Goal: Task Accomplishment & Management: Complete application form

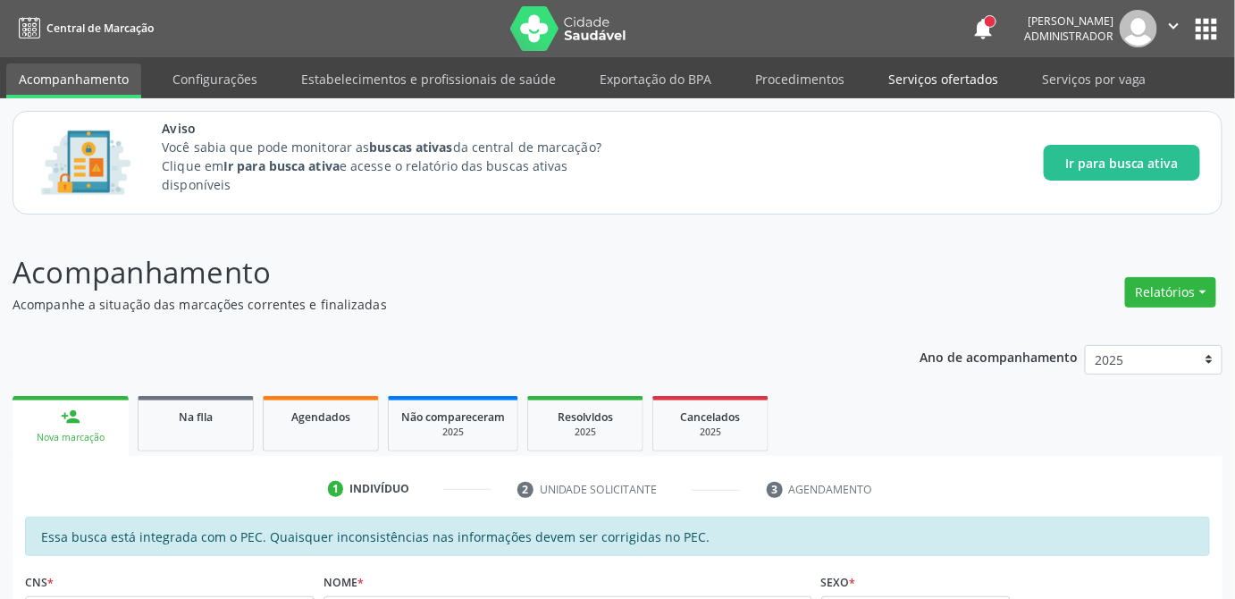
click at [965, 81] on link "Serviços ofertados" at bounding box center [943, 78] width 135 height 31
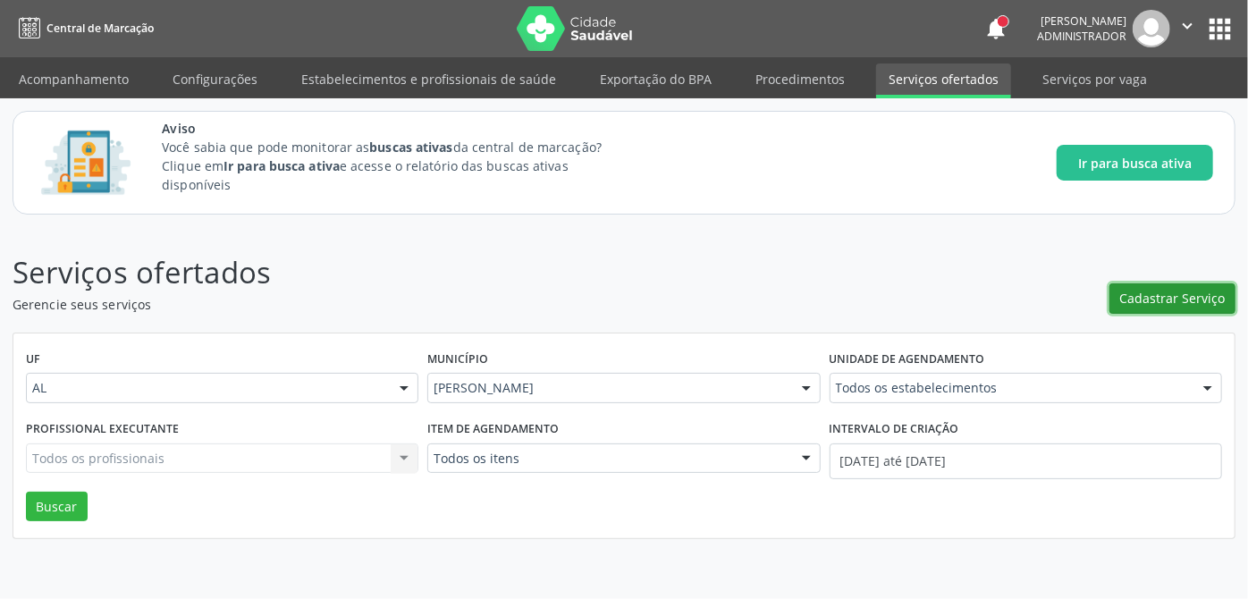
click at [1188, 300] on span "Cadastrar Serviço" at bounding box center [1172, 298] width 105 height 19
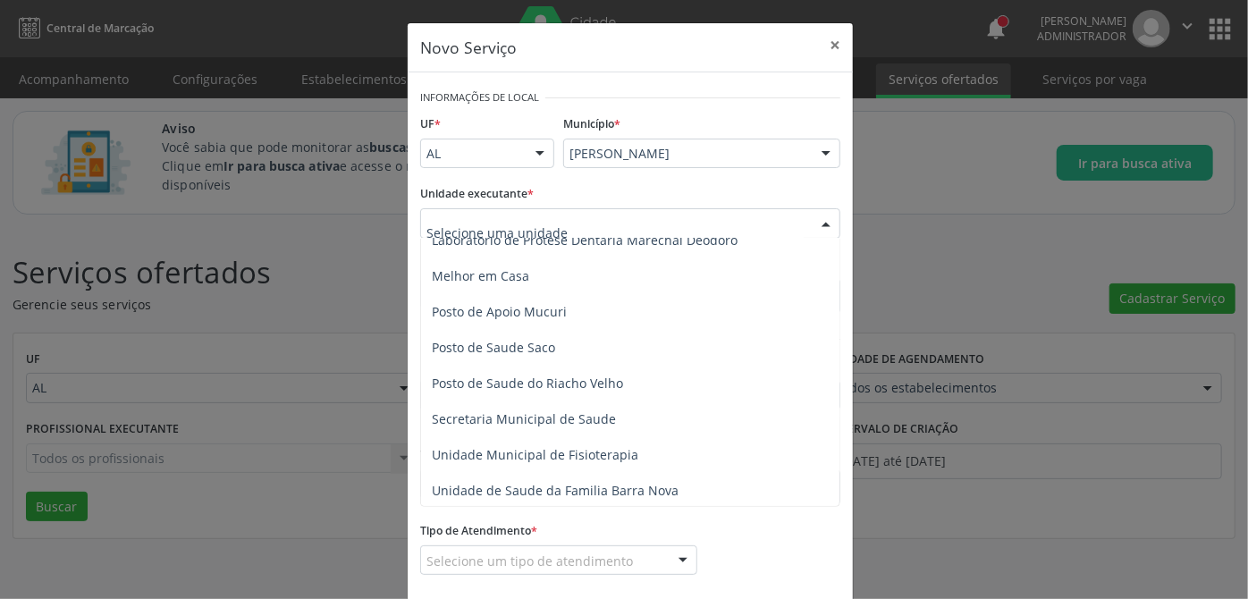
scroll to position [813, 0]
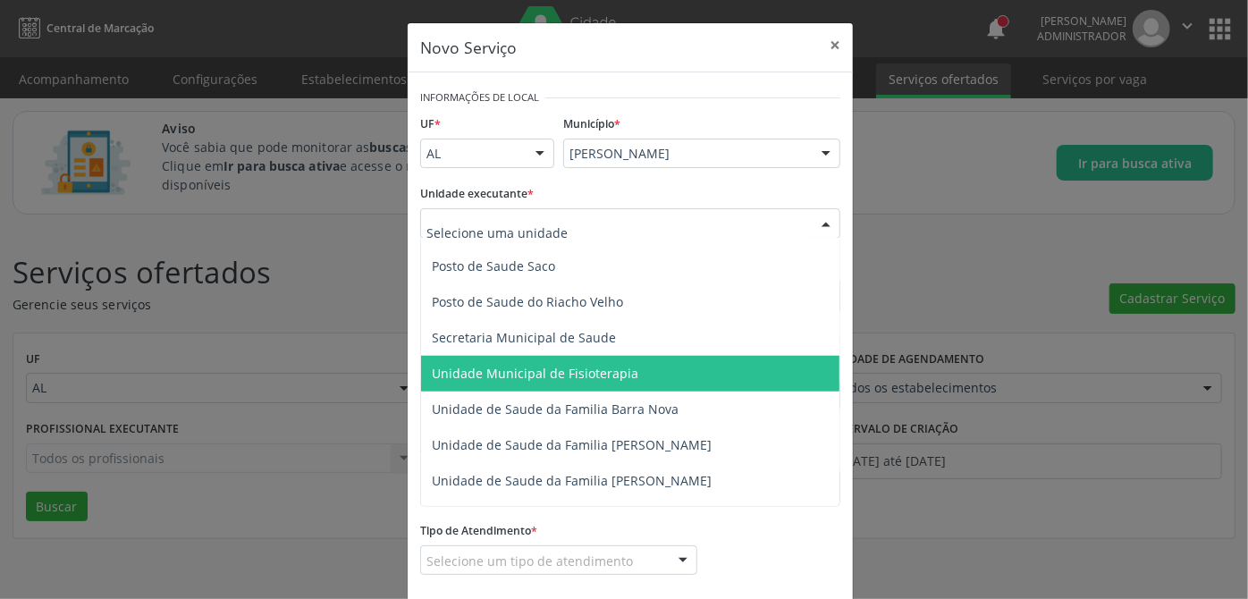
click at [560, 370] on span "Unidade Municipal de Fisioterapia" at bounding box center [535, 373] width 206 height 17
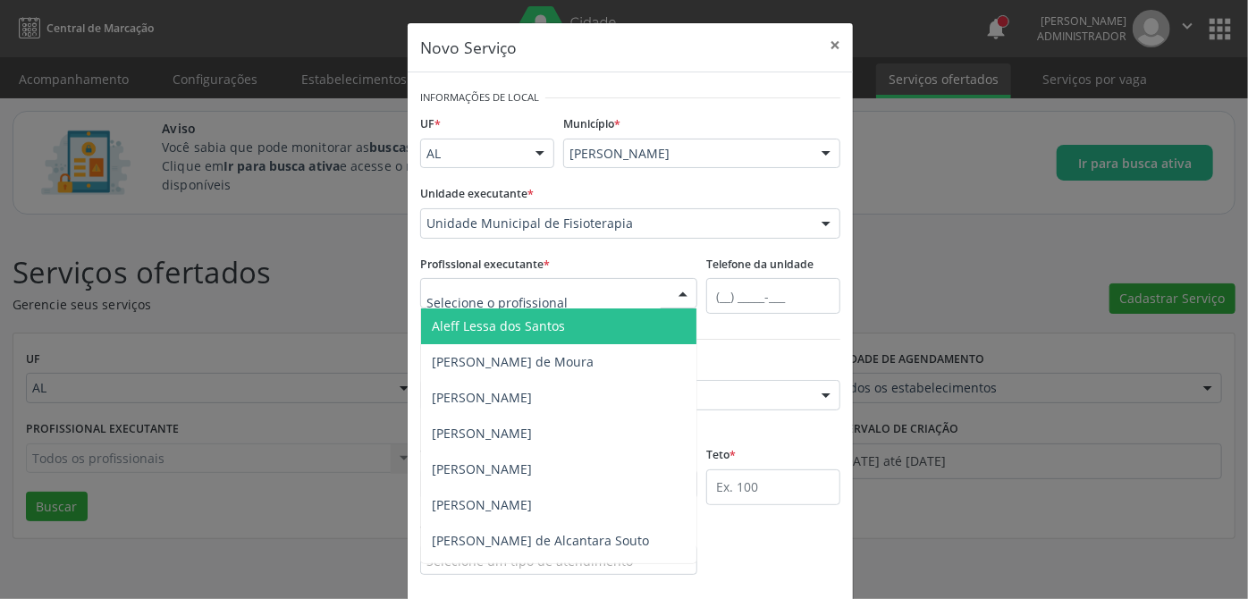
click at [639, 296] on div at bounding box center [558, 293] width 277 height 30
click at [561, 320] on span "Aleff Lessa dos Santos" at bounding box center [558, 326] width 275 height 36
click at [561, 320] on div "Profissional executante * [PERSON_NAME] [PERSON_NAME] [PERSON_NAME] [PERSON_NAM…" at bounding box center [559, 289] width 286 height 76
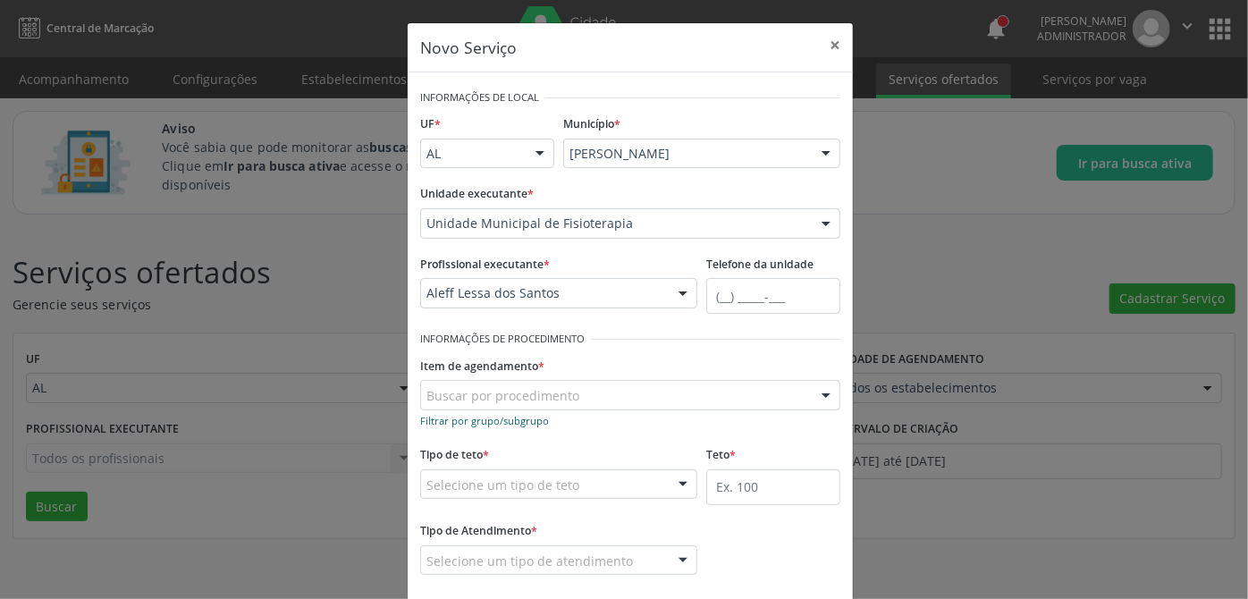
click at [466, 420] on small "Filtrar por grupo/subgrupo" at bounding box center [484, 420] width 129 height 13
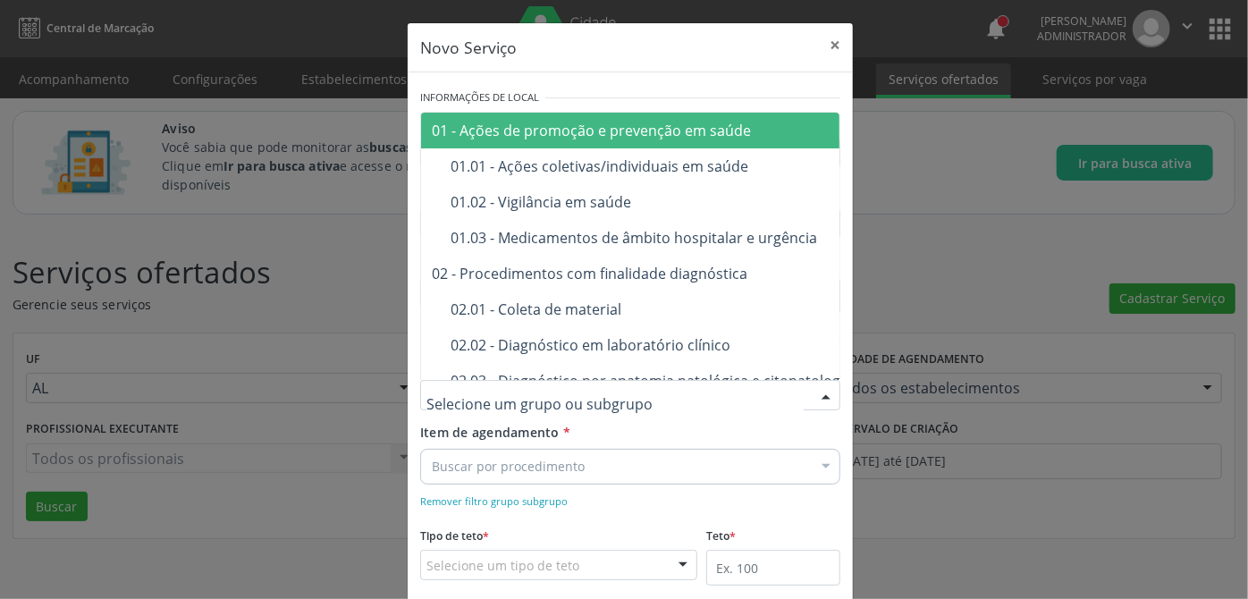
click at [634, 392] on div at bounding box center [630, 395] width 420 height 30
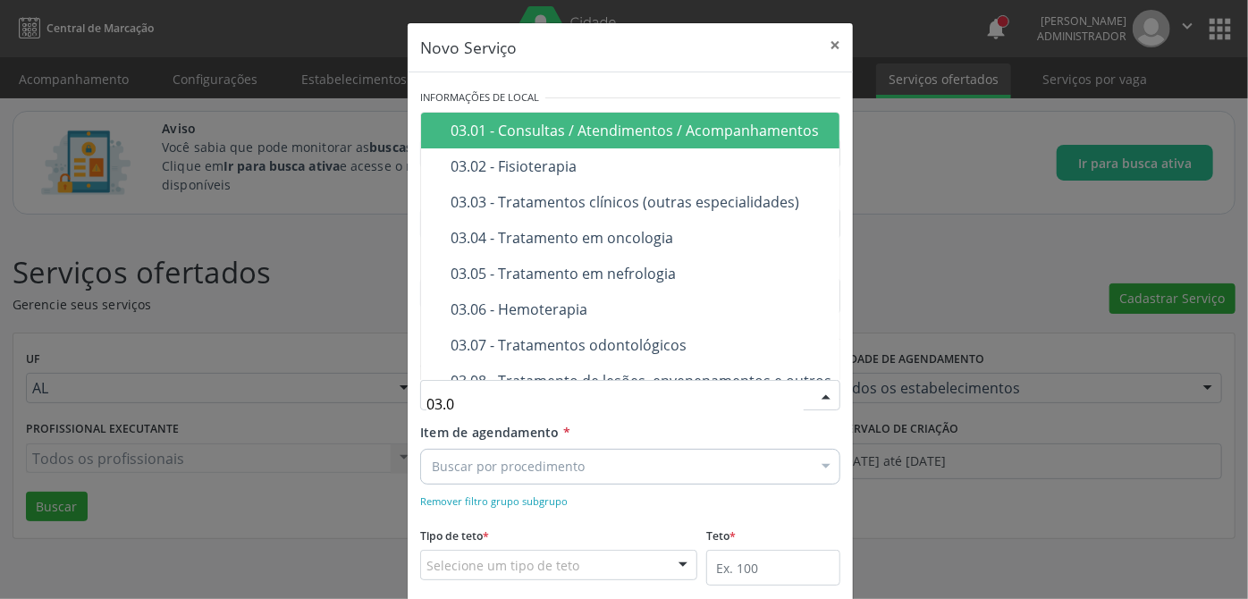
type input "03.02"
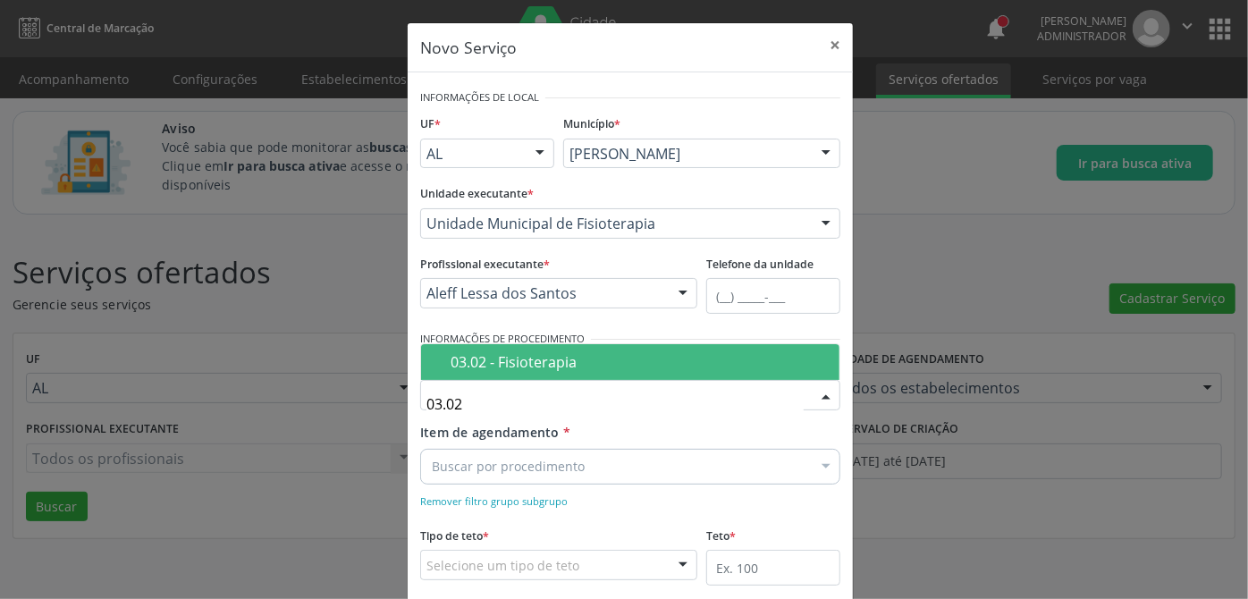
click at [641, 365] on div "03.02 - Fisioterapia" at bounding box center [640, 362] width 378 height 14
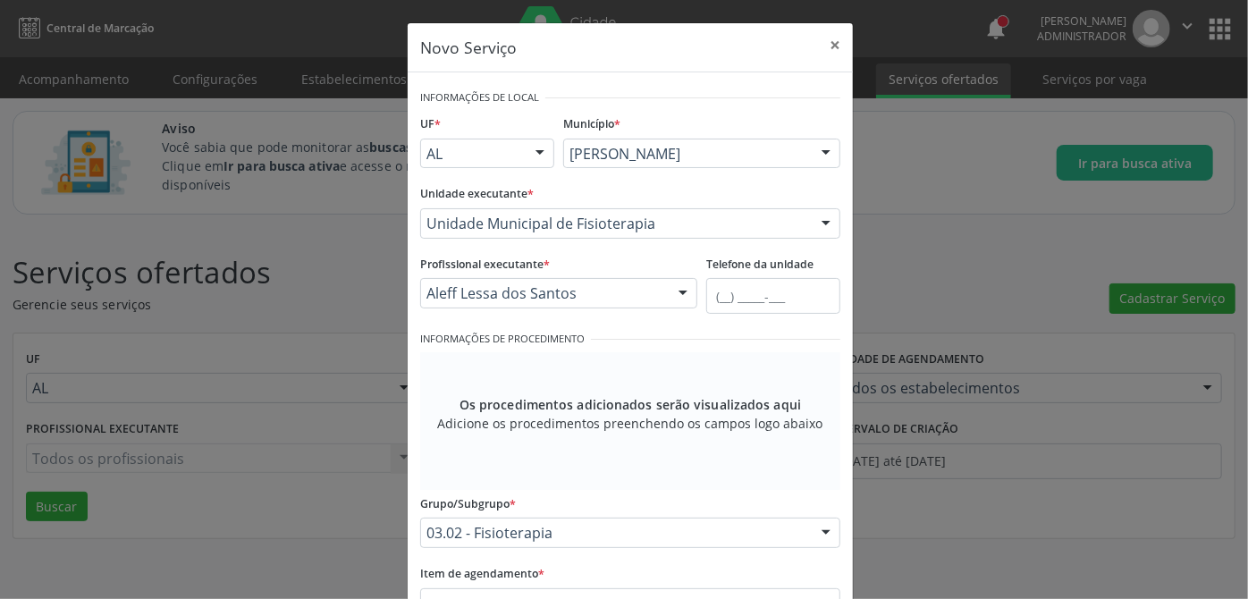
scroll to position [162, 0]
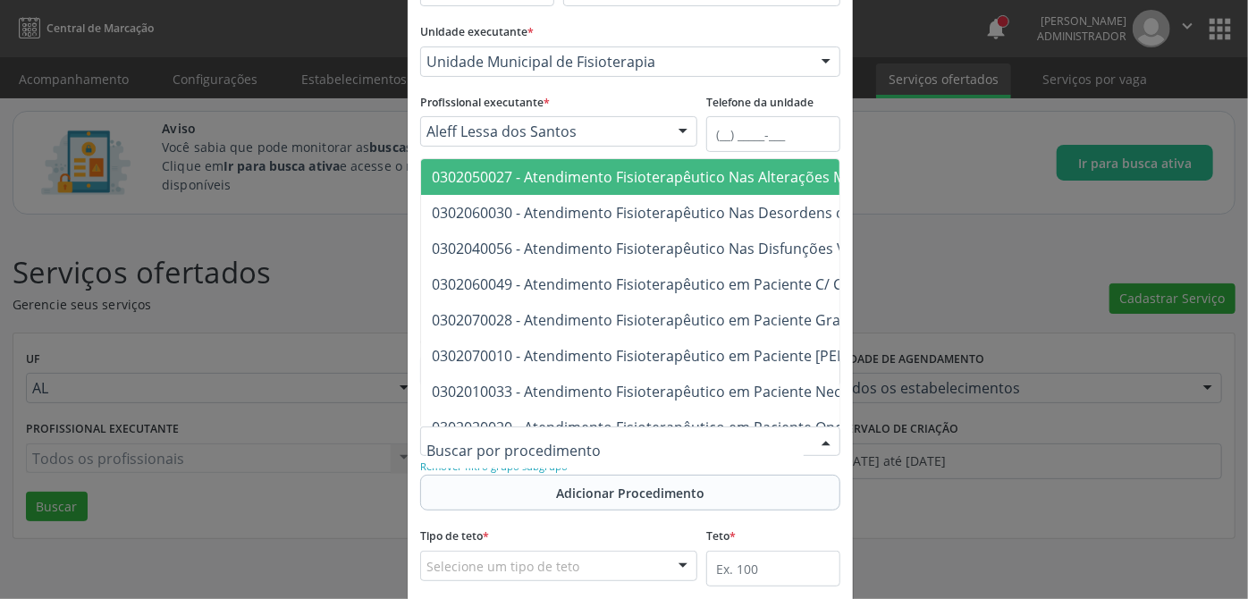
paste input "0302050027"
type input "0302050027"
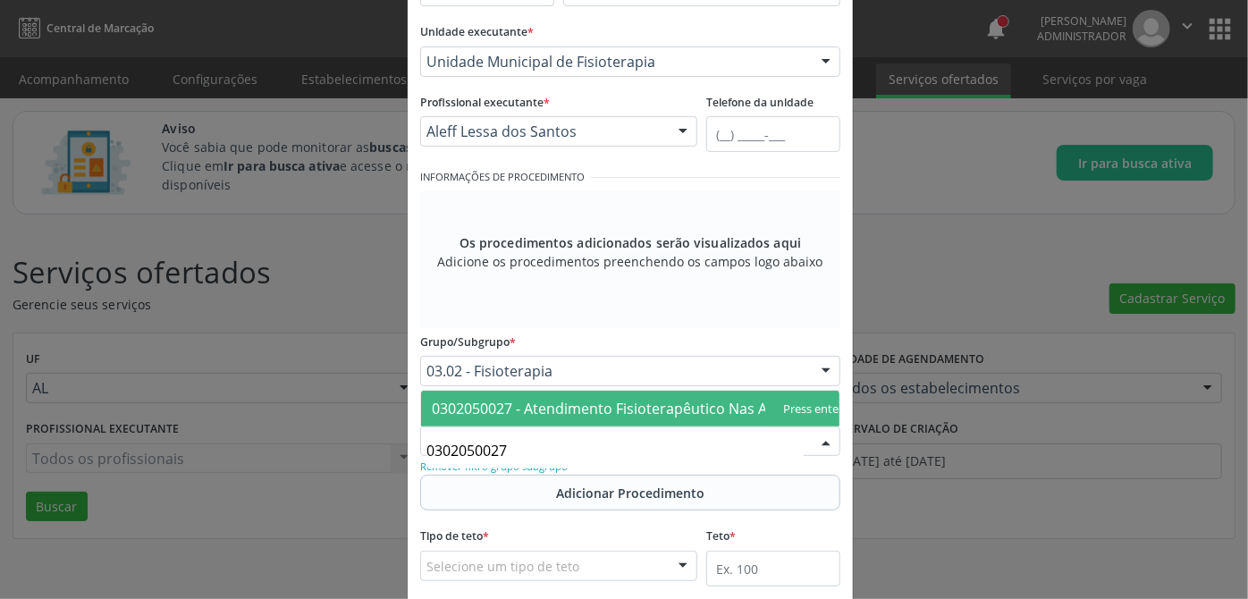
click at [598, 399] on span "0302050027 - Atendimento Fisioterapêutico Nas Alterações Motoras" at bounding box center [661, 409] width 459 height 20
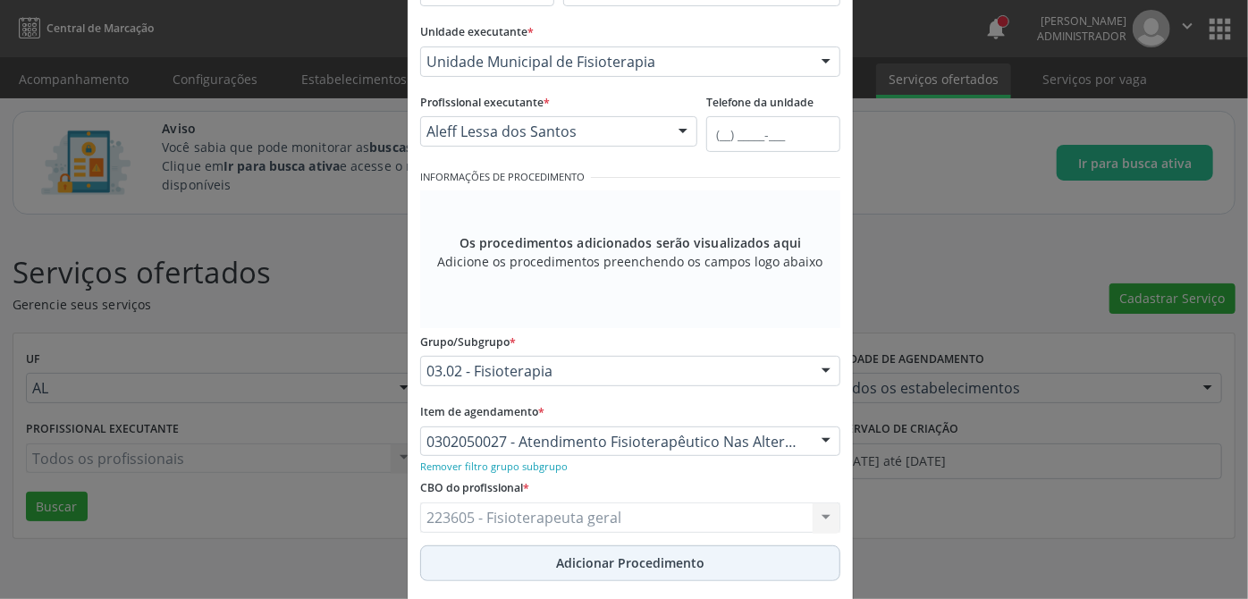
click at [559, 563] on span "Adicionar Procedimento" at bounding box center [630, 562] width 148 height 19
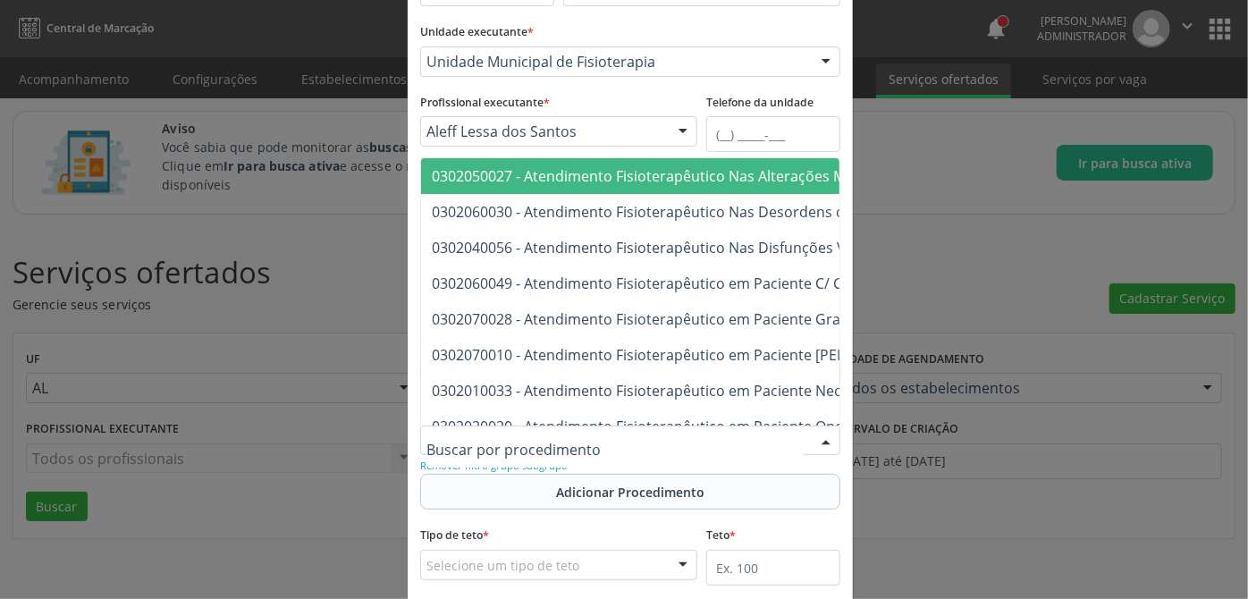
paste input "0302060049"
type input "0302060049"
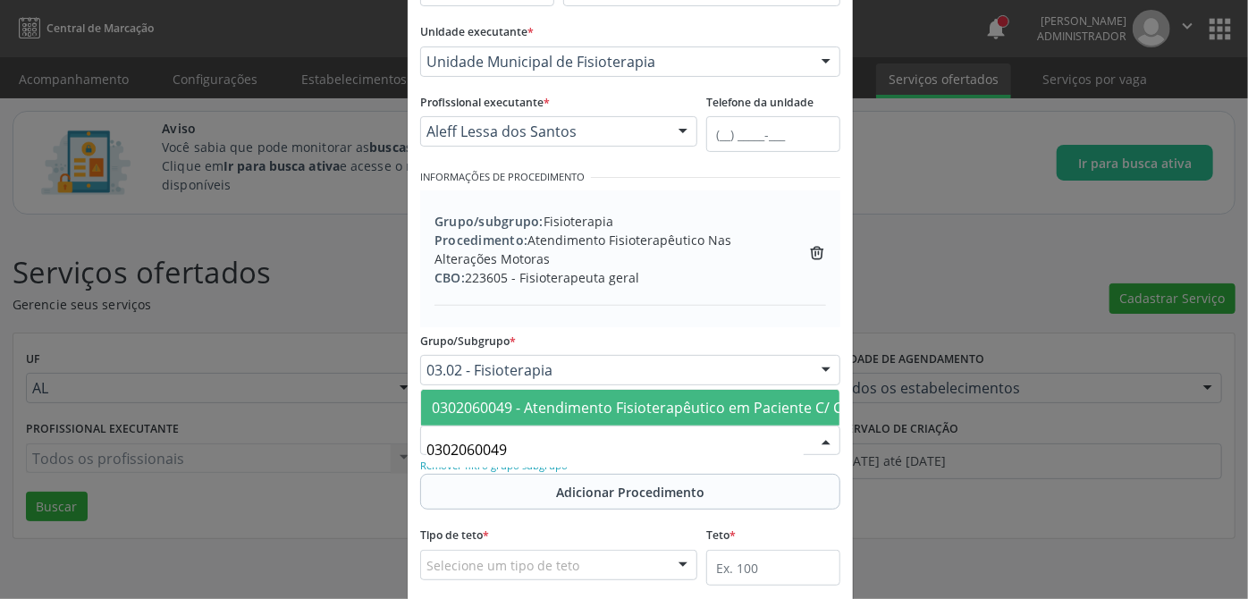
click at [567, 398] on span "0302060049 - Atendimento Fisioterapêutico em Paciente C/ Comprometimento Cognit…" at bounding box center [731, 408] width 599 height 20
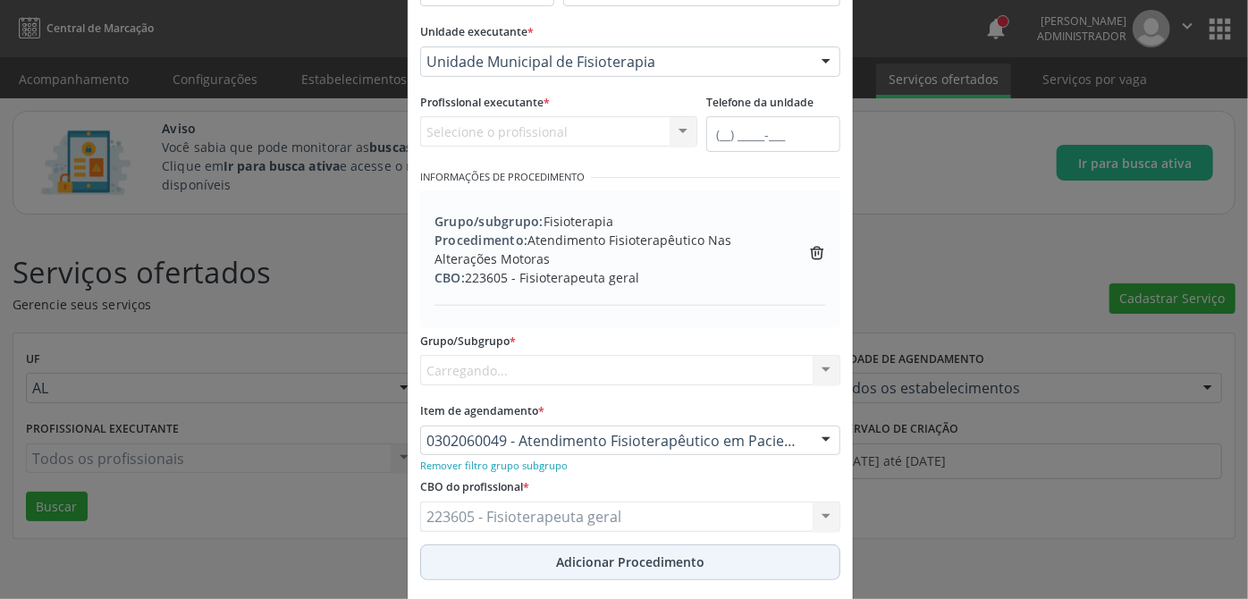
click at [571, 489] on div "CBO do profissional * 223605 - Fisioterapeuta geral 223605 - Fisioterapeuta ger…" at bounding box center [630, 509] width 429 height 70
click at [589, 559] on span "Adicionar Procedimento" at bounding box center [630, 561] width 148 height 19
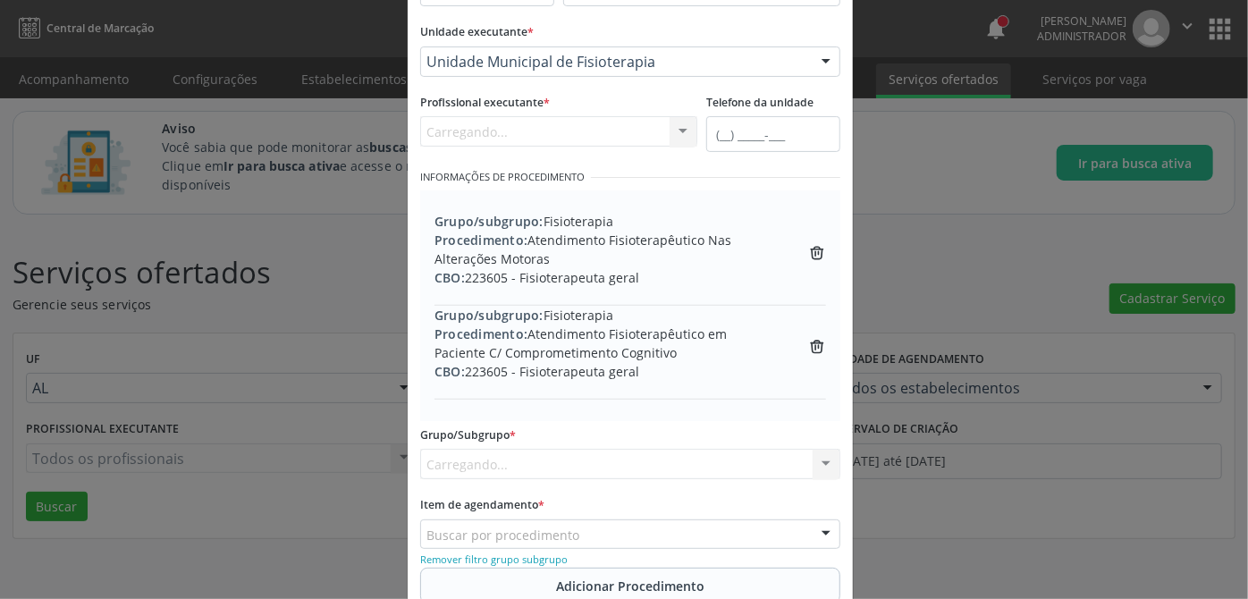
scroll to position [324, 0]
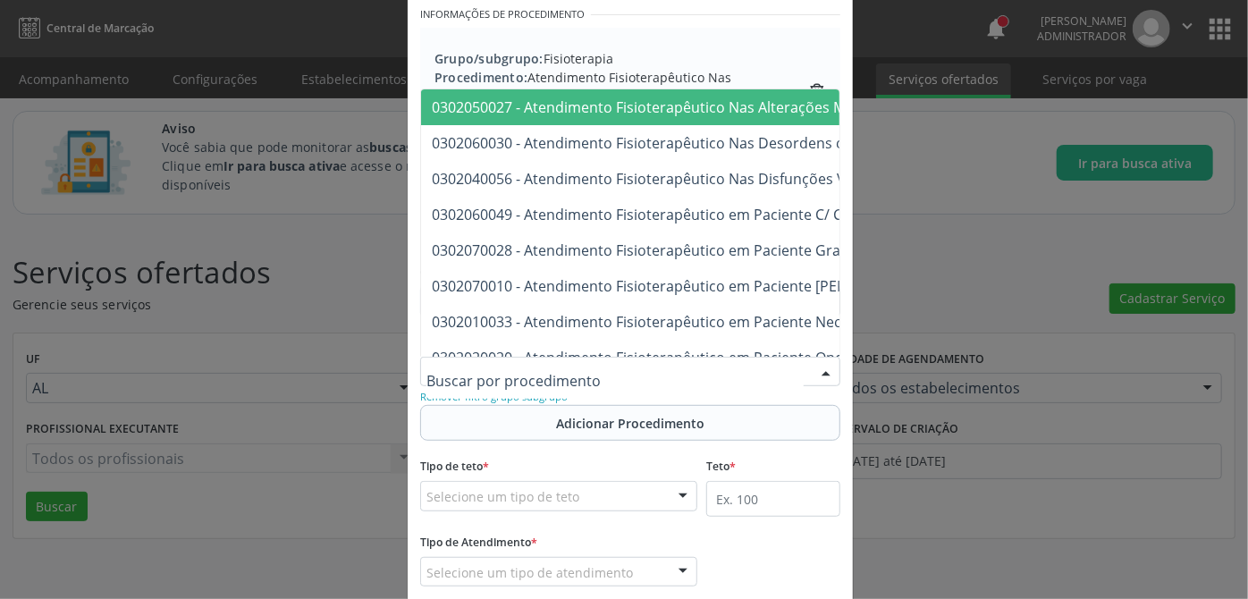
paste input "0302040030"
type input "0302040030"
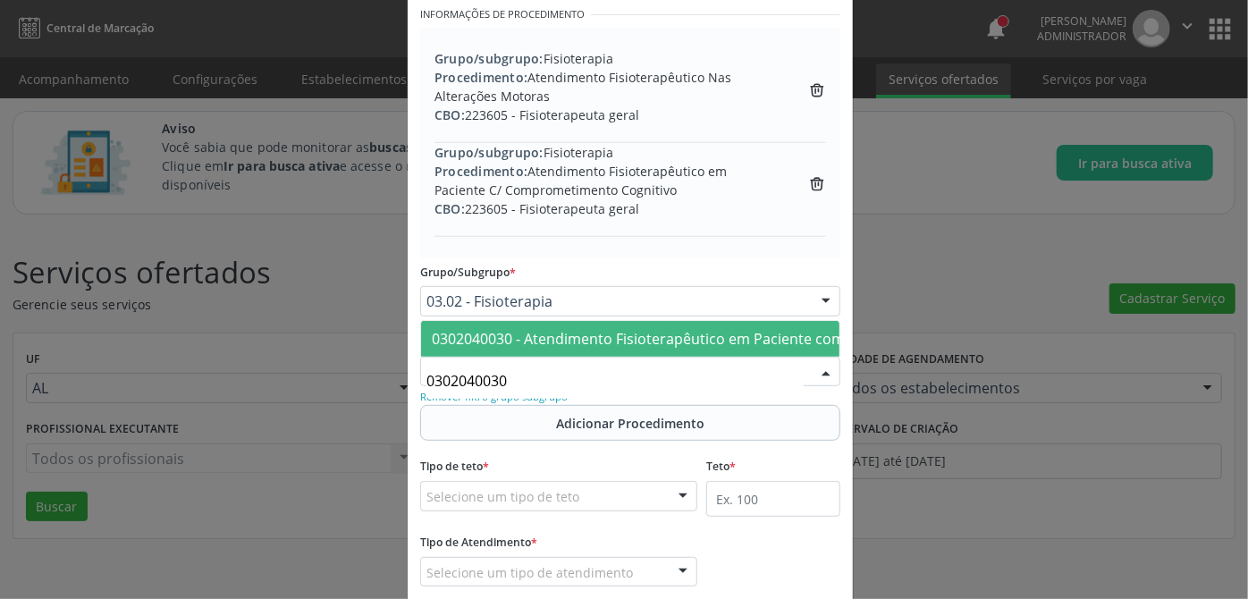
click at [639, 329] on span "0302040030 - Atendimento Fisioterapêutico em Paciente com Transtorno Clínico Ca…" at bounding box center [755, 339] width 646 height 20
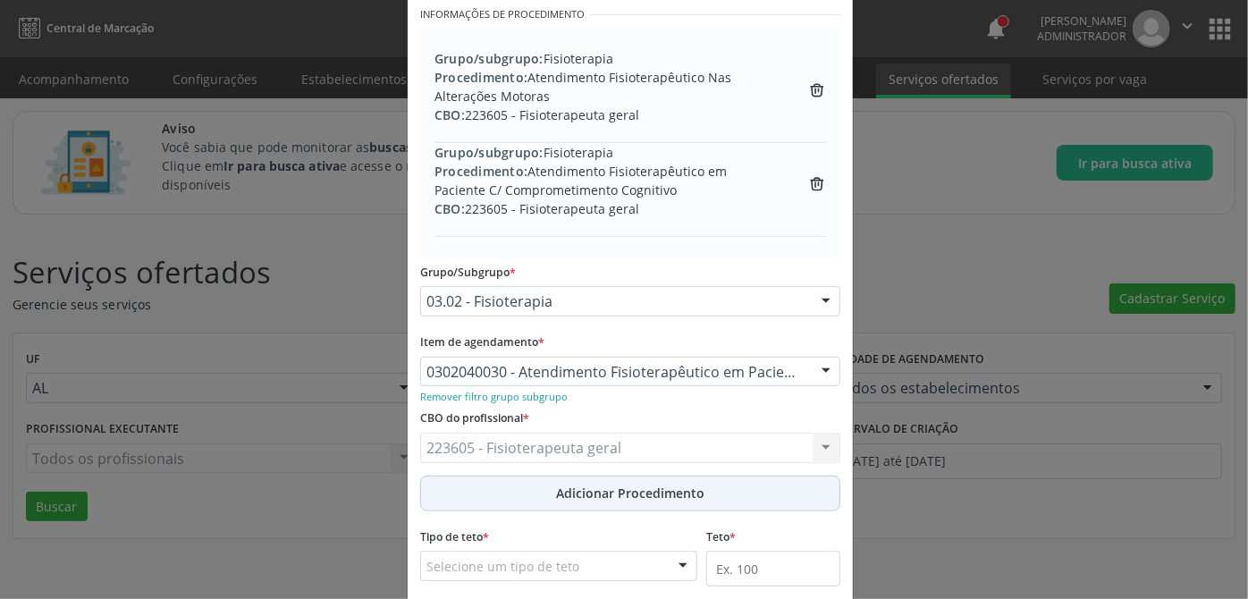
click at [610, 485] on span "Adicionar Procedimento" at bounding box center [630, 493] width 148 height 19
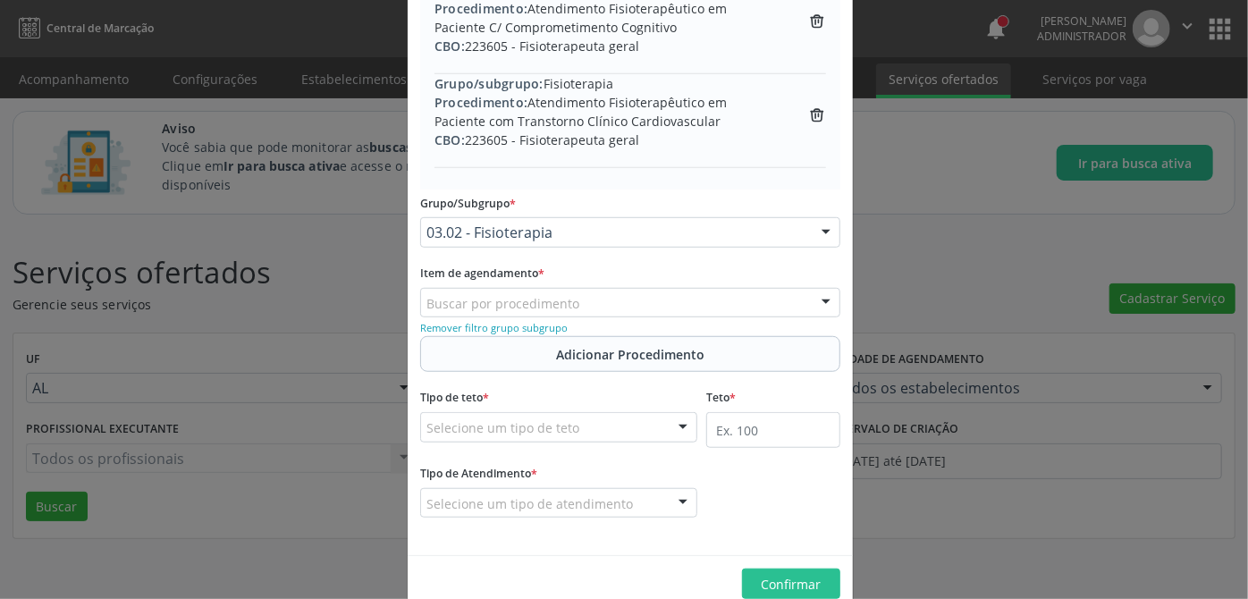
scroll to position [519, 0]
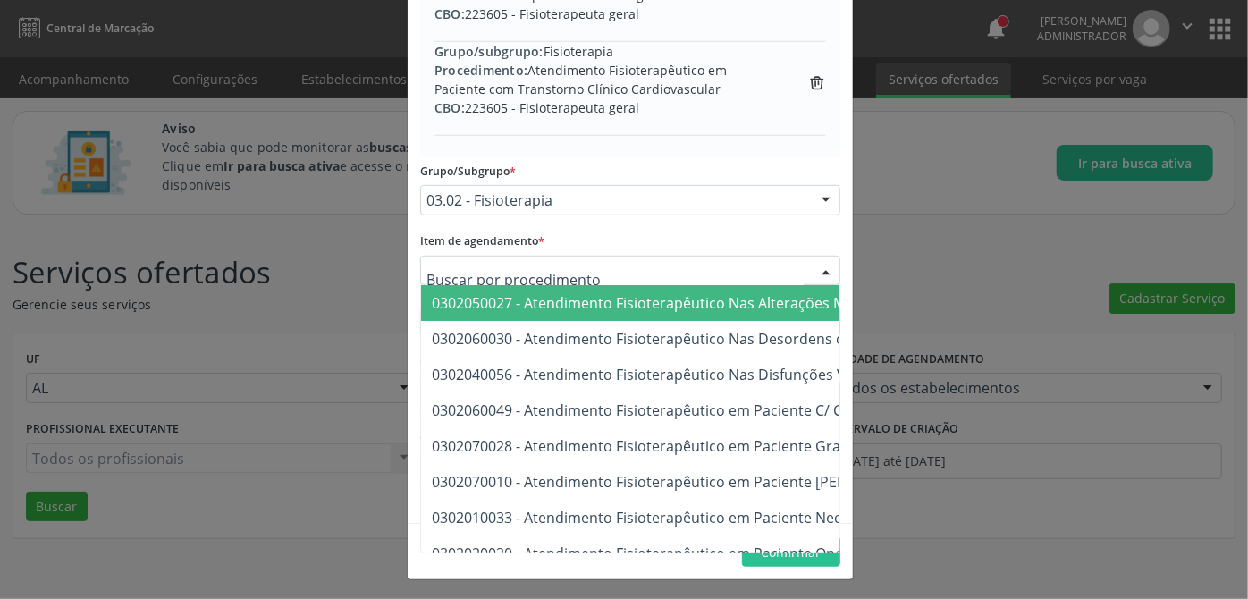
click at [617, 263] on div at bounding box center [630, 271] width 420 height 30
paste input "0302040021"
type input "0302040021"
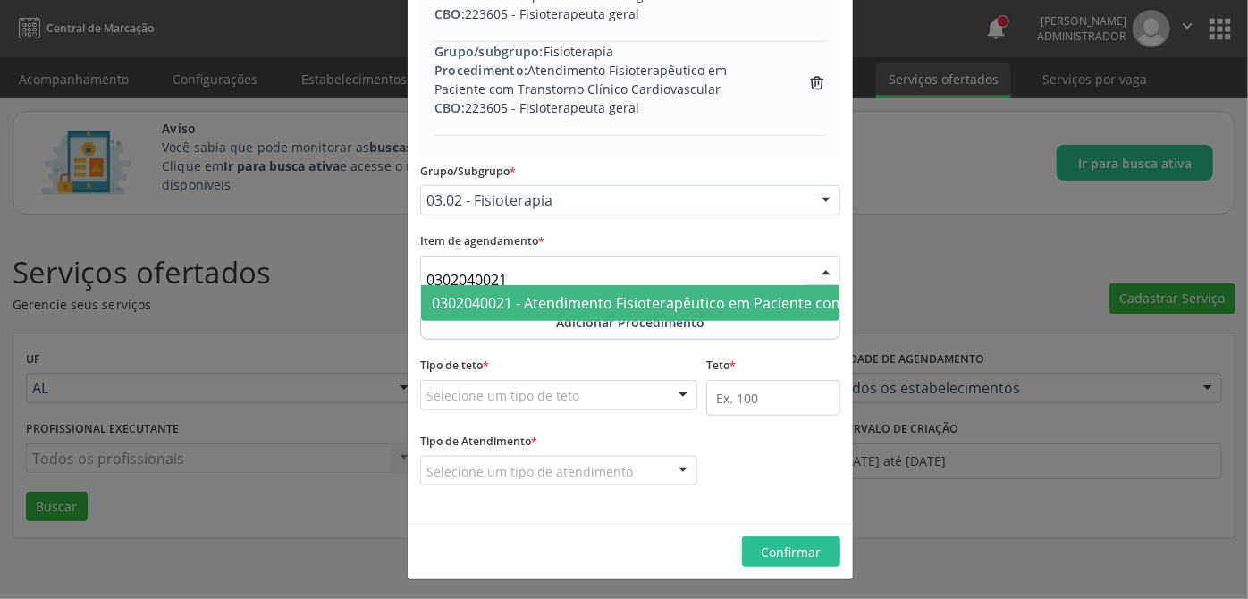
click at [573, 310] on span "0302040021 - Atendimento Fisioterapêutico em Paciente com Transtorno Respiratór…" at bounding box center [825, 303] width 786 height 20
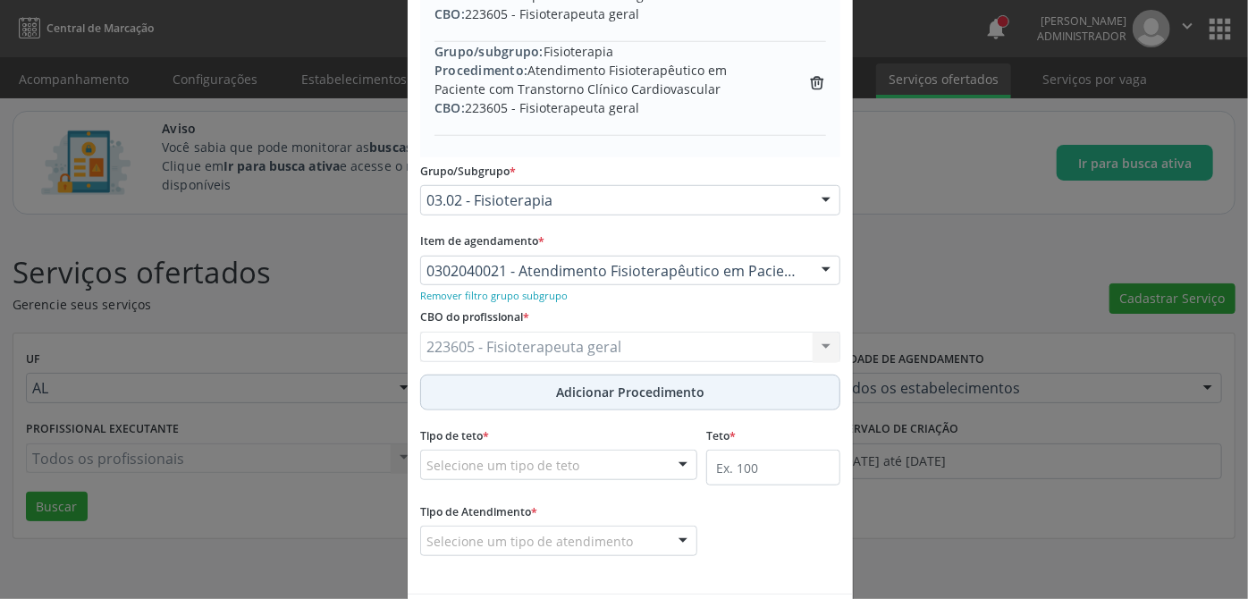
click at [577, 386] on span "Adicionar Procedimento" at bounding box center [630, 392] width 148 height 19
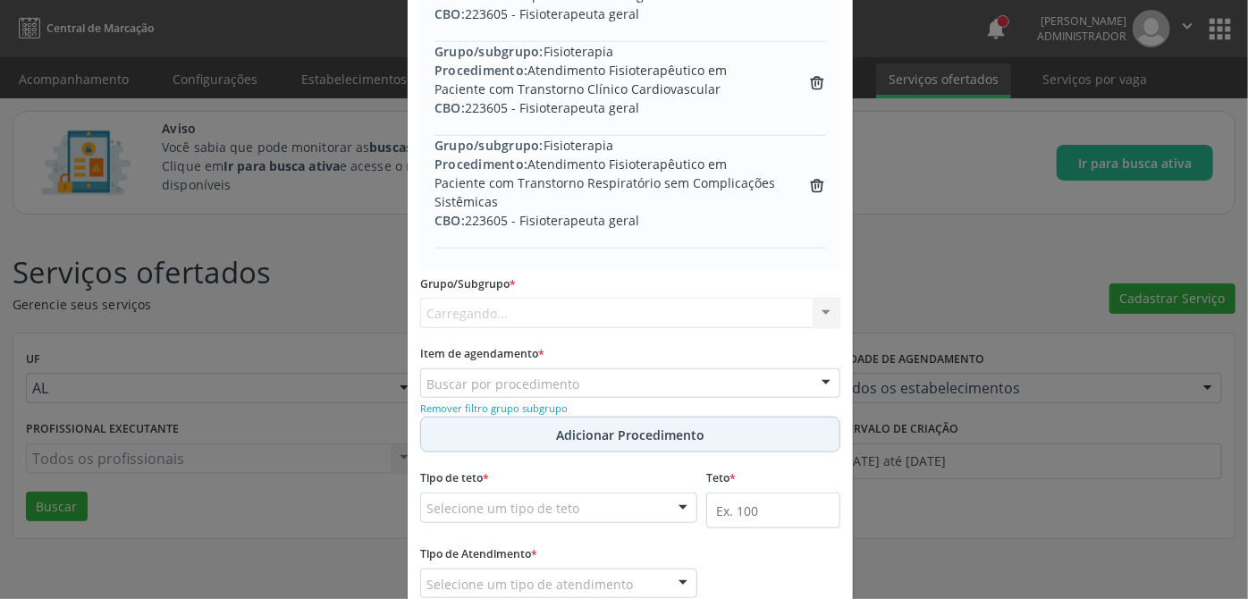
scroll to position [631, 0]
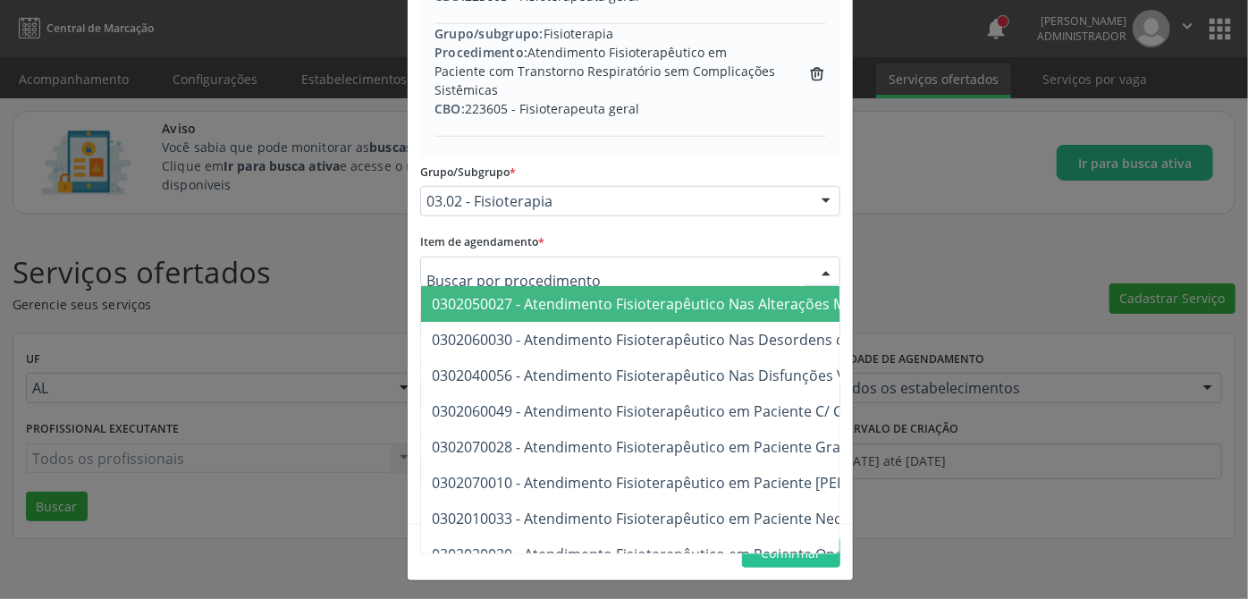
click at [577, 274] on div at bounding box center [630, 272] width 420 height 30
paste input "0302050019"
type input "0302050019"
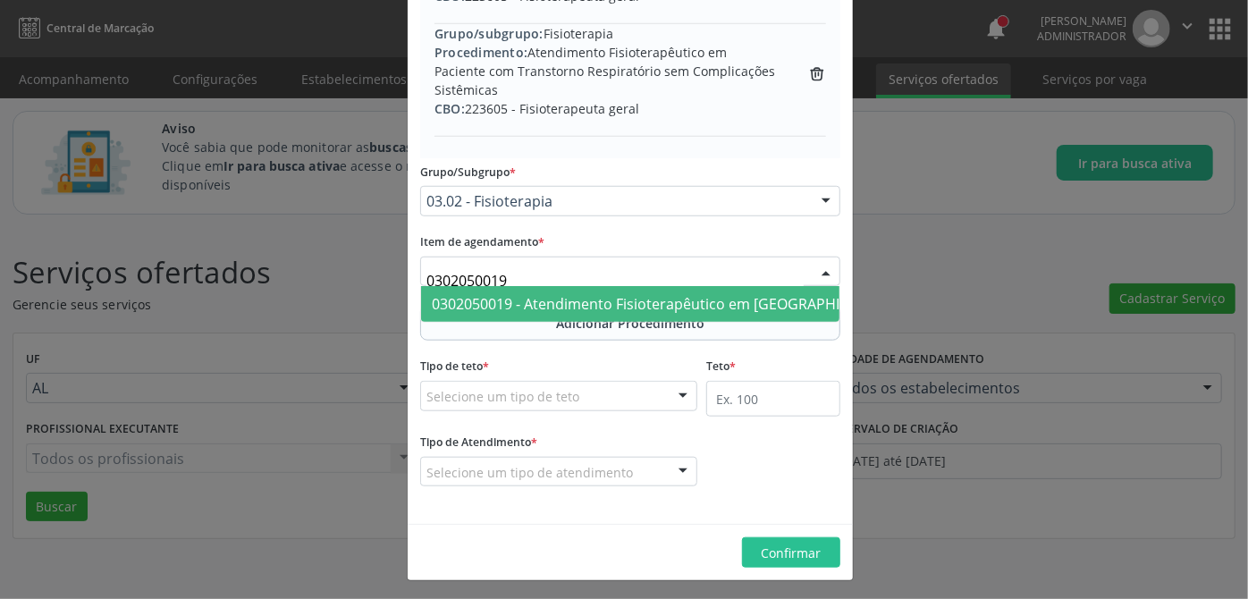
click at [565, 308] on span "0302050019 - Atendimento Fisioterapêutico em [GEOGRAPHIC_DATA] no Pré e Pós-Ope…" at bounding box center [876, 304] width 889 height 20
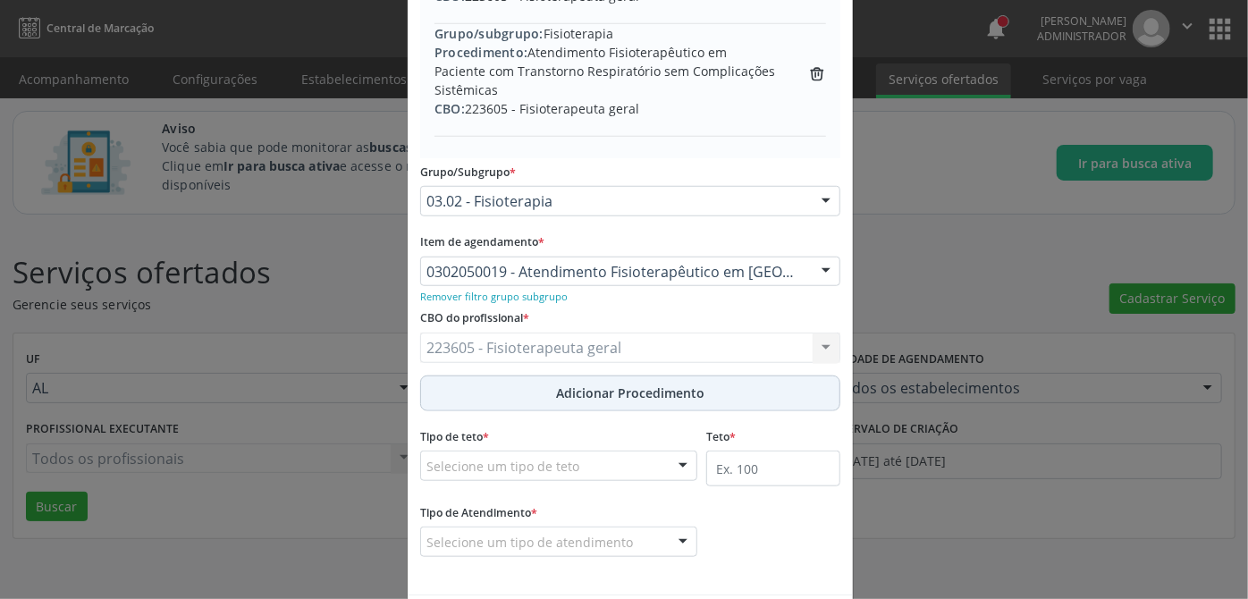
click at [549, 387] on button "Adicionar Procedimento" at bounding box center [630, 393] width 420 height 36
click at [619, 396] on span "Adicionar Procedimento" at bounding box center [630, 392] width 148 height 19
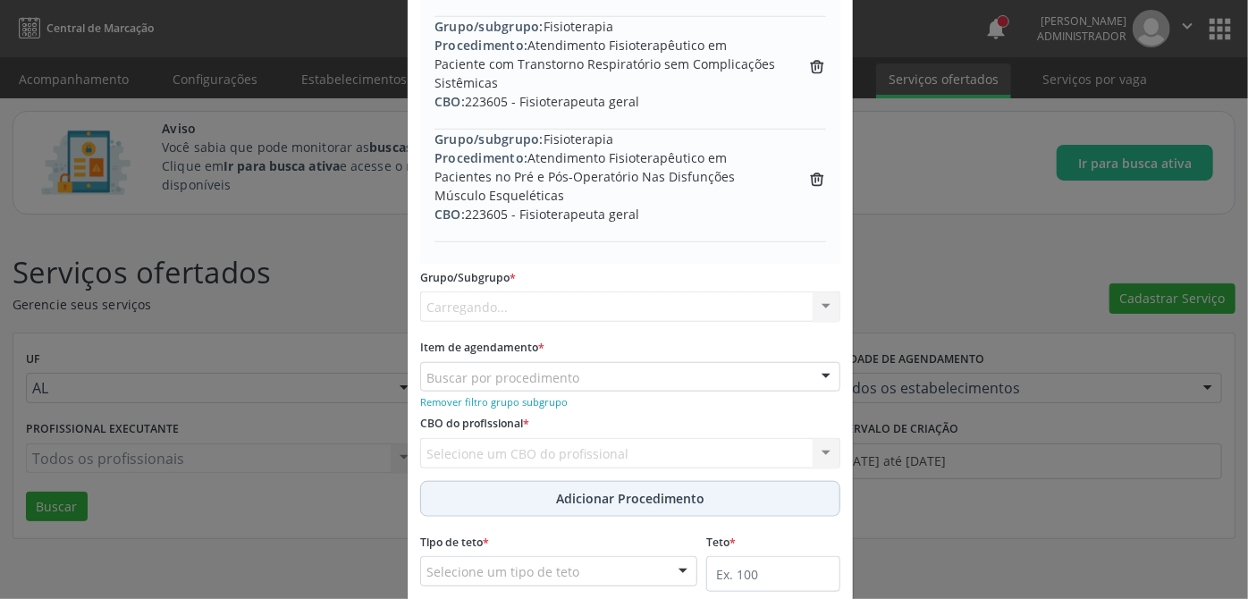
scroll to position [631, 0]
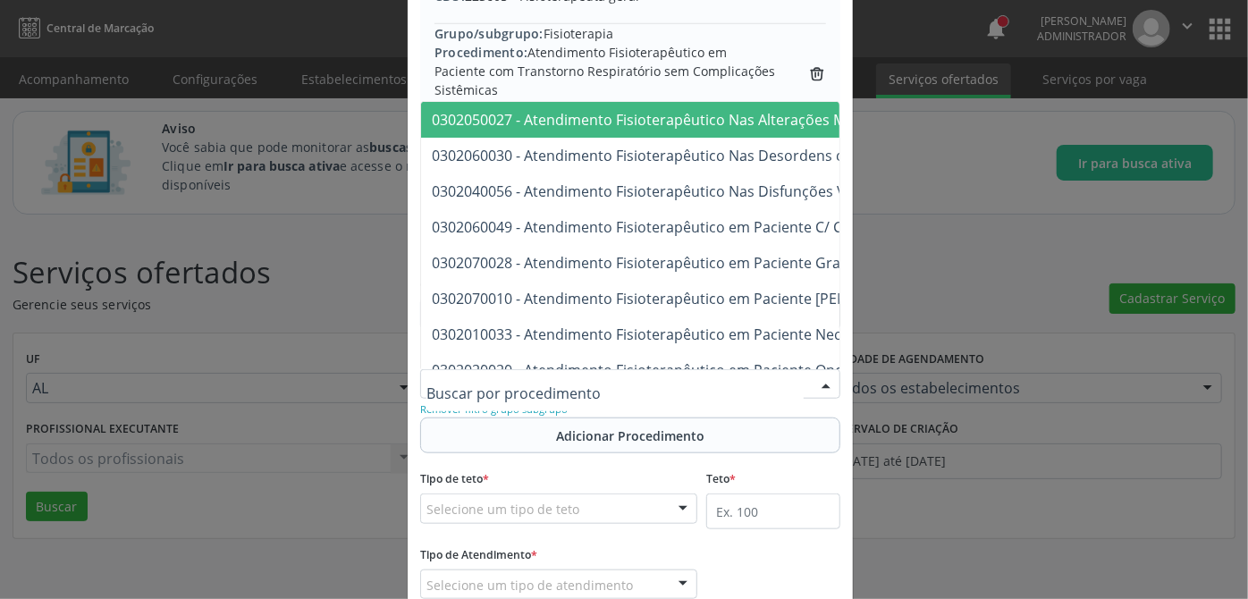
click at [608, 383] on div at bounding box center [630, 384] width 420 height 30
paste input "0302010033"
type input "0302010033"
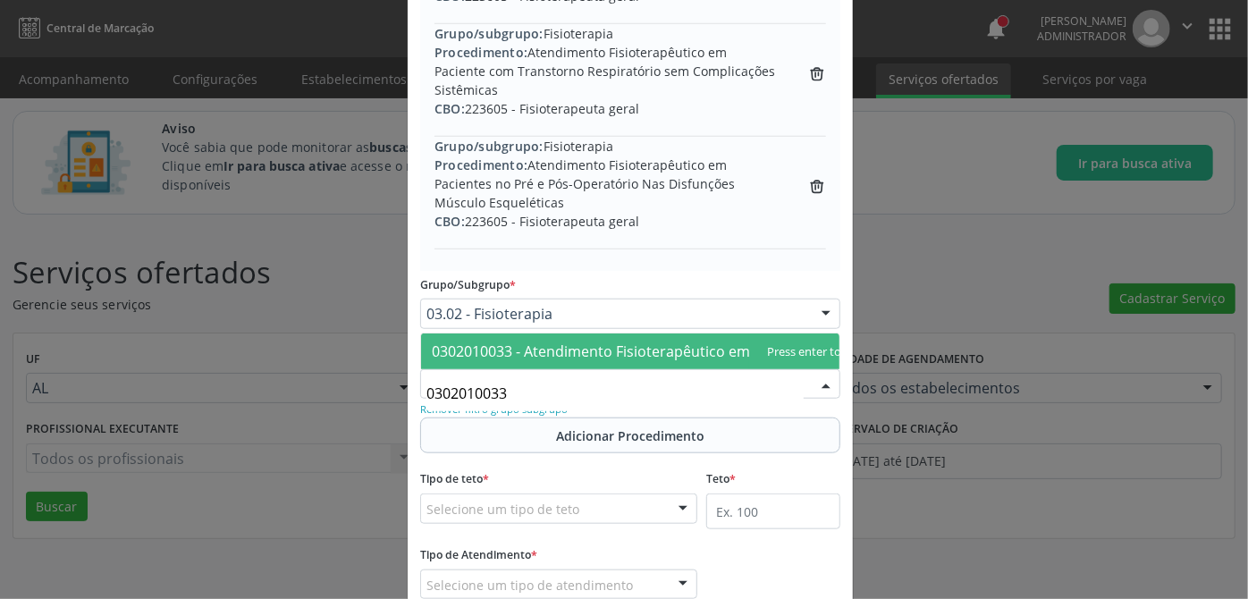
click at [614, 341] on span "0302010033 - Atendimento Fisioterapêutico em Paciente Neonato" at bounding box center [653, 351] width 442 height 20
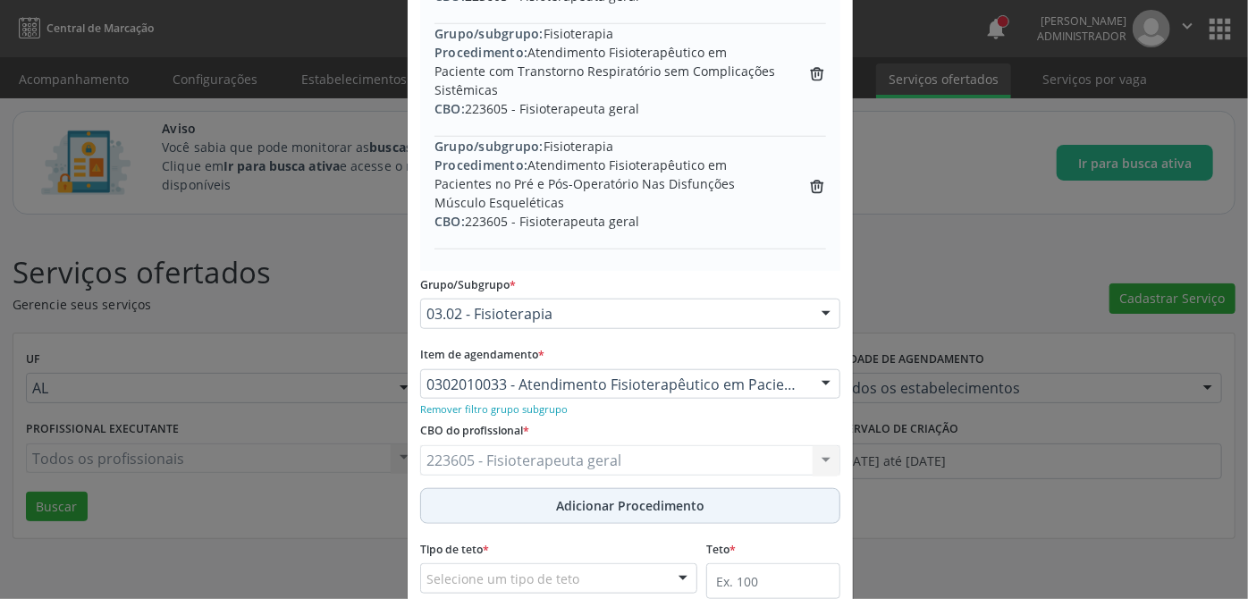
click at [605, 441] on div "CBO do profissional * 223605 - Fisioterapeuta geral 223605 - Fisioterapeuta ger…" at bounding box center [630, 452] width 429 height 70
click at [614, 506] on span "Adicionar Procedimento" at bounding box center [630, 505] width 148 height 19
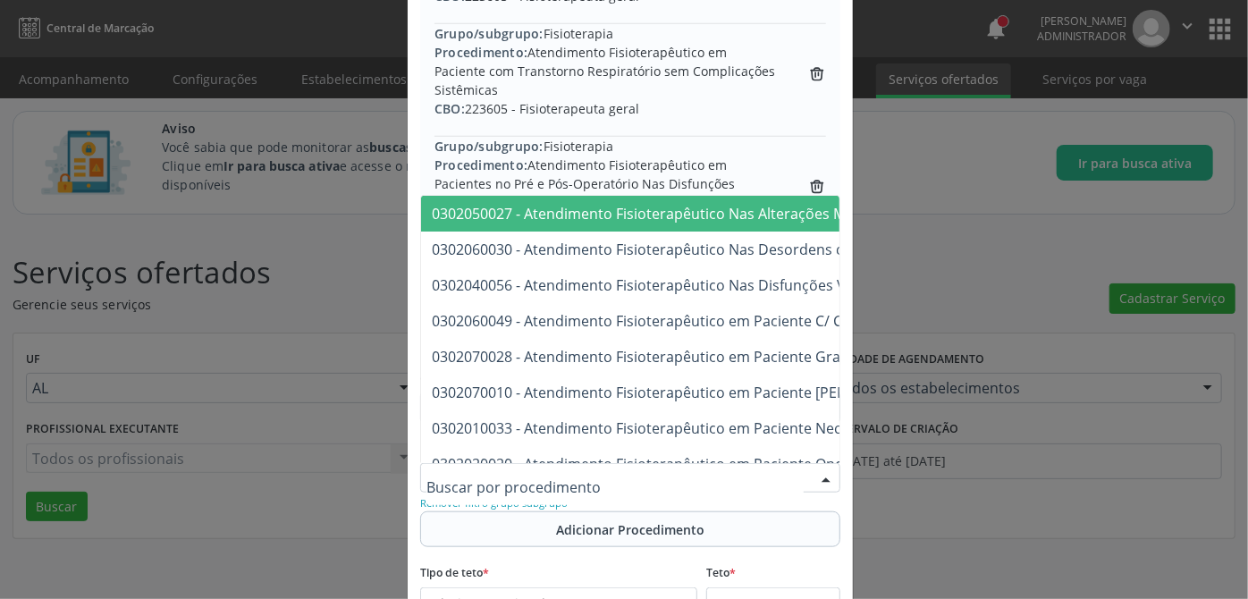
paste input "0302020012"
type input "0"
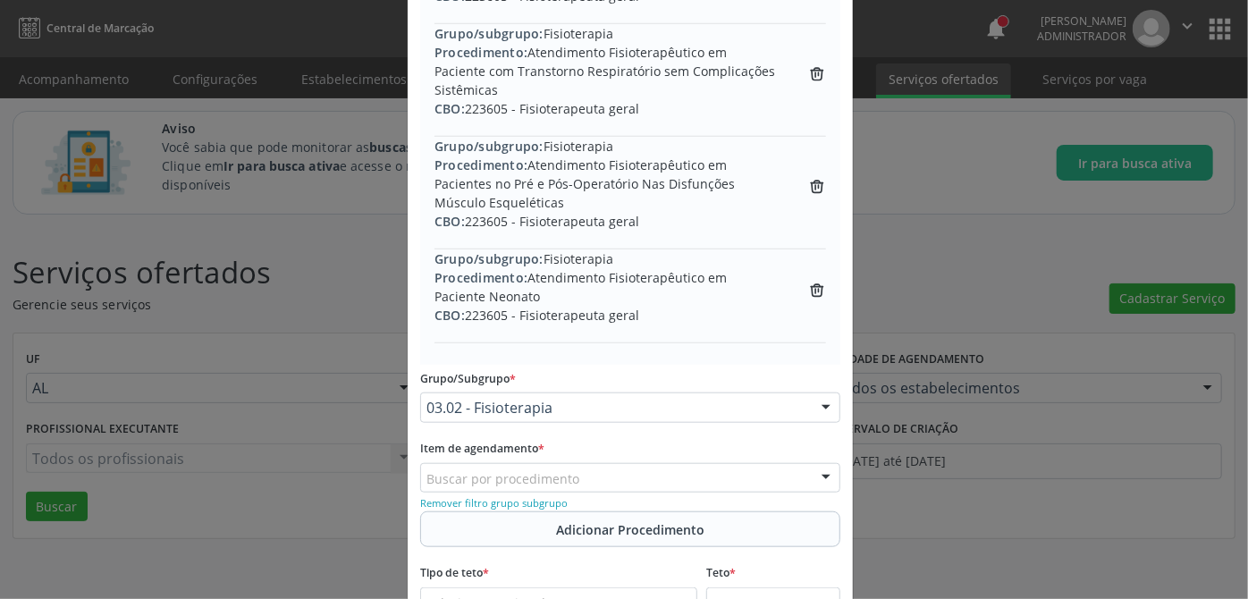
click at [579, 480] on div "Buscar por procedimento" at bounding box center [630, 478] width 420 height 30
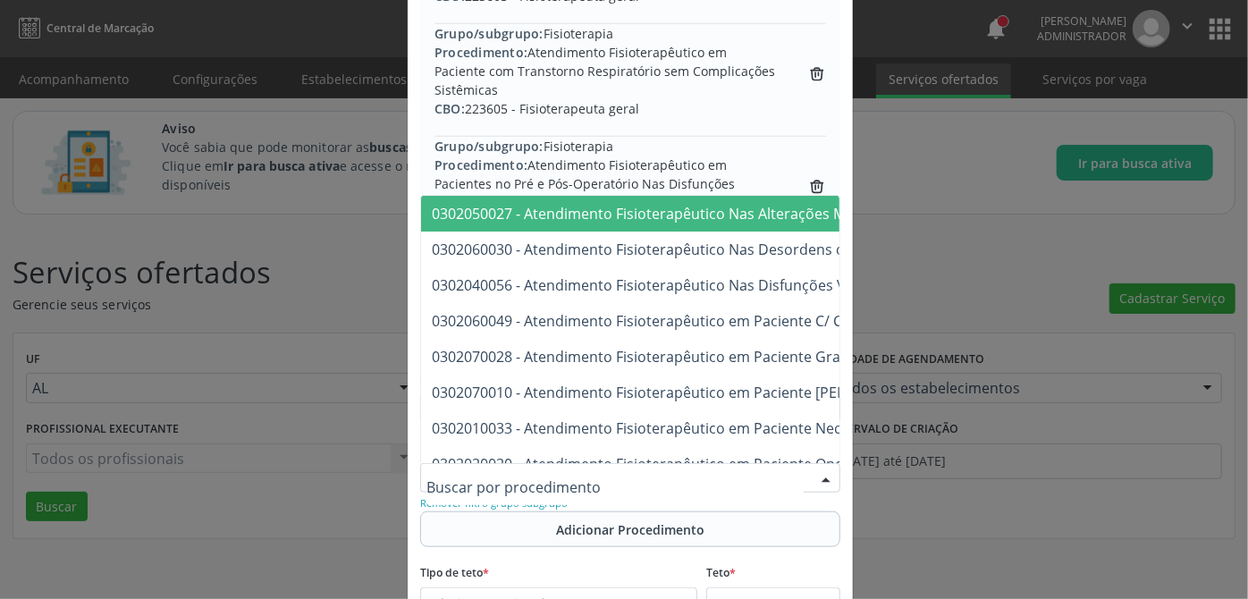
paste input "0302020020"
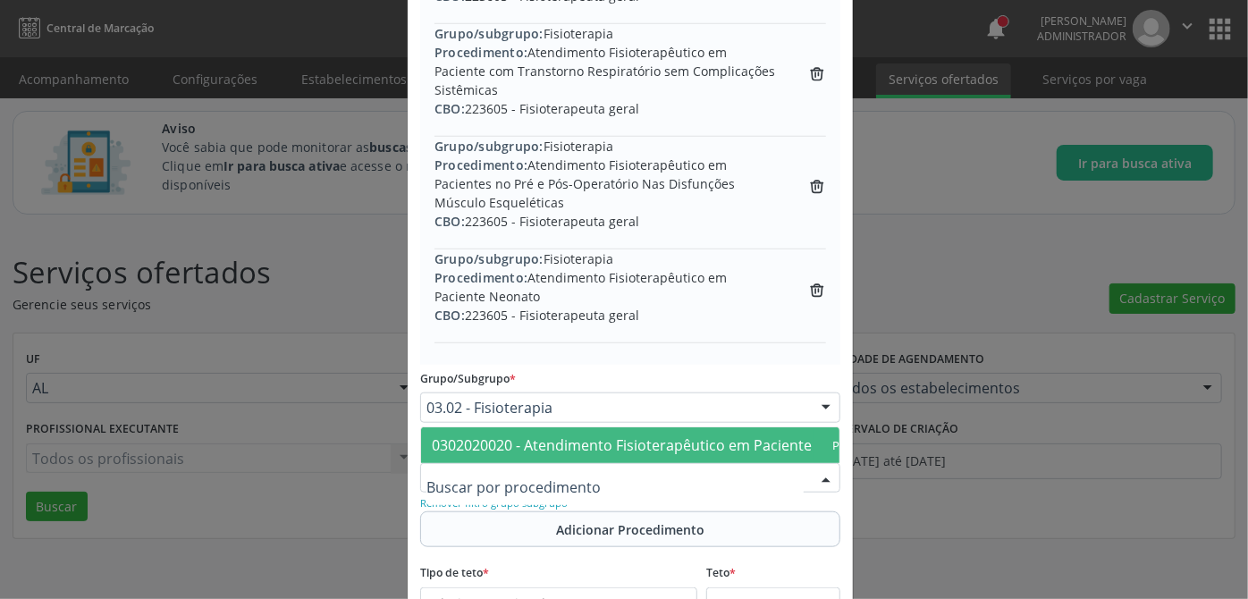
type input "0302020020"
click at [671, 435] on span "0302020020 - Atendimento Fisioterapêutico em Paciente Oncológico Clínico" at bounding box center [686, 445] width 508 height 20
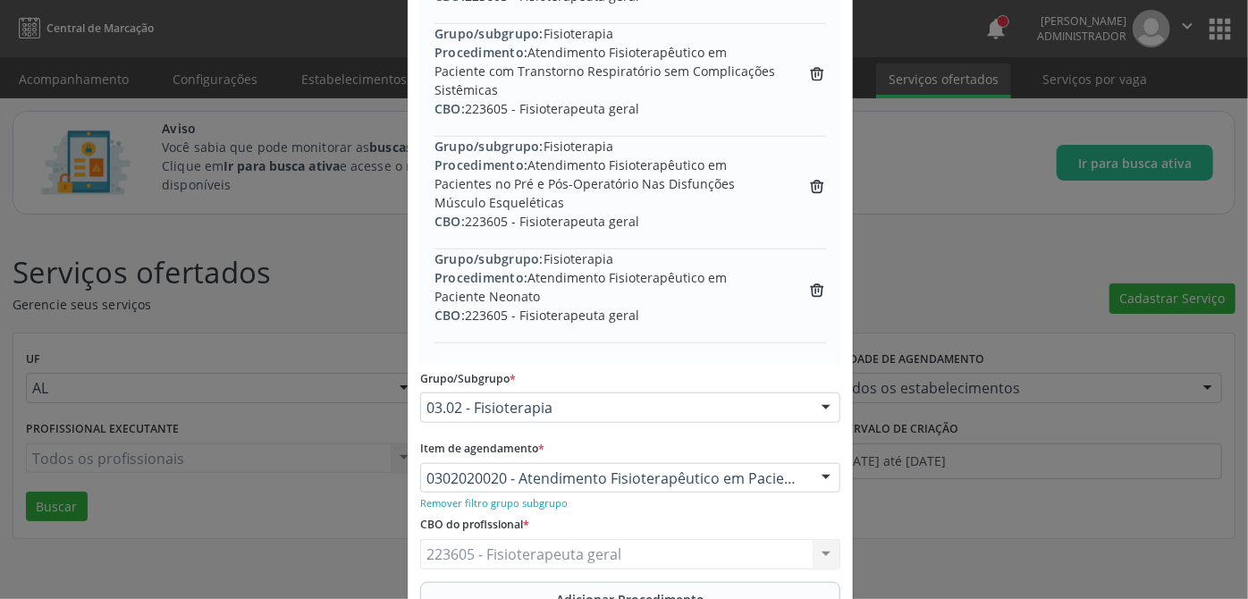
scroll to position [875, 0]
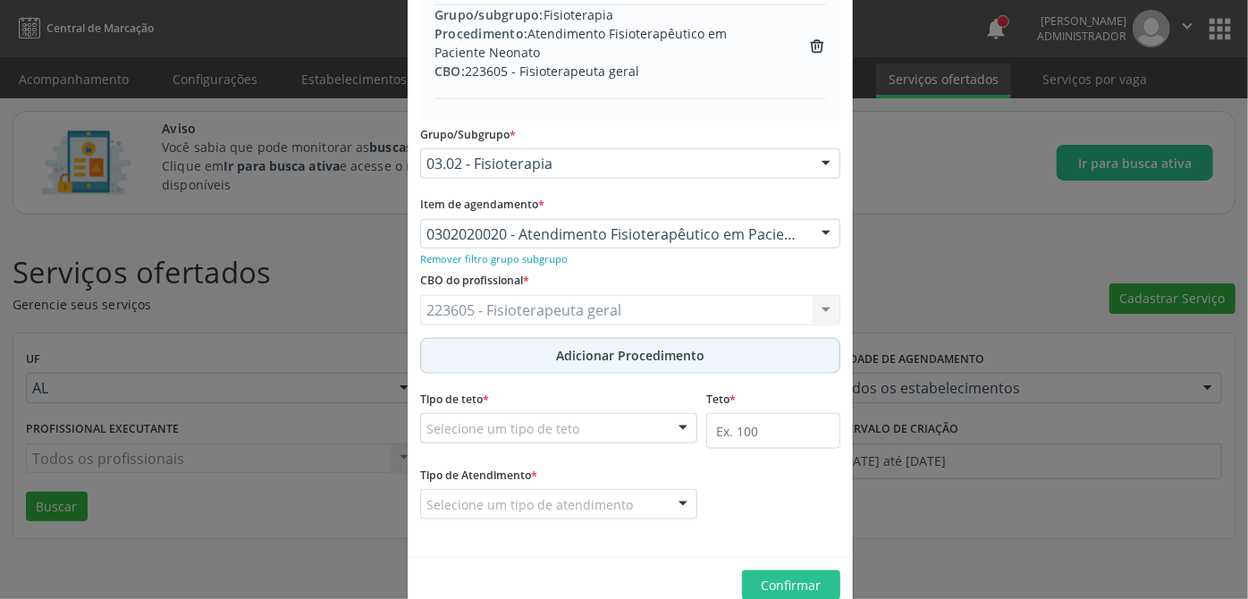
click at [646, 358] on span "Adicionar Procedimento" at bounding box center [630, 355] width 148 height 19
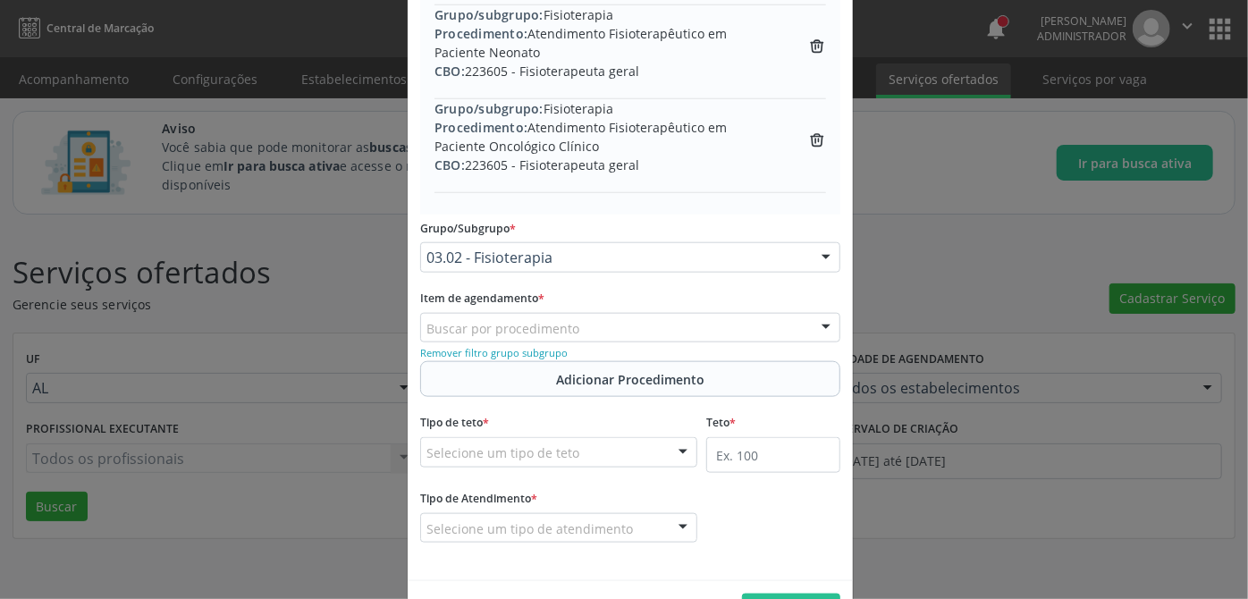
click at [572, 323] on div "Buscar por procedimento" at bounding box center [630, 328] width 420 height 30
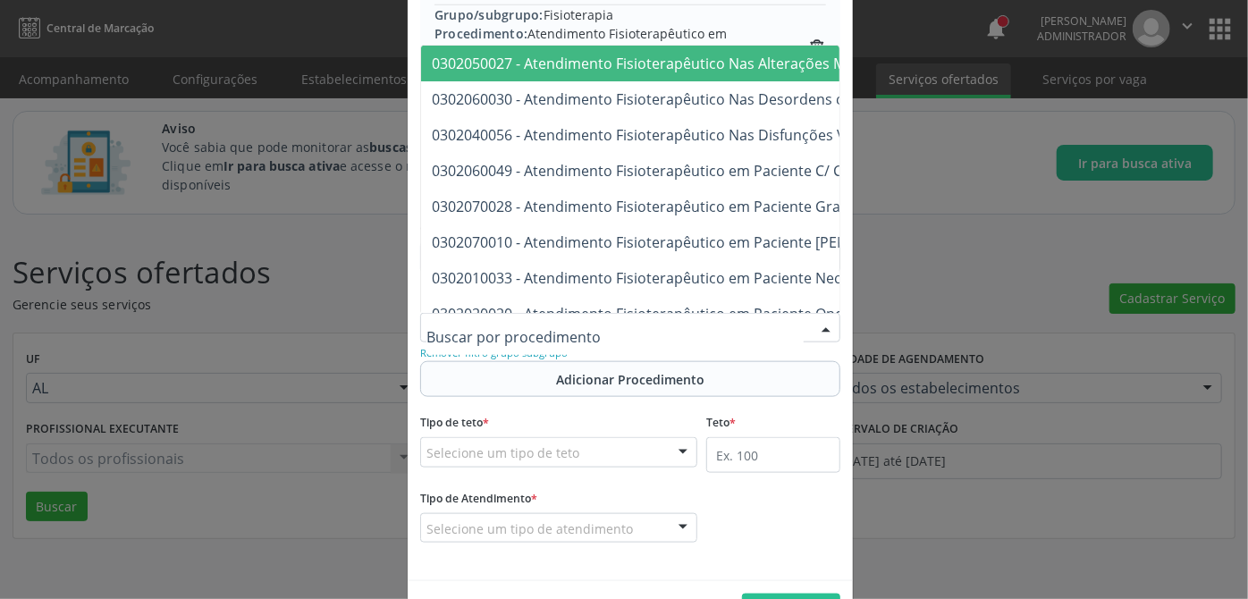
paste input "0302020039"
type input "0302020039"
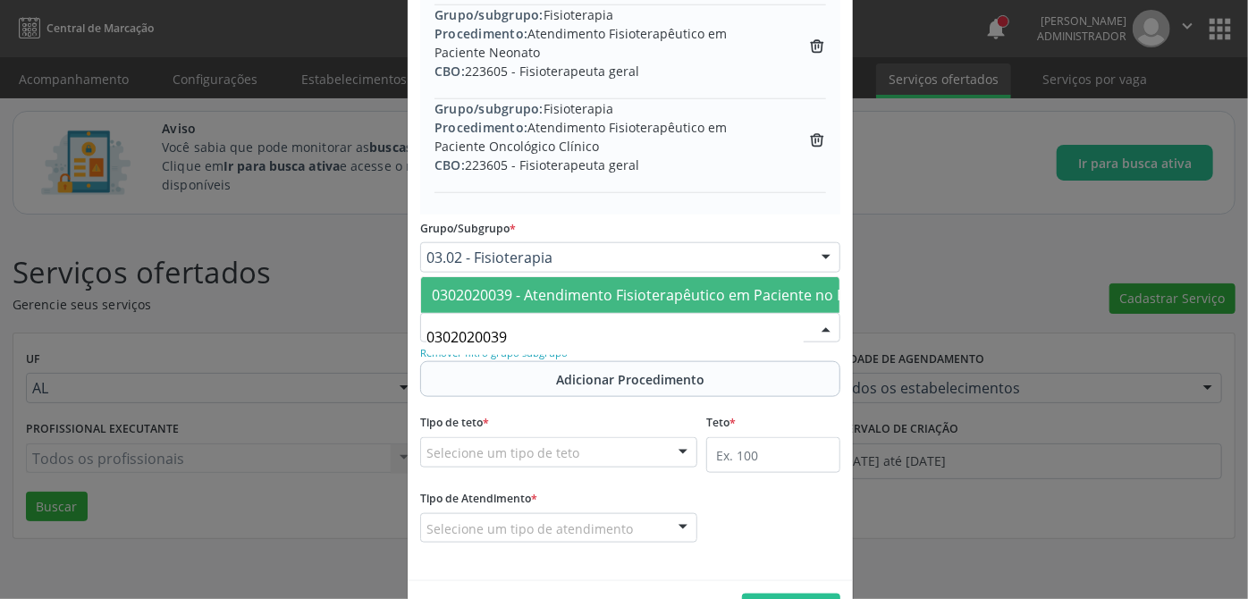
click at [629, 285] on span "0302020039 - Atendimento Fisioterapêutico em Paciente no Pré e Pós Cirurgia Onc…" at bounding box center [734, 295] width 604 height 20
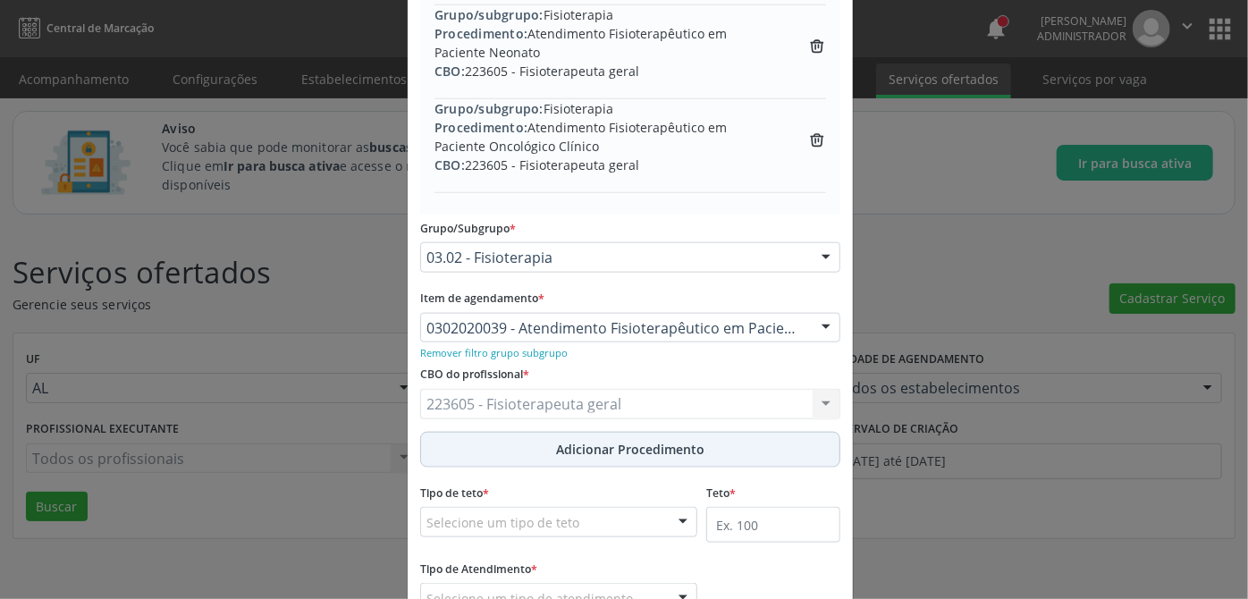
click at [657, 453] on span "Adicionar Procedimento" at bounding box center [630, 449] width 148 height 19
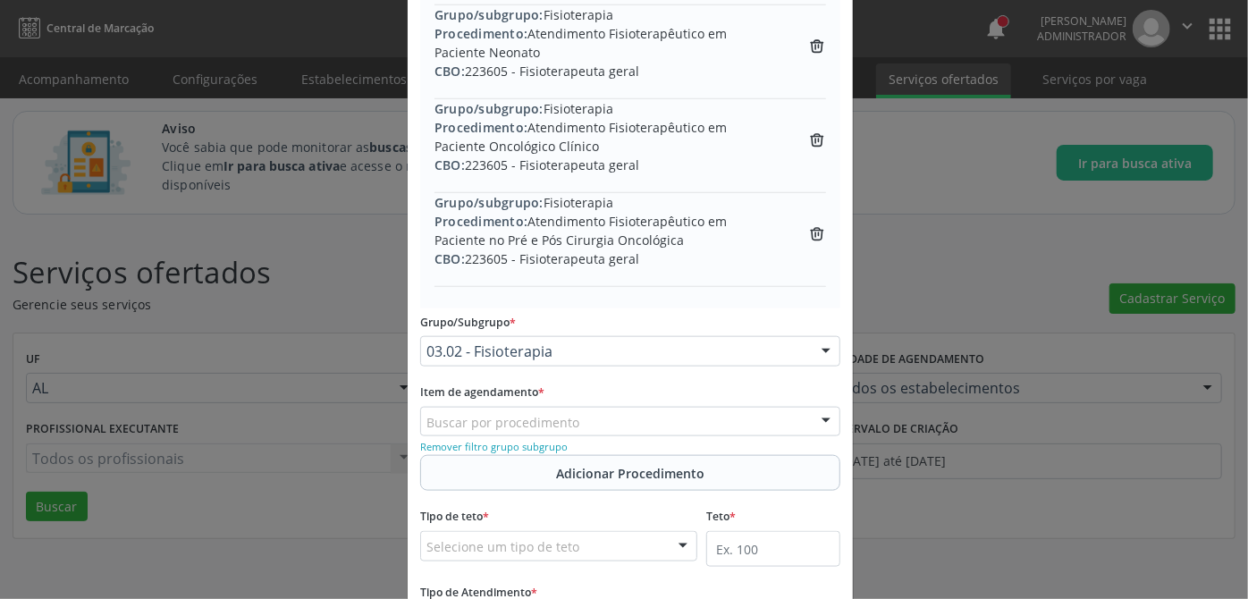
scroll to position [1024, 0]
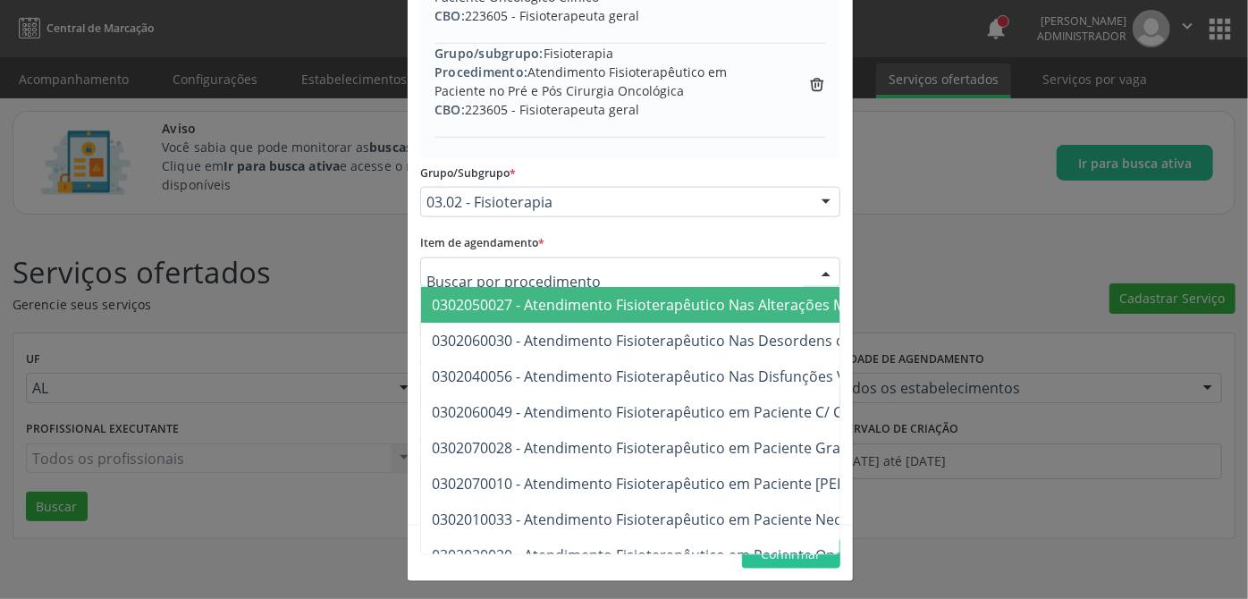
paste input "0302040013"
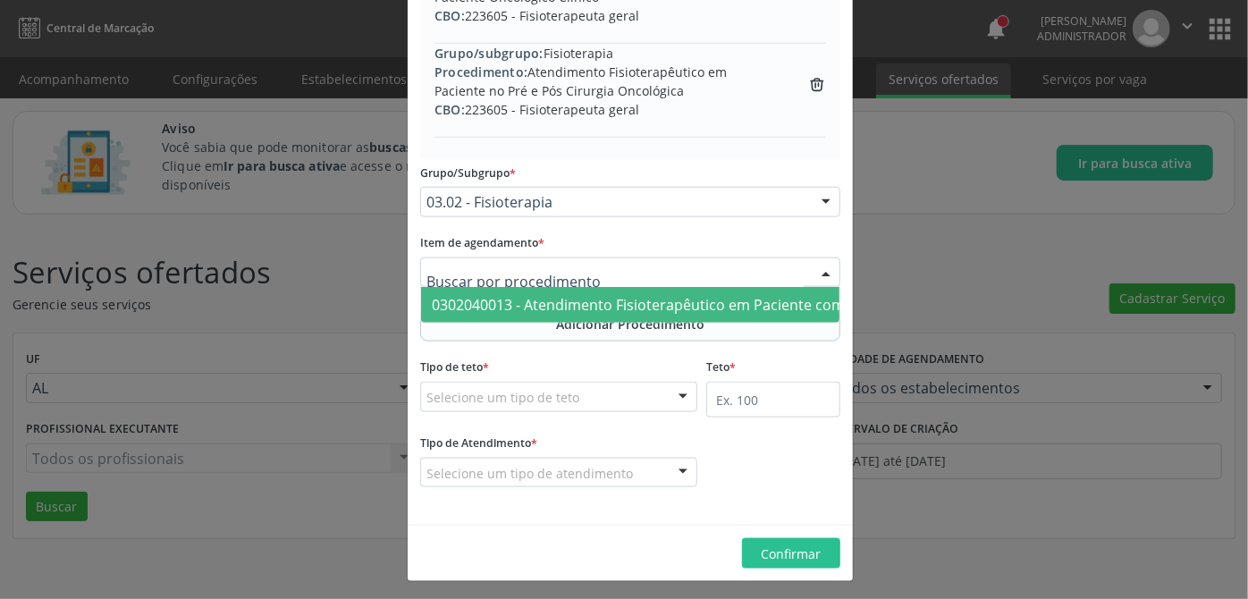
type input "0302040013"
click at [566, 300] on span "0302040013 - Atendimento Fisioterapêutico em Paciente com Transtorno Respiratór…" at bounding box center [825, 305] width 787 height 20
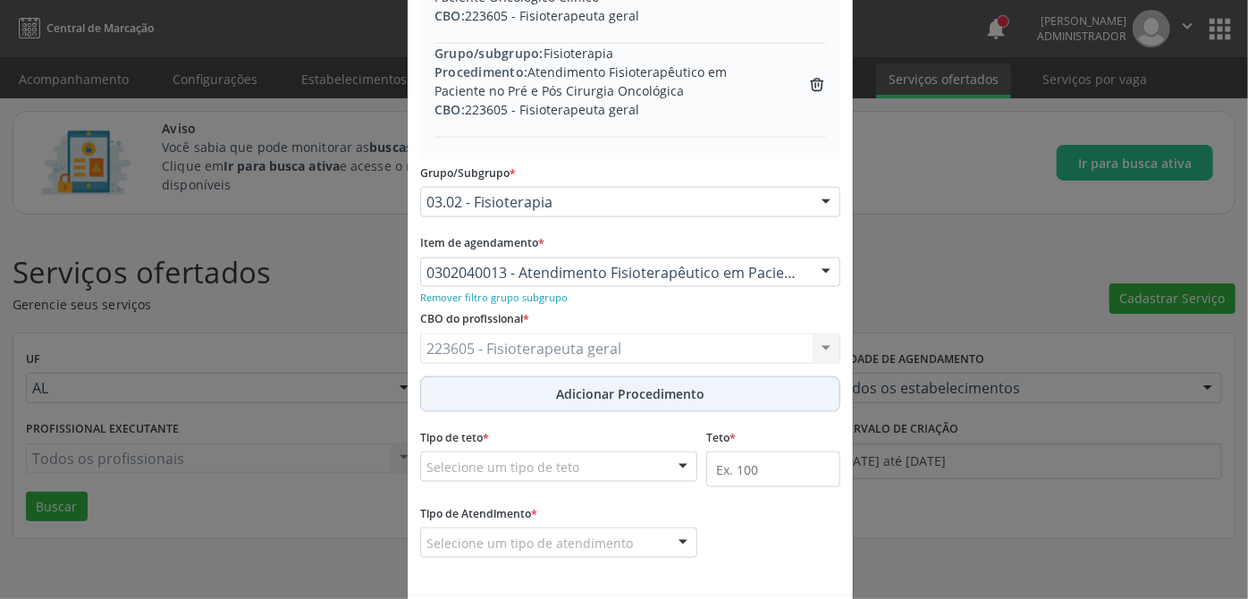
click at [569, 400] on span "Adicionar Procedimento" at bounding box center [630, 393] width 148 height 19
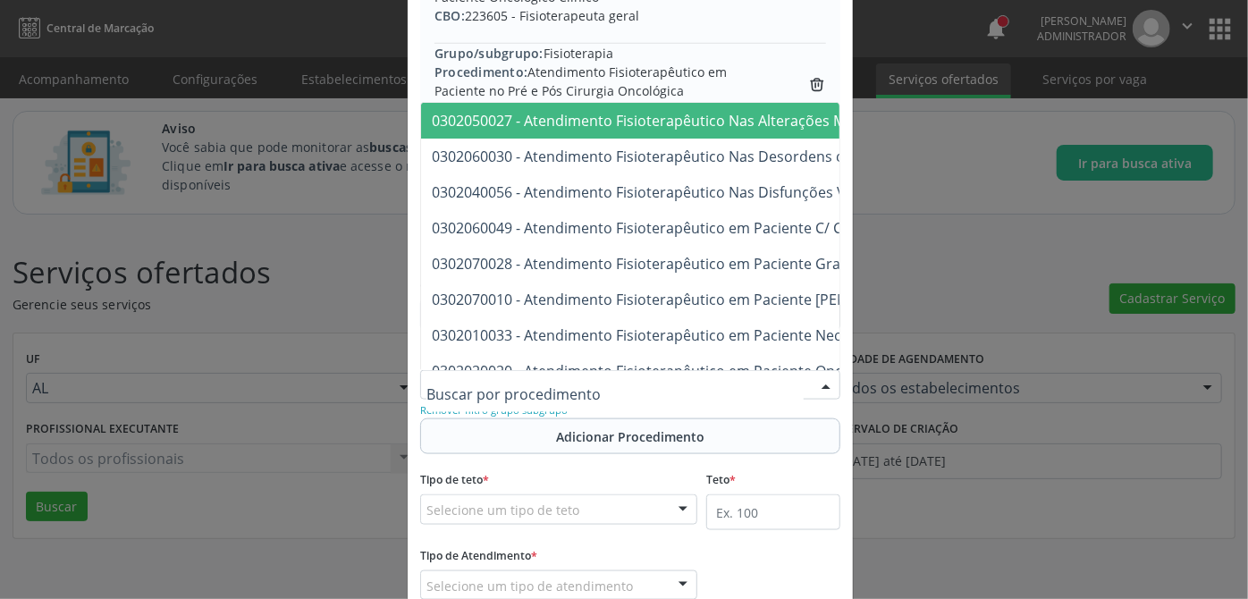
paste input "0302050035"
type input "0302050035"
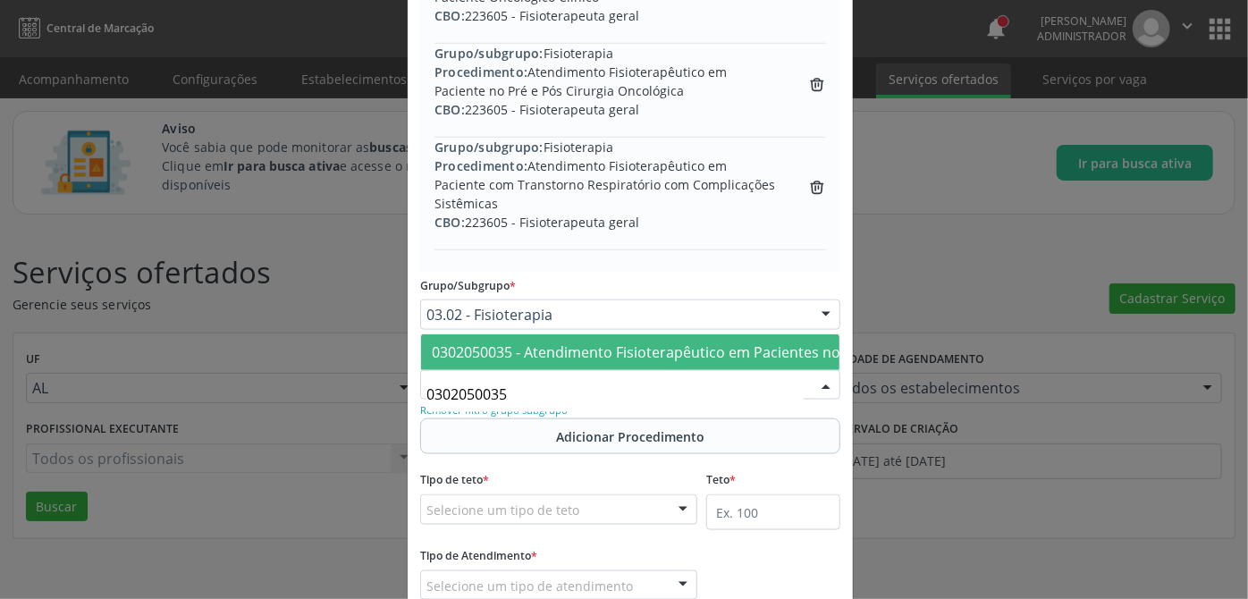
click at [622, 342] on span "0302050035 - Atendimento Fisioterapêutico em Pacientes no Pré e Pós-Operatório …" at bounding box center [935, 352] width 1007 height 20
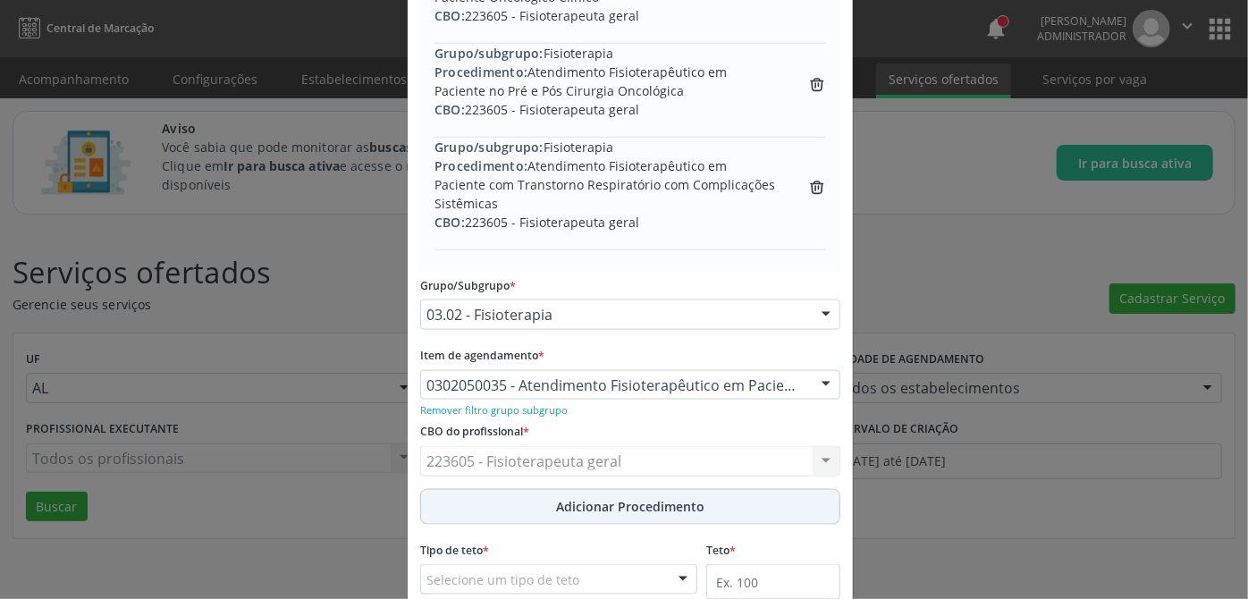
click at [612, 500] on span "Adicionar Procedimento" at bounding box center [630, 506] width 148 height 19
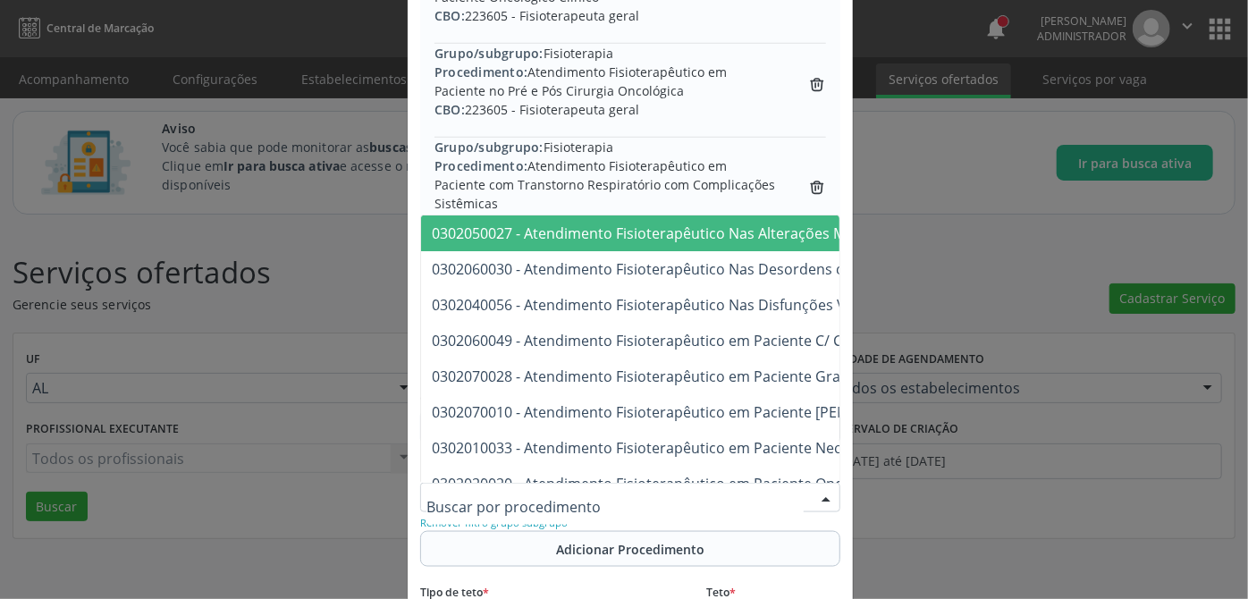
paste input "0302060014"
type input "0302060014"
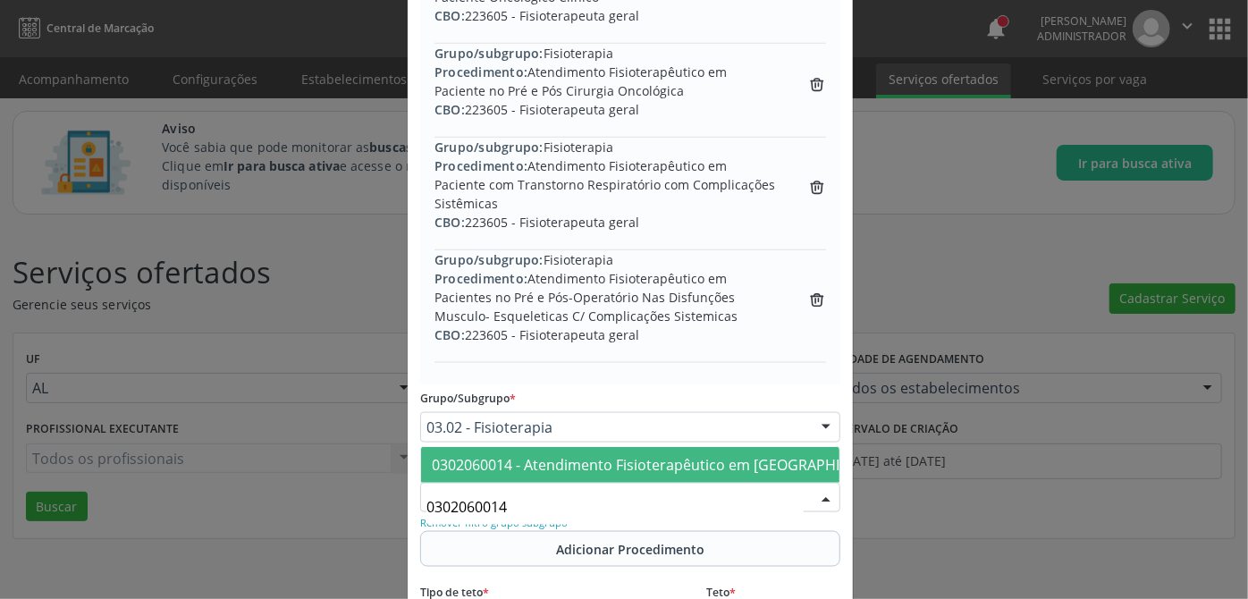
click at [566, 455] on span "0302060014 - Atendimento Fisioterapêutico em [GEOGRAPHIC_DATA] com Distúrbios N…" at bounding box center [911, 465] width 958 height 20
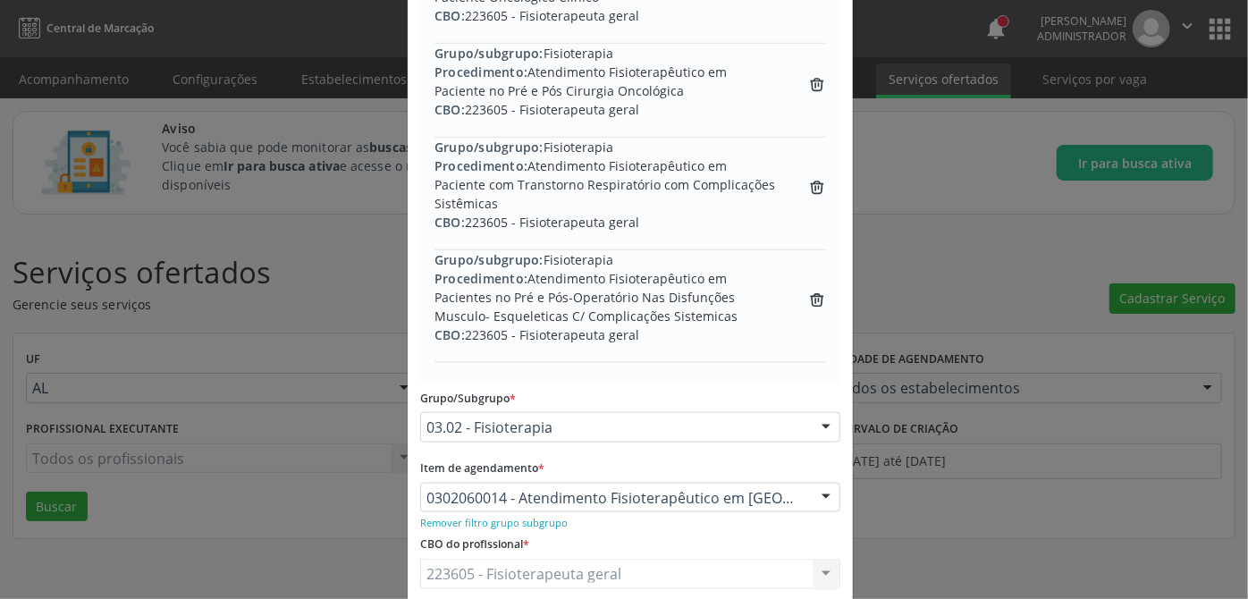
scroll to position [1268, 0]
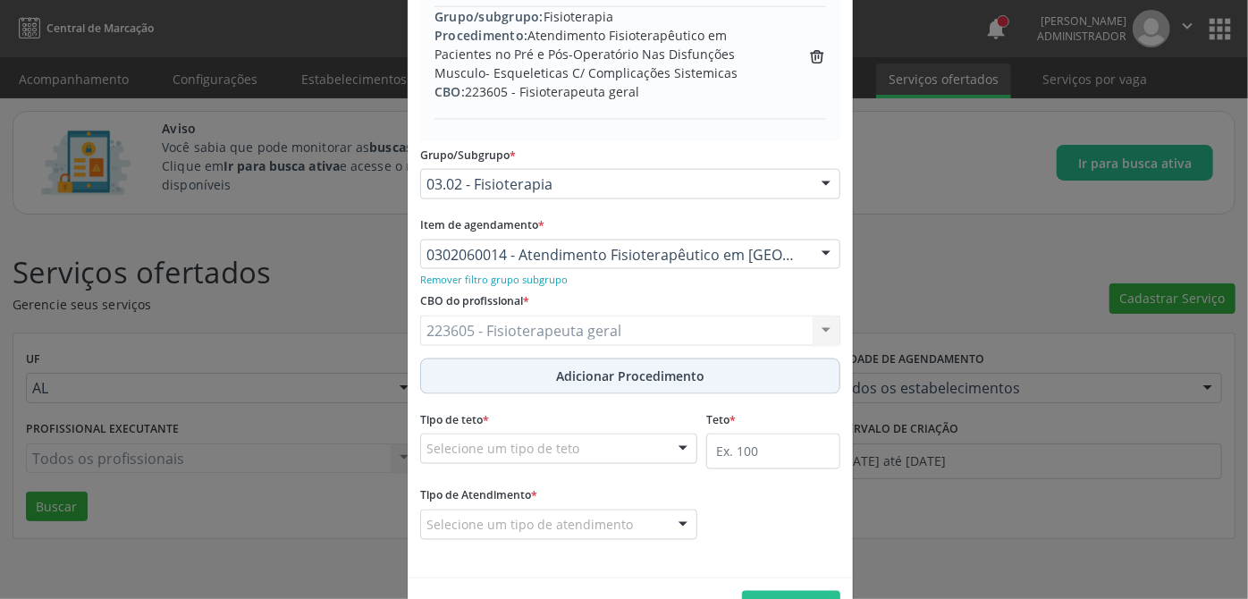
click at [648, 360] on button "Adicionar Procedimento" at bounding box center [630, 376] width 420 height 36
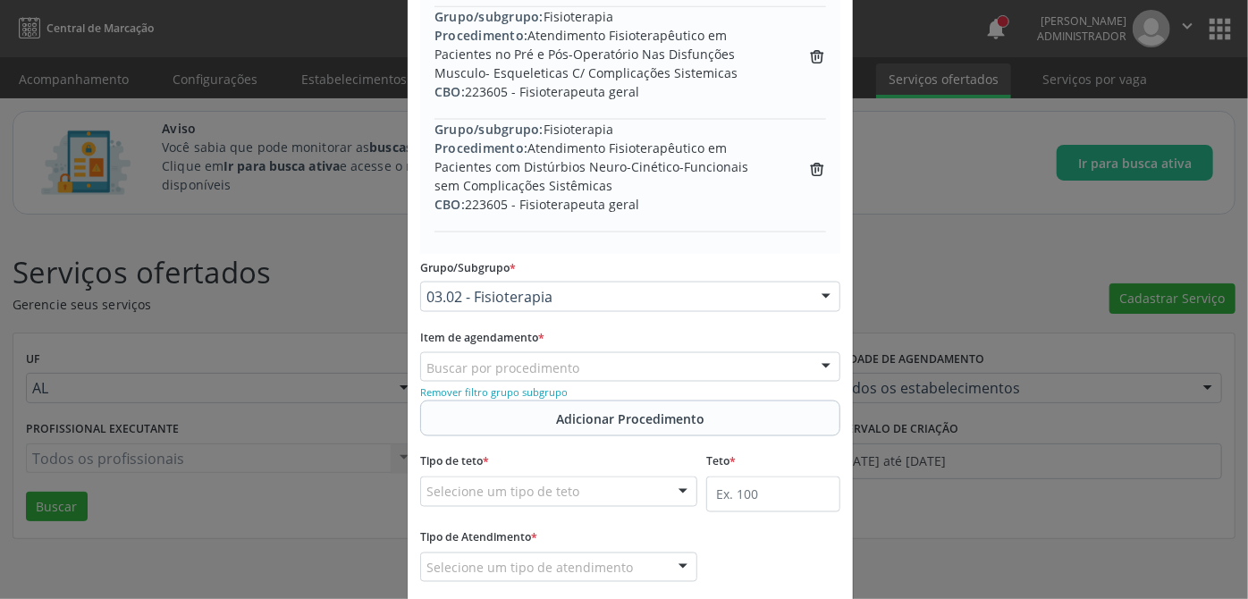
click at [648, 361] on div "Buscar por procedimento" at bounding box center [630, 367] width 420 height 30
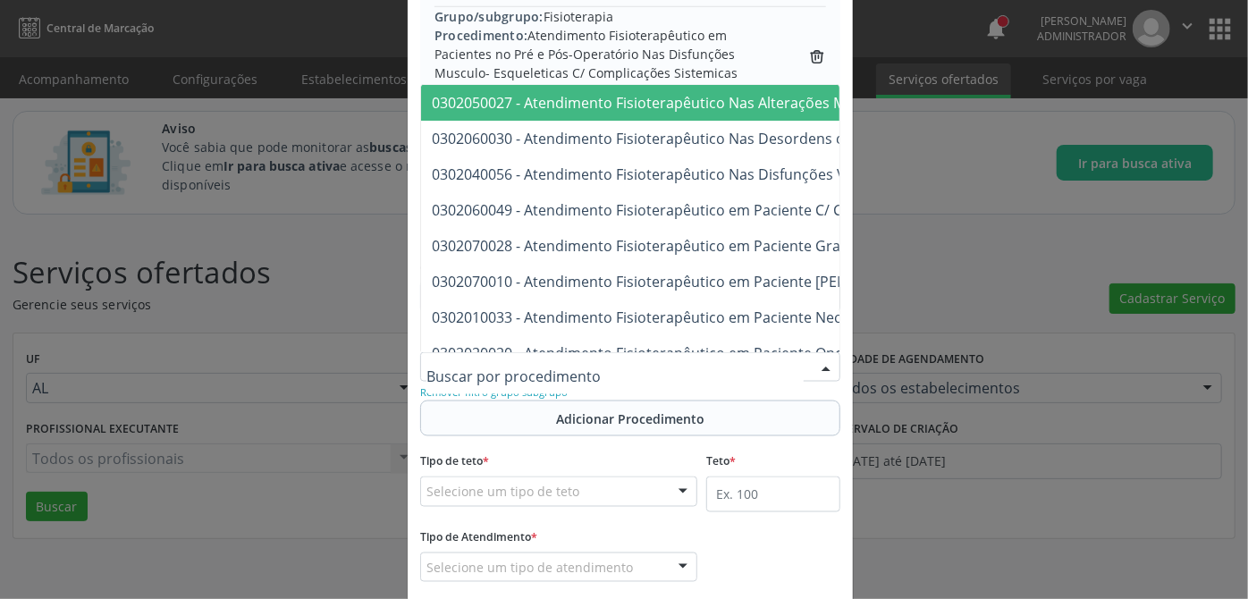
paste input "0302060022"
type input "0302060022"
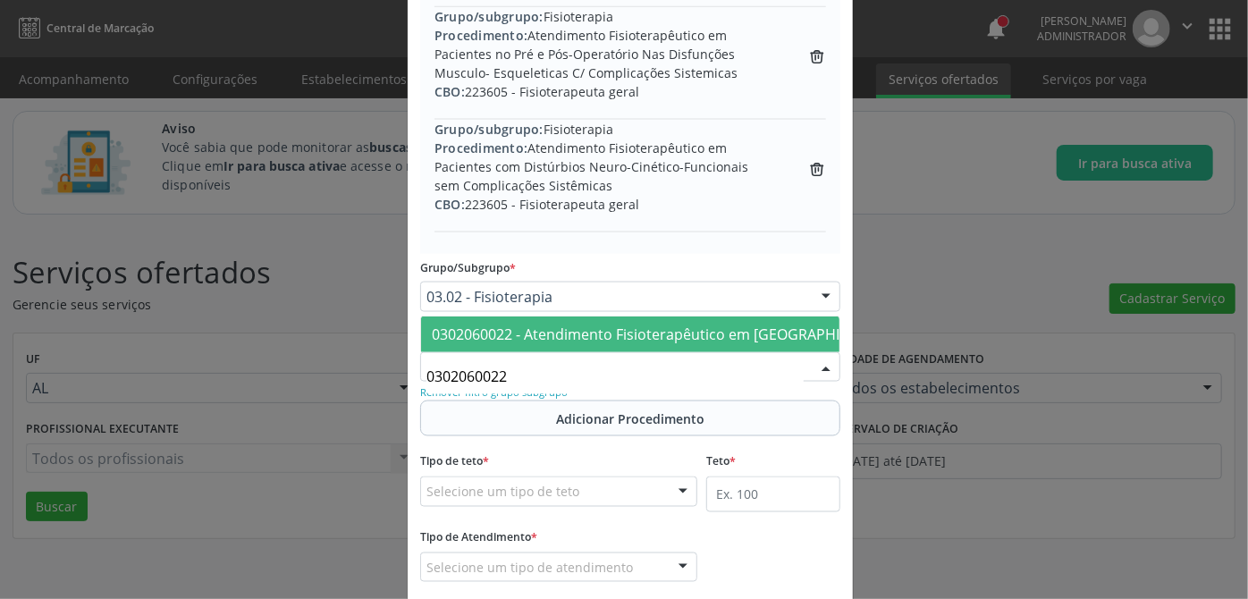
click at [541, 324] on span "0302060022 - Atendimento Fisioterapêutico em [GEOGRAPHIC_DATA] com Distúrbios N…" at bounding box center [911, 334] width 959 height 20
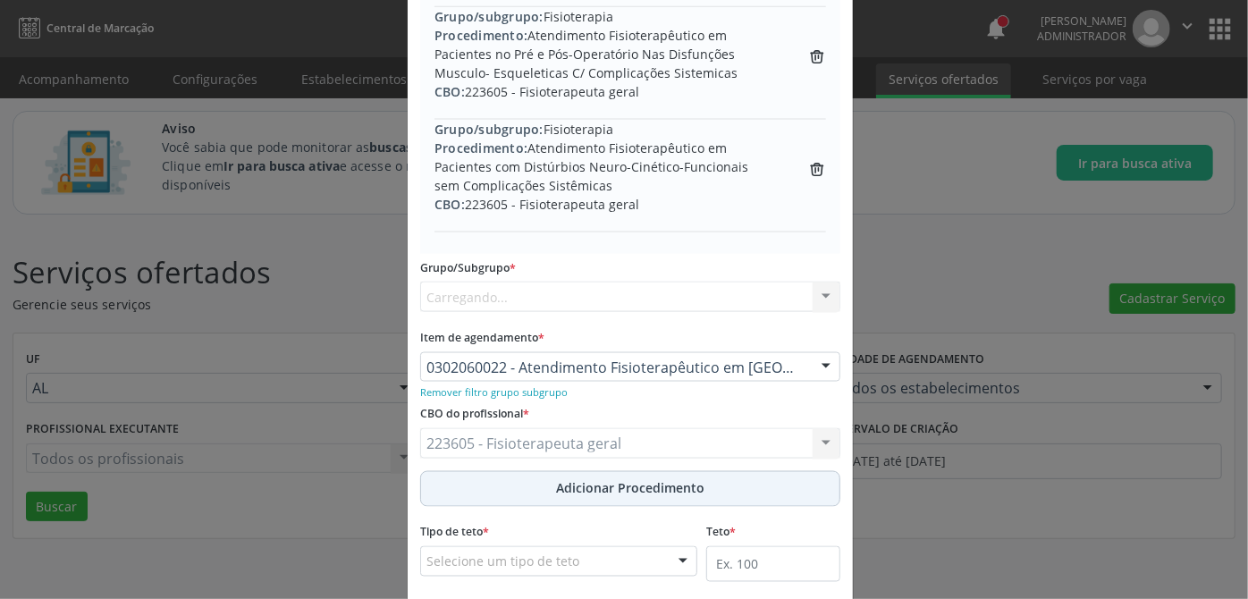
click at [660, 493] on button "Adicionar Procedimento" at bounding box center [630, 489] width 420 height 36
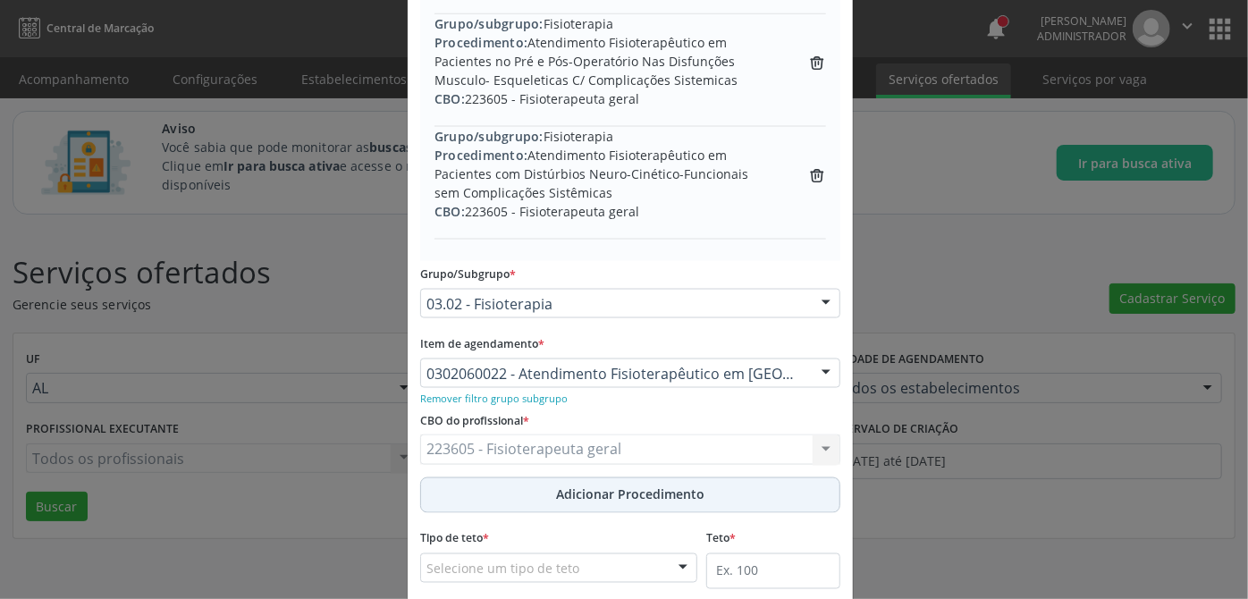
scroll to position [1275, 0]
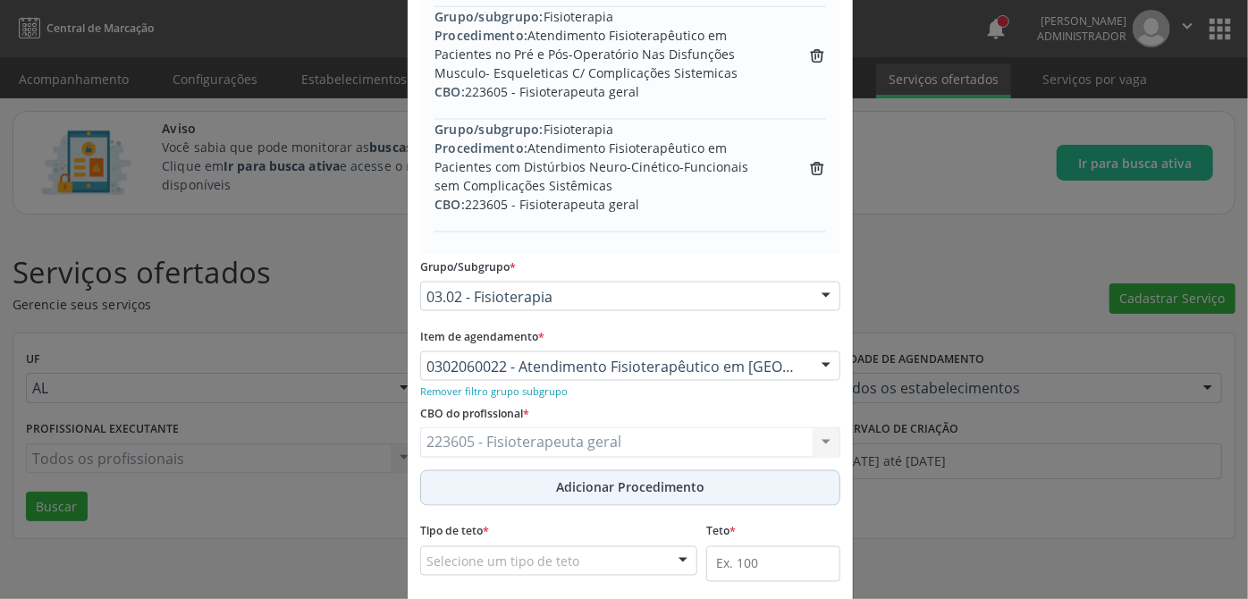
click at [623, 486] on span "Adicionar Procedimento" at bounding box center [630, 487] width 148 height 19
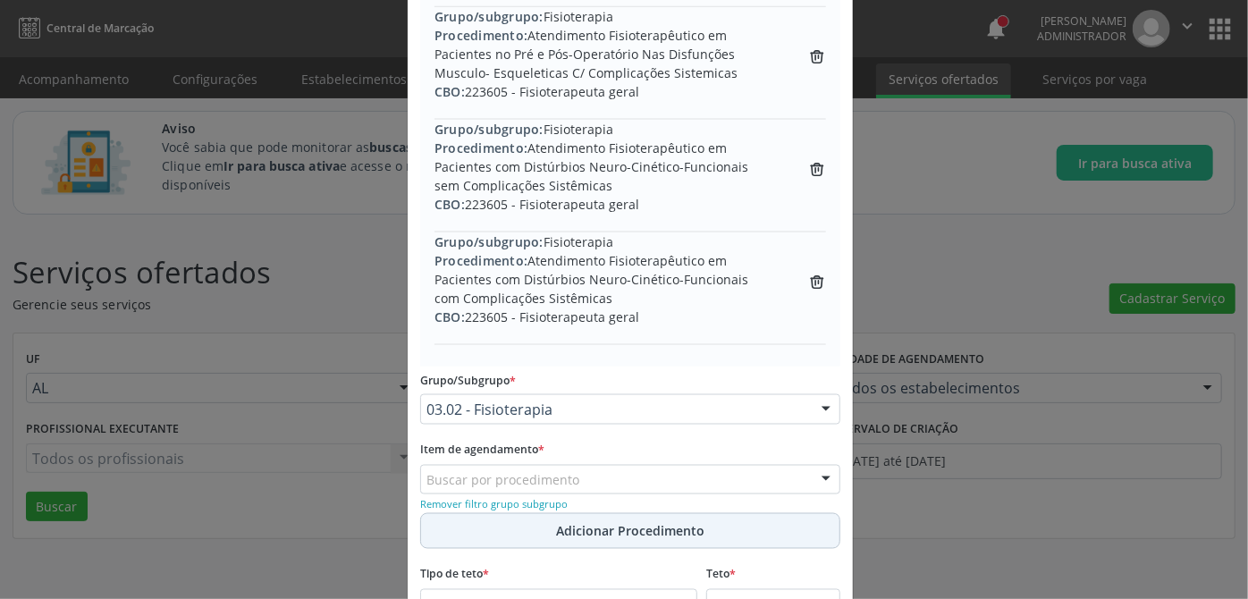
scroll to position [1474, 0]
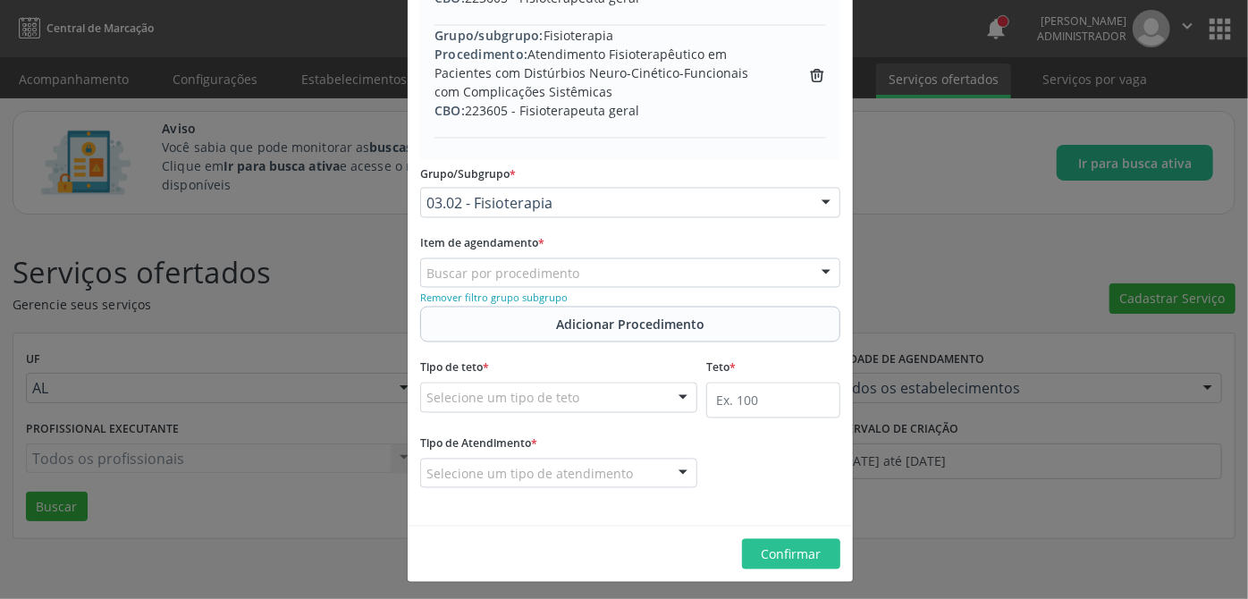
click at [593, 273] on div "Buscar por procedimento" at bounding box center [630, 273] width 420 height 30
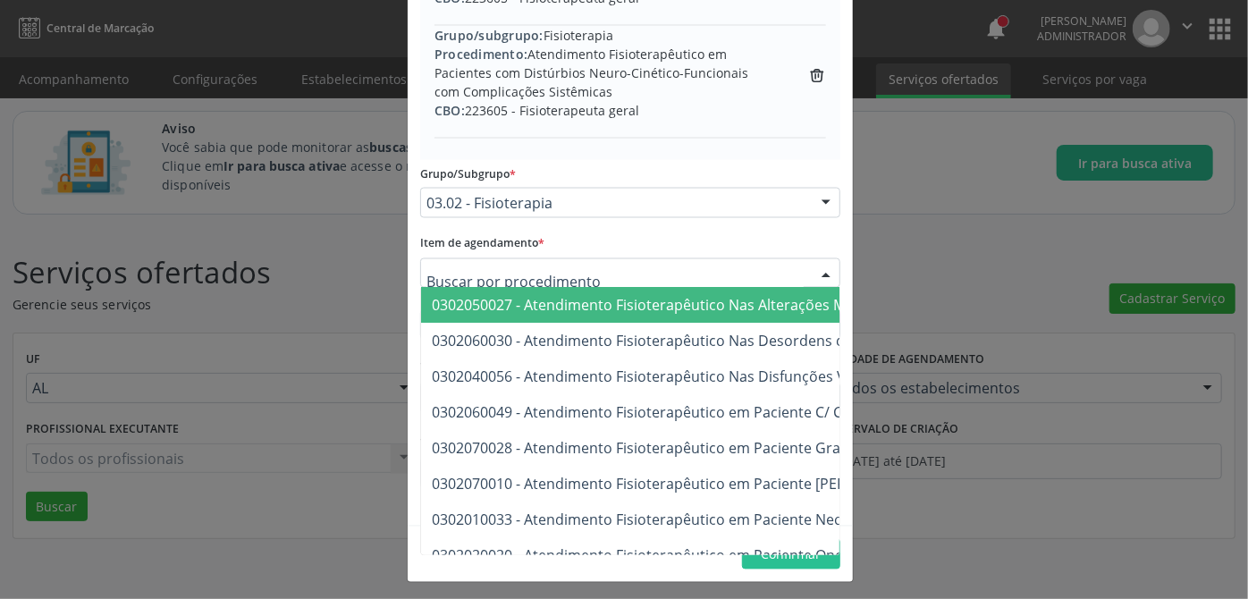
paste input "0302060030"
type input "0302060030"
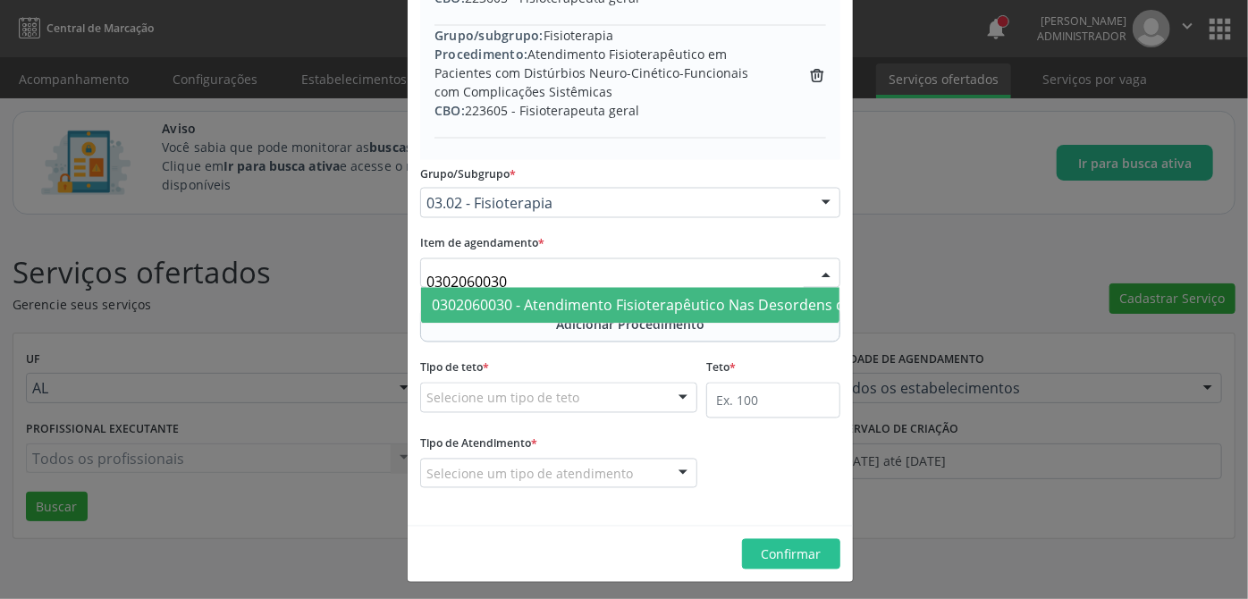
click at [590, 299] on span "0302060030 - Atendimento Fisioterapêutico Nas Desordens do Desenvolvimento Neur…" at bounding box center [750, 306] width 636 height 20
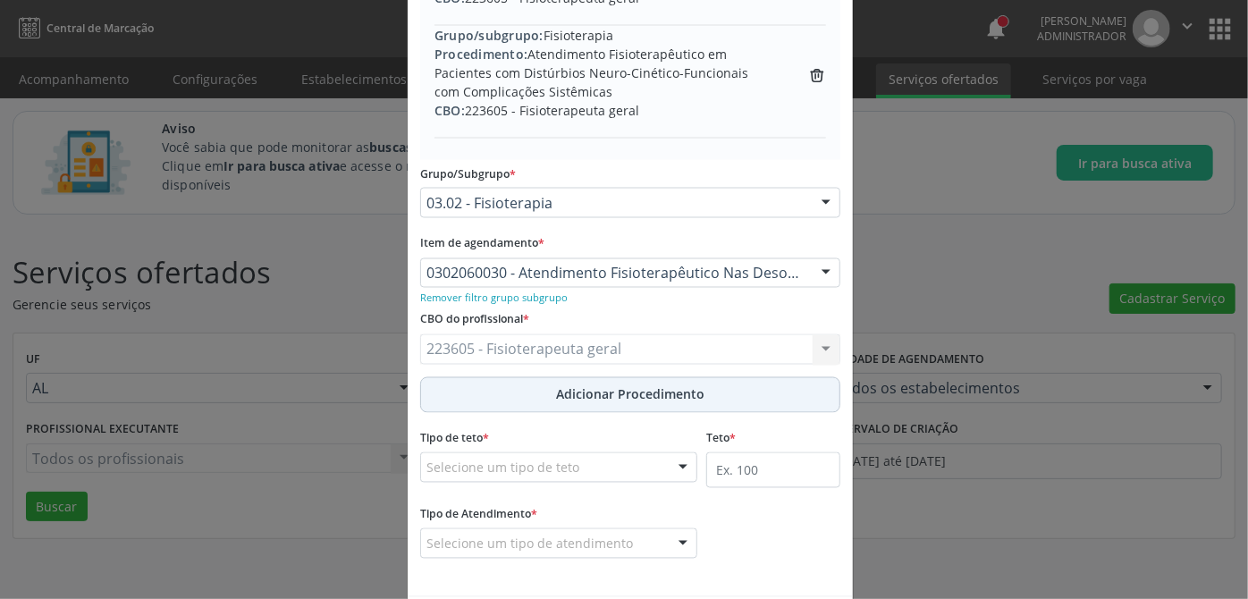
click at [556, 398] on span "Adicionar Procedimento" at bounding box center [630, 394] width 148 height 19
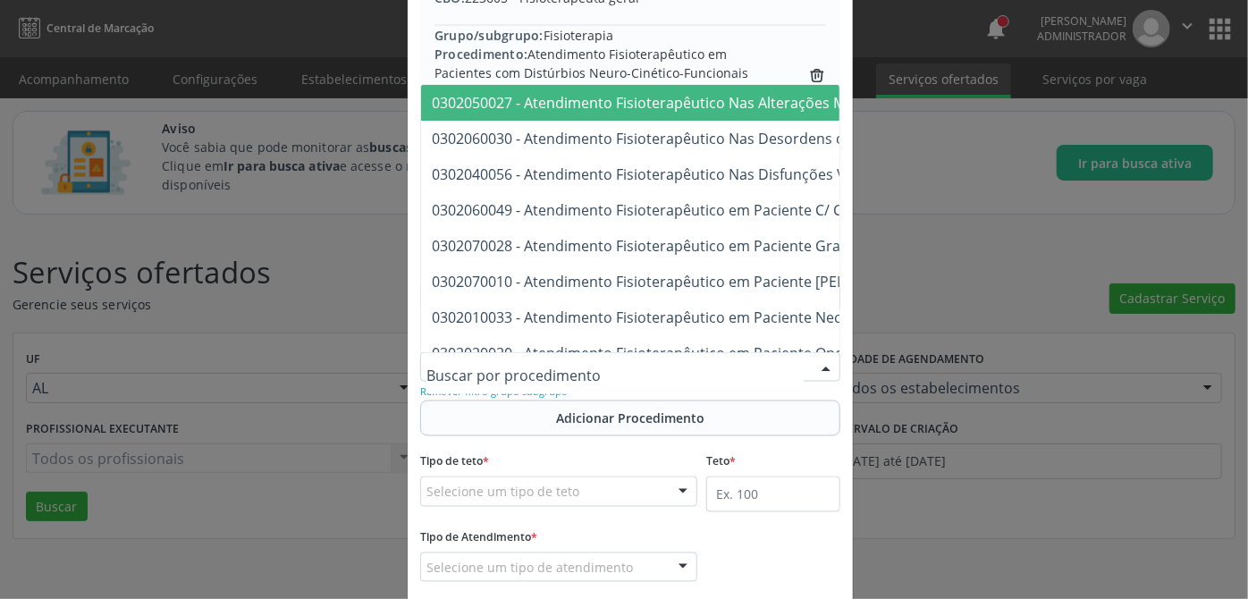
paste input "0302060057"
type input "0302060057"
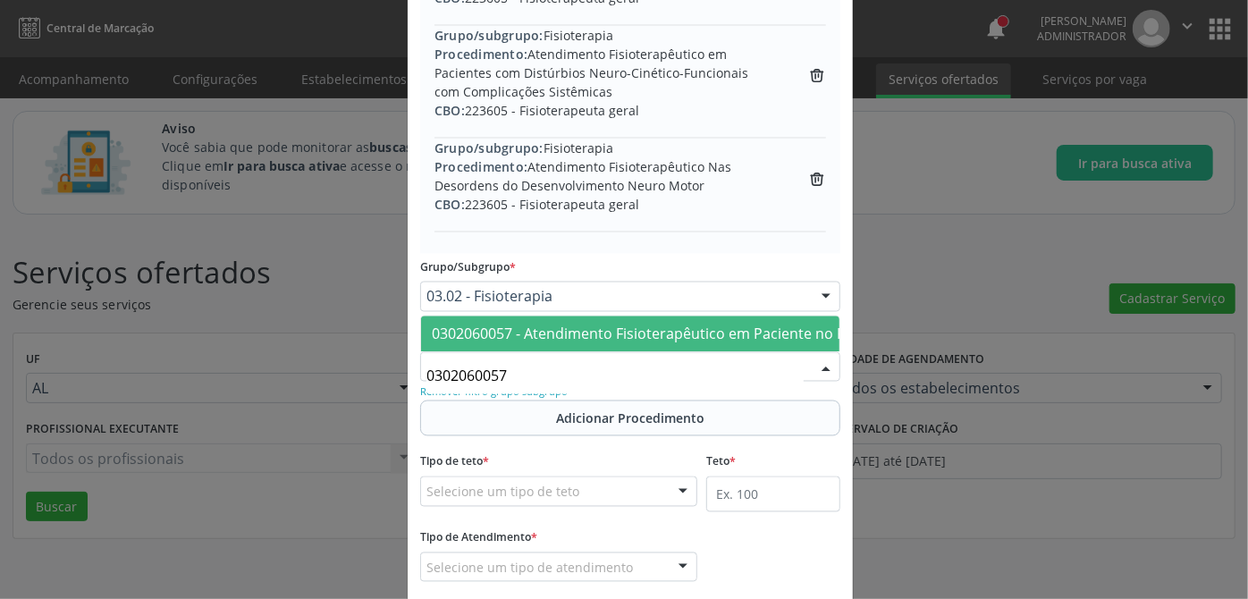
click at [651, 324] on span "0302060057 - Atendimento Fisioterapêutico em Paciente no Pré/Pós-Operatório de …" at bounding box center [760, 334] width 657 height 20
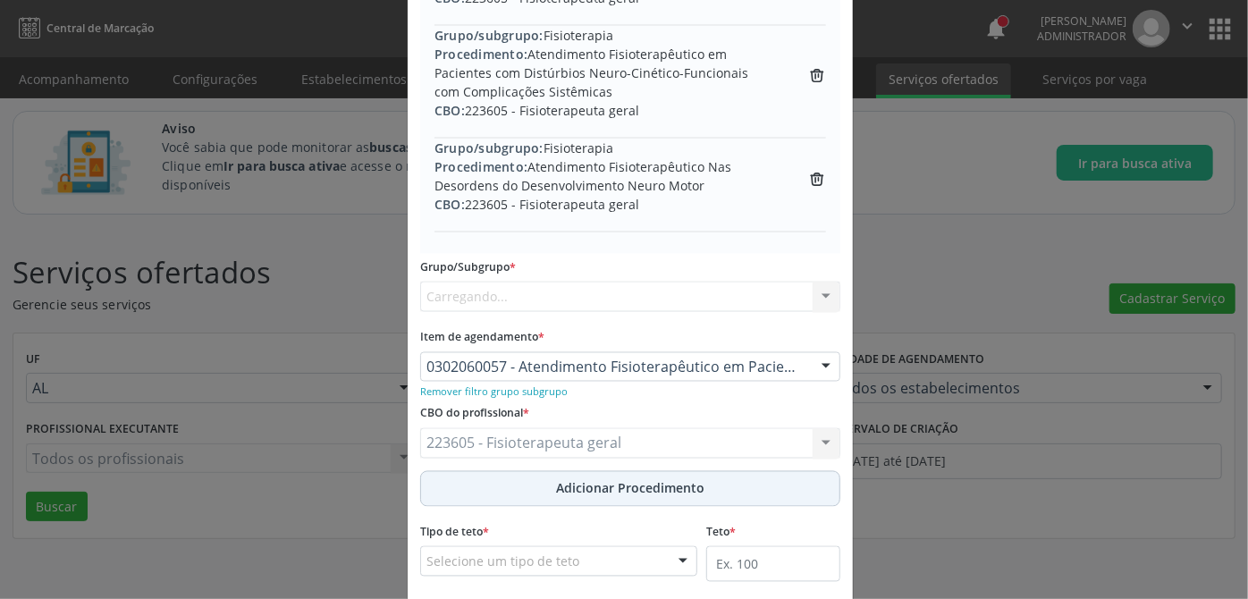
click at [627, 416] on div "CBO do profissional * 223605 - Fisioterapeuta geral 223605 - Fisioterapeuta ger…" at bounding box center [630, 435] width 429 height 70
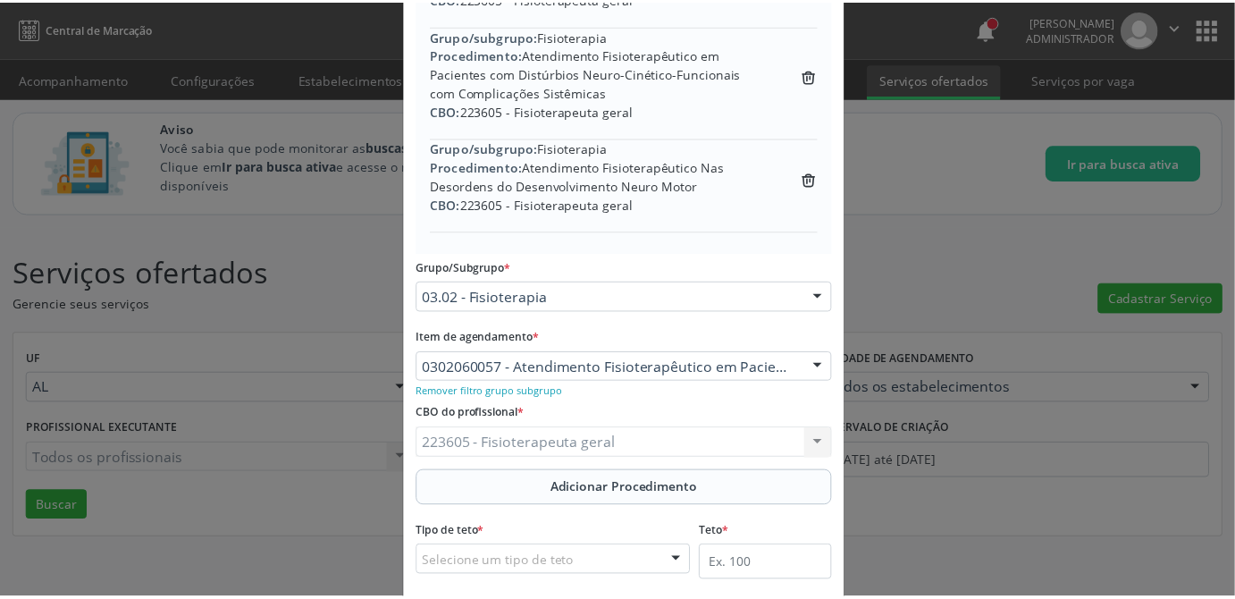
scroll to position [1638, 0]
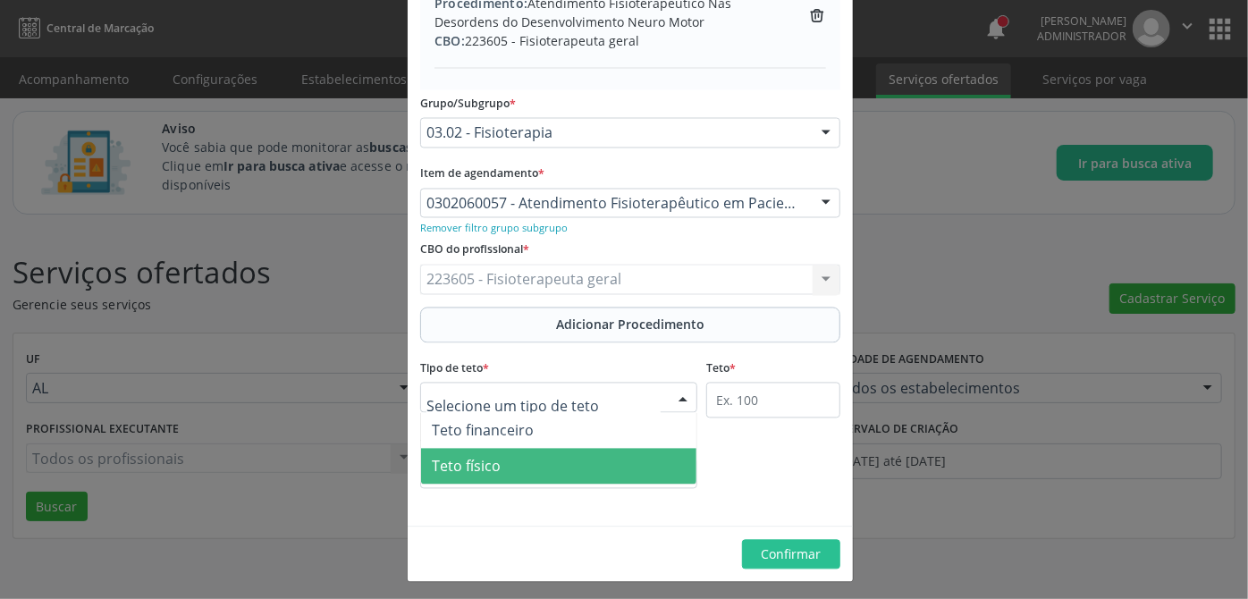
click at [527, 460] on span "Teto físico" at bounding box center [558, 467] width 275 height 36
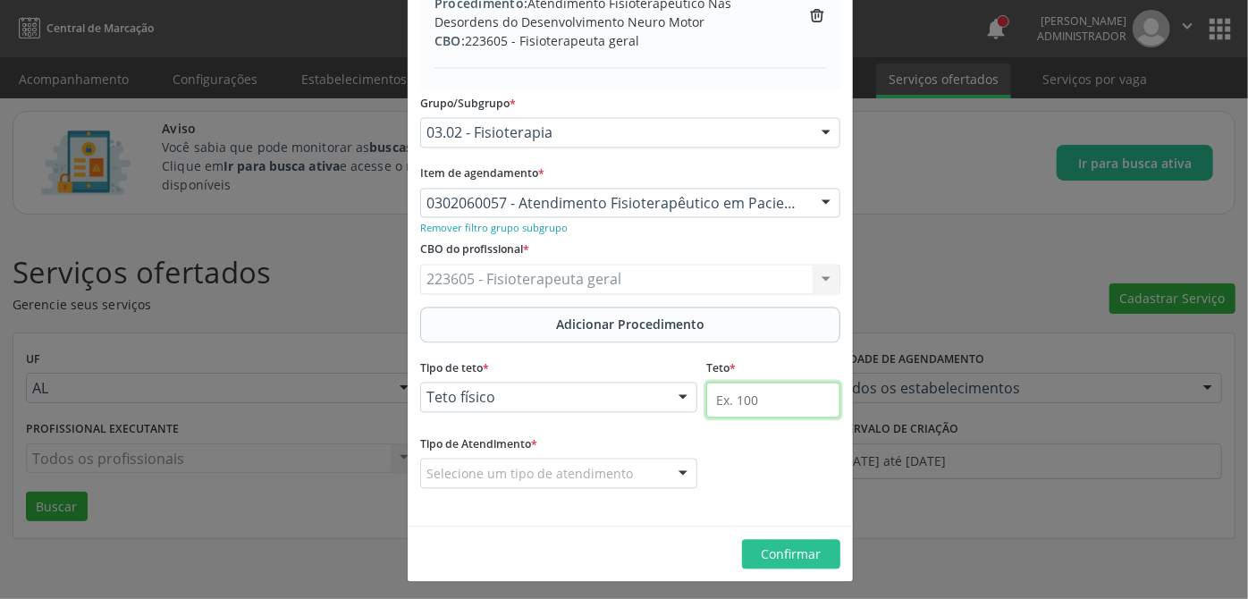
click at [774, 400] on input "text" at bounding box center [773, 401] width 134 height 36
type input "100"
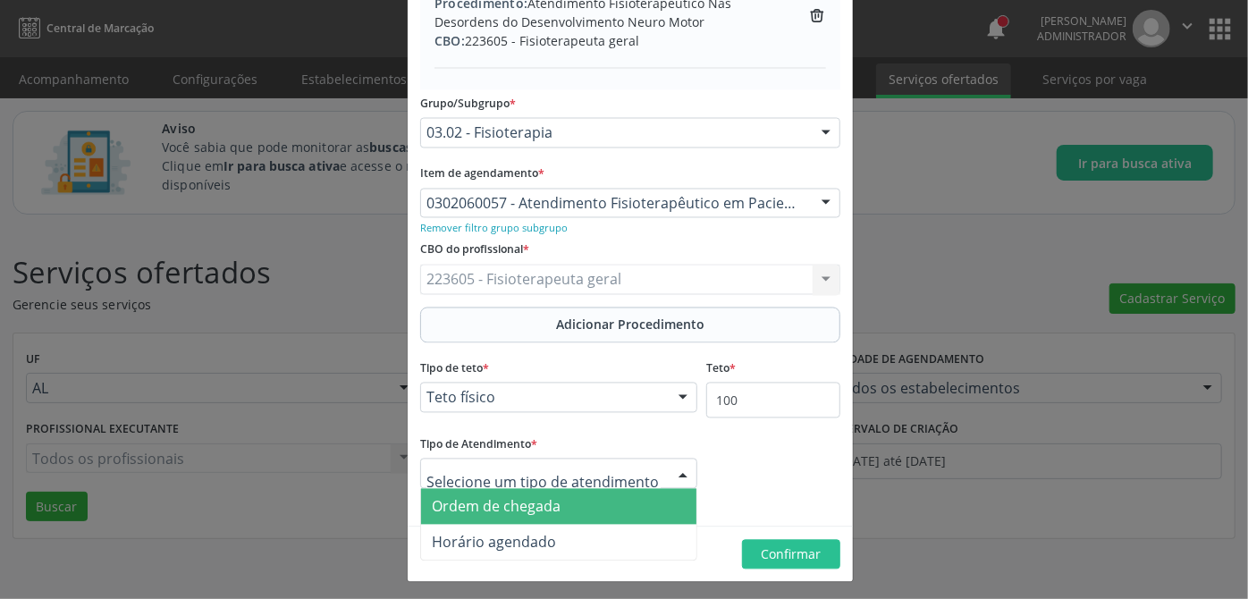
click at [546, 502] on span "Ordem de chegada" at bounding box center [496, 507] width 129 height 20
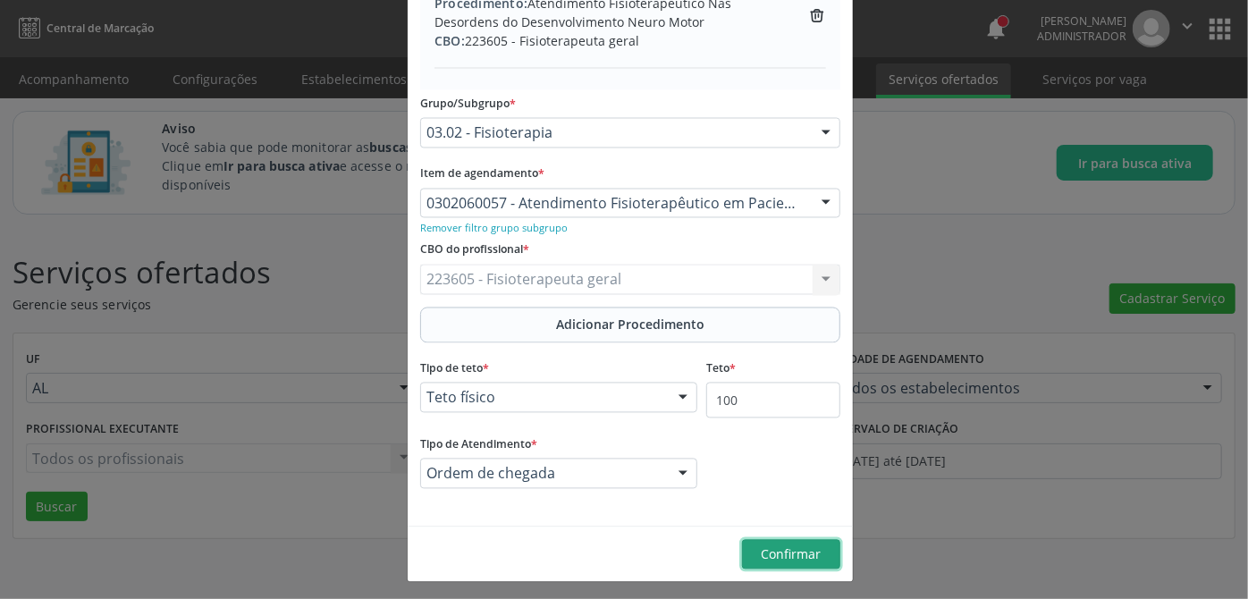
click at [805, 554] on span "Confirmar" at bounding box center [792, 554] width 60 height 17
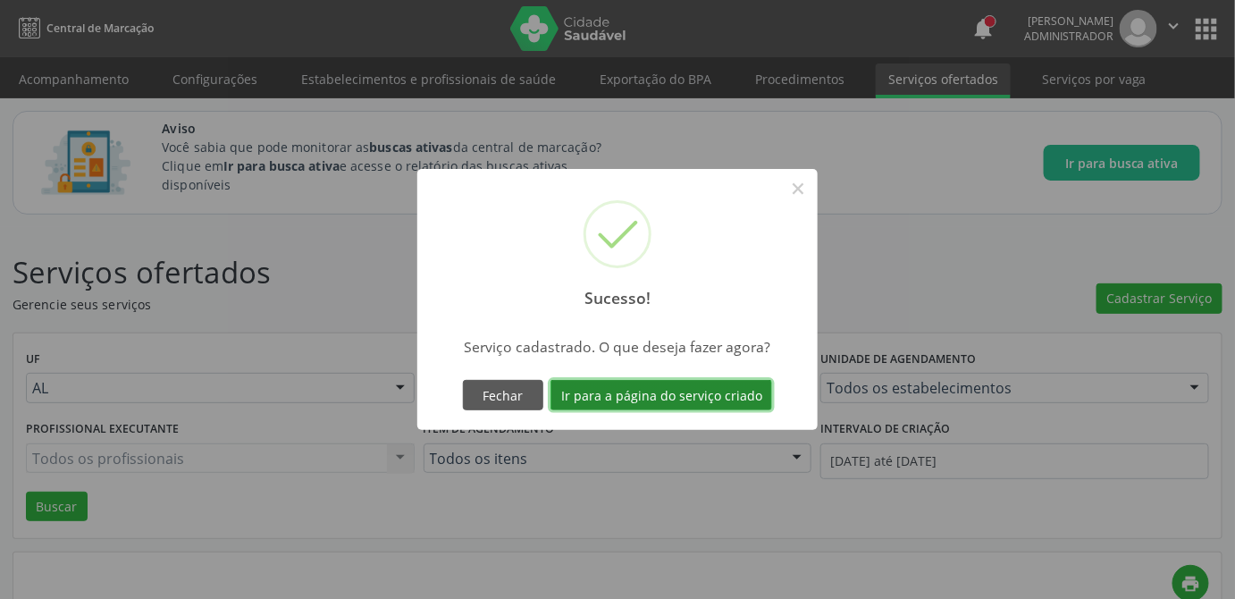
click at [695, 387] on button "Ir para a página do serviço criado" at bounding box center [662, 395] width 222 height 30
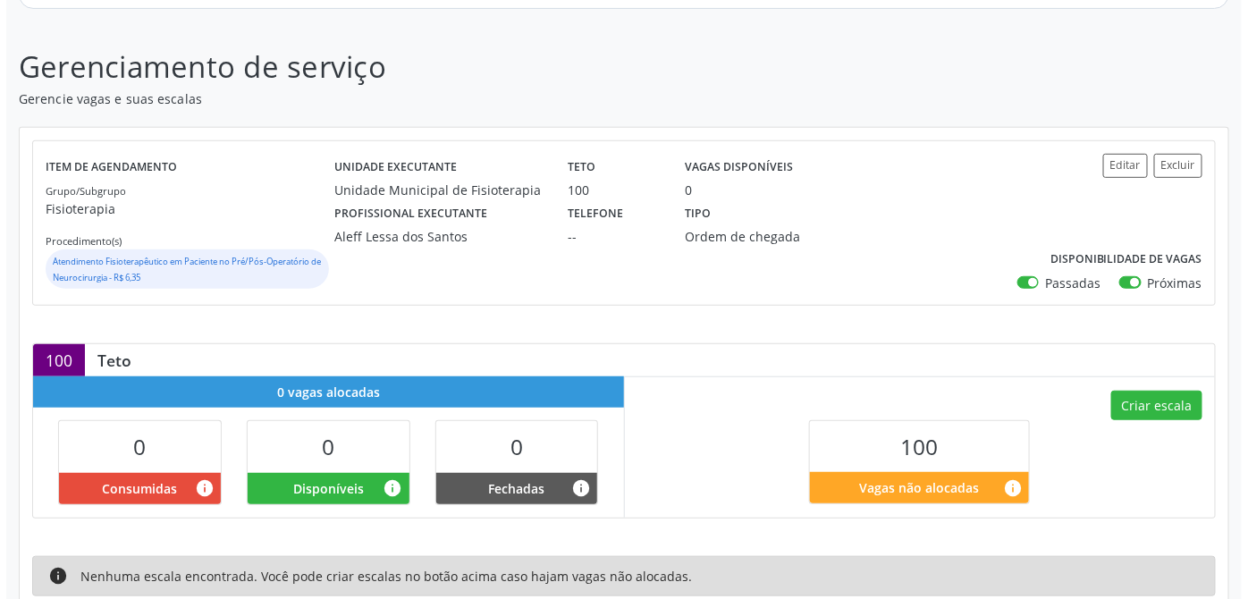
scroll to position [324, 0]
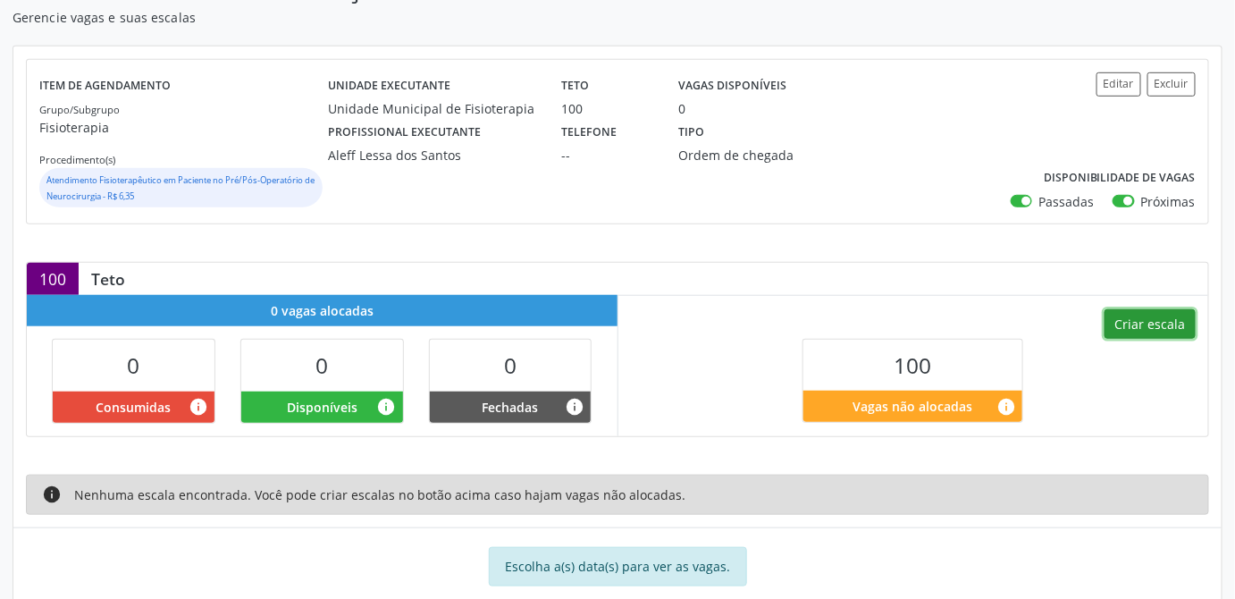
click at [1175, 315] on button "Criar escala" at bounding box center [1150, 324] width 91 height 30
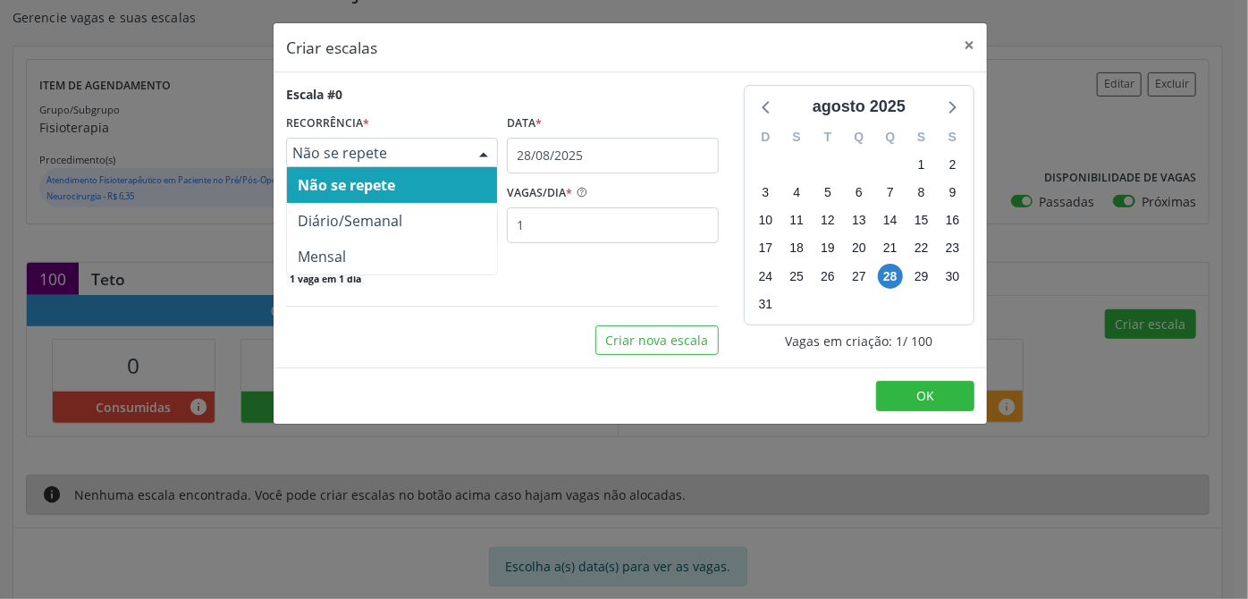
click at [358, 156] on span "Não se repete" at bounding box center [376, 153] width 169 height 18
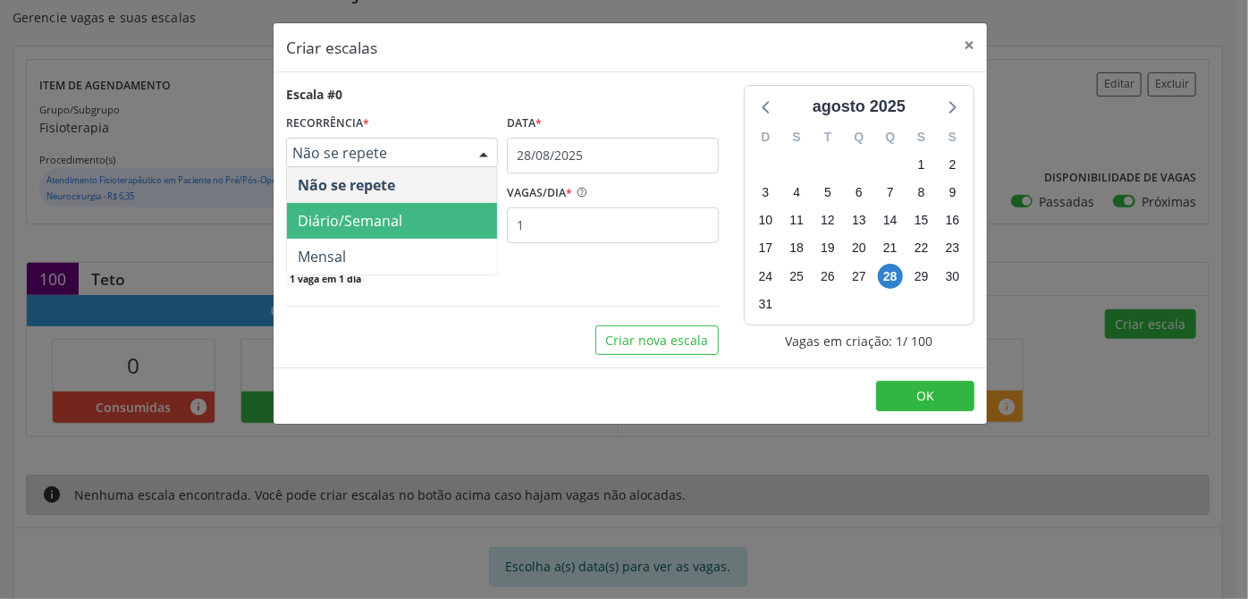
click at [333, 215] on span "Diário/Semanal" at bounding box center [350, 221] width 105 height 20
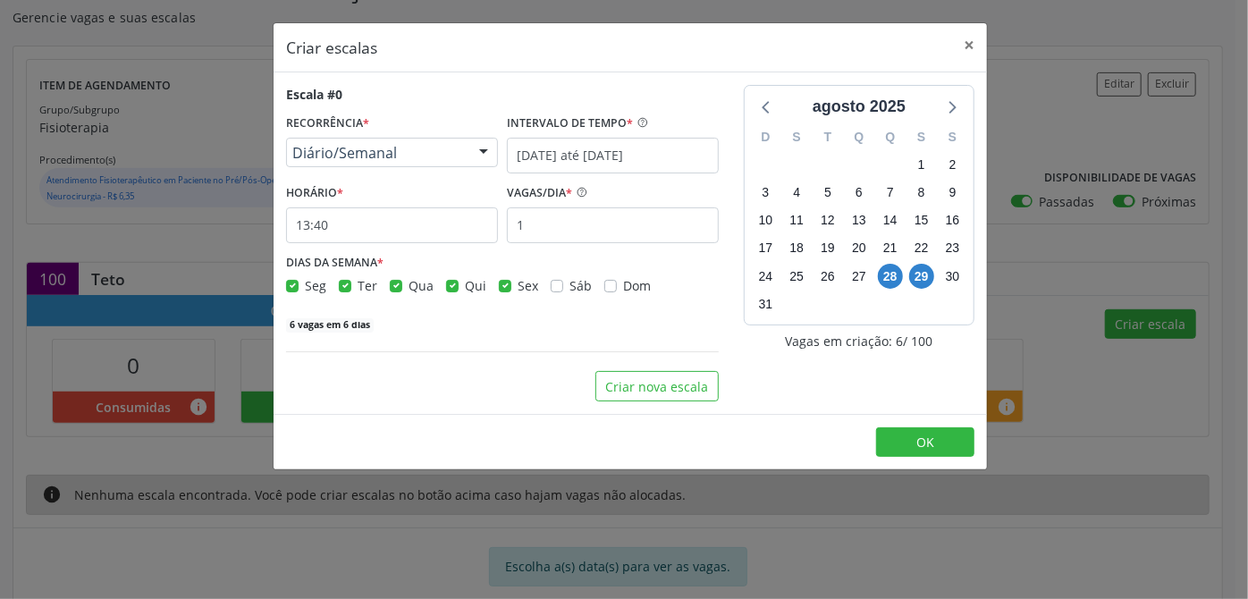
click at [305, 290] on label "Seg" at bounding box center [315, 285] width 21 height 19
click at [292, 290] on input "Seg" at bounding box center [292, 284] width 13 height 16
checkbox input "false"
click at [409, 283] on label "Qua" at bounding box center [421, 285] width 25 height 19
click at [395, 283] on input "Qua" at bounding box center [396, 284] width 13 height 16
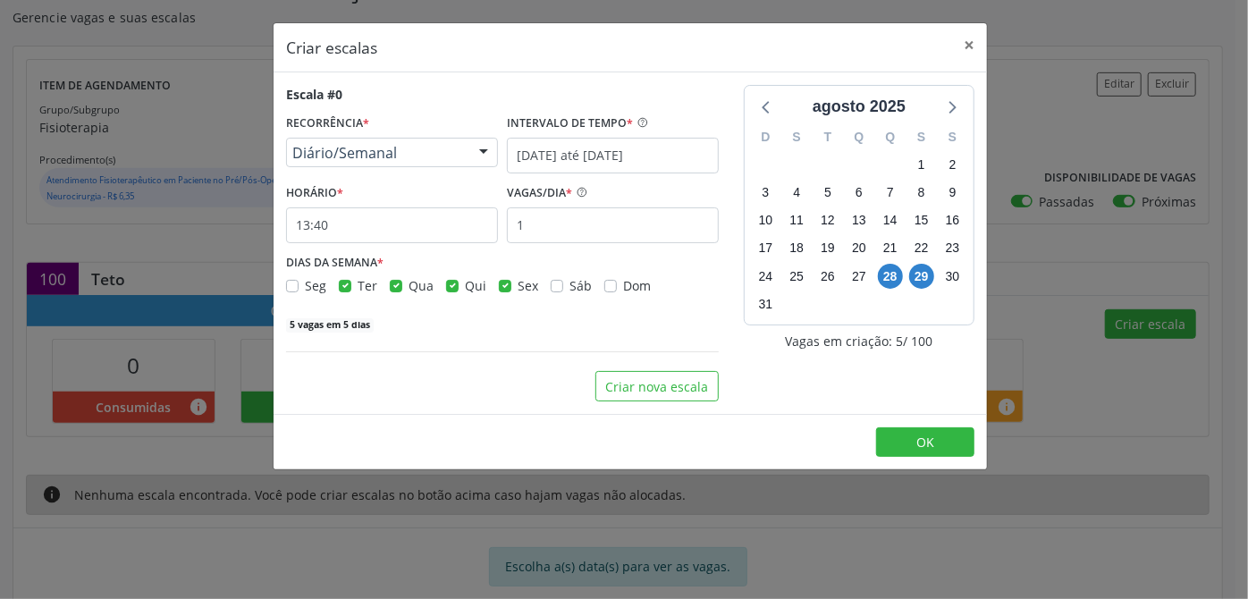
checkbox input "false"
click at [518, 285] on label "Sex" at bounding box center [528, 285] width 21 height 19
click at [500, 285] on input "Sex" at bounding box center [505, 284] width 13 height 16
checkbox input "false"
click at [564, 154] on input "[DATE] até [DATE]" at bounding box center [613, 156] width 212 height 36
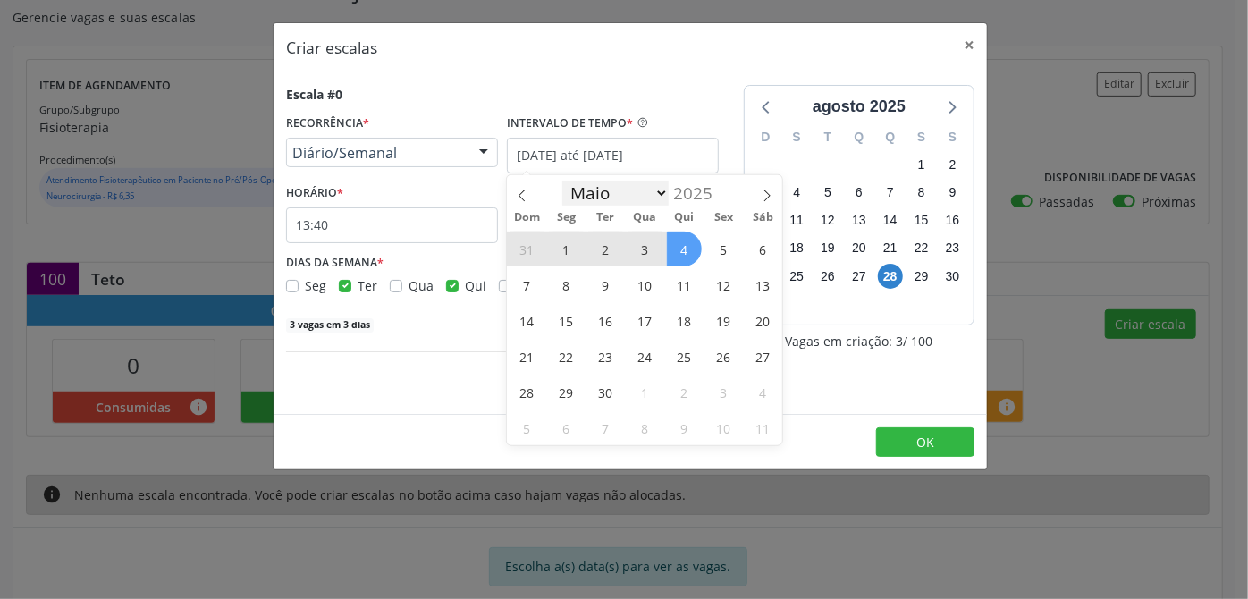
click at [589, 198] on select "Maio Junho Julho Agosto Setembro Outubro Novembro" at bounding box center [615, 193] width 107 height 25
click at [565, 241] on span "1" at bounding box center [566, 249] width 35 height 35
type input "[DATE]"
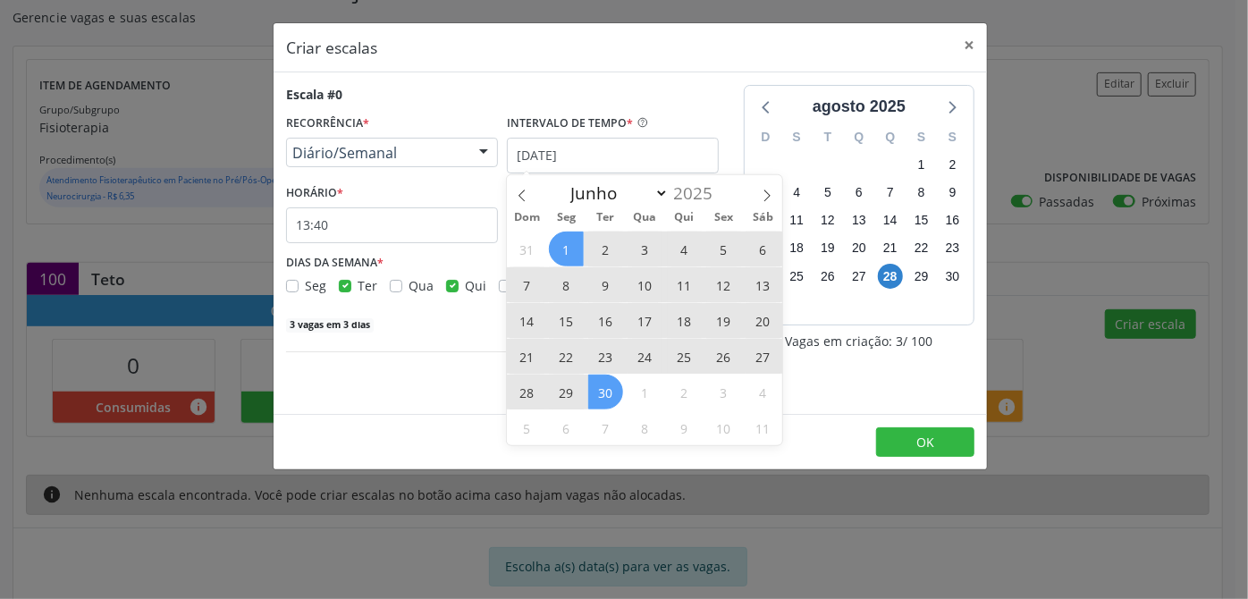
click at [594, 399] on span "30" at bounding box center [605, 392] width 35 height 35
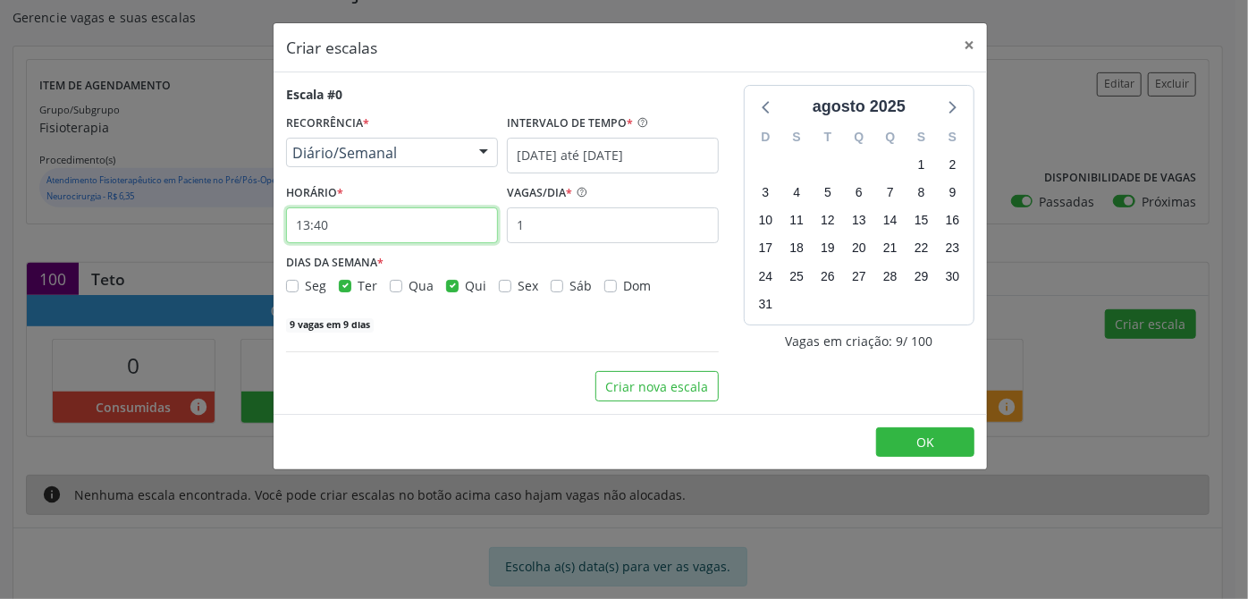
click at [309, 228] on input "13:40" at bounding box center [392, 225] width 212 height 36
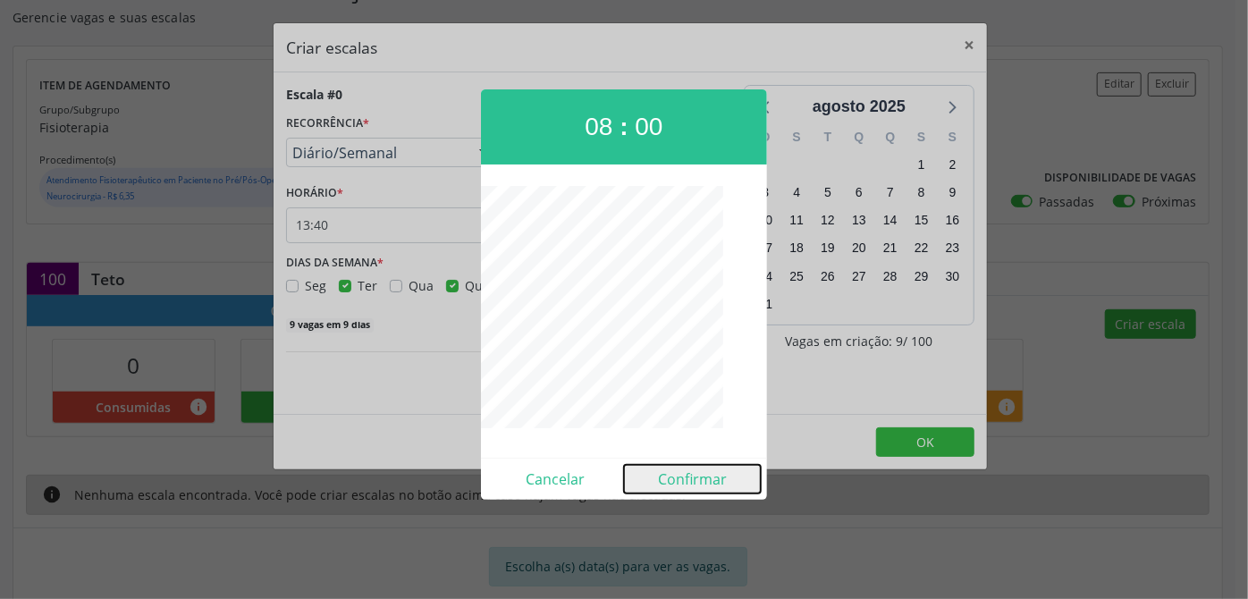
click at [679, 479] on button "Confirmar" at bounding box center [692, 479] width 137 height 29
type input "08:00"
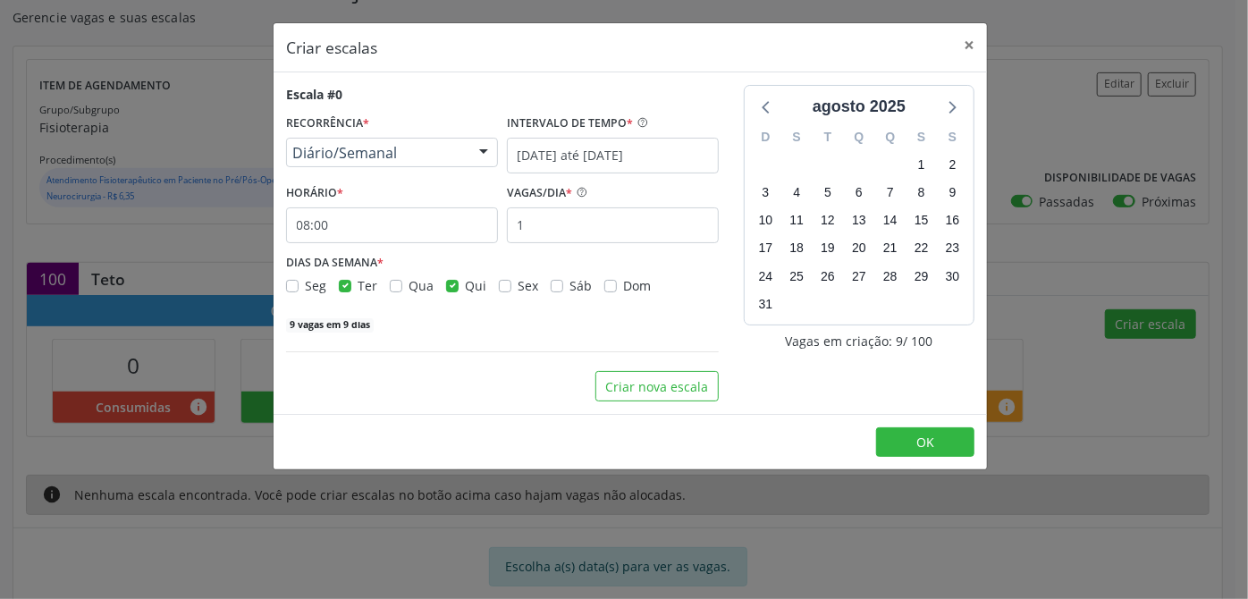
click at [560, 243] on div "Escala #0 RECORRÊNCIA * Diário/Semanal Não se repete Diário/Semanal Mensal Nenh…" at bounding box center [502, 209] width 433 height 249
click at [565, 232] on input "1" at bounding box center [613, 225] width 212 height 36
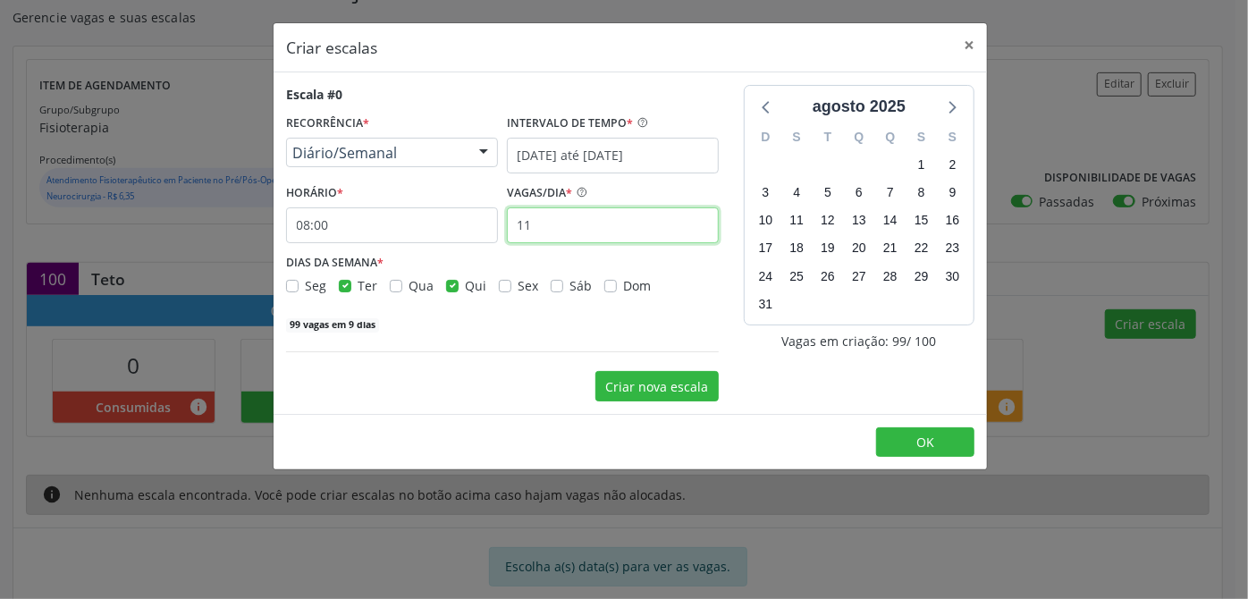
type input "11"
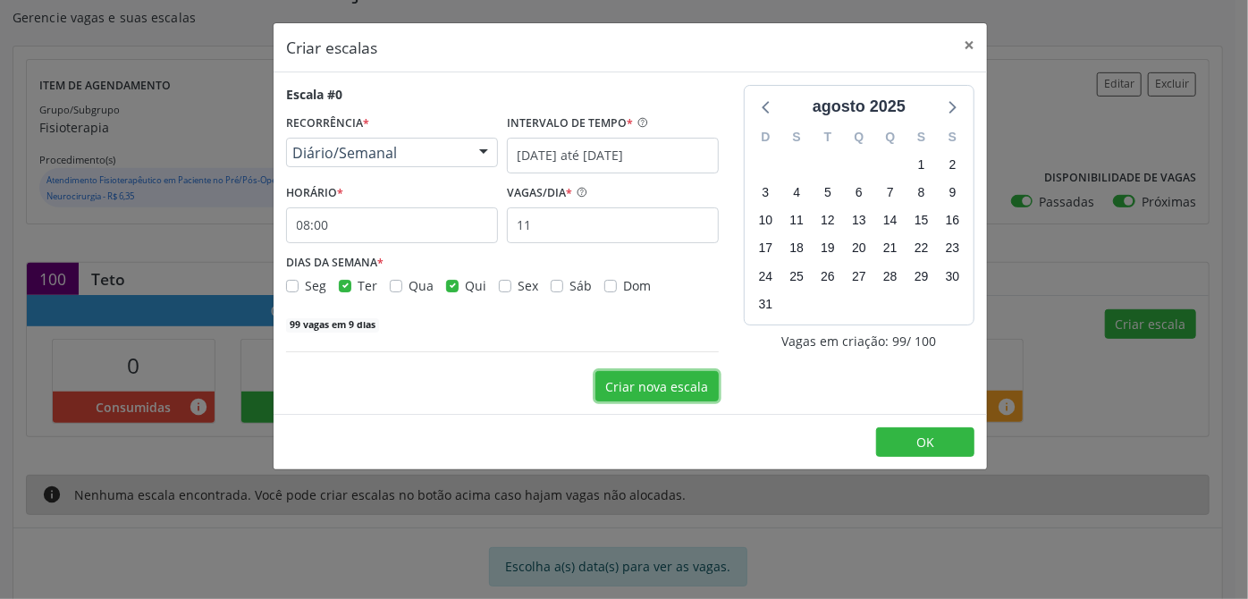
click at [658, 386] on button "Criar nova escala" at bounding box center [656, 386] width 123 height 30
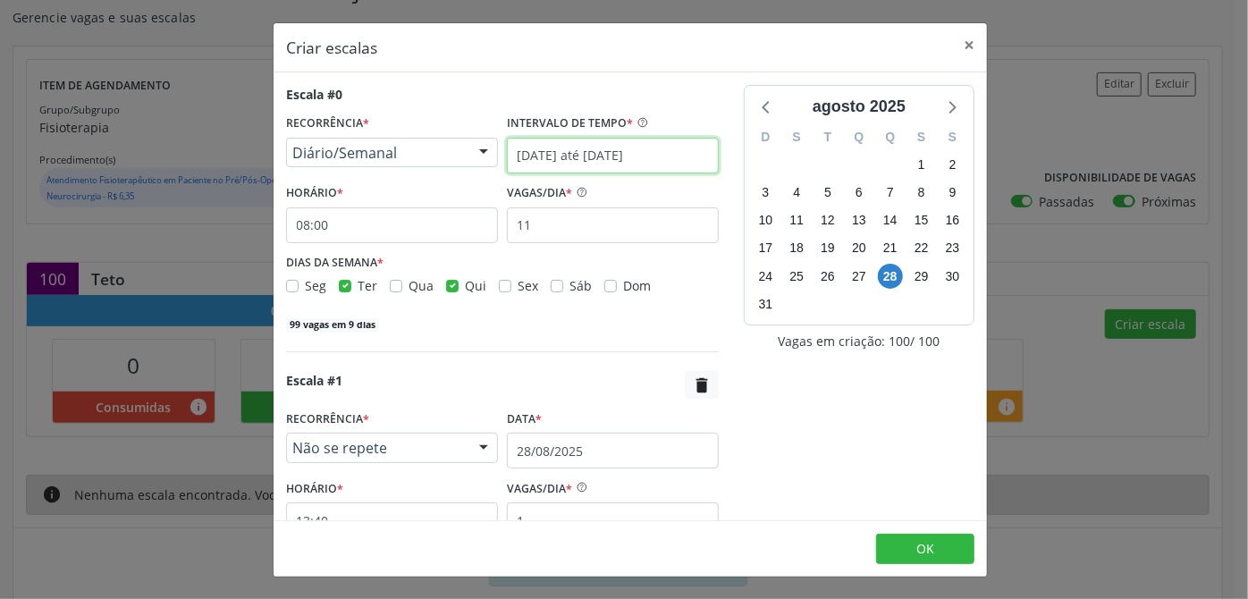
click at [591, 154] on input "[DATE] até [DATE]" at bounding box center [613, 156] width 212 height 36
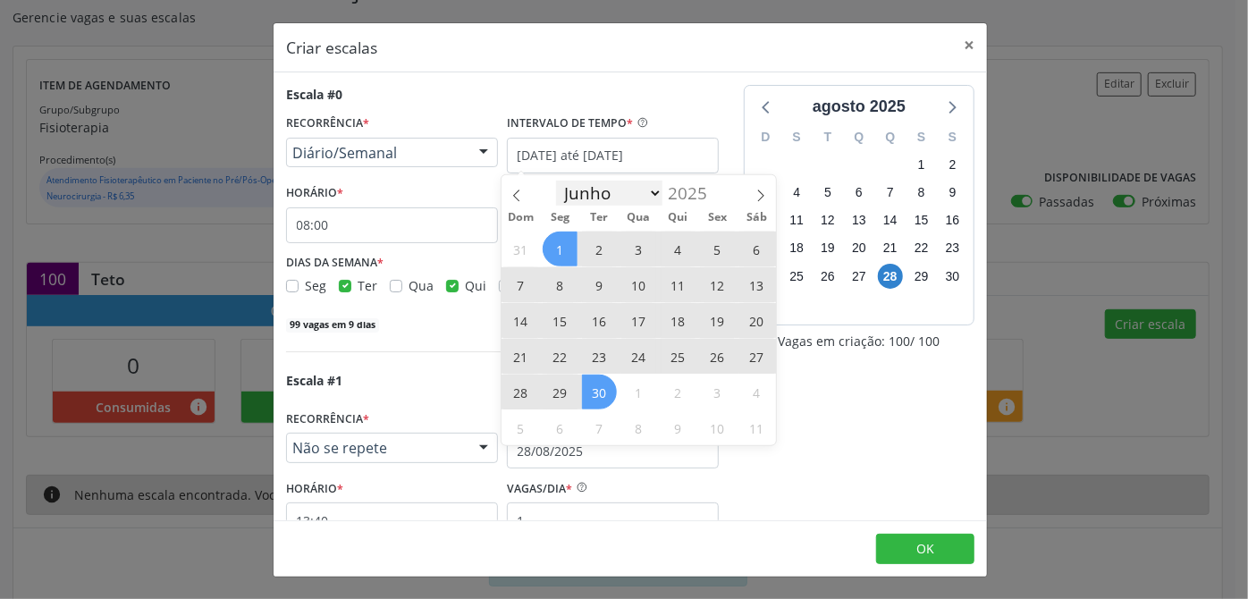
click at [641, 195] on select "Junho Julho Agosto Setembro Outubro Novembro Dezembro" at bounding box center [609, 193] width 107 height 25
select select "9"
click at [556, 181] on select "Junho Julho Agosto Setembro Outubro Novembro Dezembro" at bounding box center [609, 193] width 107 height 25
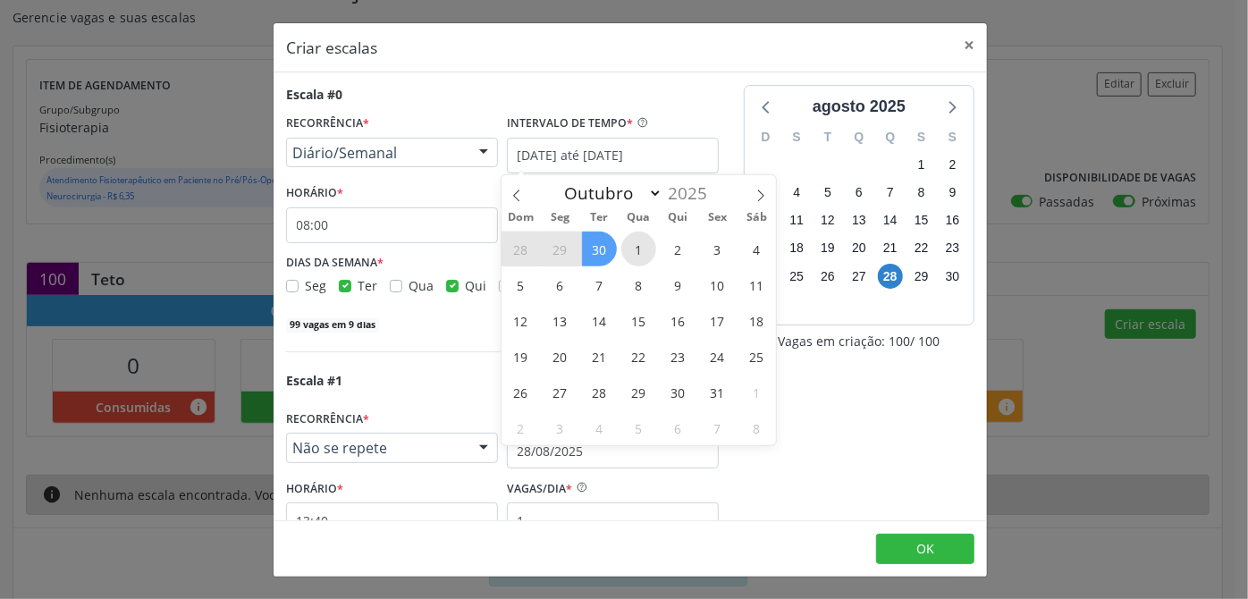
click at [638, 239] on span "1" at bounding box center [638, 249] width 35 height 35
type input "[DATE]"
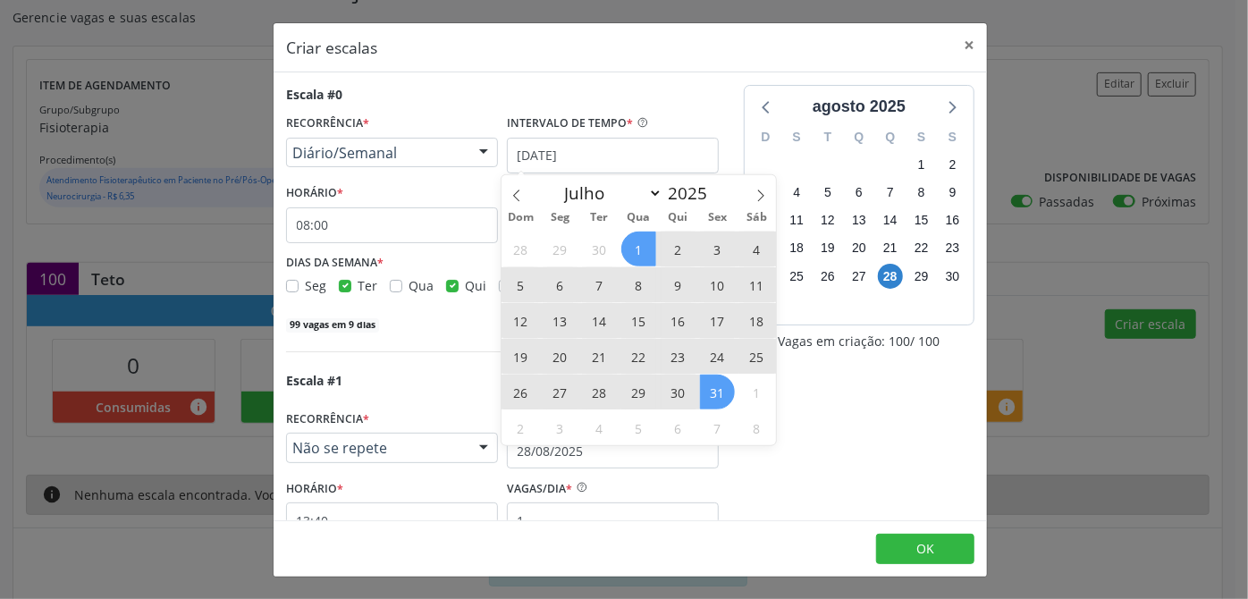
click at [731, 387] on span "31" at bounding box center [717, 392] width 35 height 35
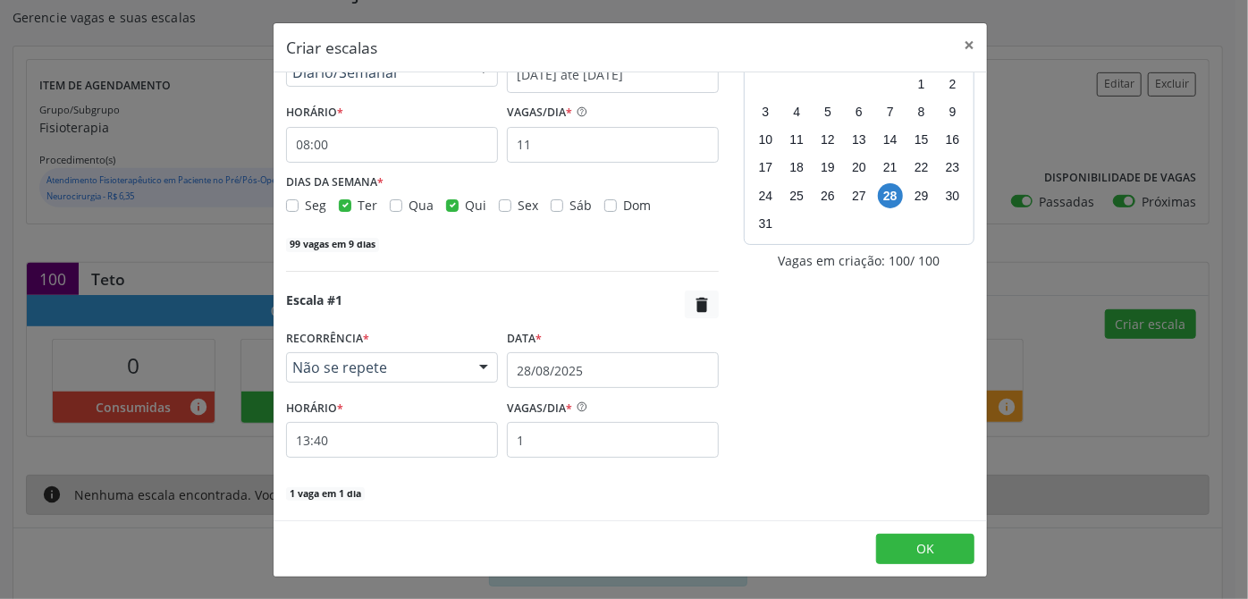
scroll to position [139, 0]
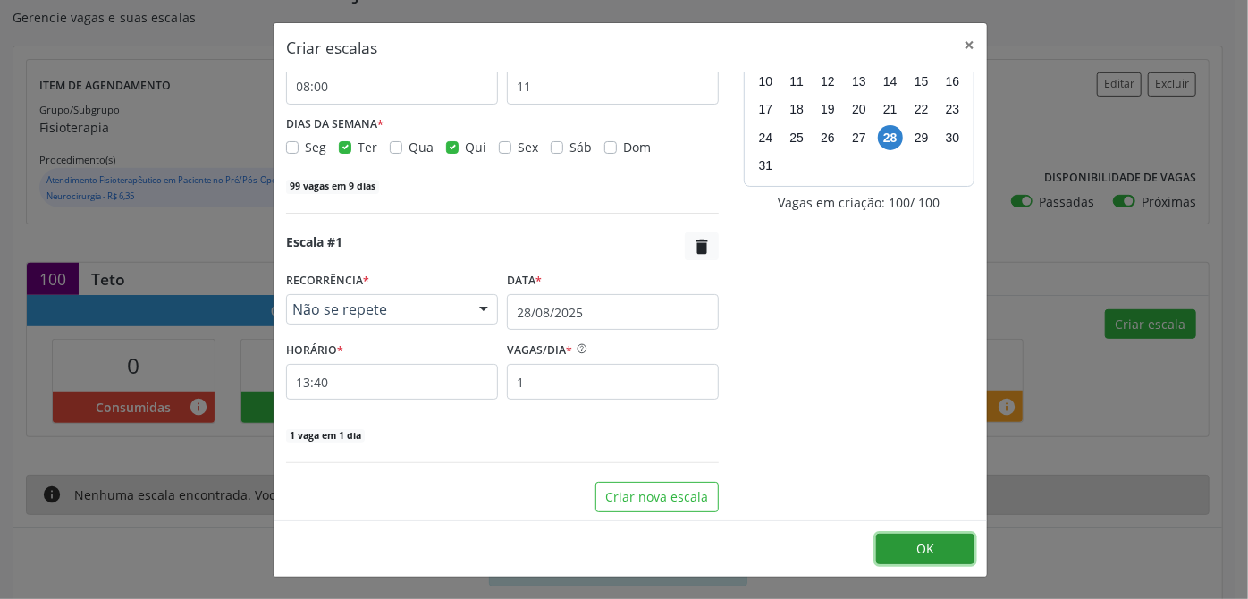
click at [930, 551] on span "OK" at bounding box center [925, 548] width 18 height 17
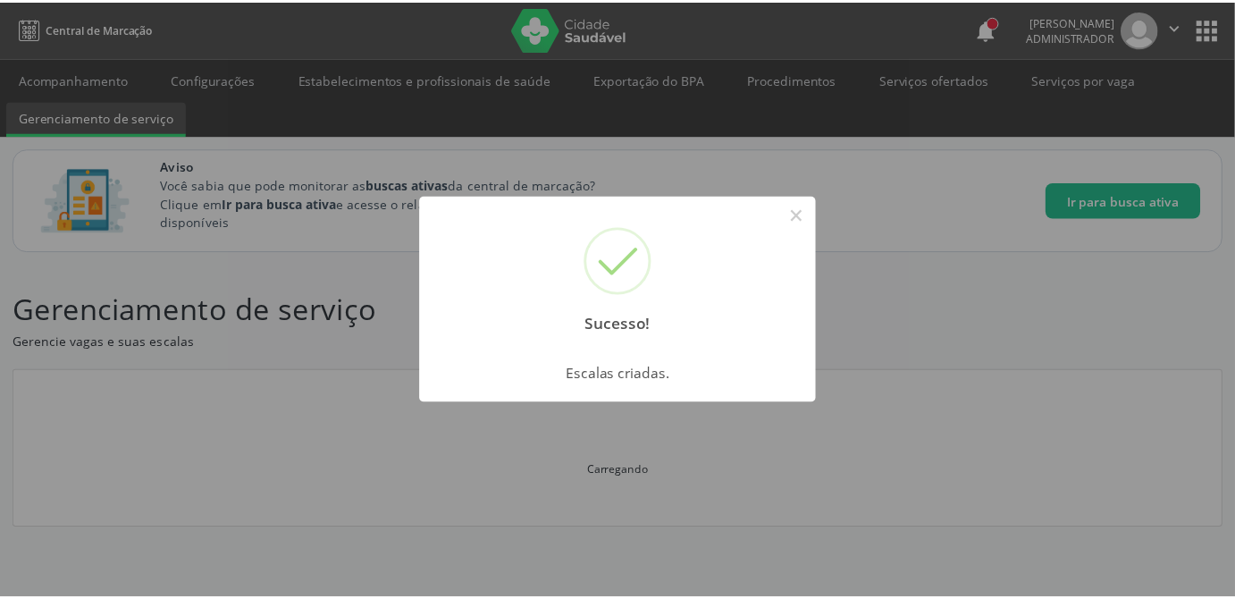
scroll to position [0, 0]
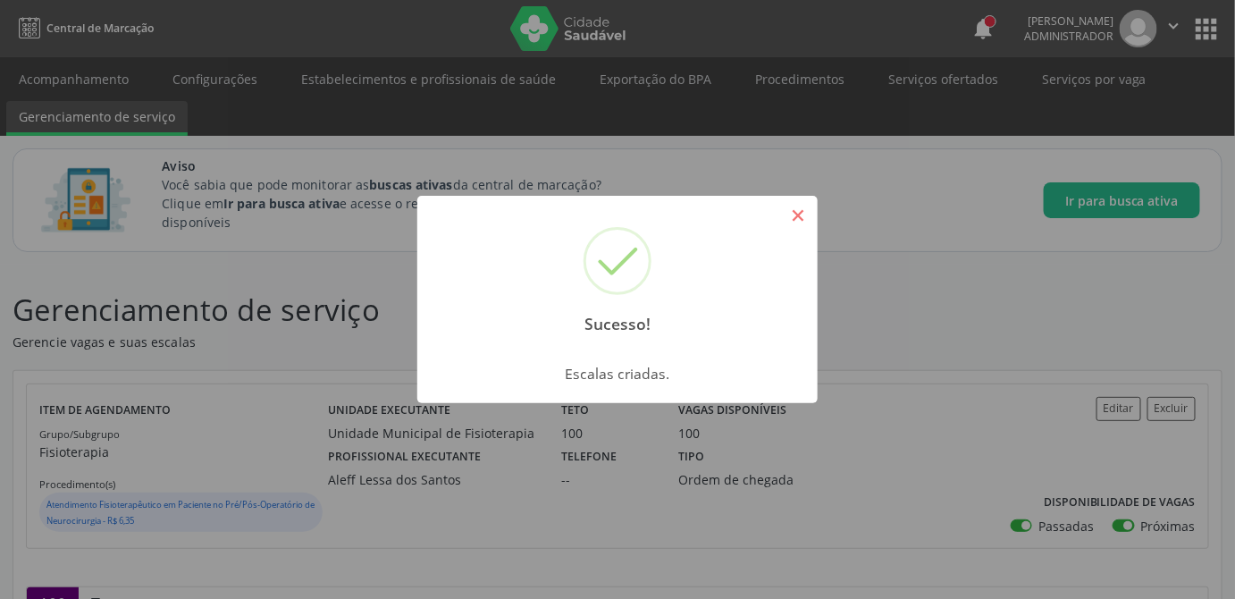
click at [801, 223] on button "×" at bounding box center [798, 215] width 30 height 30
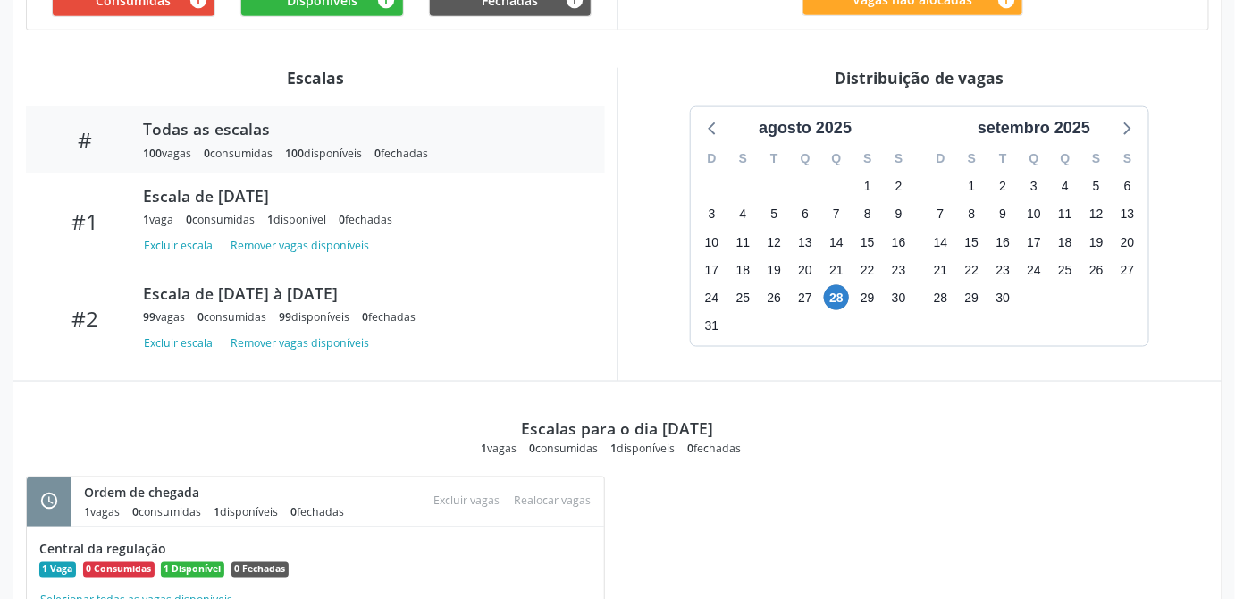
scroll to position [831, 0]
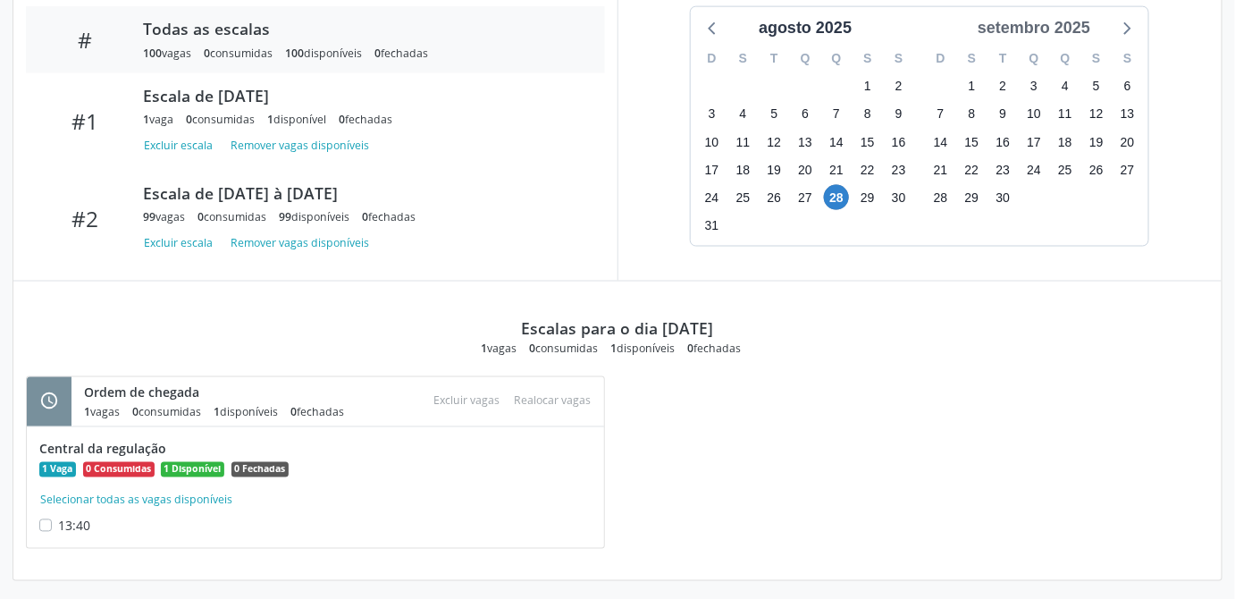
click at [1081, 34] on div "setembro 2025" at bounding box center [1034, 28] width 127 height 24
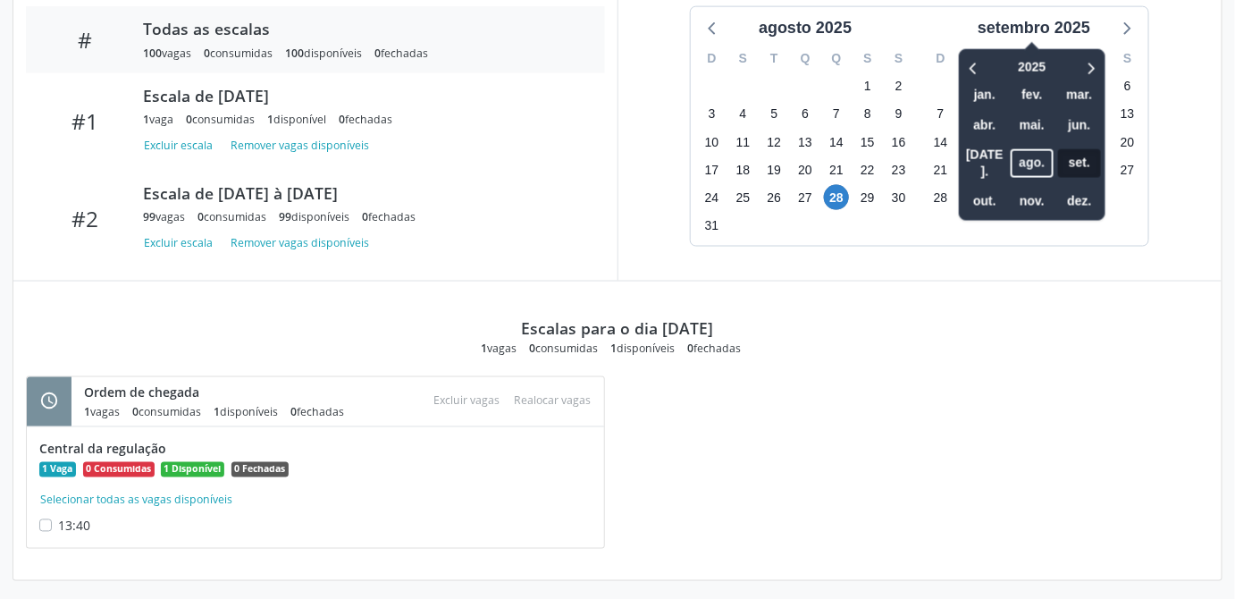
click at [1086, 149] on span "set." at bounding box center [1079, 163] width 43 height 28
click at [937, 344] on div "Escalas para o dia [DATE] 1 vagas 0 consumidas 1 disponíveis 0 fechadas" at bounding box center [618, 320] width 1184 height 76
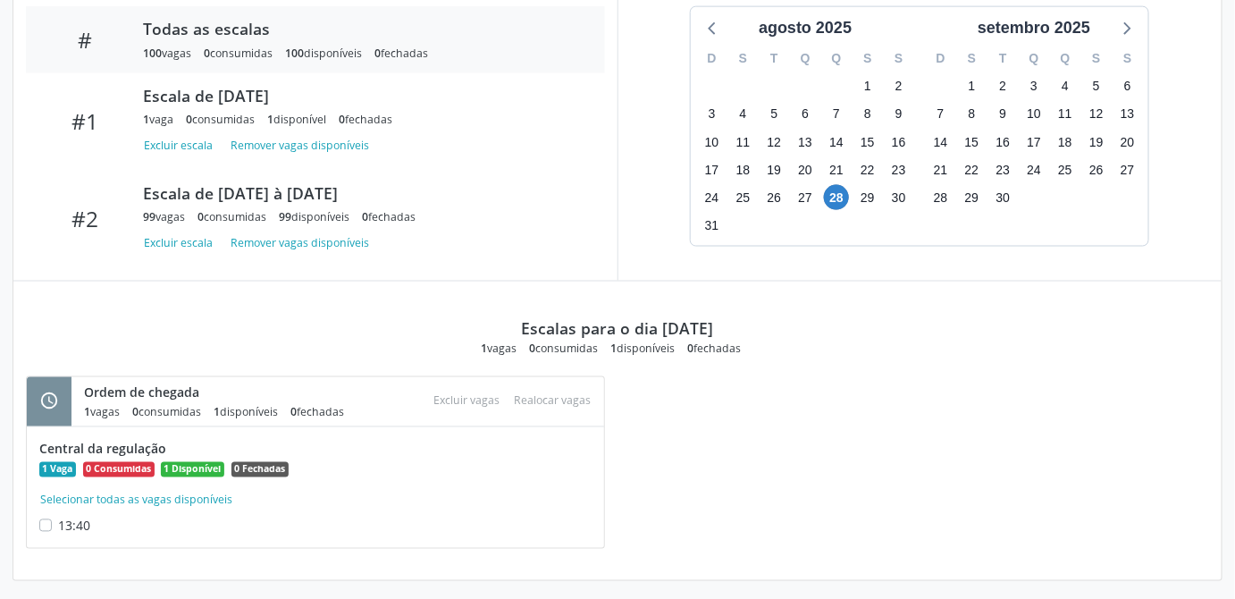
scroll to position [751, 0]
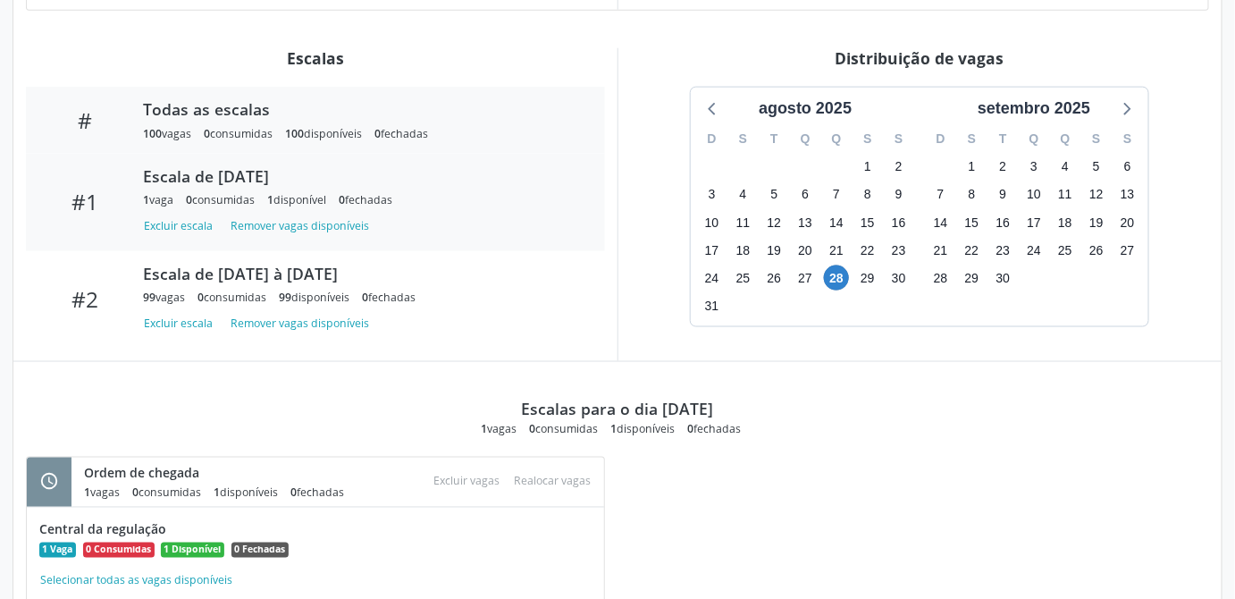
click at [255, 208] on div "Escala de [DATE] 1 vaga 0 consumidas 1 disponível 0 fechadas Excluir escala Rem…" at bounding box center [361, 202] width 461 height 72
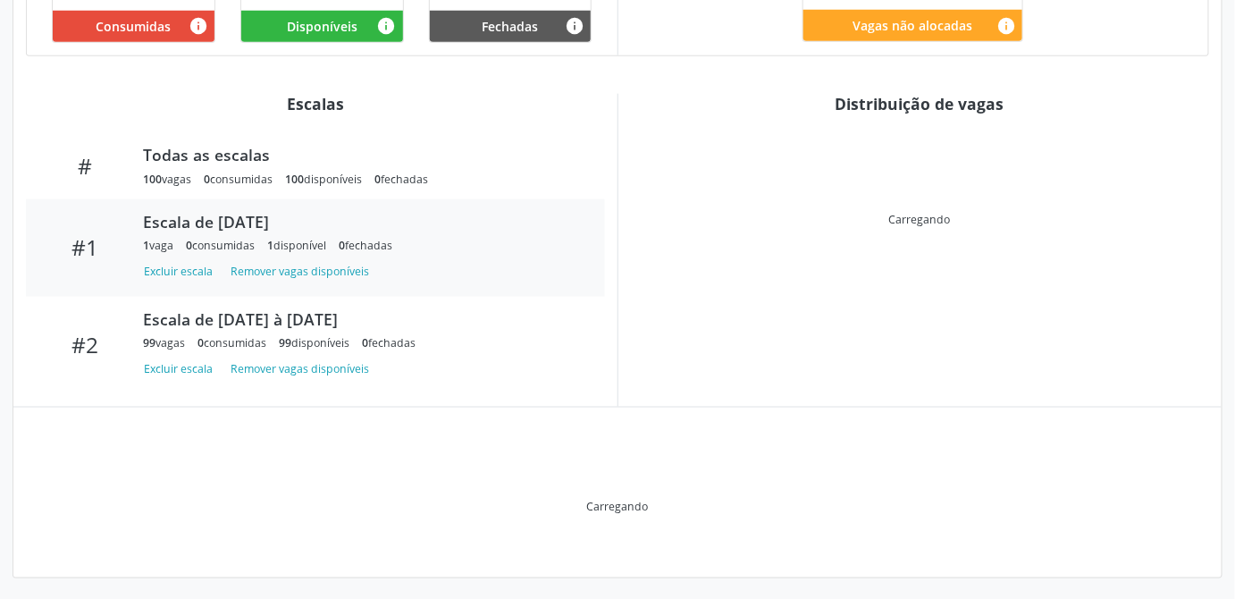
scroll to position [617, 0]
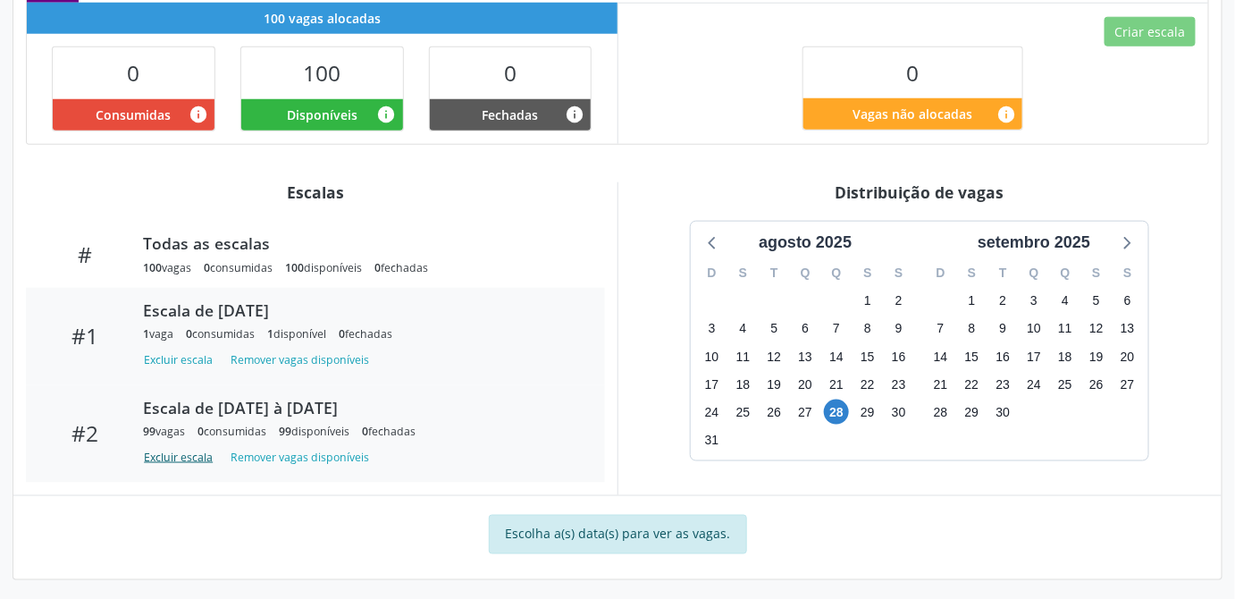
click at [186, 447] on button "Excluir escala" at bounding box center [181, 457] width 77 height 24
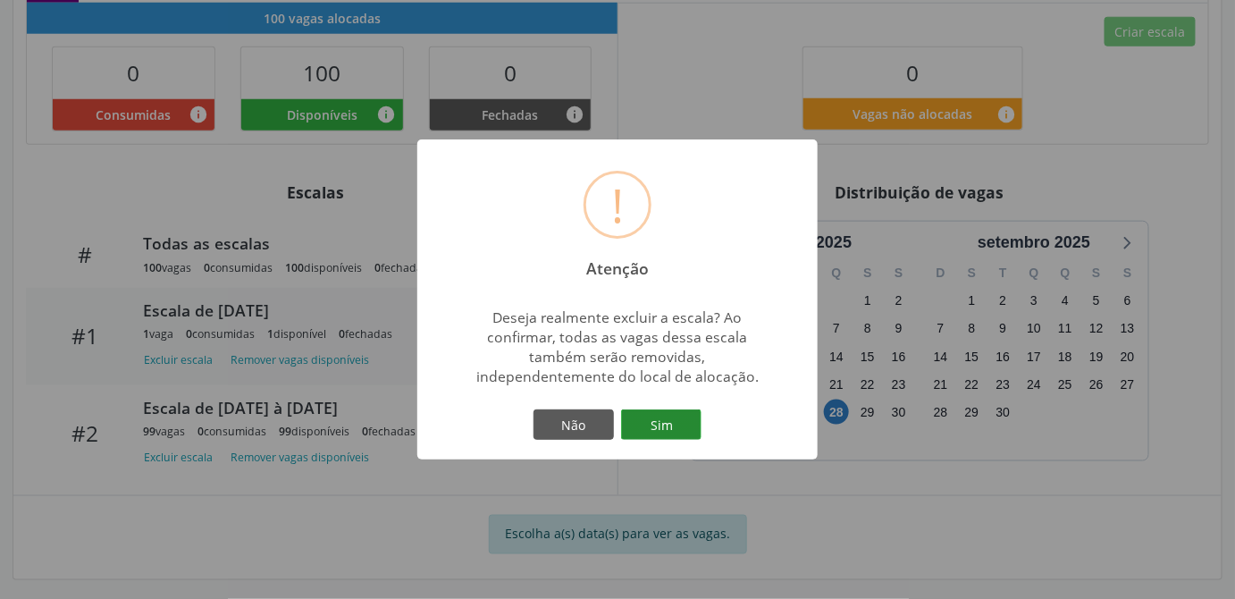
click at [687, 430] on button "Sim" at bounding box center [661, 424] width 80 height 30
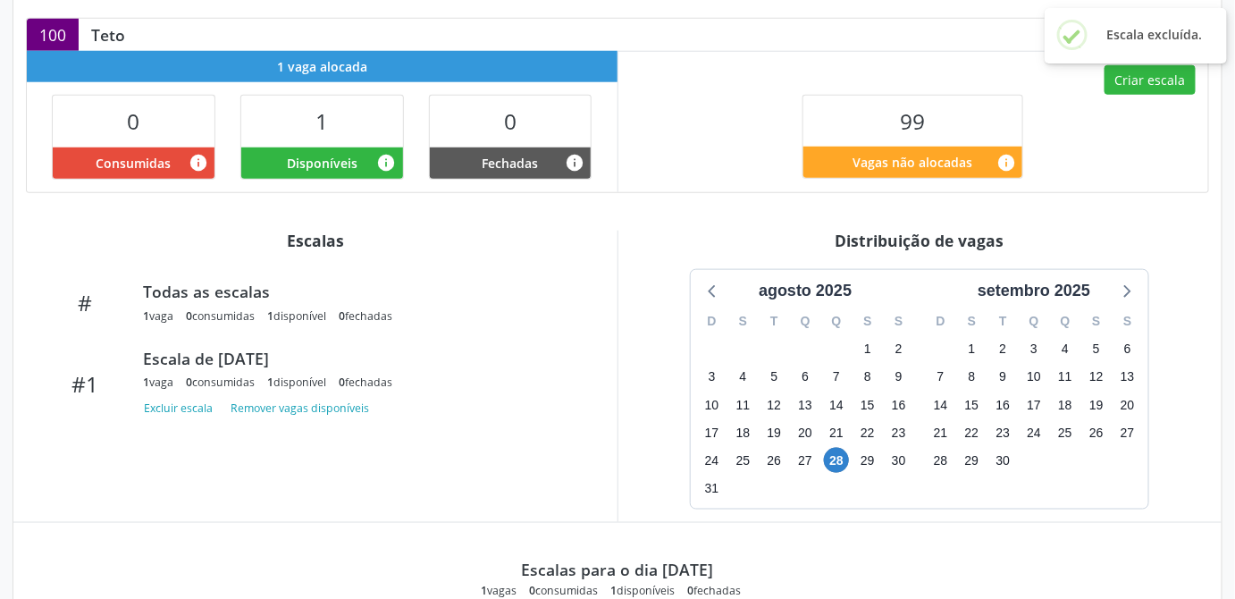
scroll to position [650, 0]
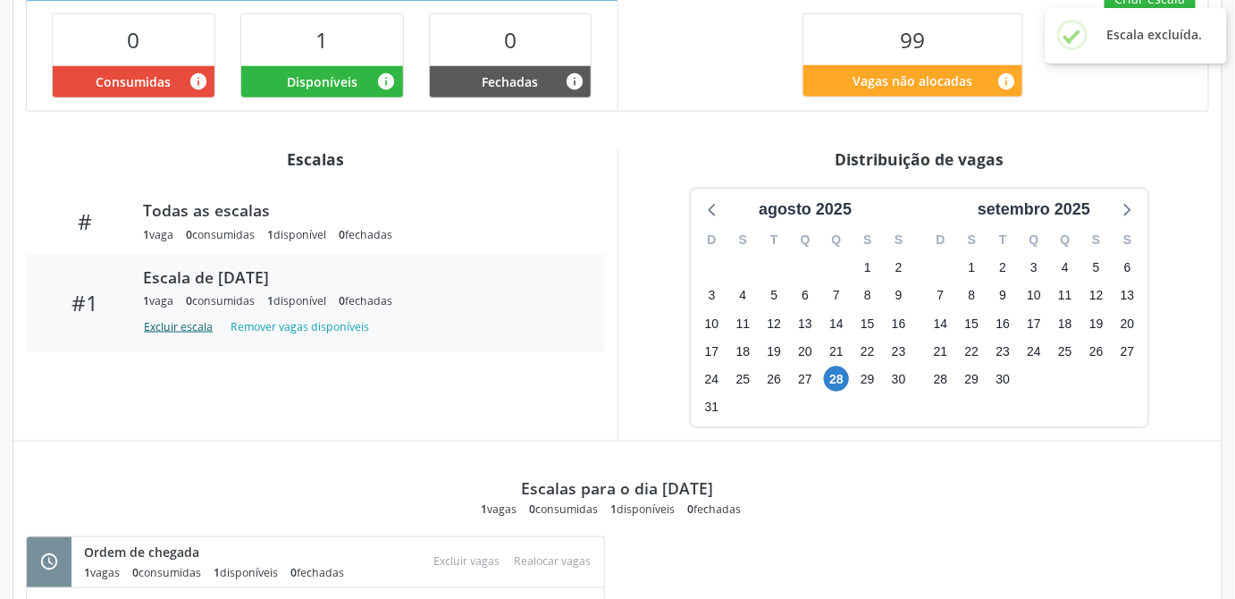
click at [192, 324] on button "Excluir escala" at bounding box center [181, 327] width 77 height 24
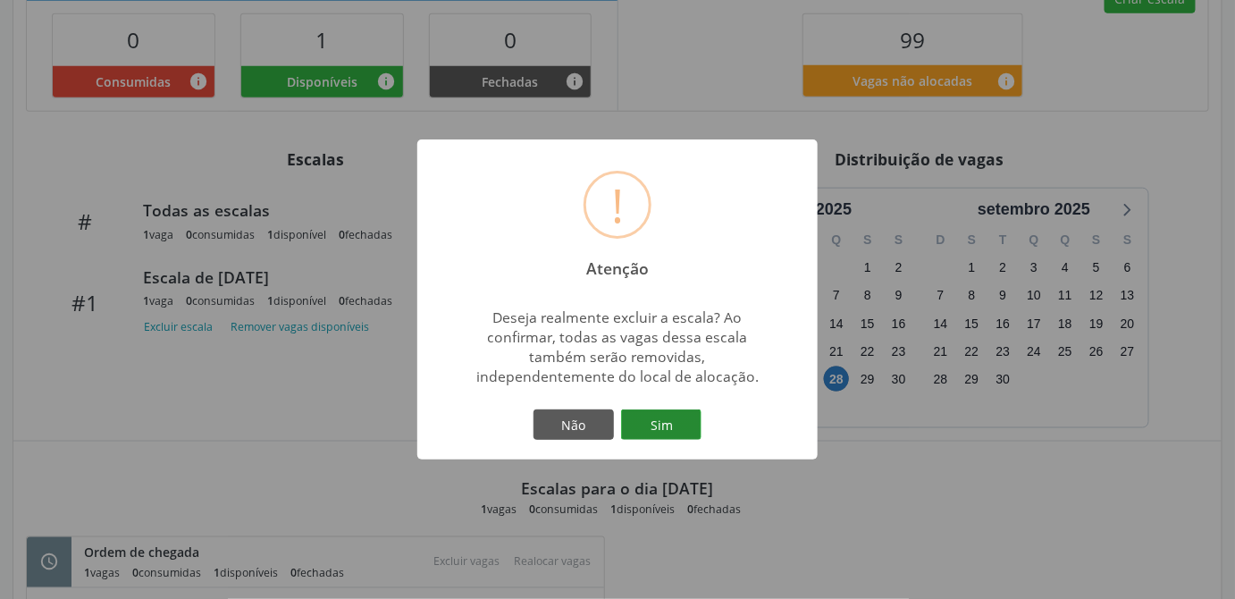
click at [670, 427] on button "Sim" at bounding box center [661, 424] width 80 height 30
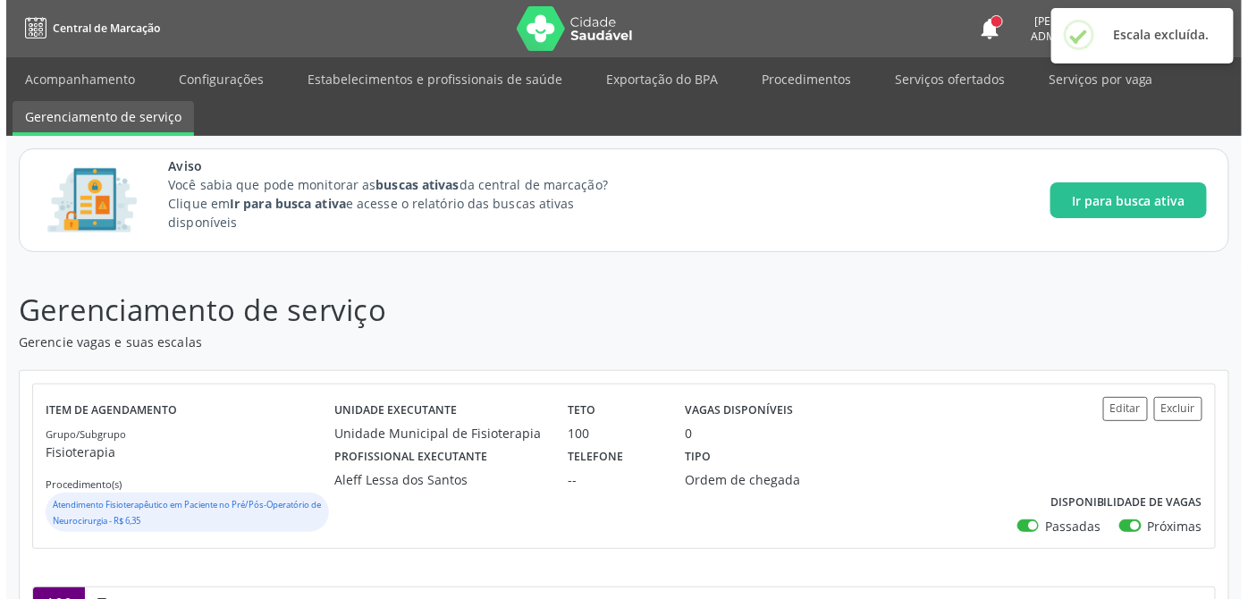
scroll to position [324, 0]
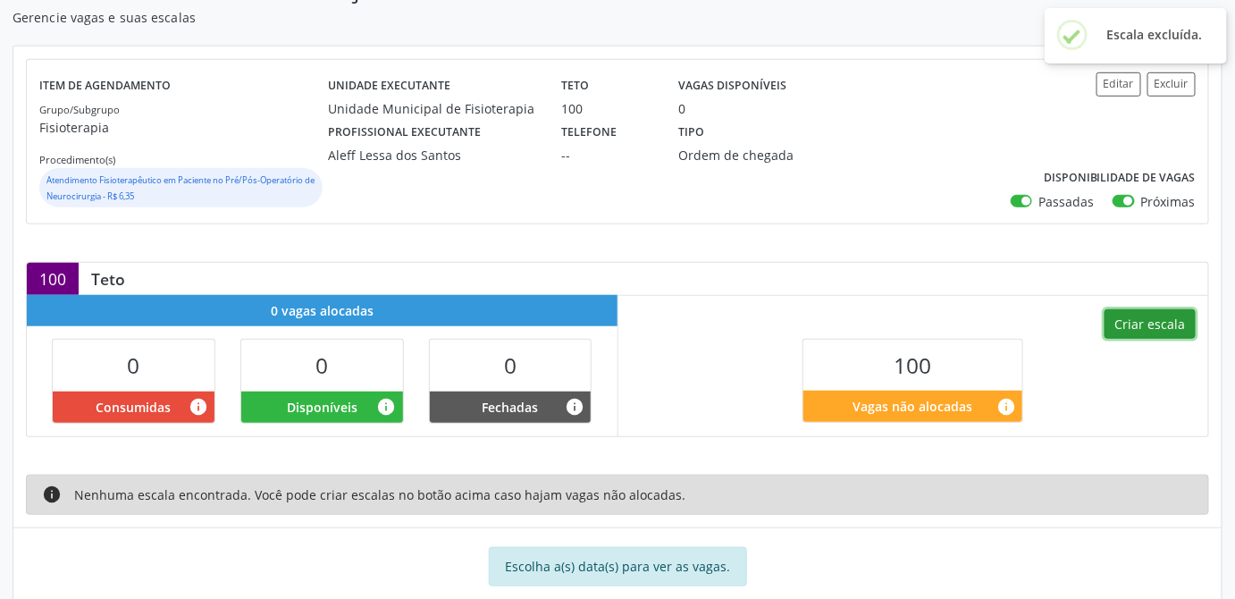
click at [1179, 319] on button "Criar escala" at bounding box center [1150, 324] width 91 height 30
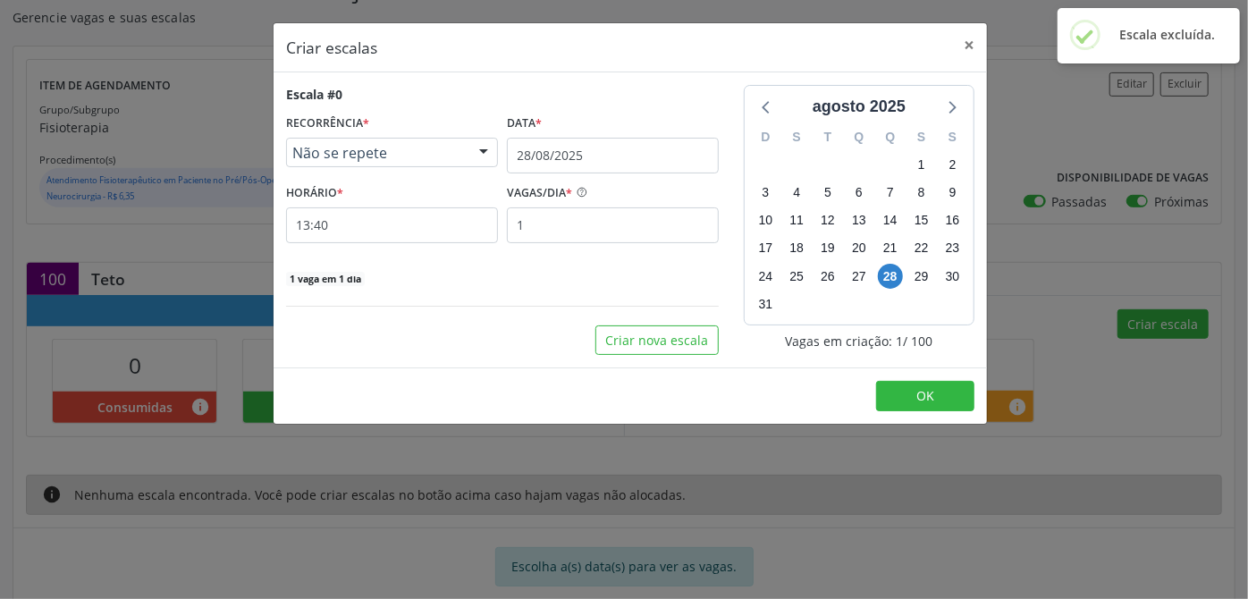
click at [363, 155] on span "Não se repete" at bounding box center [376, 153] width 169 height 18
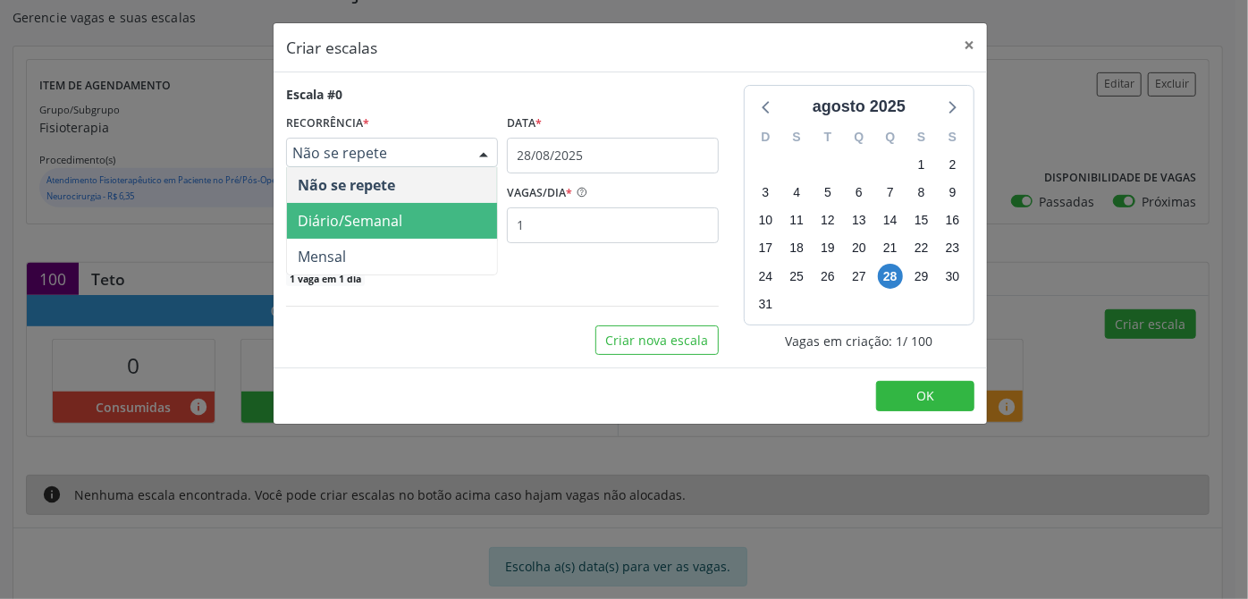
click at [332, 218] on span "Diário/Semanal" at bounding box center [350, 221] width 105 height 20
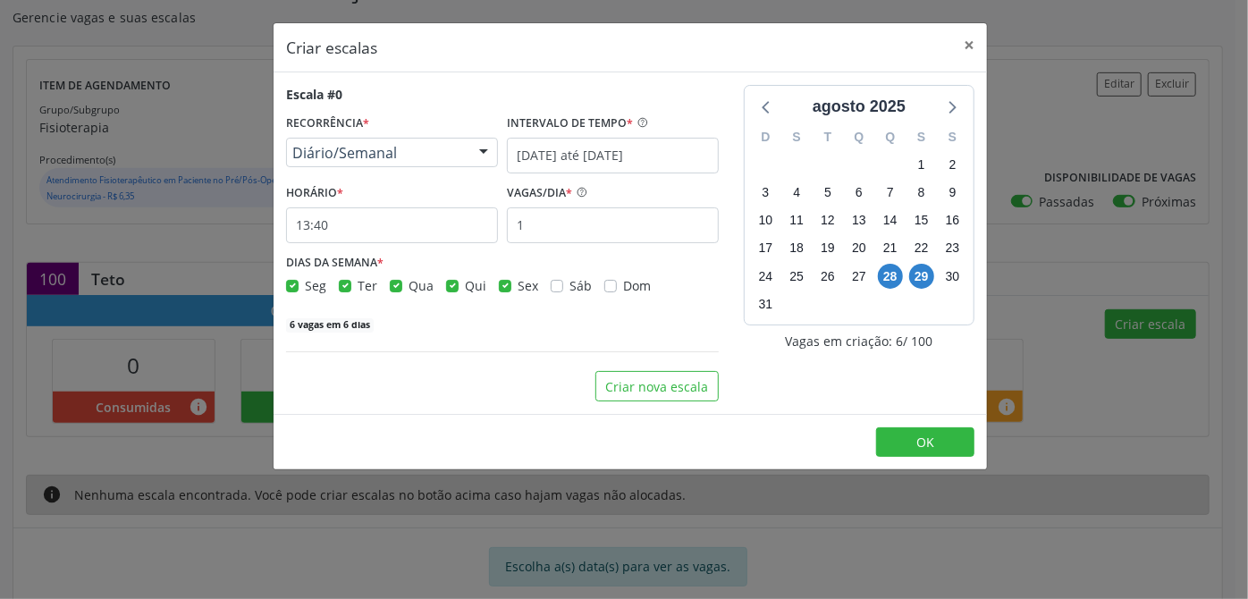
click at [305, 283] on label "Seg" at bounding box center [315, 285] width 21 height 19
click at [290, 283] on input "Seg" at bounding box center [292, 284] width 13 height 16
checkbox input "false"
click at [400, 290] on div "Qua" at bounding box center [412, 285] width 44 height 19
click at [401, 282] on div "Qua" at bounding box center [412, 285] width 44 height 19
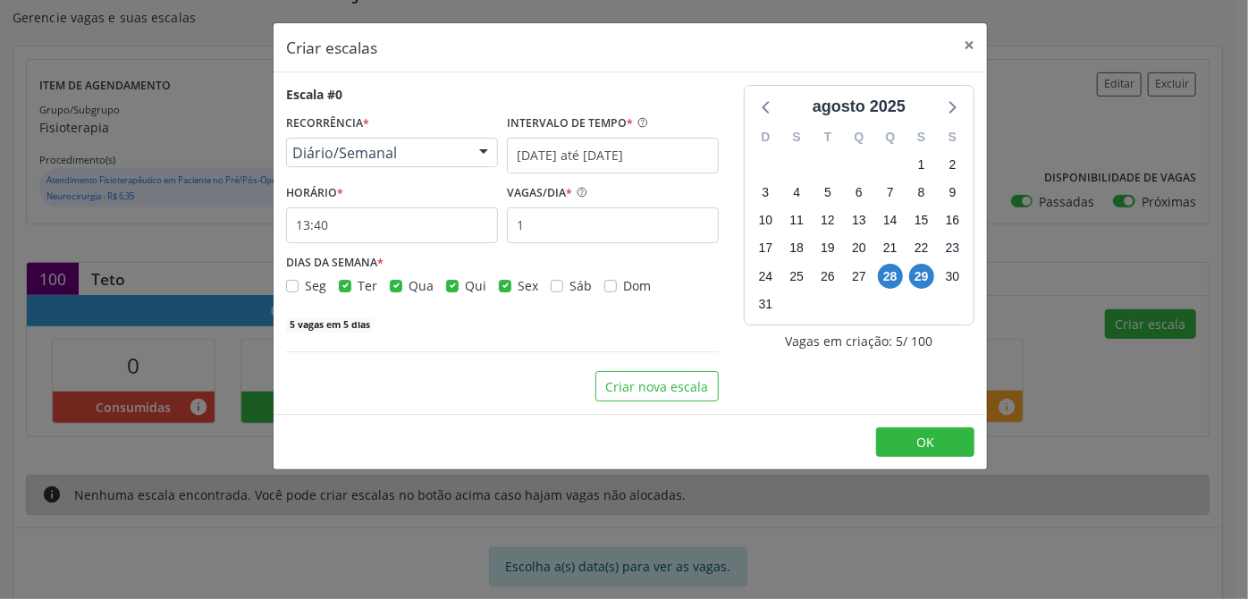
click at [386, 281] on div "Seg Ter Qua Qui Sex Sáb Dom" at bounding box center [502, 285] width 433 height 19
click at [386, 284] on div "Seg Ter Qua Qui Sex Sáb Dom" at bounding box center [502, 285] width 433 height 19
click at [409, 288] on label "Qua" at bounding box center [421, 285] width 25 height 19
click at [397, 288] on input "Qua" at bounding box center [396, 284] width 13 height 16
checkbox input "false"
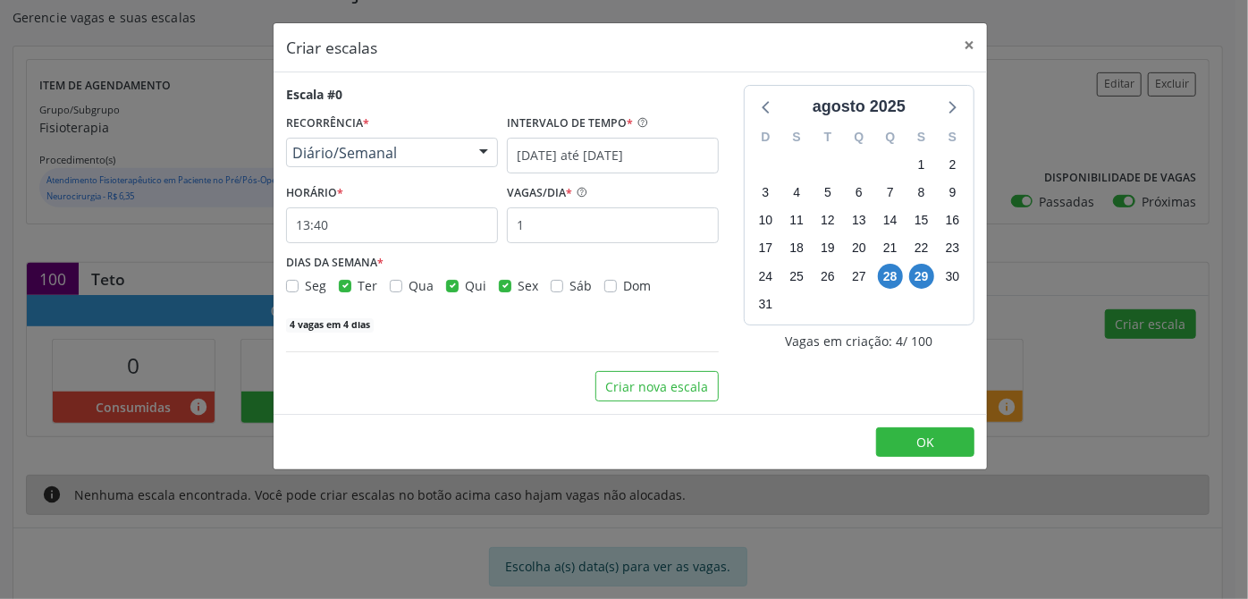
click at [518, 289] on label "Sex" at bounding box center [528, 285] width 21 height 19
click at [502, 289] on input "Sex" at bounding box center [505, 284] width 13 height 16
checkbox input "false"
click at [305, 284] on label "Seg" at bounding box center [315, 285] width 21 height 19
click at [291, 284] on input "Seg" at bounding box center [292, 284] width 13 height 16
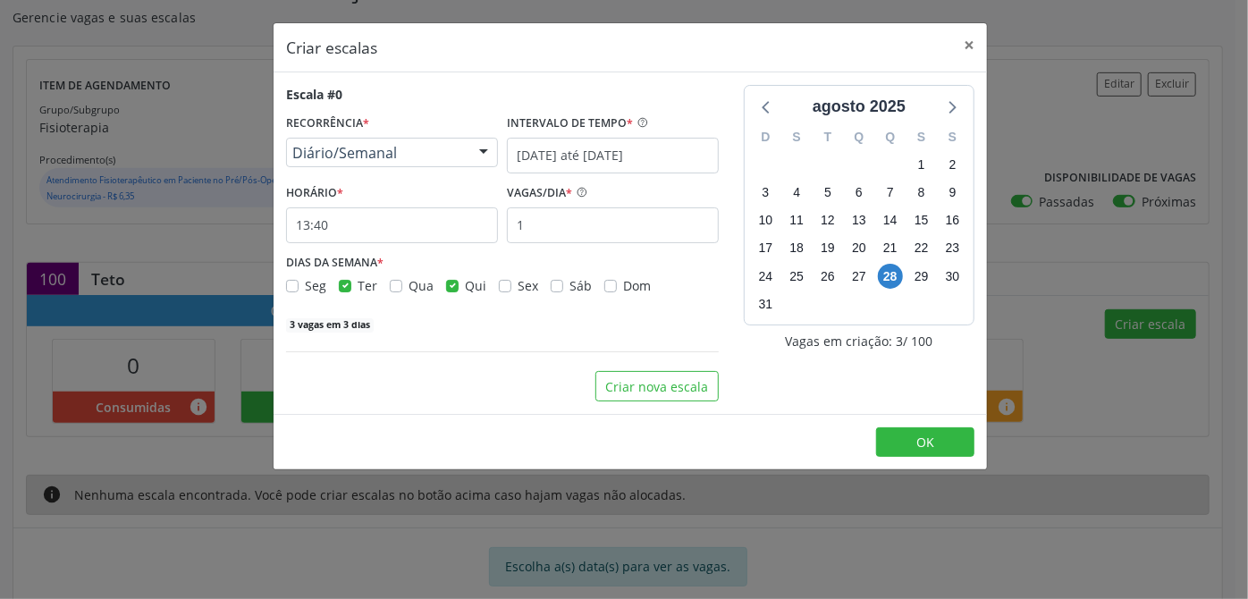
checkbox input "true"
click at [358, 288] on label "Ter" at bounding box center [368, 285] width 20 height 19
click at [343, 288] on input "Ter" at bounding box center [345, 284] width 13 height 16
checkbox input "false"
click at [465, 281] on label "Qui" at bounding box center [475, 285] width 21 height 19
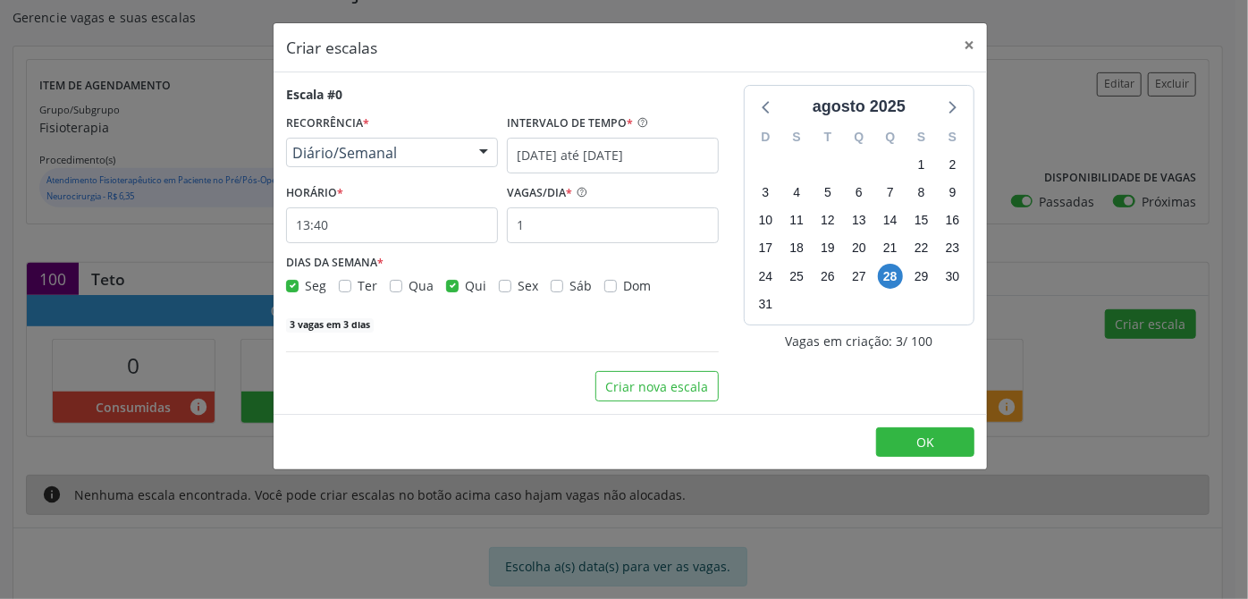
click at [448, 281] on input "Qui" at bounding box center [452, 284] width 13 height 16
checkbox input "false"
click at [518, 285] on label "Sex" at bounding box center [528, 285] width 21 height 19
click at [505, 285] on input "Sex" at bounding box center [505, 284] width 13 height 16
checkbox input "true"
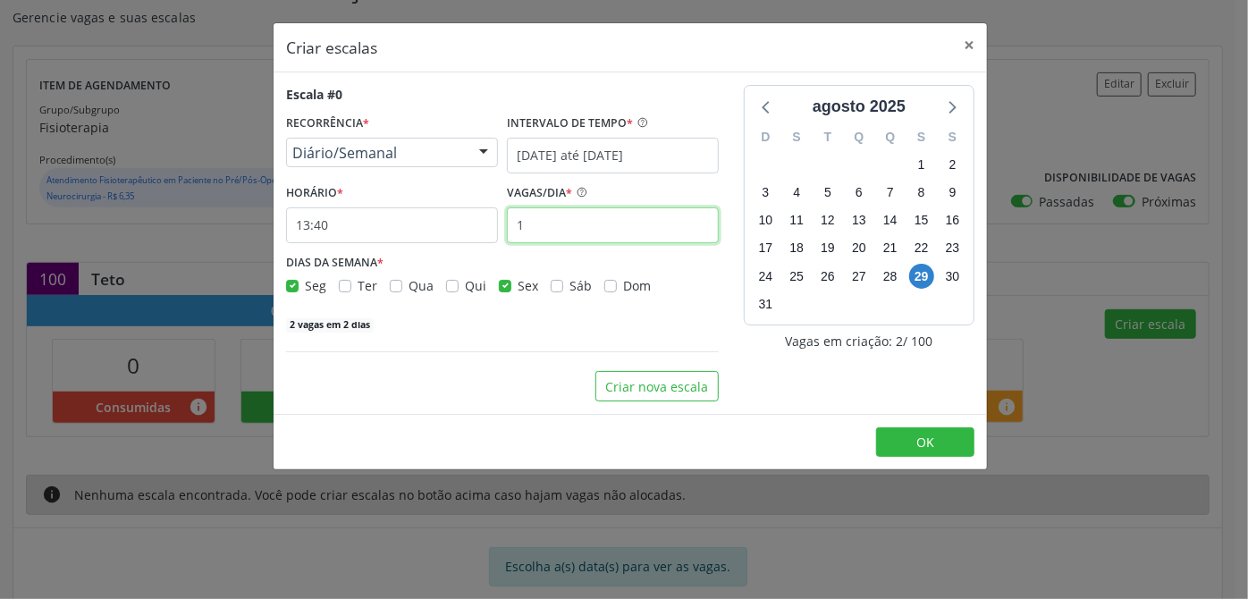
click at [555, 235] on input "1" at bounding box center [613, 225] width 212 height 36
type input "11"
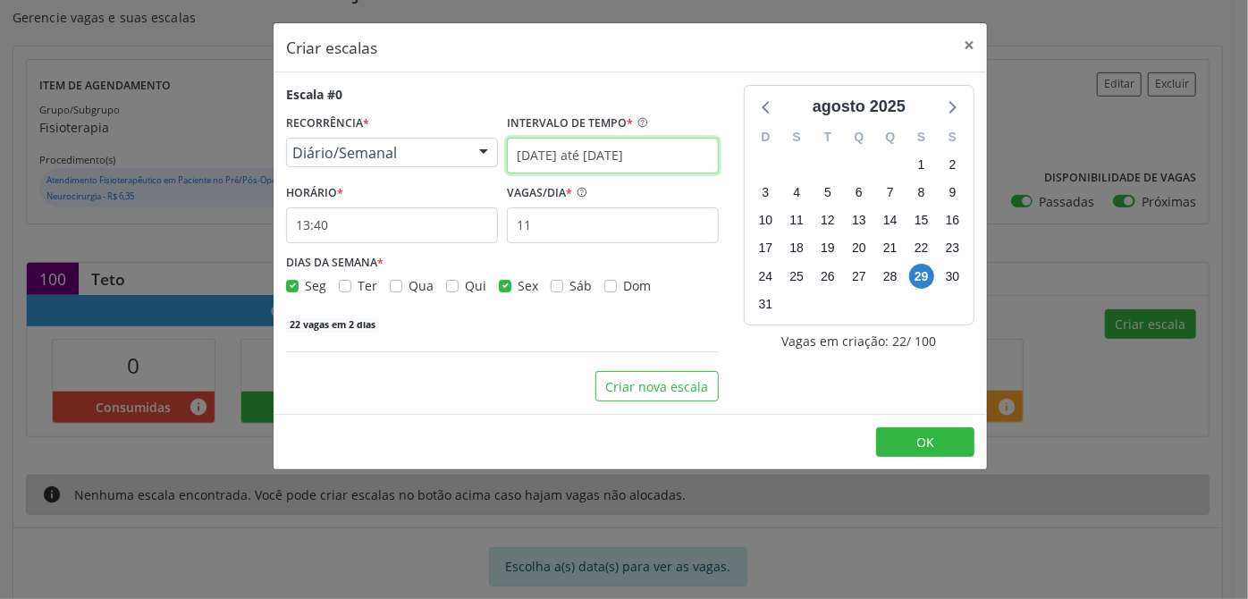
click at [622, 155] on input "[DATE] até [DATE]" at bounding box center [613, 156] width 212 height 36
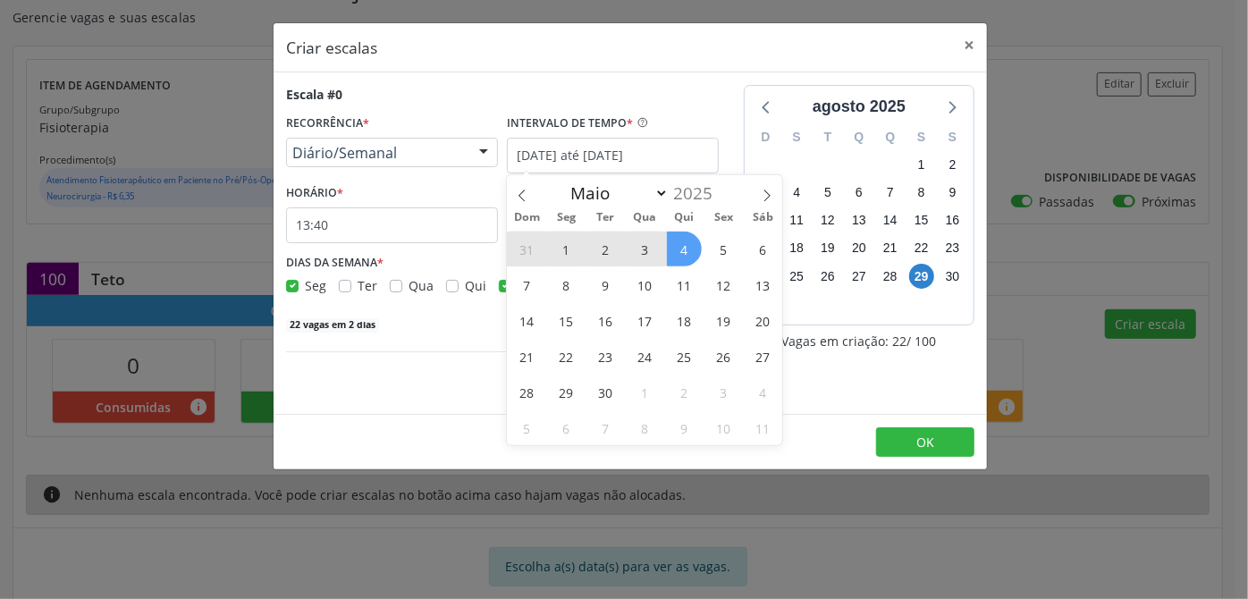
click at [567, 250] on span "1" at bounding box center [566, 249] width 35 height 35
type input "[DATE]"
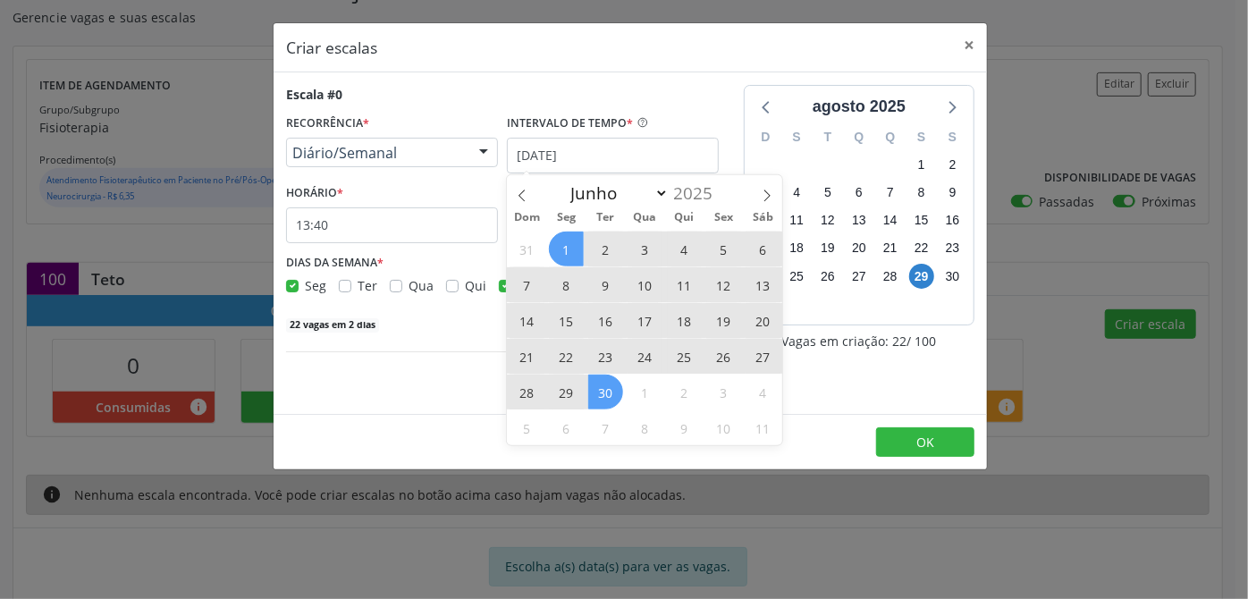
click at [604, 392] on span "30" at bounding box center [605, 392] width 35 height 35
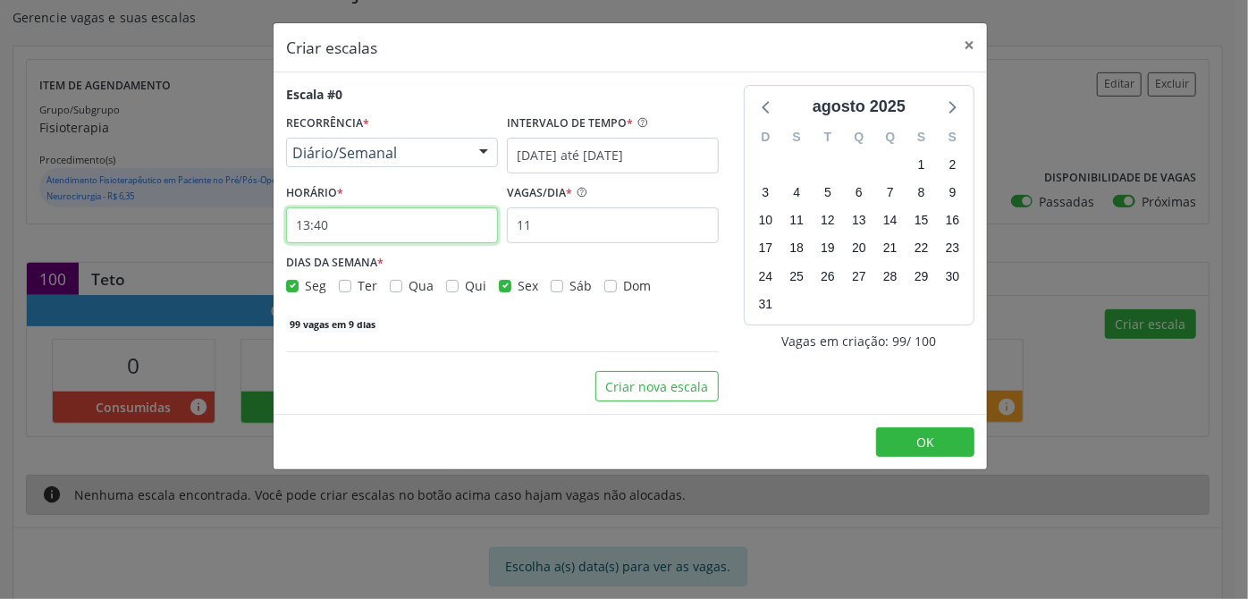
click at [331, 230] on input "13:40" at bounding box center [392, 225] width 212 height 36
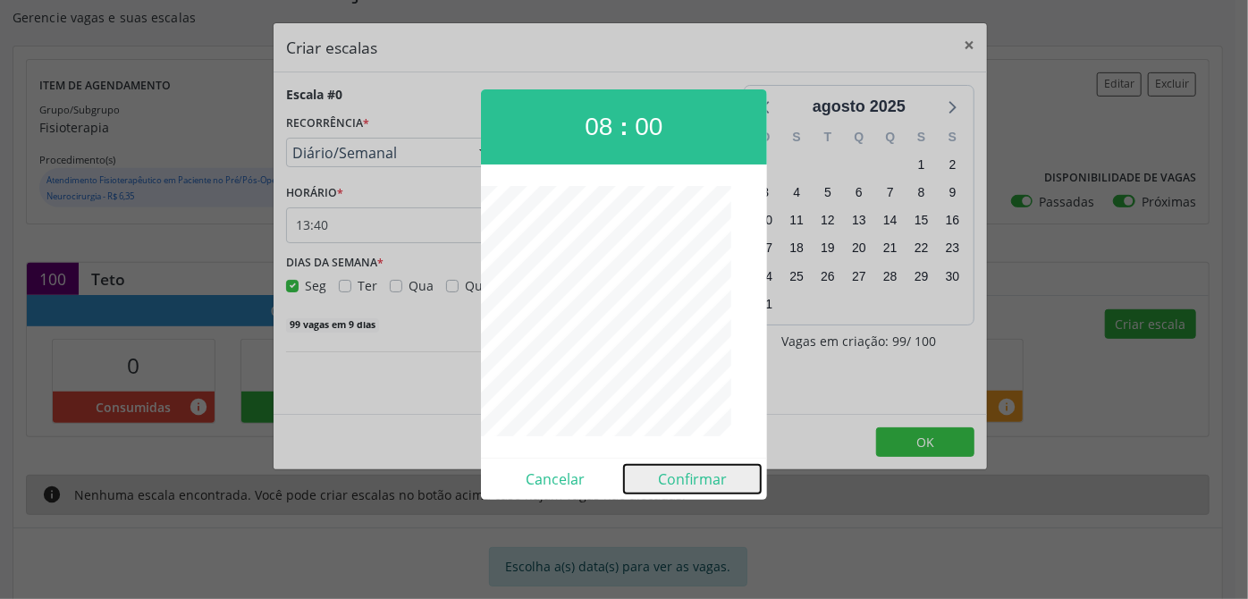
click at [724, 488] on button "Confirmar" at bounding box center [692, 479] width 137 height 29
type input "08:00"
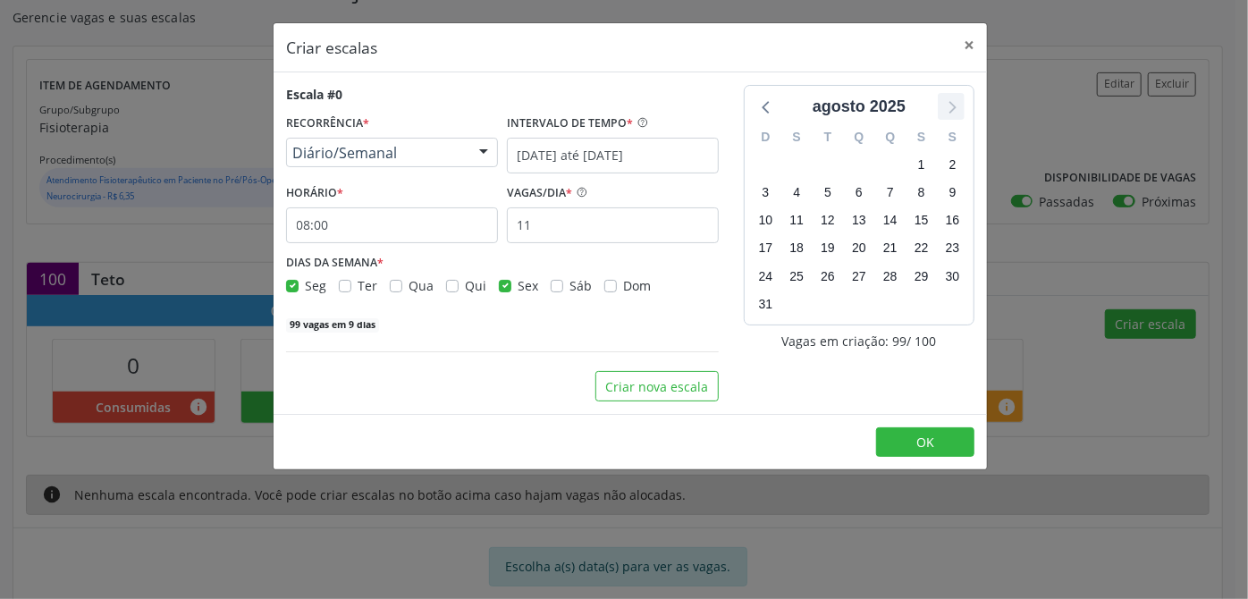
click at [957, 105] on icon at bounding box center [951, 106] width 23 height 23
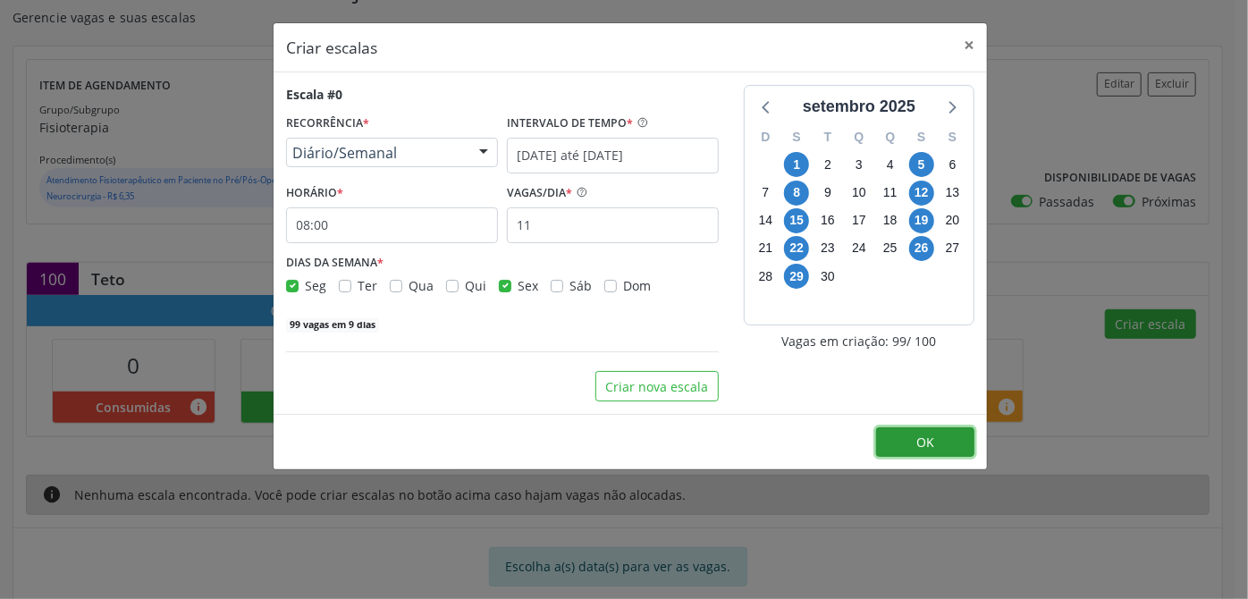
click at [936, 446] on button "OK" at bounding box center [925, 442] width 98 height 30
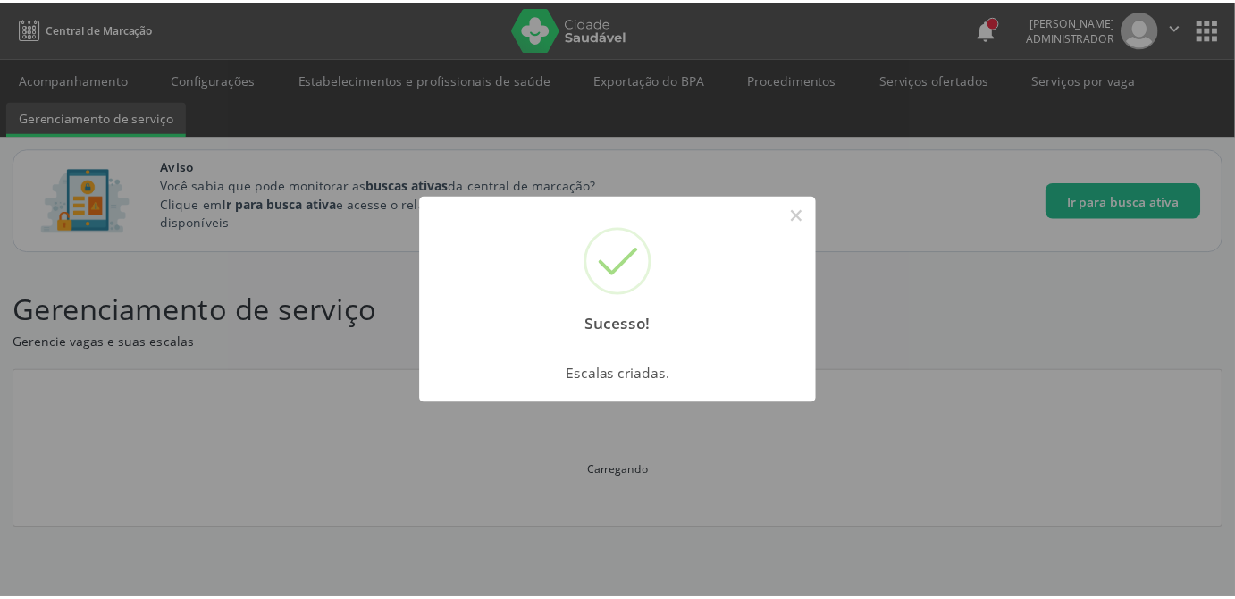
scroll to position [0, 0]
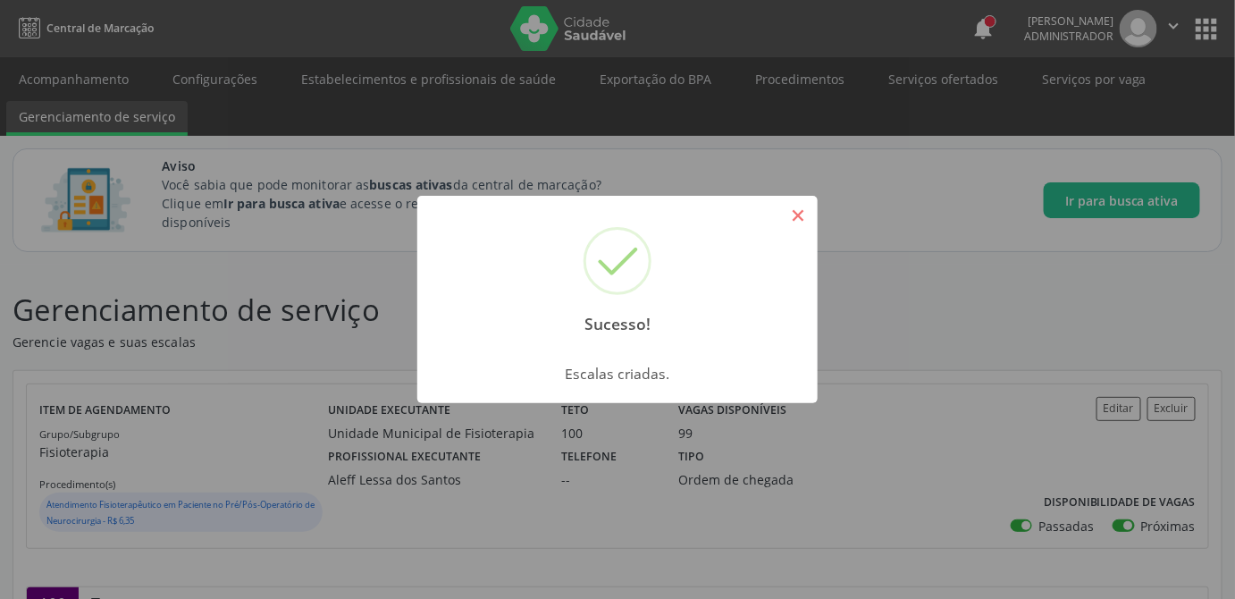
click at [794, 220] on button "×" at bounding box center [798, 215] width 30 height 30
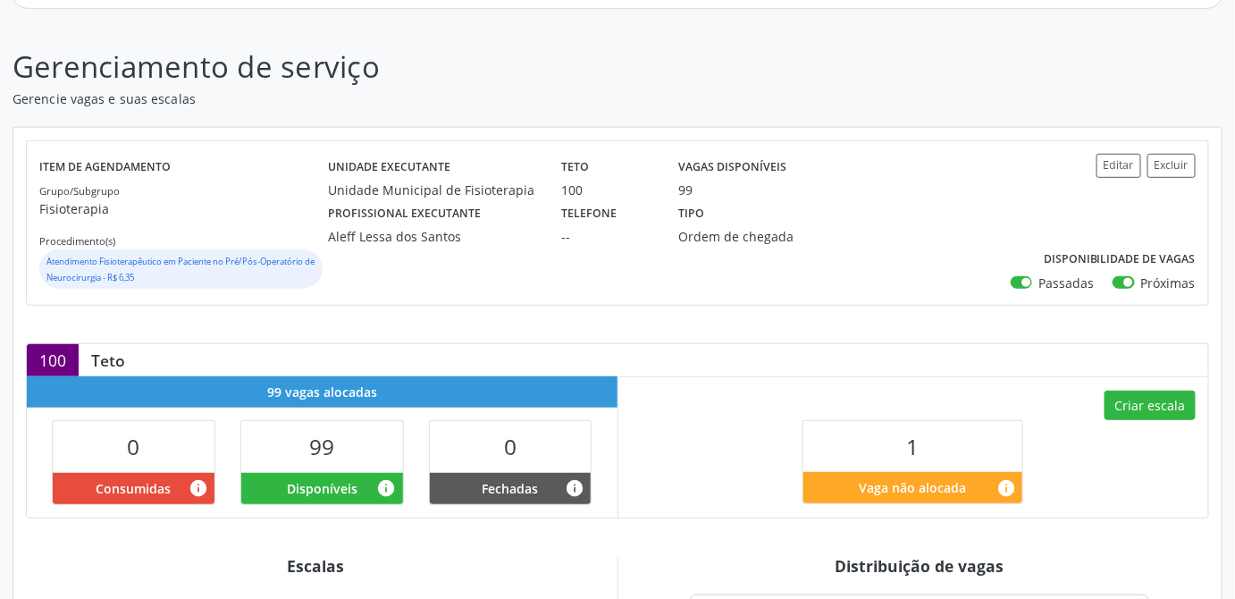
scroll to position [324, 0]
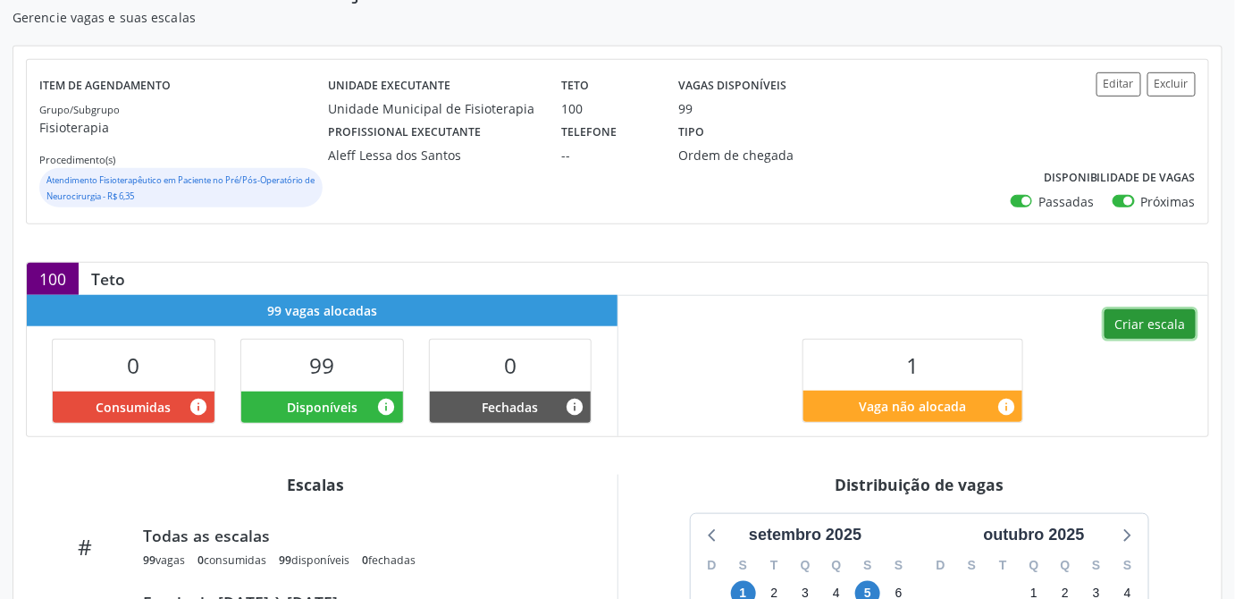
click at [1174, 327] on button "Criar escala" at bounding box center [1150, 324] width 91 height 30
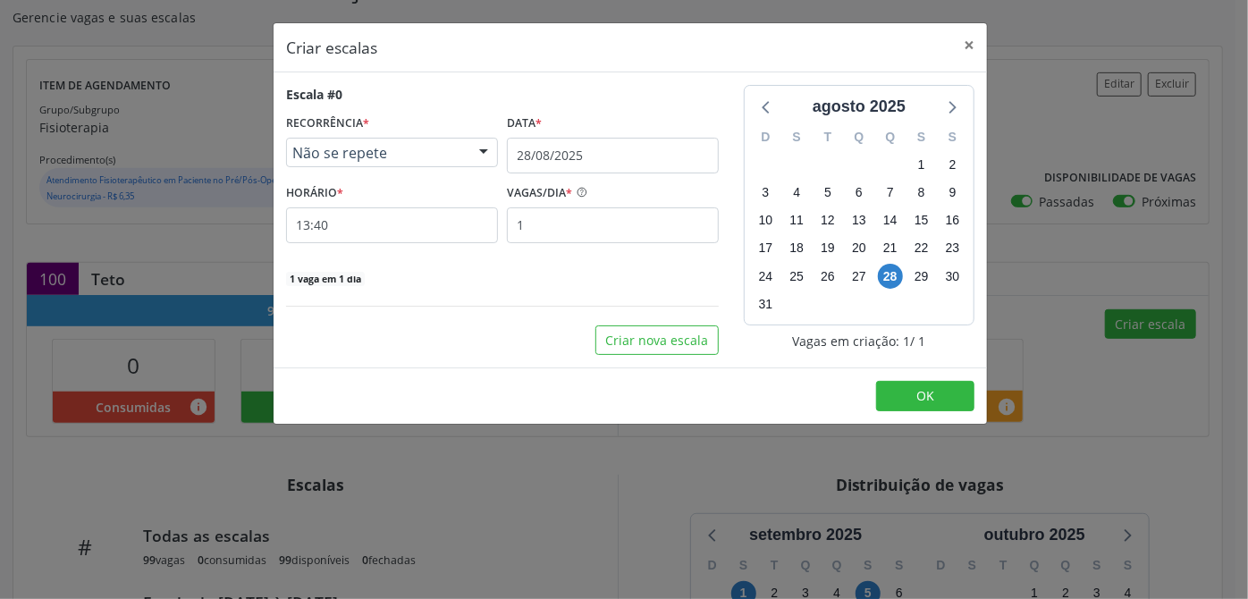
click at [433, 155] on span "Não se repete" at bounding box center [376, 153] width 169 height 18
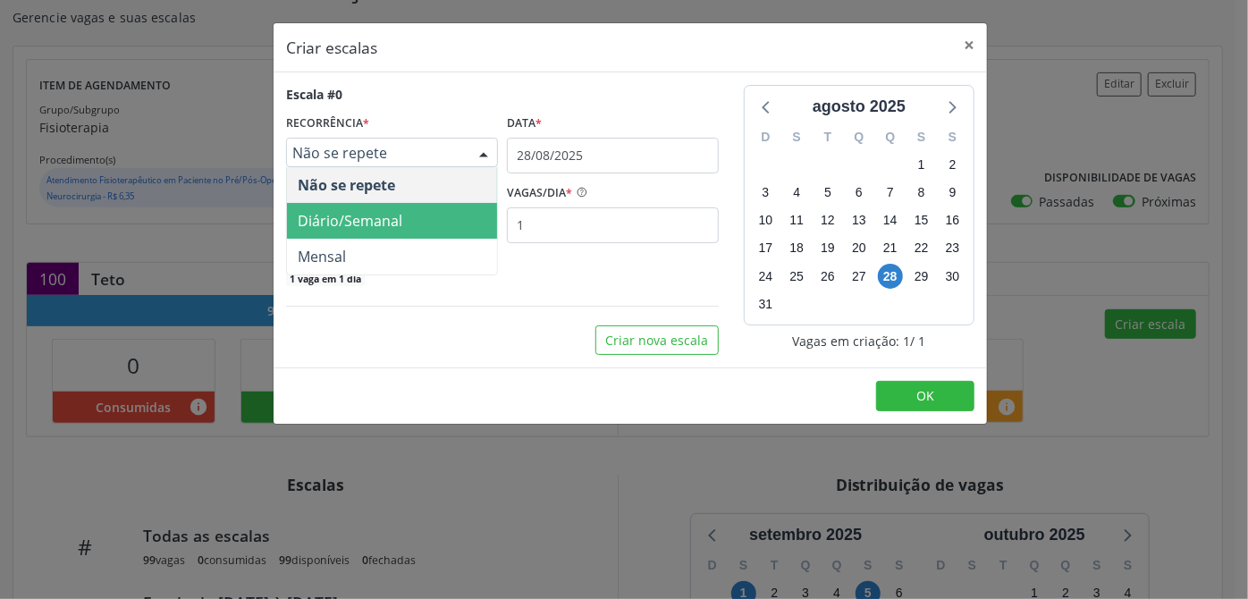
click at [352, 215] on span "Diário/Semanal" at bounding box center [350, 221] width 105 height 20
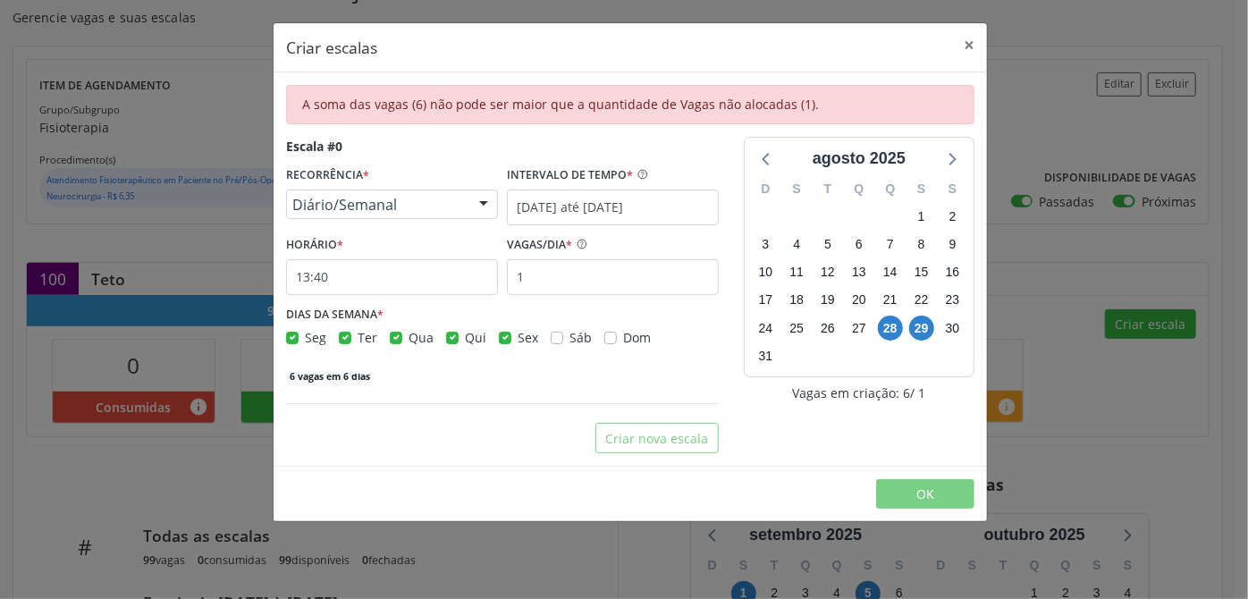
click at [358, 335] on label "Ter" at bounding box center [368, 337] width 20 height 19
click at [344, 335] on input "Ter" at bounding box center [345, 336] width 13 height 16
checkbox input "false"
click at [409, 338] on label "Qua" at bounding box center [421, 337] width 25 height 19
click at [393, 338] on input "Qua" at bounding box center [396, 336] width 13 height 16
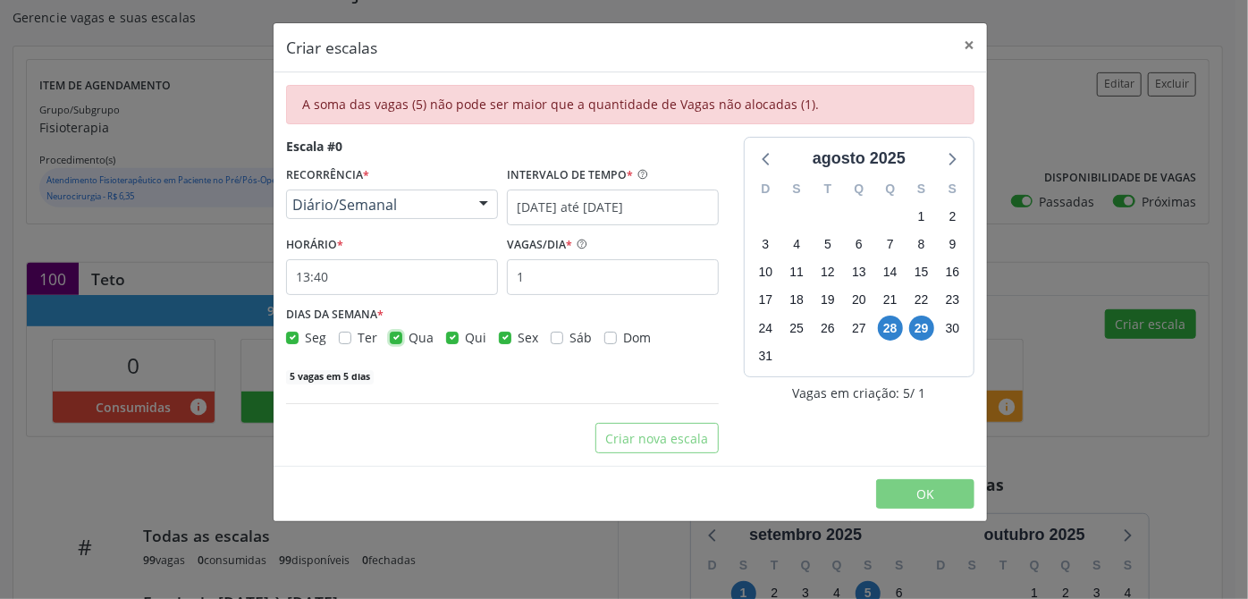
checkbox input "false"
click at [465, 339] on label "Qui" at bounding box center [475, 337] width 21 height 19
click at [451, 339] on input "Qui" at bounding box center [452, 336] width 13 height 16
checkbox input "false"
click at [577, 206] on input "[DATE] até [DATE]" at bounding box center [613, 208] width 212 height 36
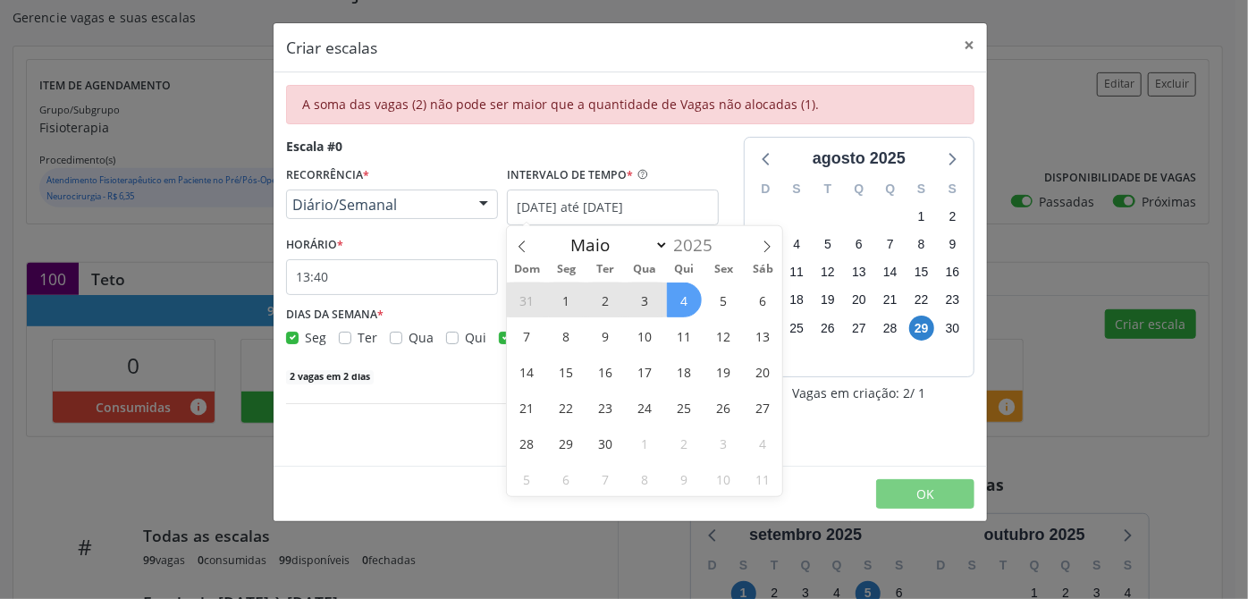
click at [560, 306] on span "1" at bounding box center [566, 299] width 35 height 35
type input "[DATE]"
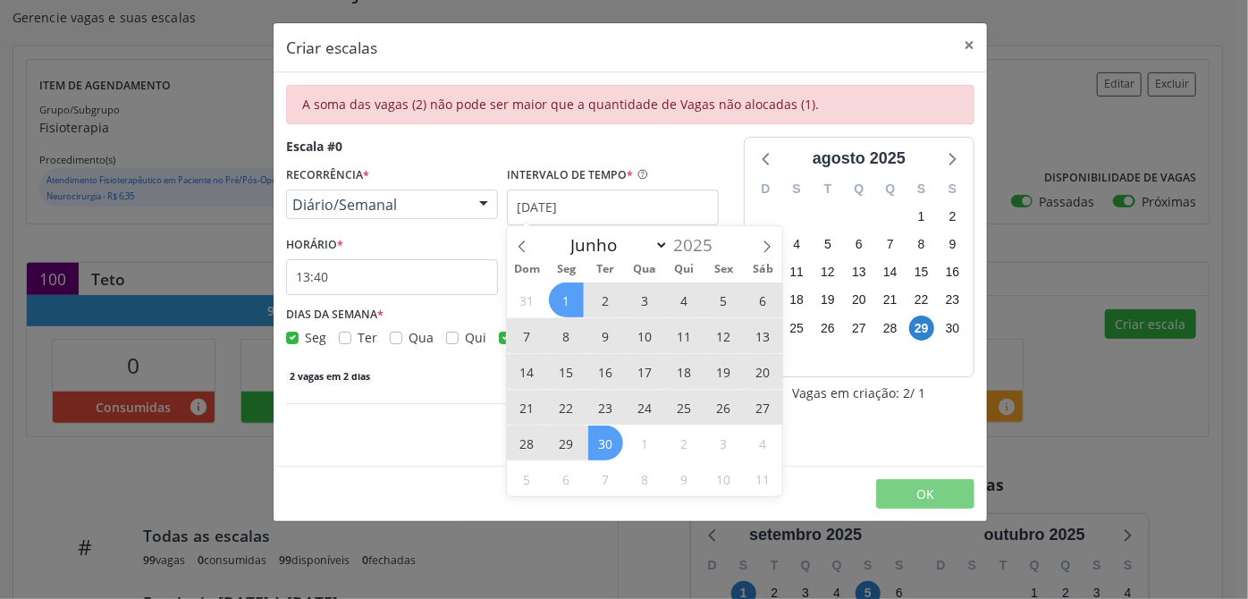
click at [598, 439] on span "30" at bounding box center [605, 443] width 35 height 35
click at [634, 206] on input "[DATE] até [DATE]" at bounding box center [613, 208] width 212 height 36
click at [665, 243] on select "Junho Julho Agosto Setembro Outubro Novembro Dezembro" at bounding box center [615, 244] width 107 height 25
select select "9"
click at [562, 232] on select "Junho Julho Agosto Setembro Outubro Novembro Dezembro" at bounding box center [615, 244] width 107 height 25
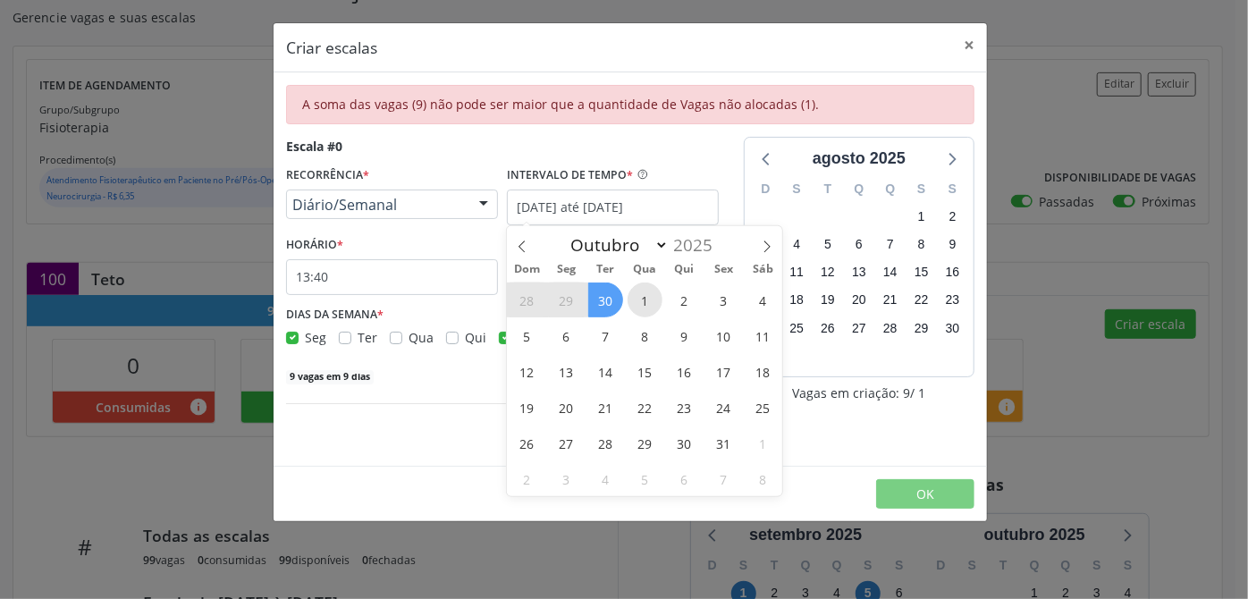
click at [645, 304] on span "1" at bounding box center [645, 299] width 35 height 35
type input "[DATE]"
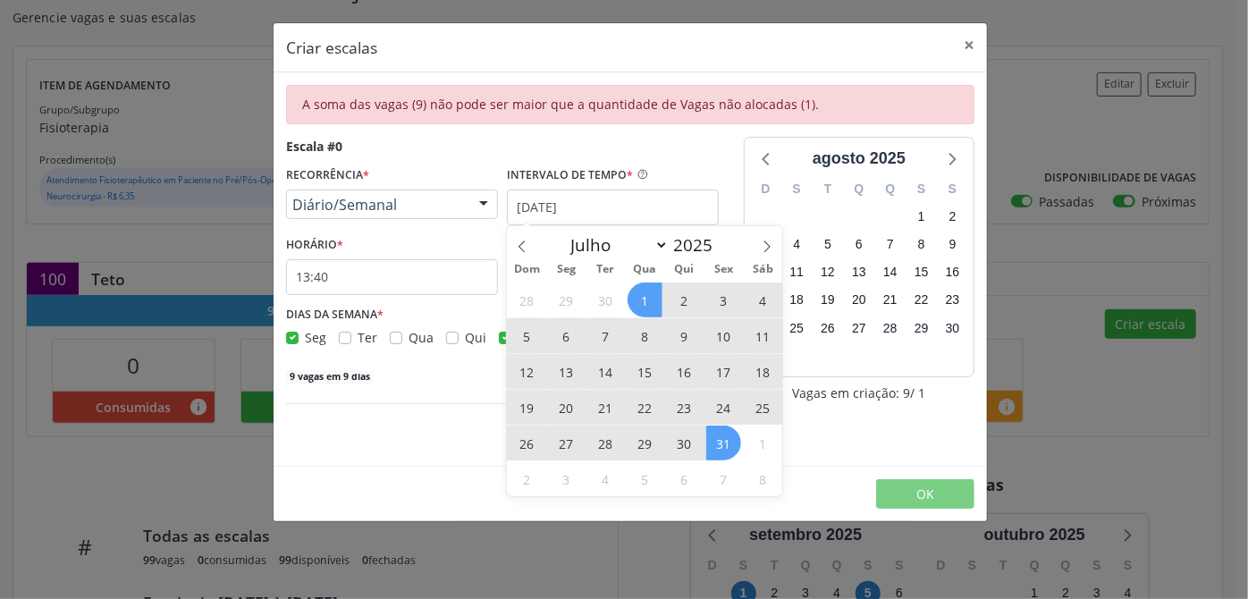
click at [720, 453] on span "31" at bounding box center [723, 443] width 35 height 35
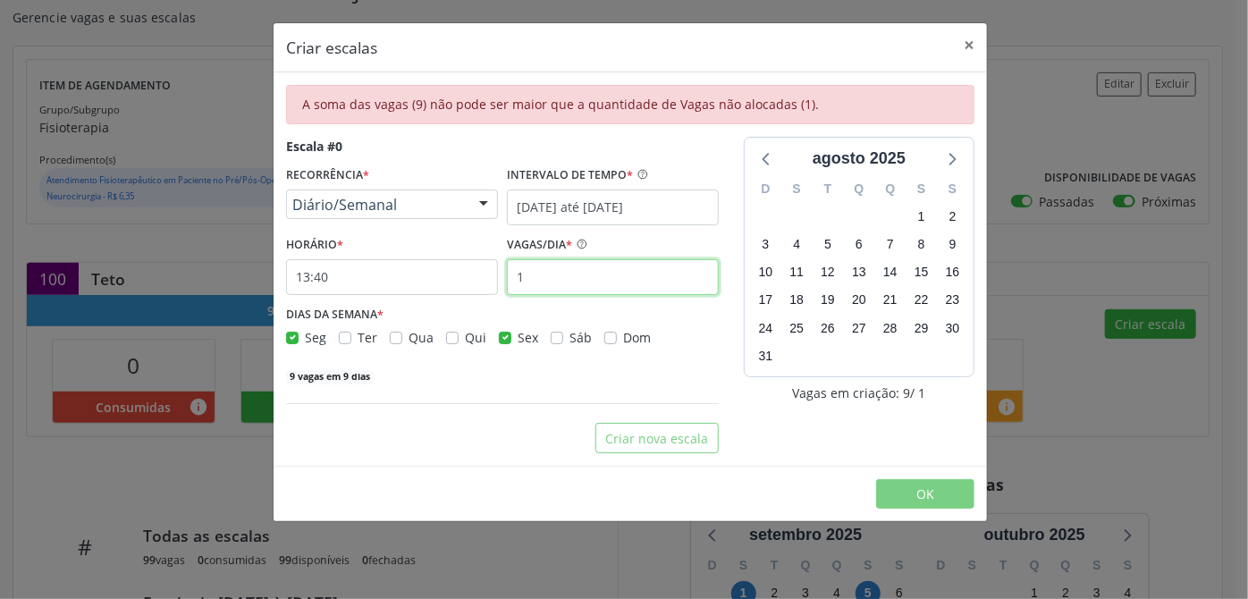
click at [560, 280] on input "1" at bounding box center [613, 277] width 212 height 36
type input "11"
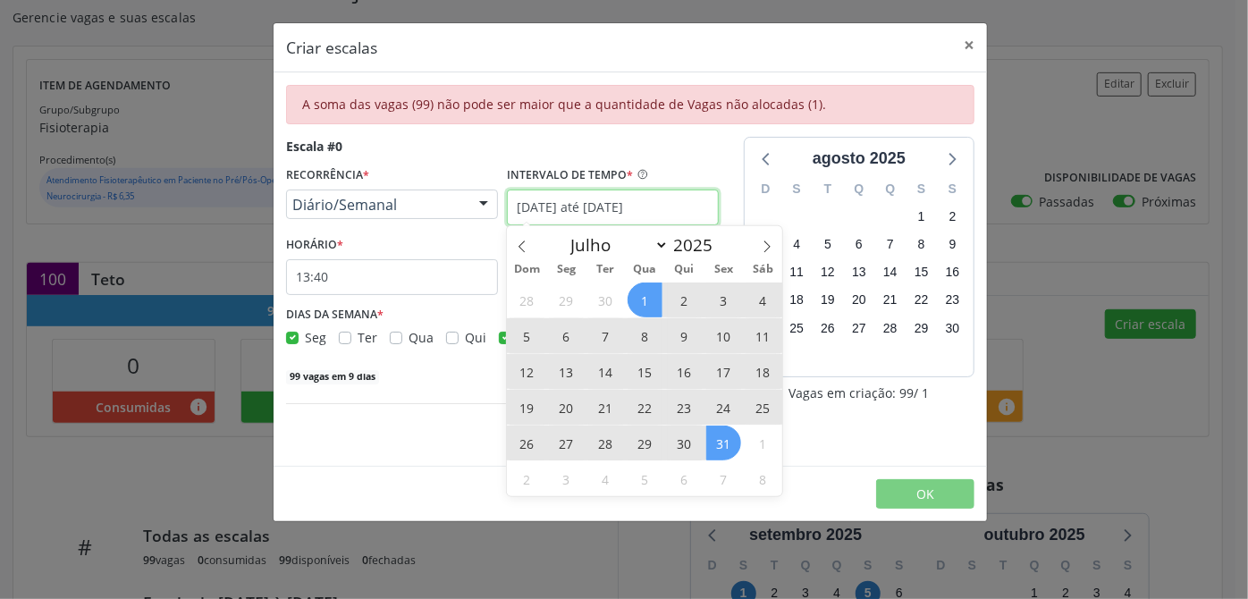
click at [576, 200] on input "[DATE] até [DATE]" at bounding box center [613, 208] width 212 height 36
click at [726, 434] on span "31" at bounding box center [723, 443] width 35 height 35
type input "[DATE]"
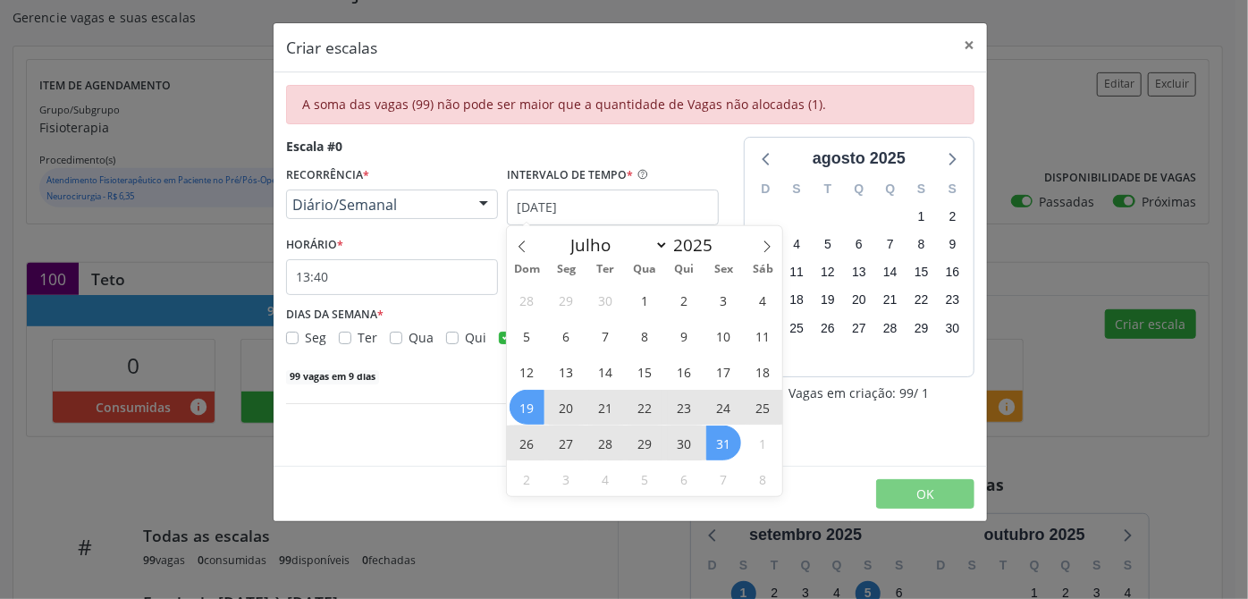
checkbox input "false"
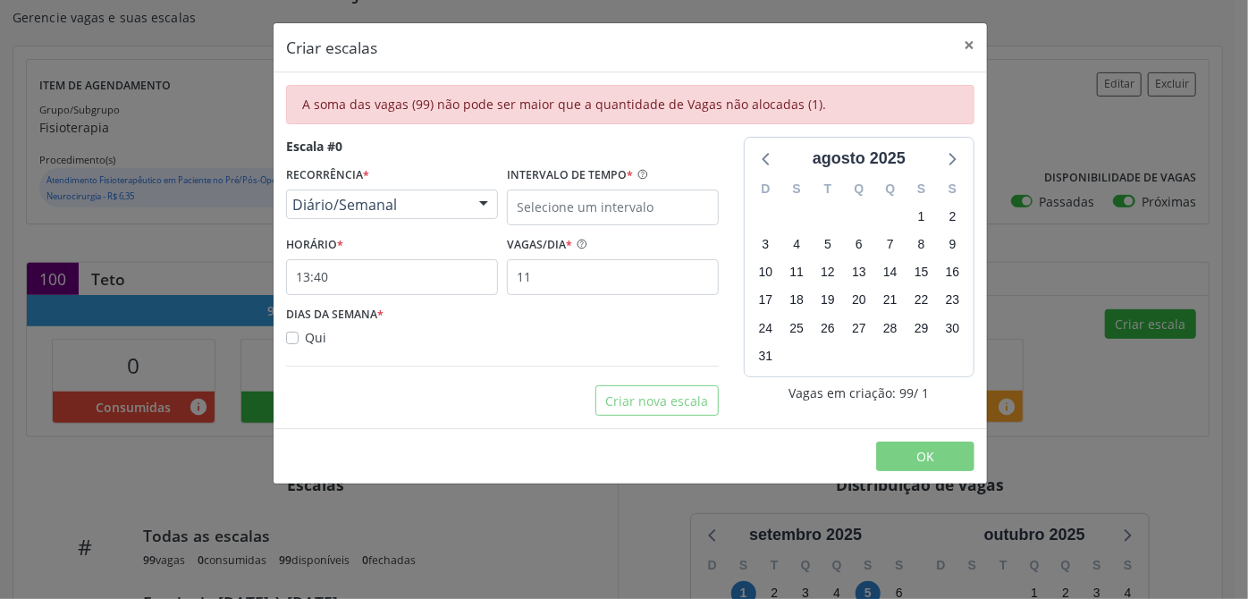
click at [413, 409] on div "Escala #0 RECORRÊNCIA * Diário/Semanal Não se repete Diário/Semanal Mensal Nenh…" at bounding box center [503, 276] width 458 height 279
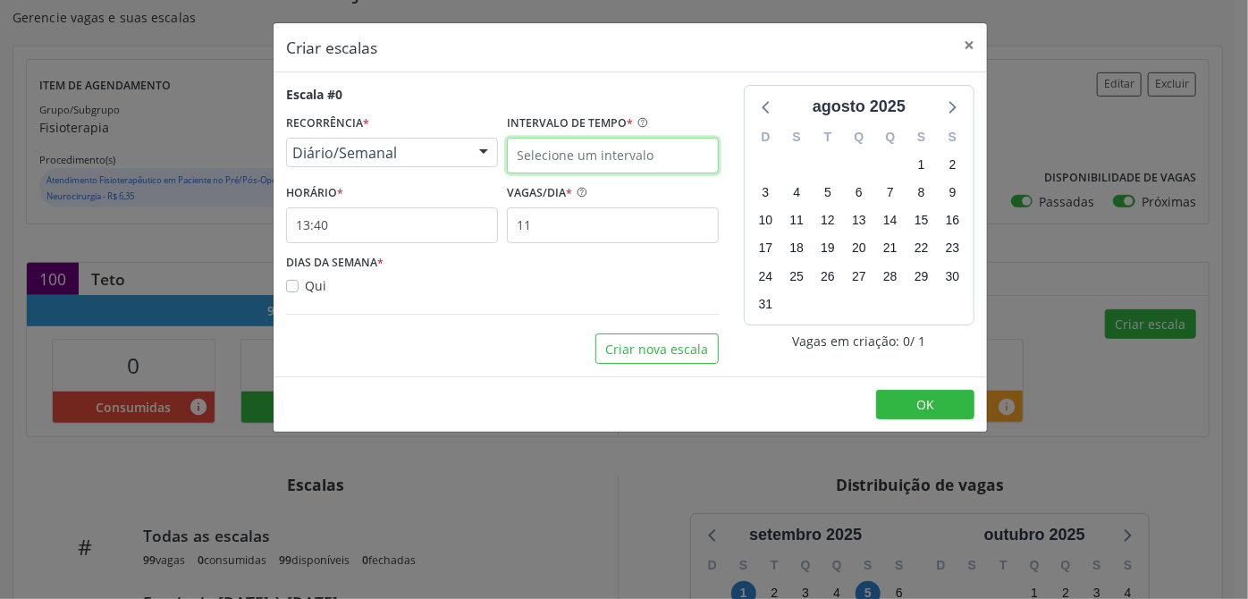
click at [591, 159] on input "text" at bounding box center [613, 156] width 212 height 36
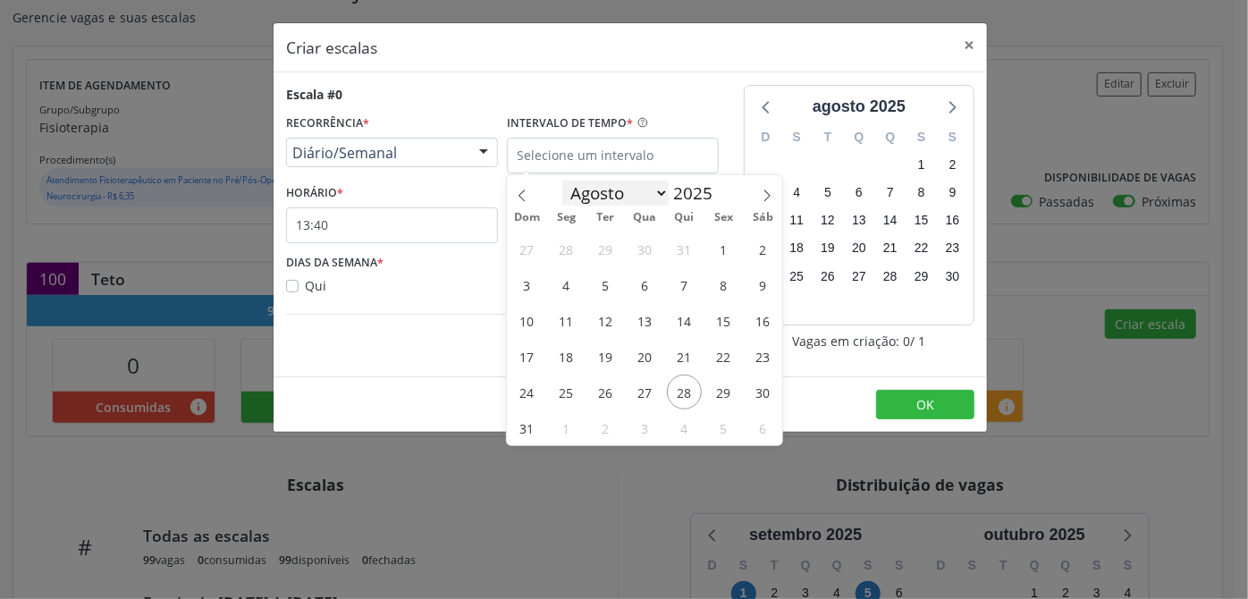
click at [662, 193] on select "Janeiro Fevereiro Março Abril Maio Junho Julho Agosto Setembro Outubro Novembro…" at bounding box center [615, 193] width 107 height 25
select select "9"
click at [562, 181] on select "Janeiro Fevereiro Março Abril Maio Junho Julho Agosto Setembro Outubro Novembro…" at bounding box center [615, 193] width 107 height 25
click at [648, 257] on span "1" at bounding box center [645, 249] width 35 height 35
type input "[DATE]"
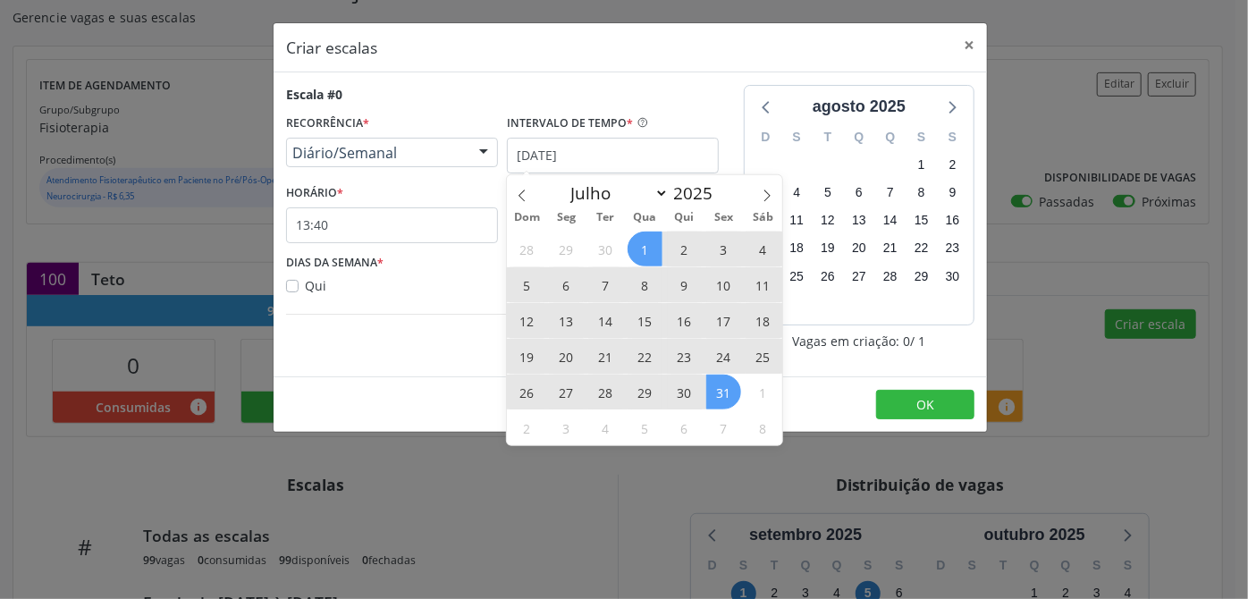
click at [721, 392] on span "31" at bounding box center [723, 392] width 35 height 35
checkbox input "true"
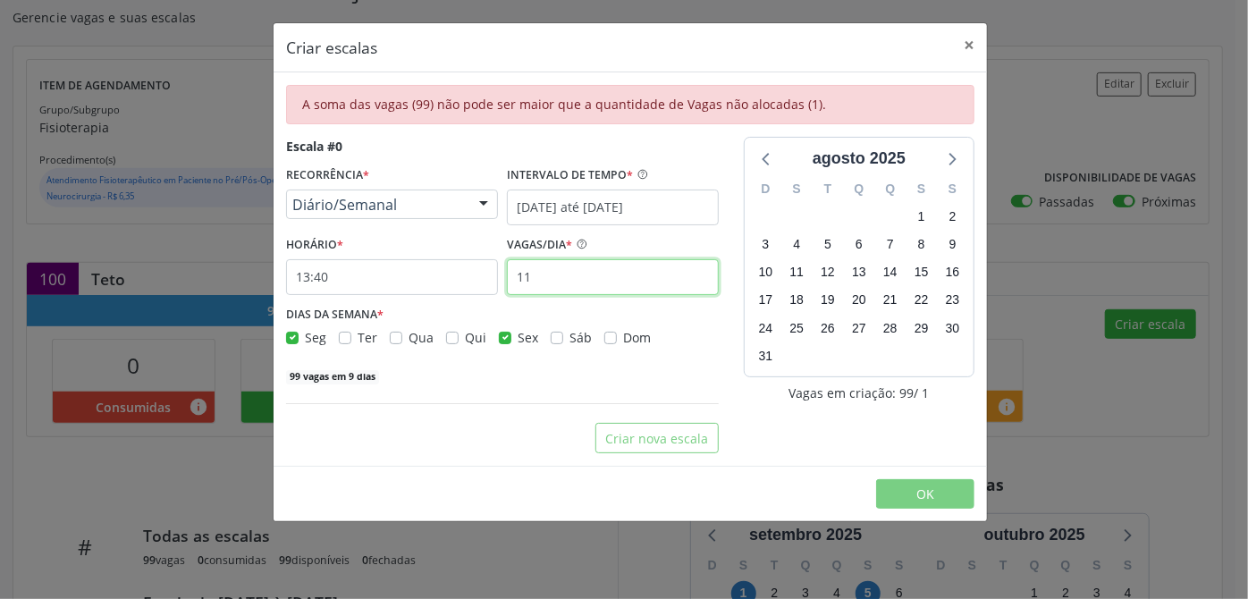
click at [605, 283] on input "11" at bounding box center [613, 277] width 212 height 36
click at [963, 51] on button "×" at bounding box center [969, 45] width 36 height 44
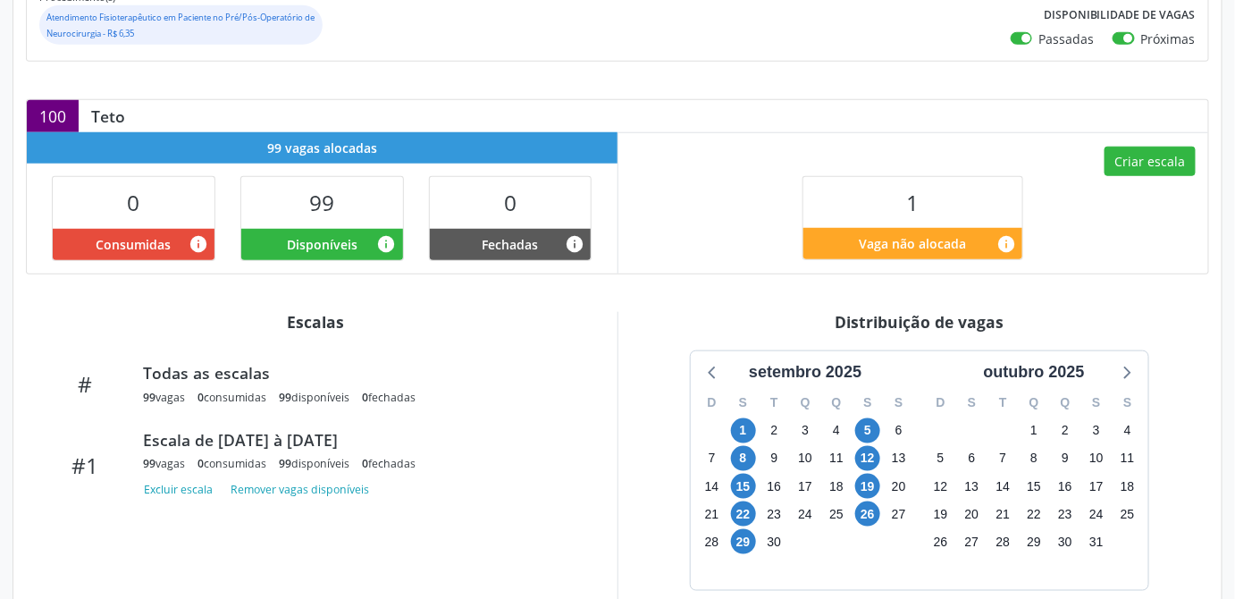
scroll to position [569, 0]
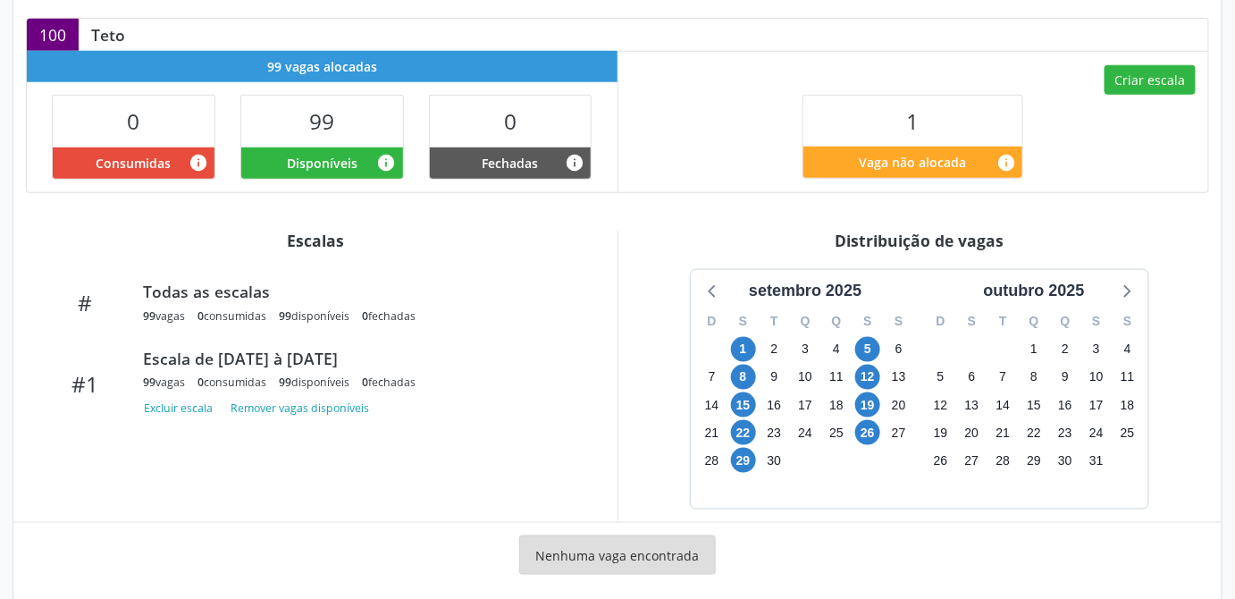
click at [647, 460] on div "setembro 2025 D S T Q Q S S 31 1 2 3 4 5 6 7 8 9 10 11 12 13 14 15 16 17 18 19 …" at bounding box center [920, 389] width 579 height 240
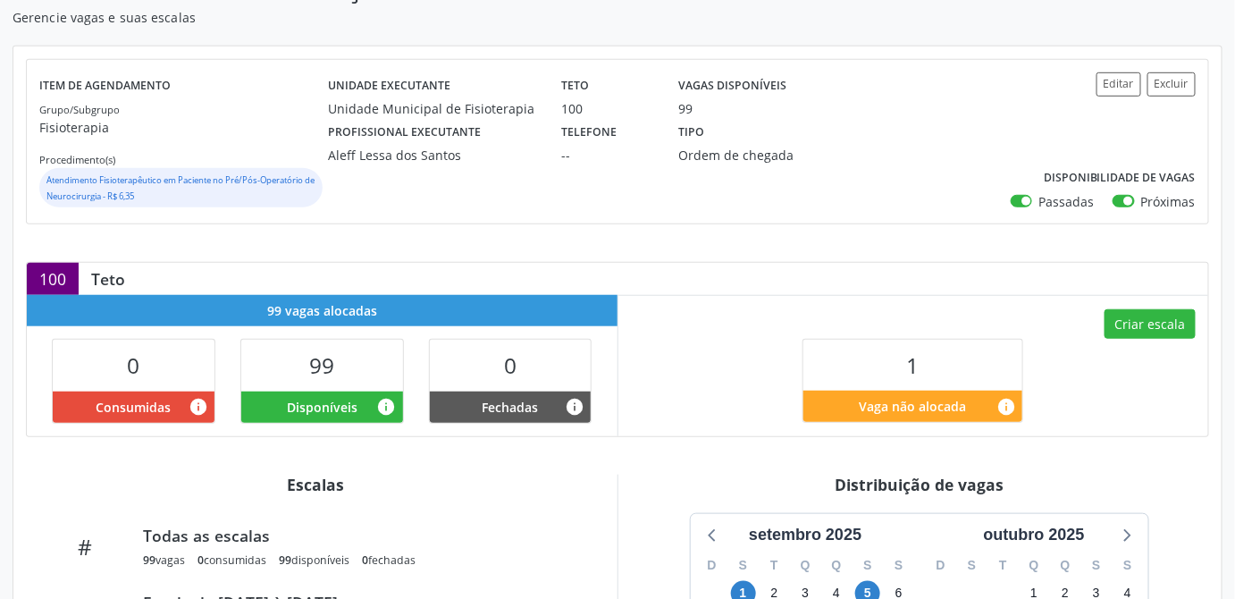
scroll to position [243, 0]
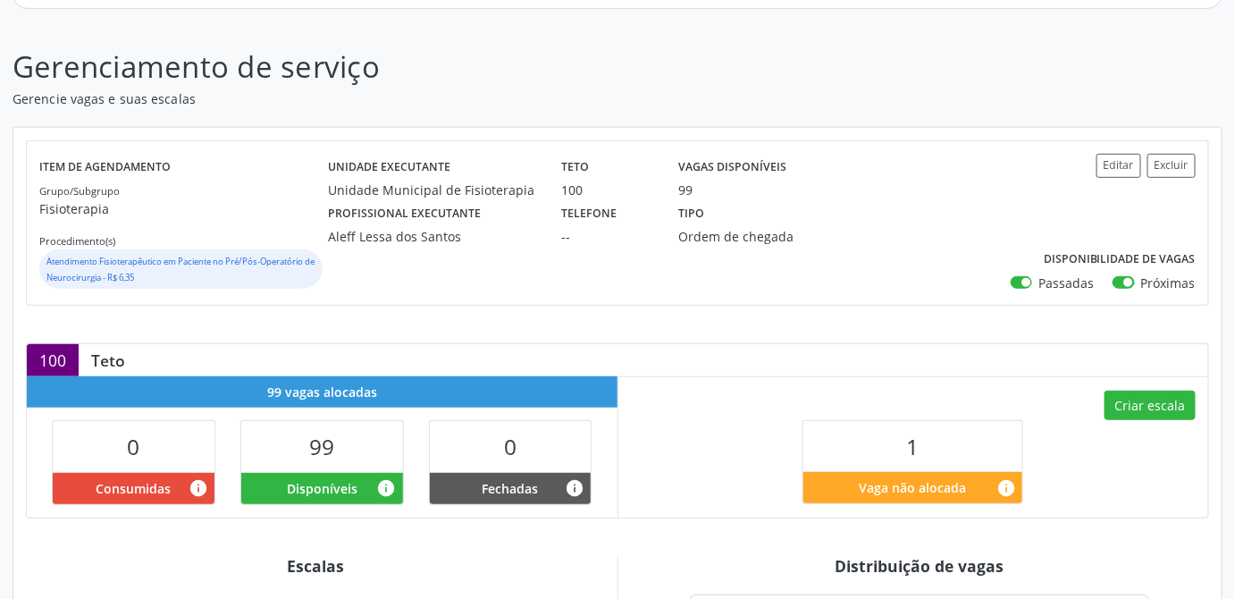
click at [1039, 279] on label "Passadas" at bounding box center [1066, 283] width 55 height 19
click at [1023, 279] on input "Passadas" at bounding box center [1017, 282] width 13 height 16
checkbox input "false"
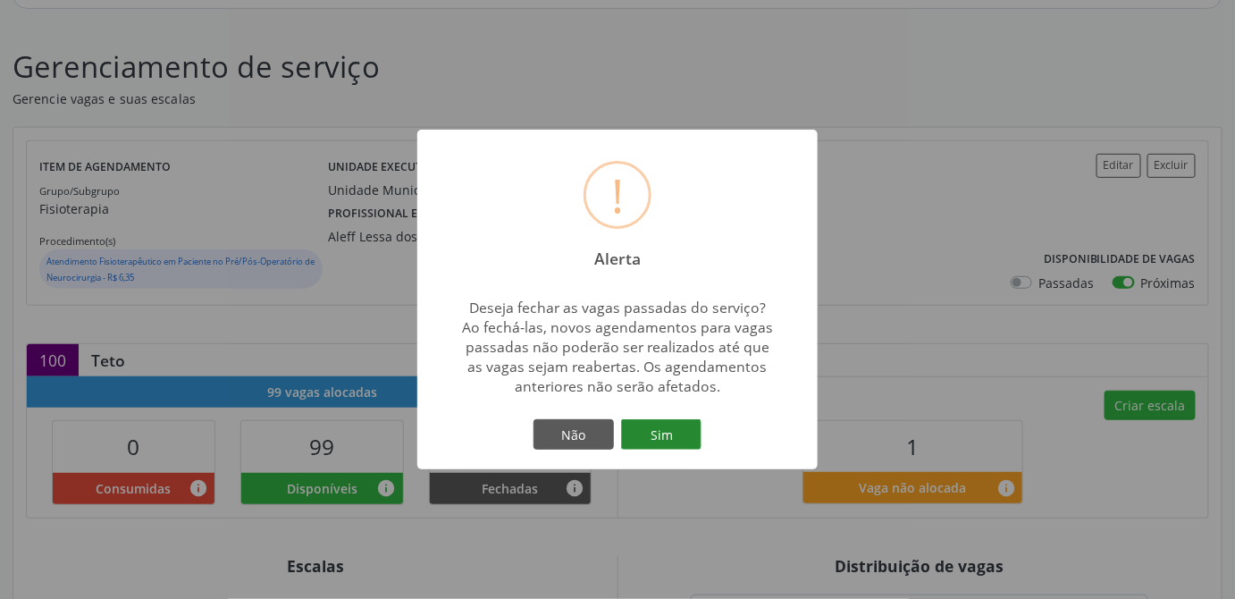
click at [670, 440] on button "Sim" at bounding box center [661, 434] width 80 height 30
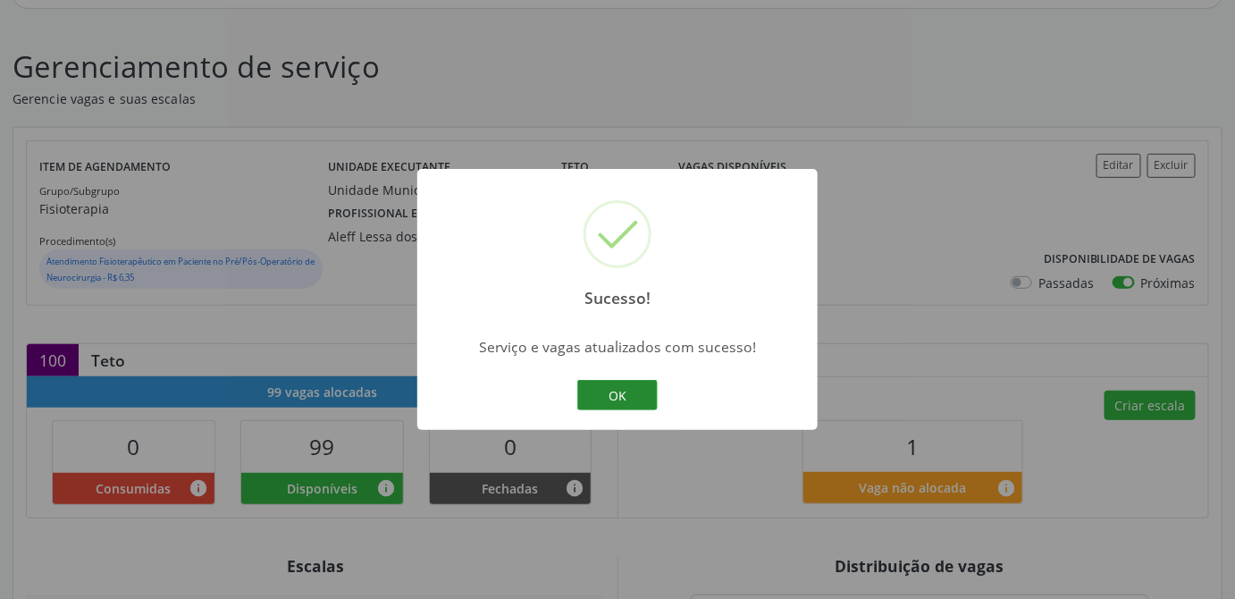
click at [632, 395] on button "OK" at bounding box center [617, 395] width 80 height 30
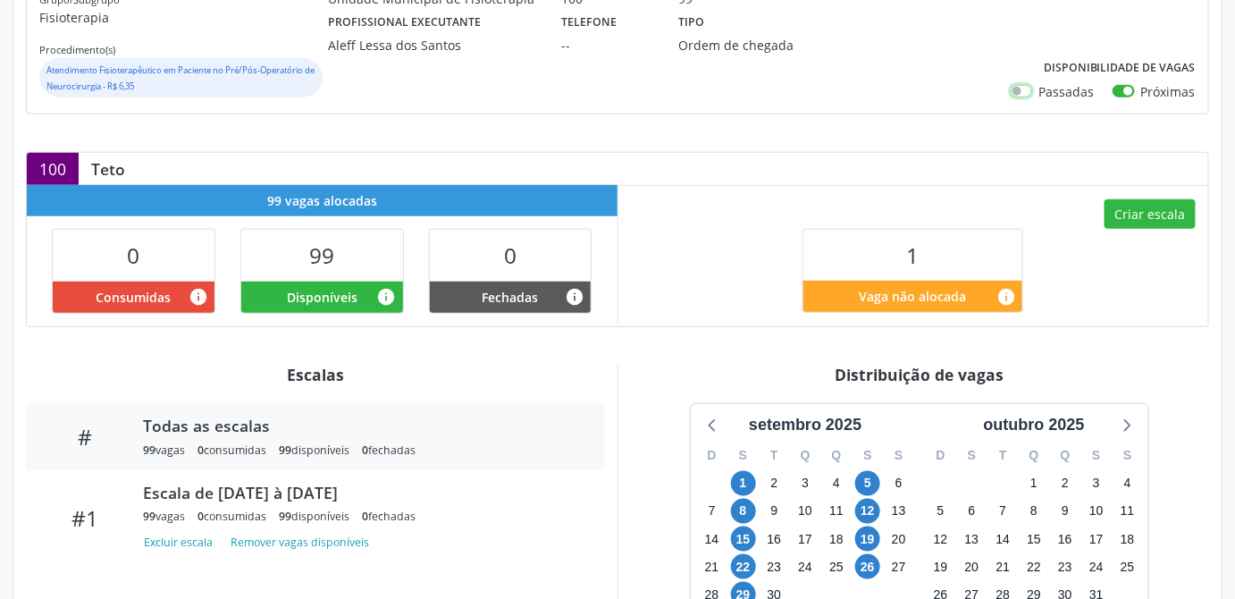
scroll to position [353, 0]
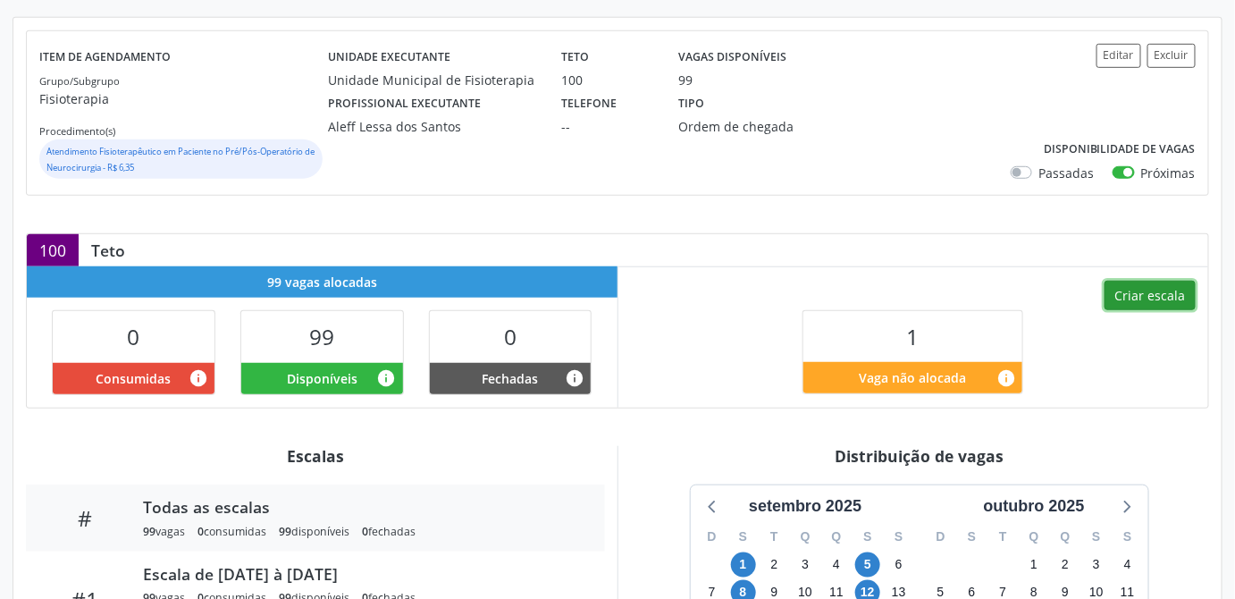
click at [1181, 294] on button "Criar escala" at bounding box center [1150, 296] width 91 height 30
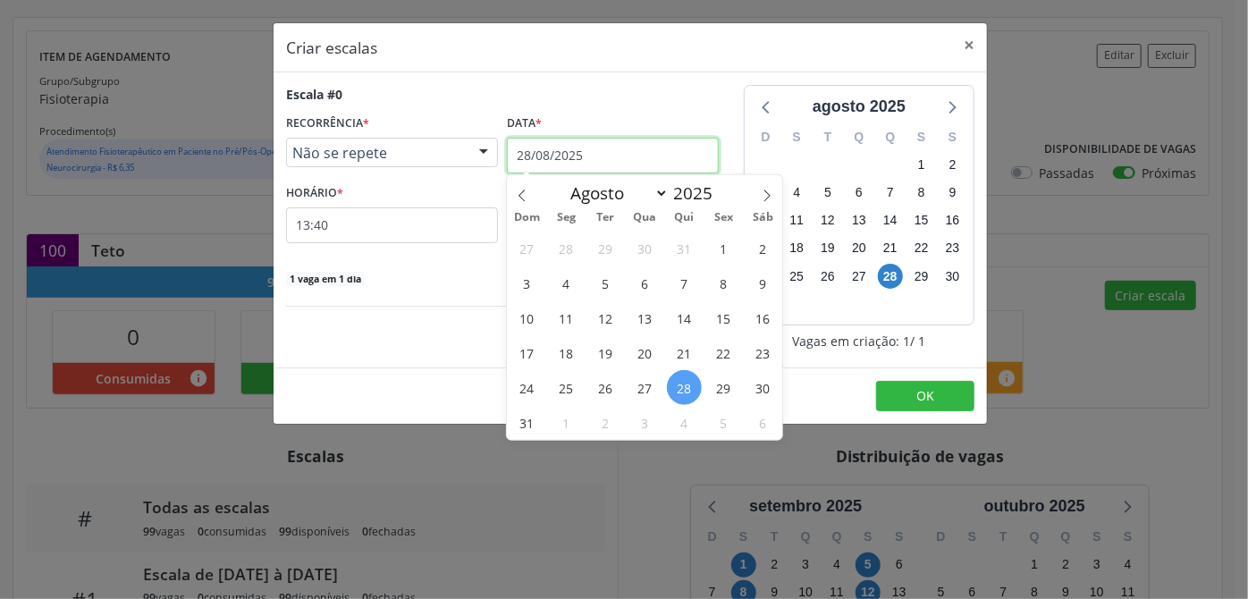
click at [588, 156] on input "28/08/2025" at bounding box center [613, 156] width 212 height 36
click at [441, 144] on span "Não se repete" at bounding box center [376, 153] width 169 height 18
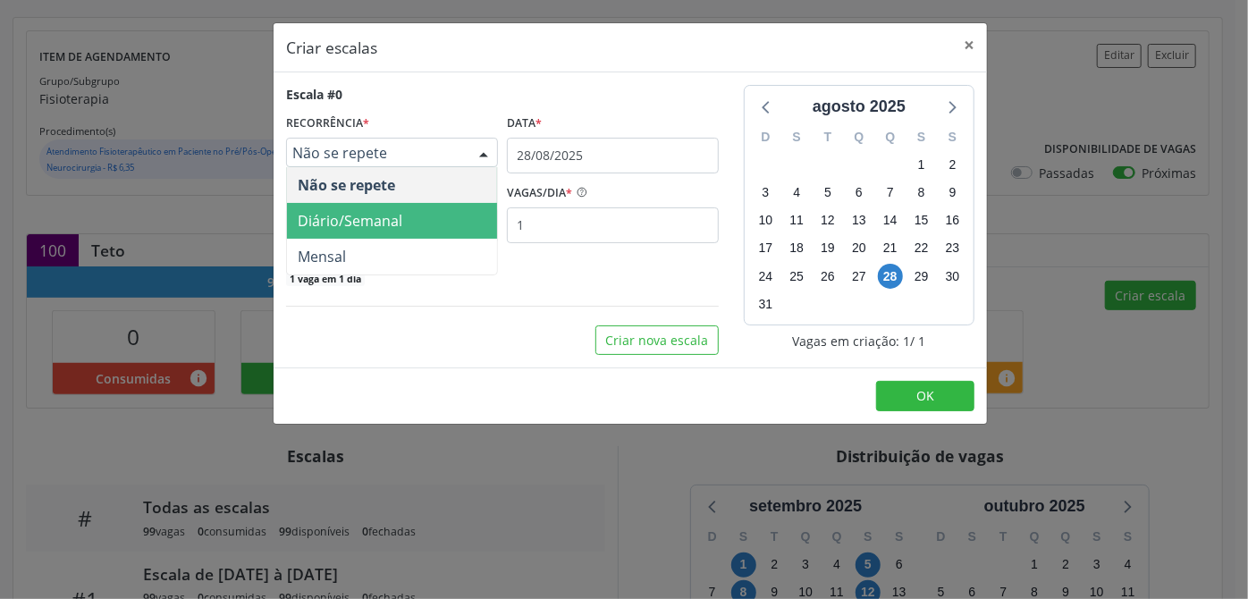
click at [383, 229] on span "Diário/Semanal" at bounding box center [350, 221] width 105 height 20
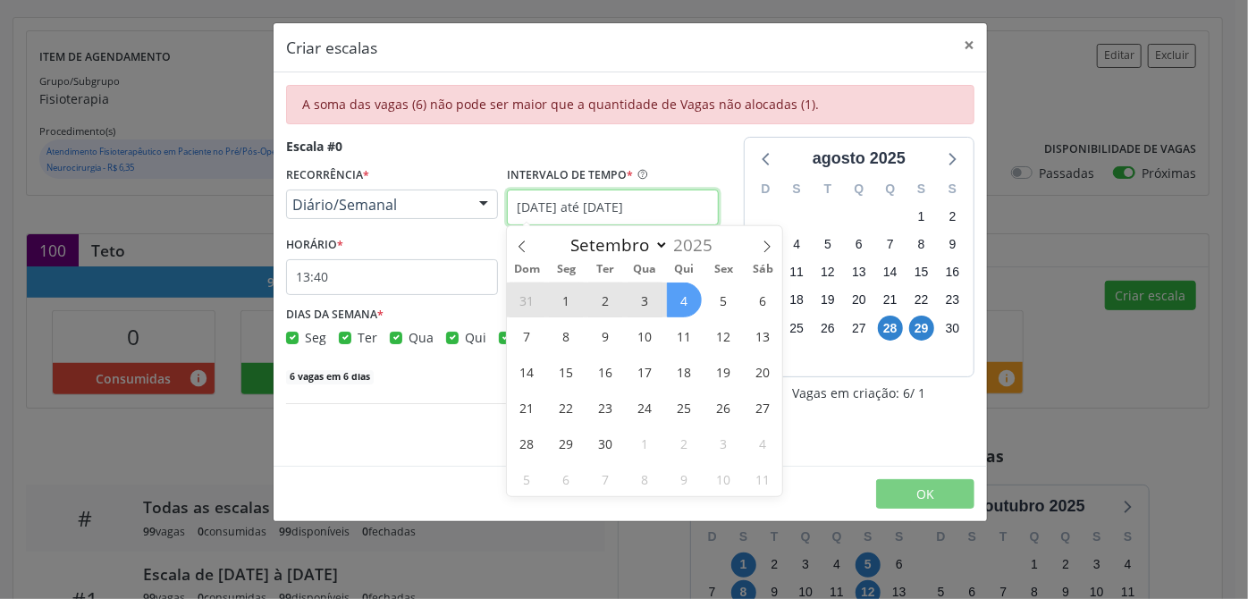
click at [665, 207] on input "[DATE] até [DATE]" at bounding box center [613, 208] width 212 height 36
click at [660, 241] on select "Maio Junho Julho Agosto Setembro Outubro Novembro" at bounding box center [615, 244] width 107 height 25
select select "9"
click at [562, 232] on select "Maio Junho Julho Agosto Setembro Outubro Novembro" at bounding box center [615, 244] width 107 height 25
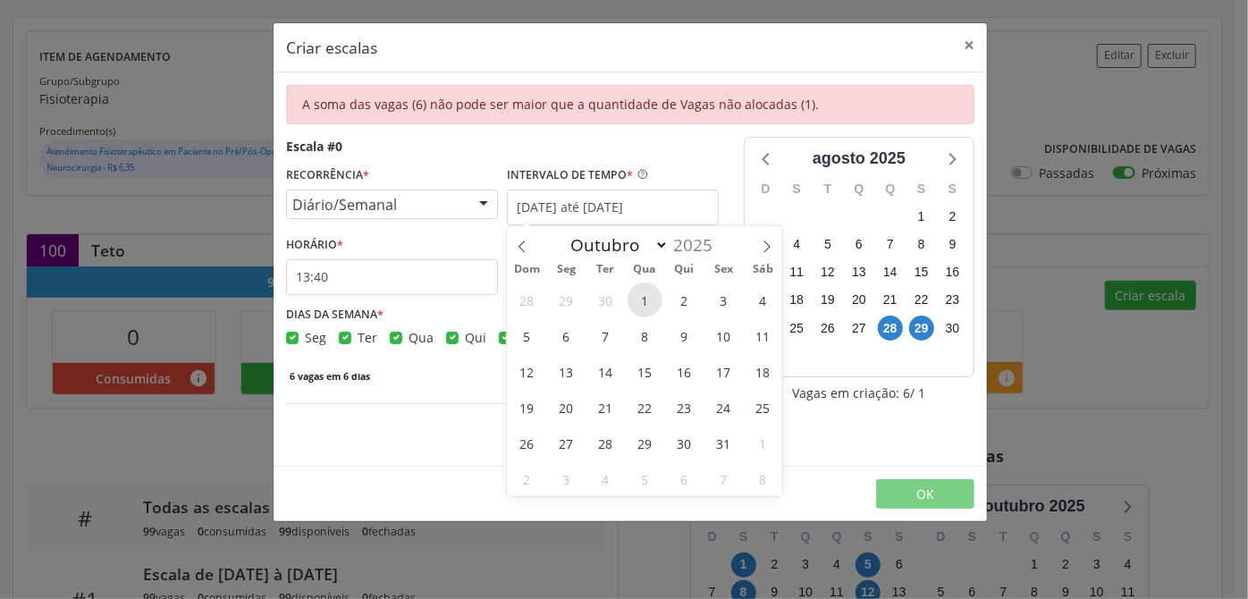
click at [645, 300] on span "1" at bounding box center [645, 299] width 35 height 35
type input "[DATE]"
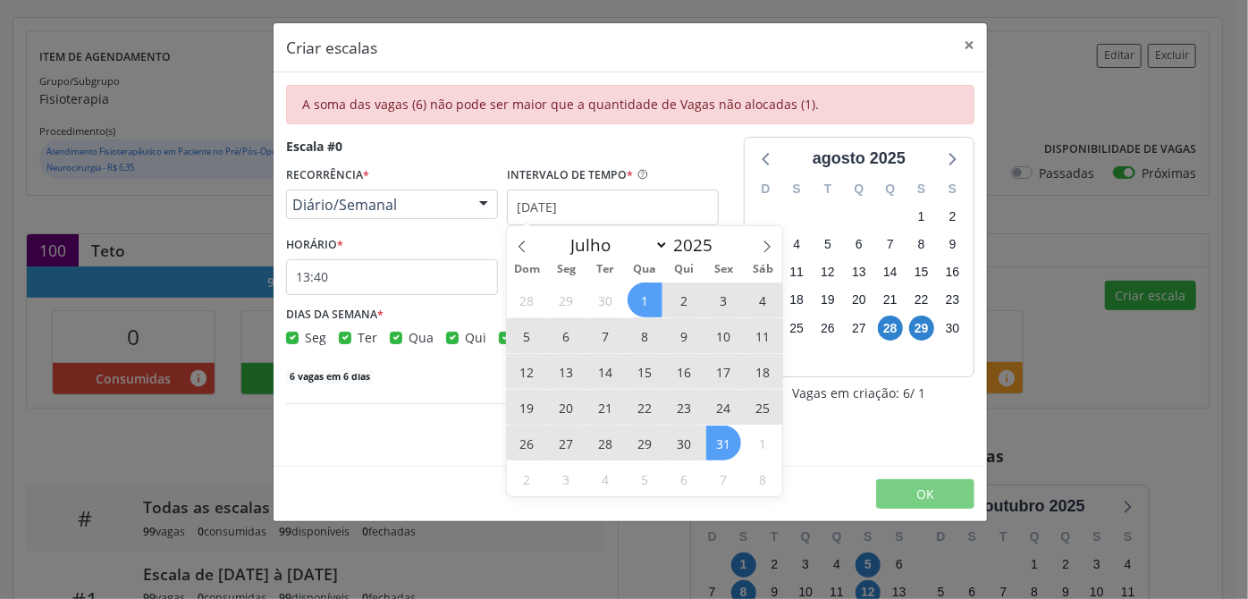
click at [724, 451] on span "31" at bounding box center [723, 443] width 35 height 35
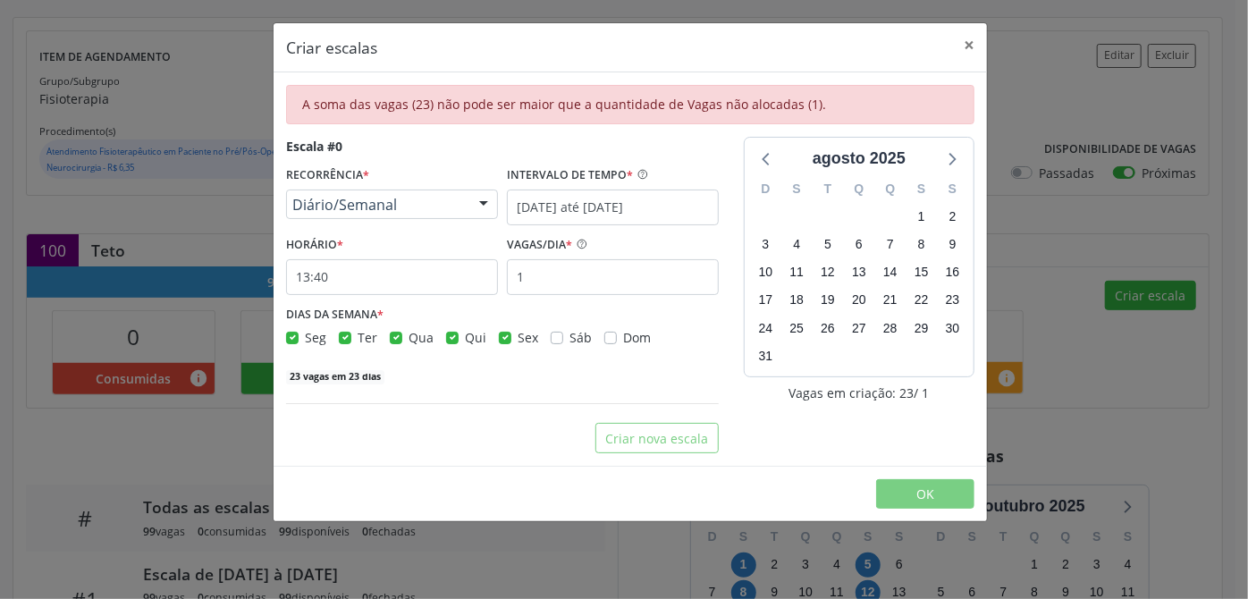
click at [351, 341] on div "Ter" at bounding box center [358, 337] width 38 height 19
click at [409, 339] on label "Qua" at bounding box center [421, 337] width 25 height 19
click at [397, 339] on input "Qua" at bounding box center [396, 336] width 13 height 16
checkbox input "false"
click at [352, 335] on div "Ter" at bounding box center [358, 337] width 38 height 19
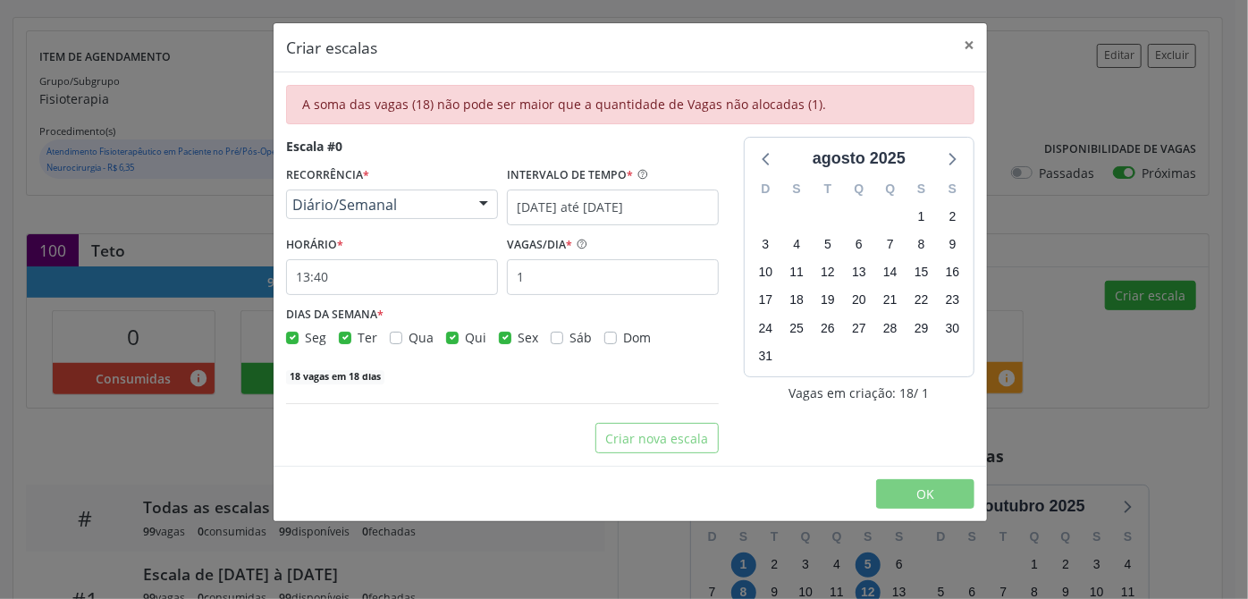
click at [350, 335] on div "Ter" at bounding box center [358, 337] width 38 height 19
click at [358, 335] on label "Ter" at bounding box center [368, 337] width 20 height 19
click at [348, 335] on input "Ter" at bounding box center [345, 336] width 13 height 16
checkbox input "false"
click at [465, 339] on label "Qui" at bounding box center [475, 337] width 21 height 19
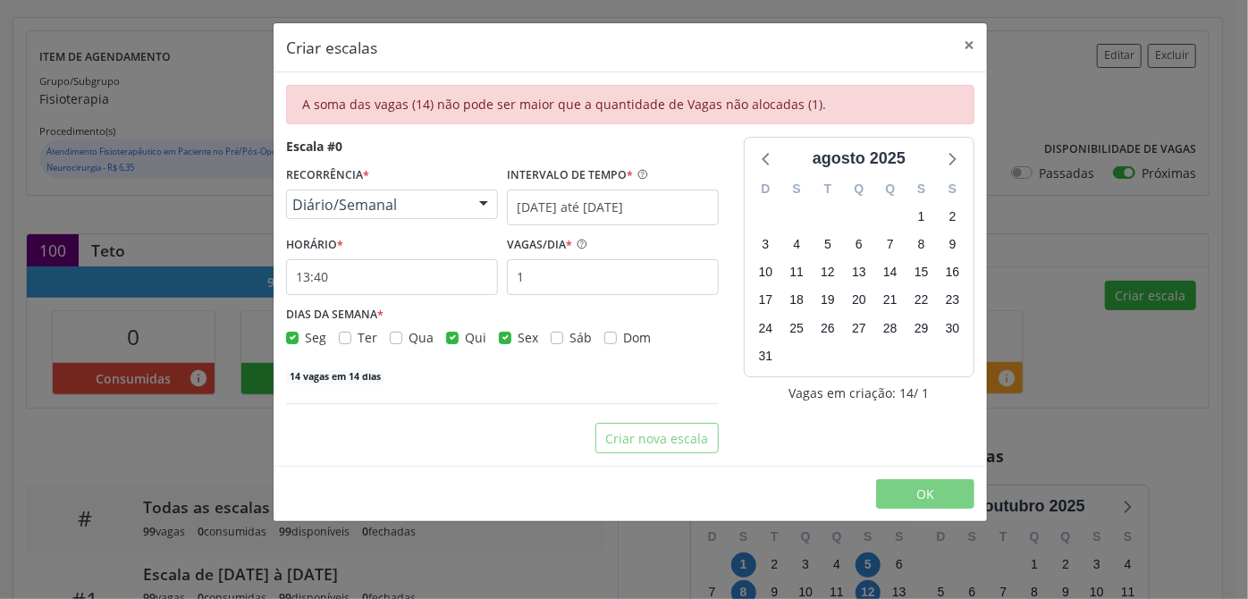
click at [446, 339] on input "Qui" at bounding box center [452, 336] width 13 height 16
checkbox input "false"
click at [403, 270] on input "13:40" at bounding box center [392, 277] width 212 height 36
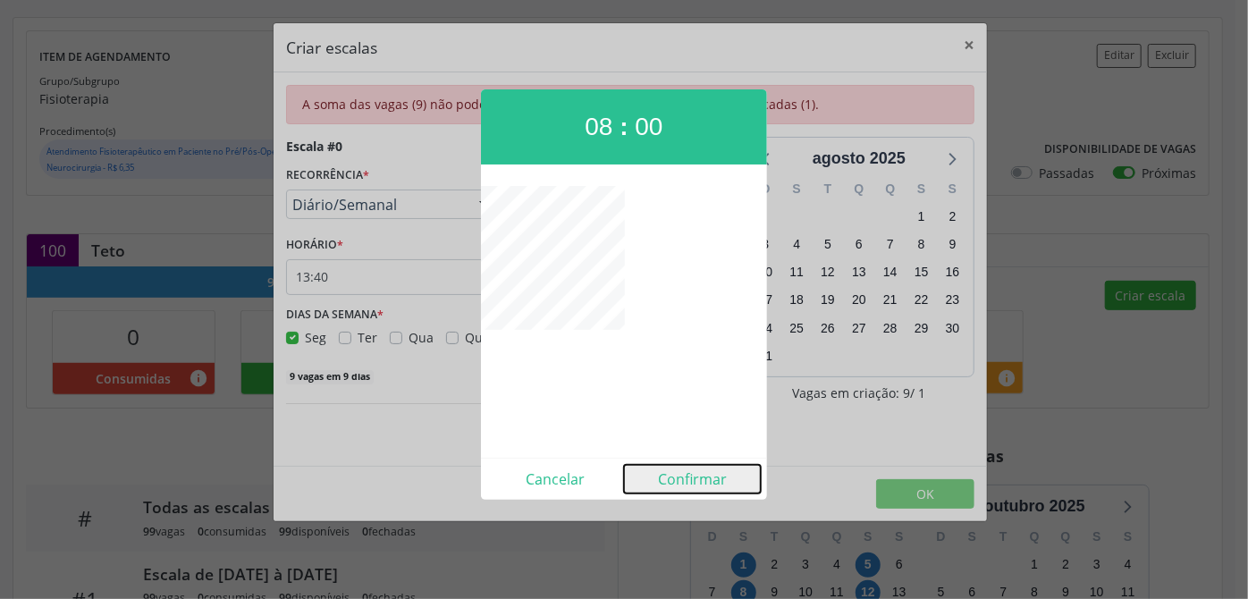
click at [717, 481] on button "Confirmar" at bounding box center [692, 479] width 137 height 29
type input "08:00"
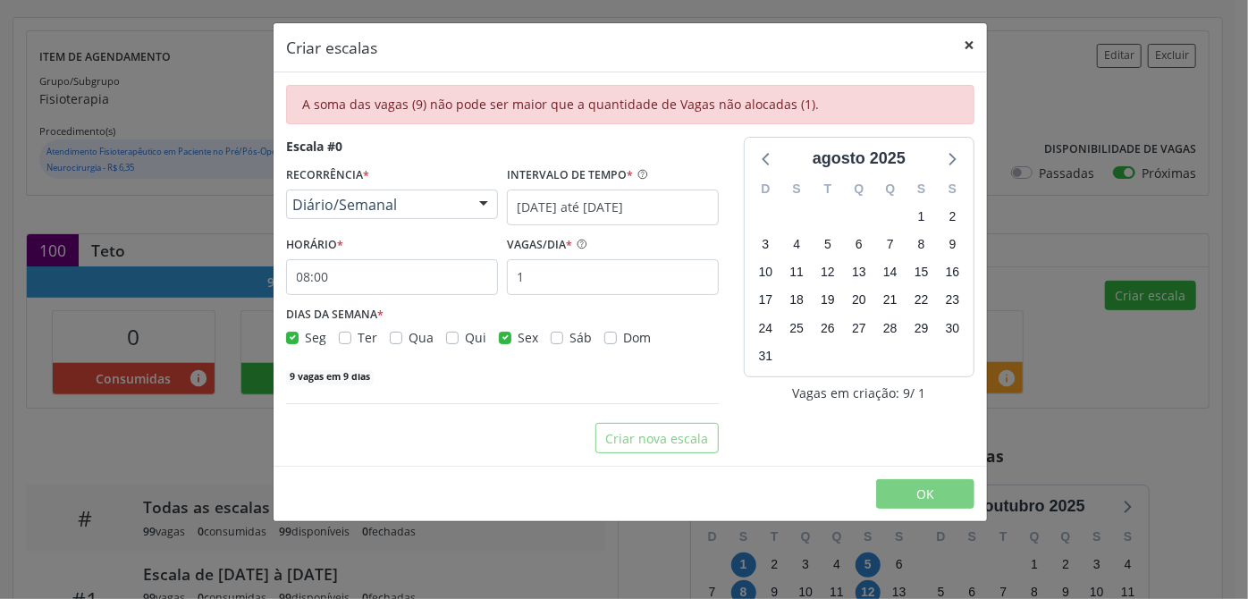
click at [969, 51] on button "×" at bounding box center [969, 45] width 36 height 44
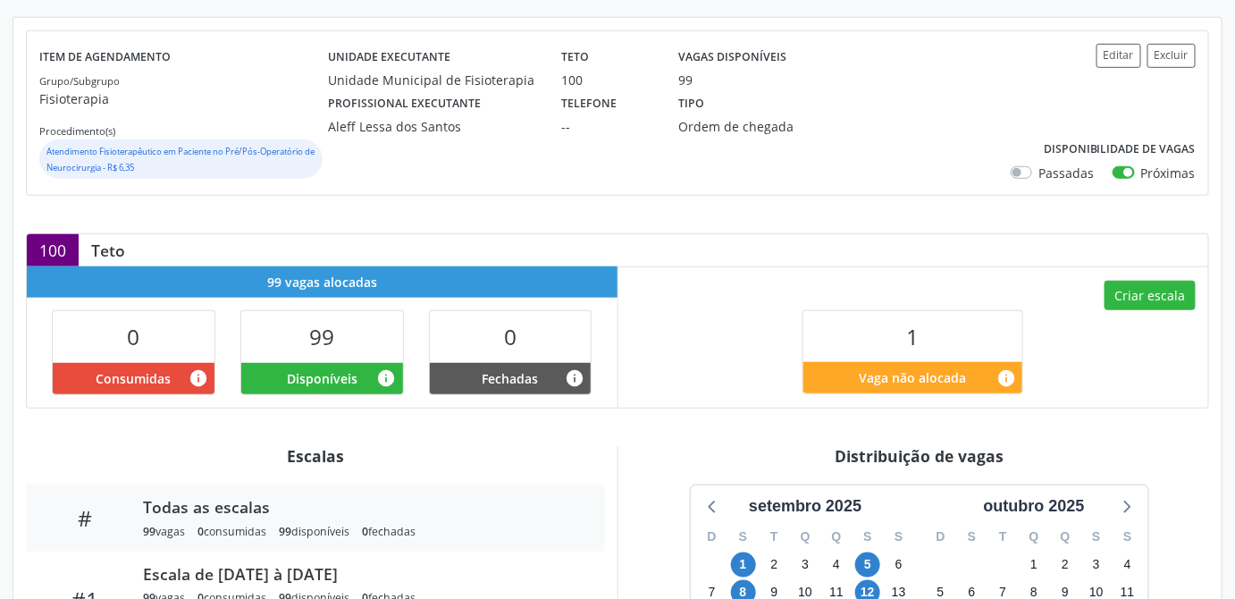
click at [635, 513] on div "setembro 2025 D S T Q Q S S 31 1 2 3 4 5 6 7 8 9 10 11 12 13 14 15 16 17 18 19 …" at bounding box center [920, 605] width 579 height 240
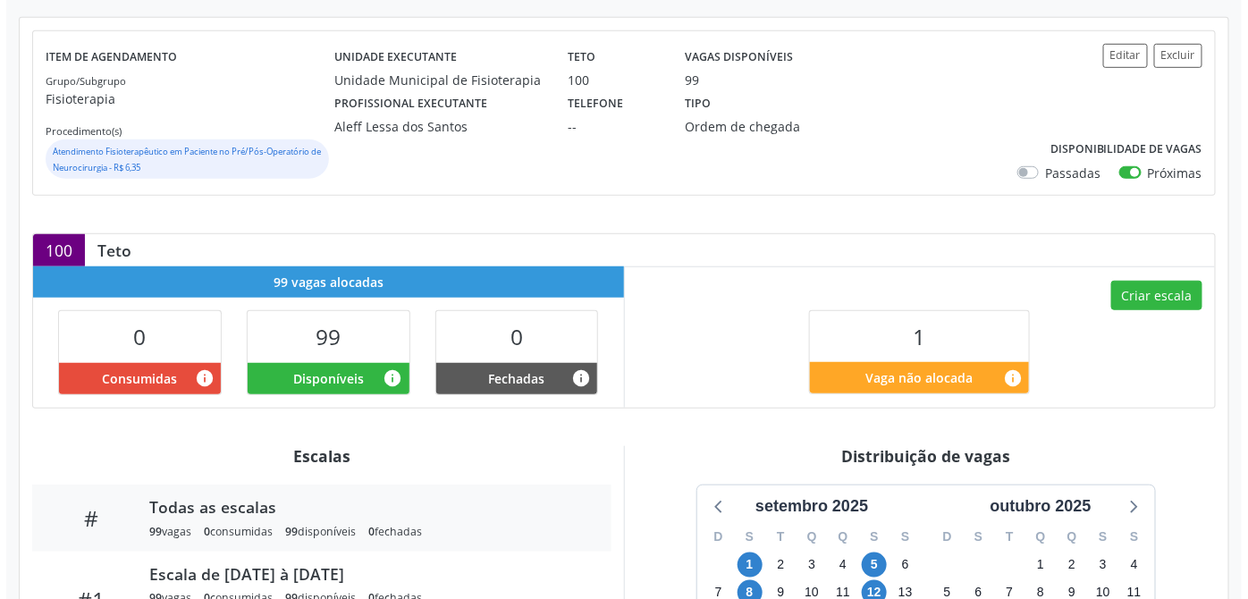
scroll to position [109, 0]
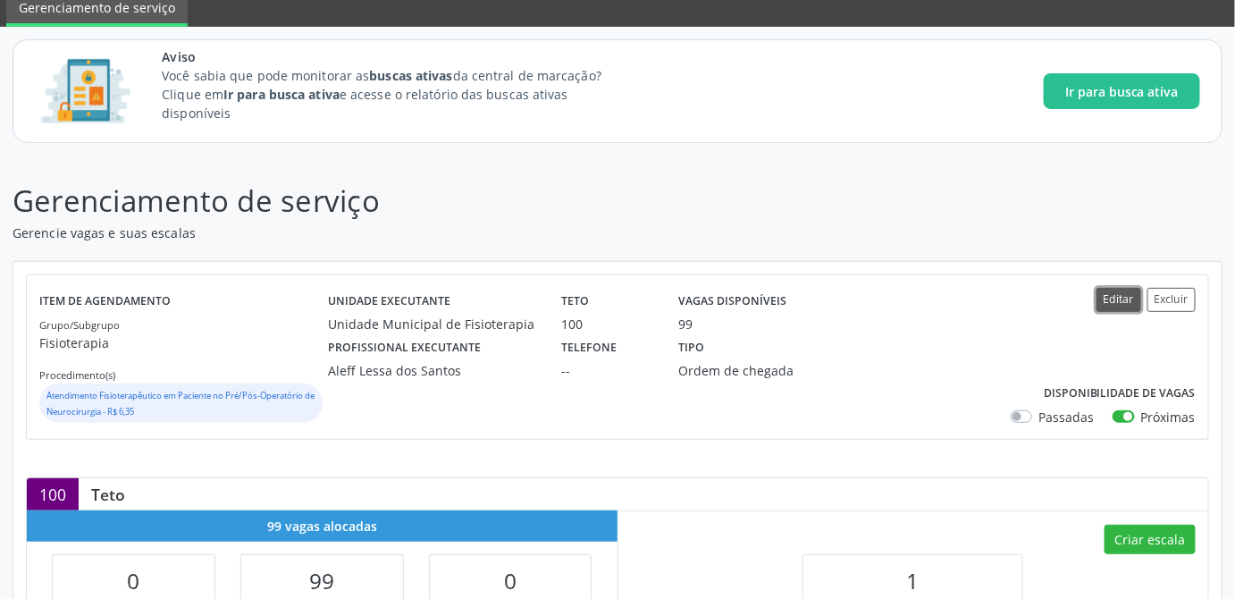
click at [1116, 300] on button "Editar" at bounding box center [1119, 300] width 45 height 24
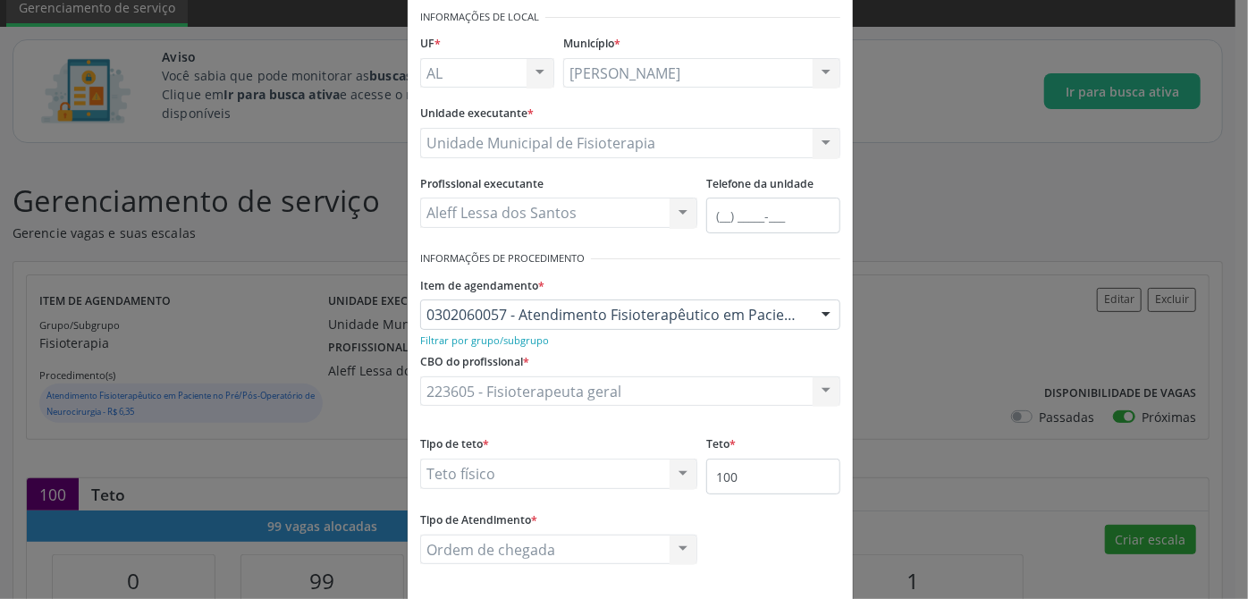
scroll to position [159, 0]
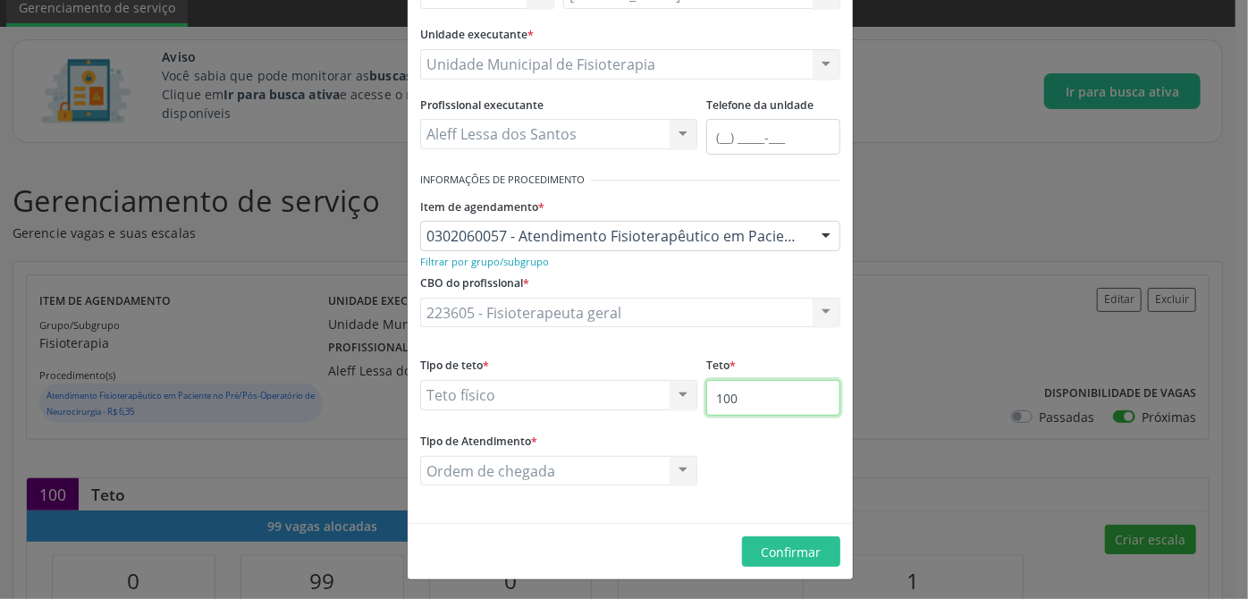
click at [743, 396] on input "100" at bounding box center [773, 398] width 134 height 36
click at [796, 547] on span "Confirmar" at bounding box center [792, 552] width 60 height 17
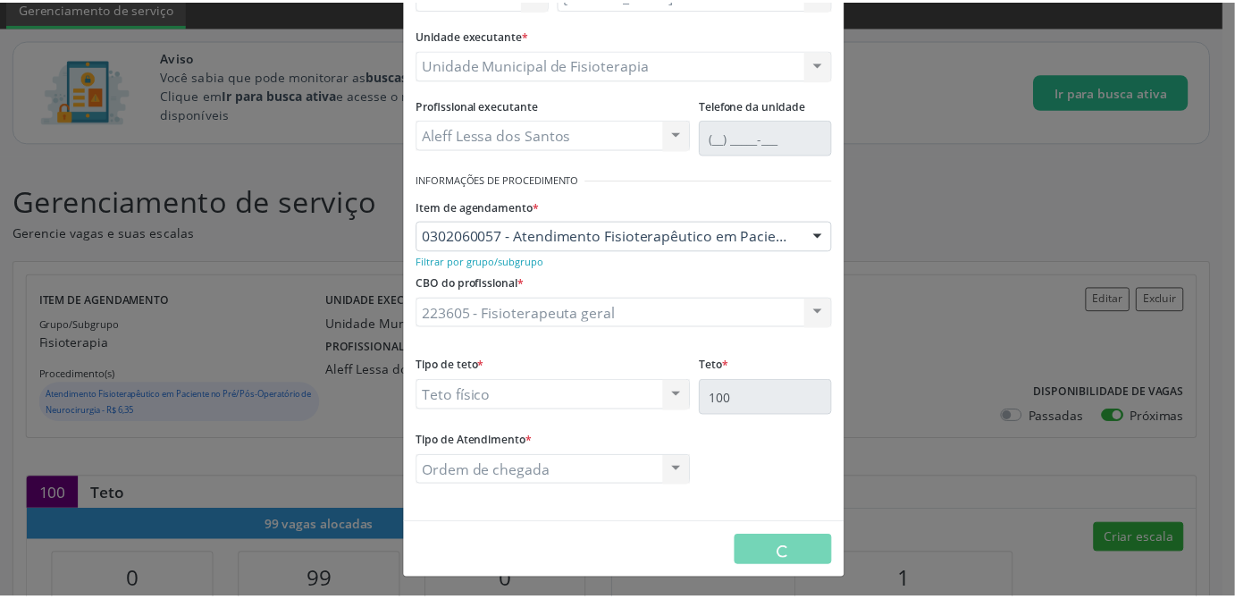
scroll to position [0, 0]
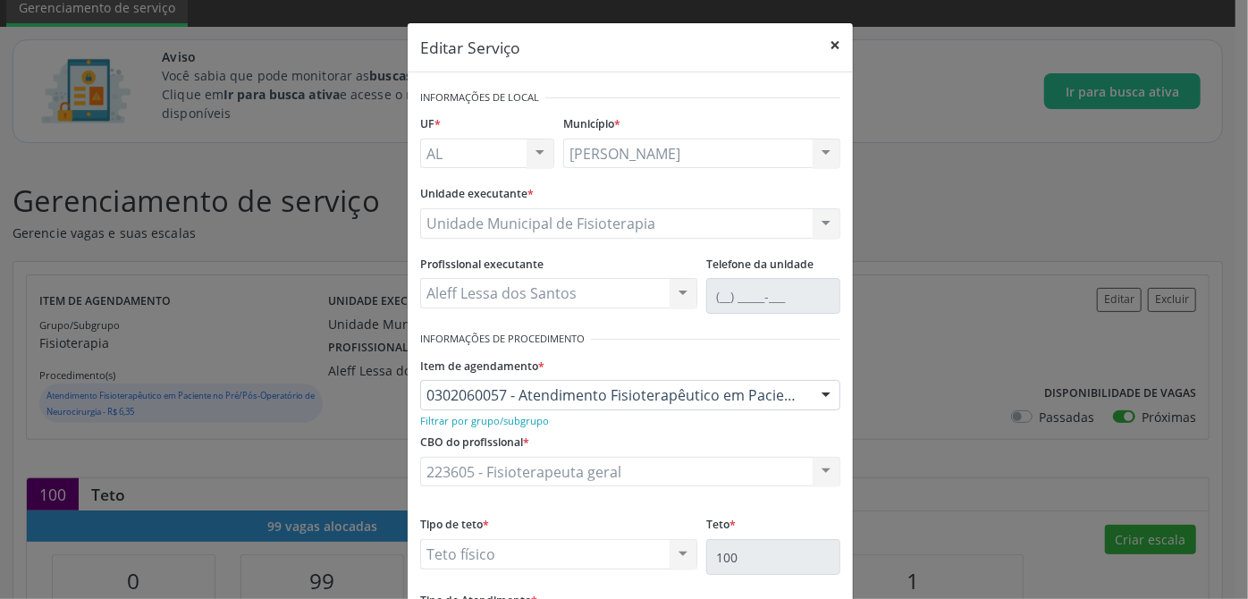
click at [824, 48] on button "×" at bounding box center [835, 45] width 36 height 44
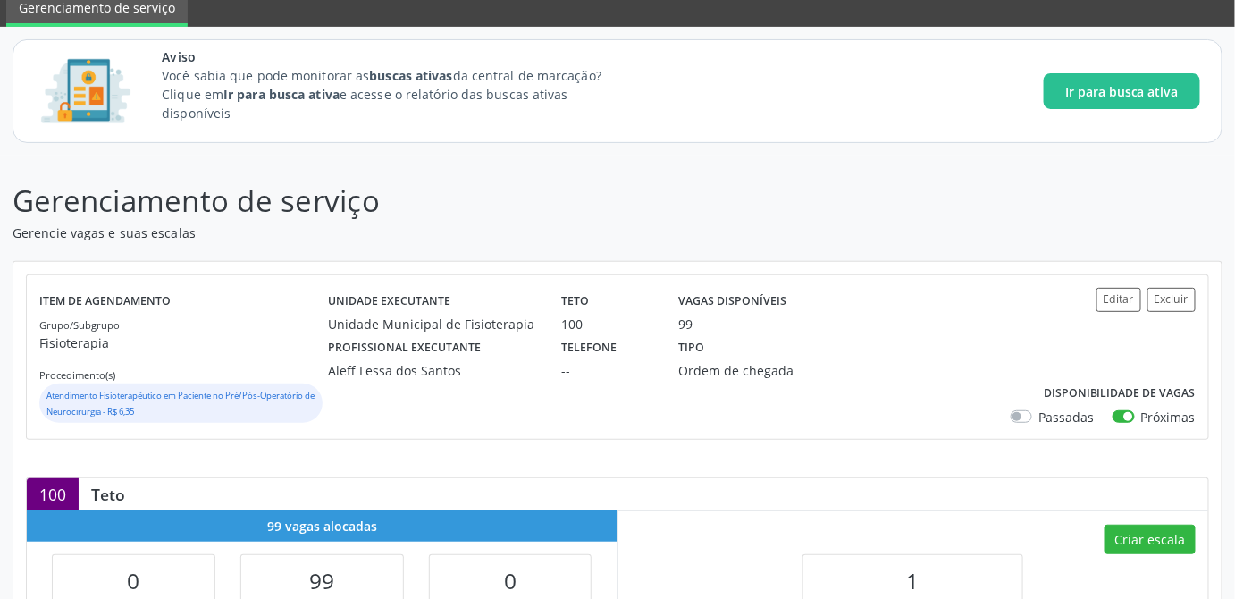
click at [839, 510] on div "Criar escala 1 Vaga não alocada info" at bounding box center [914, 580] width 591 height 140
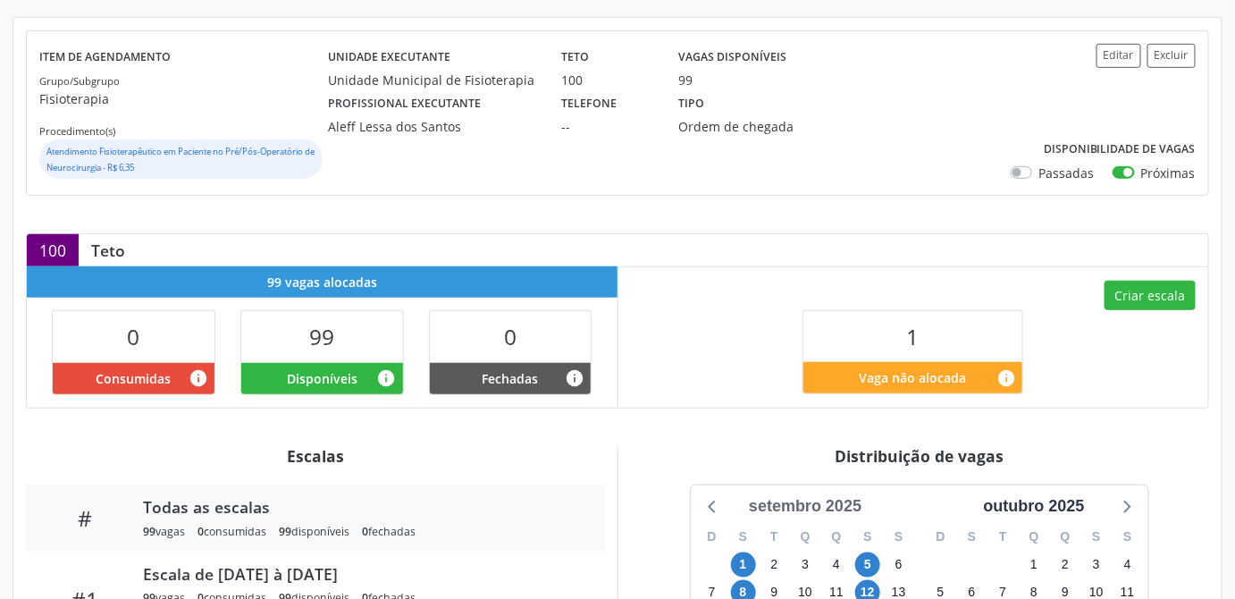
scroll to position [597, 0]
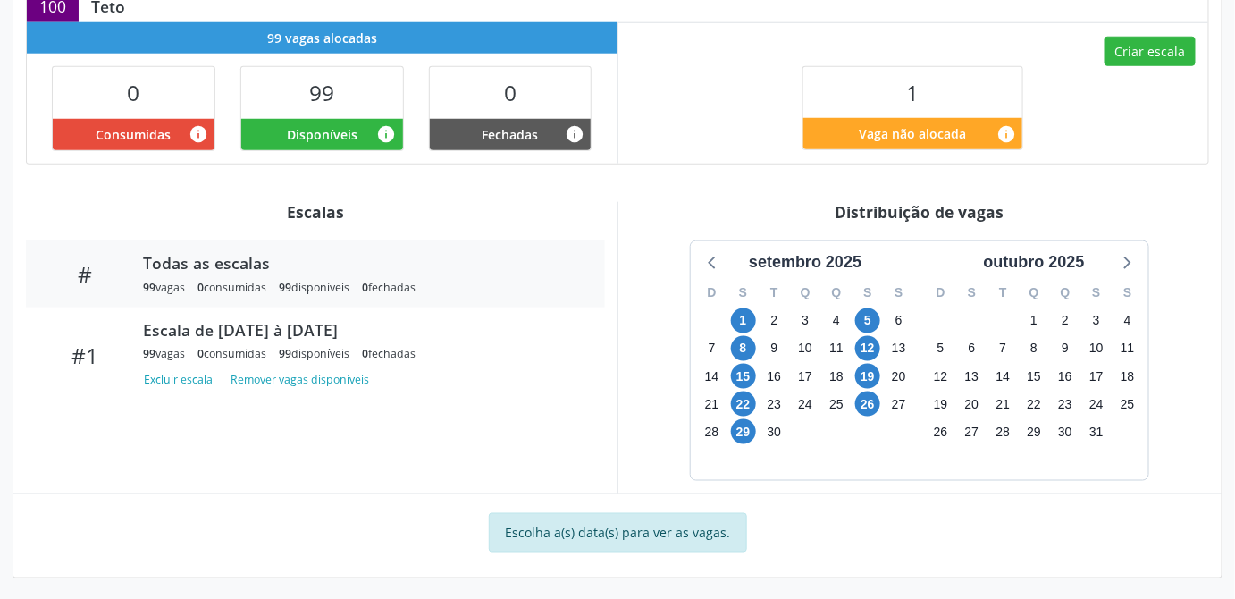
click at [323, 460] on div "Escalas # Todas as escalas 99 vagas 0 consumidas 99 disponíveis 0 fechadas #1 E…" at bounding box center [315, 348] width 604 height 292
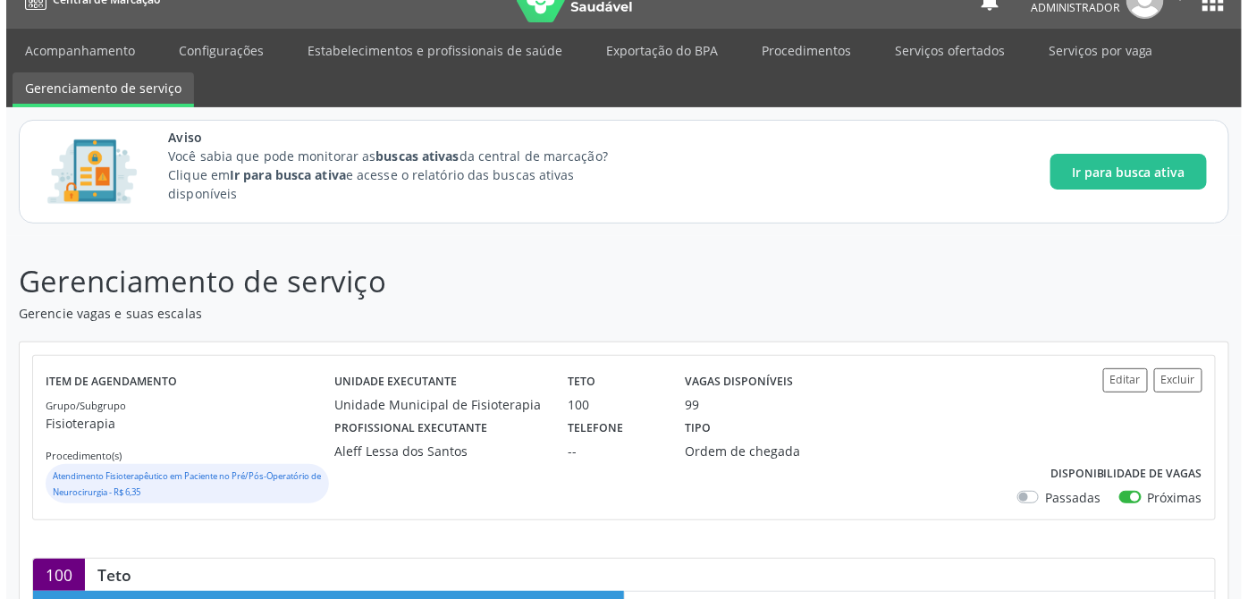
scroll to position [0, 0]
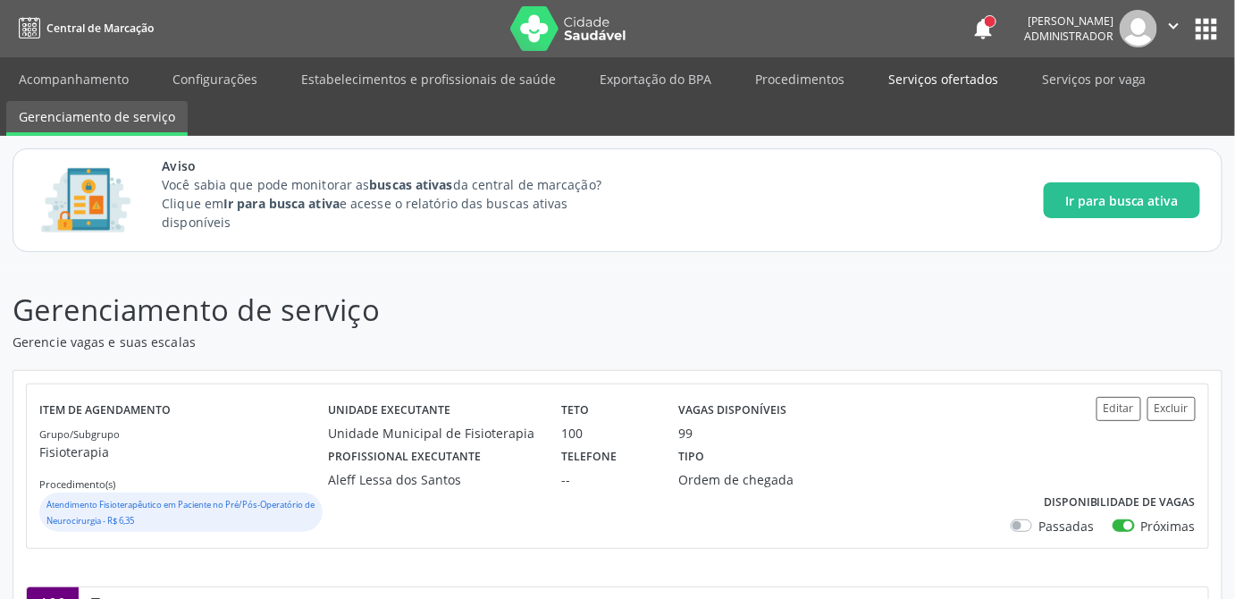
click at [928, 79] on link "Serviços ofertados" at bounding box center [943, 78] width 135 height 31
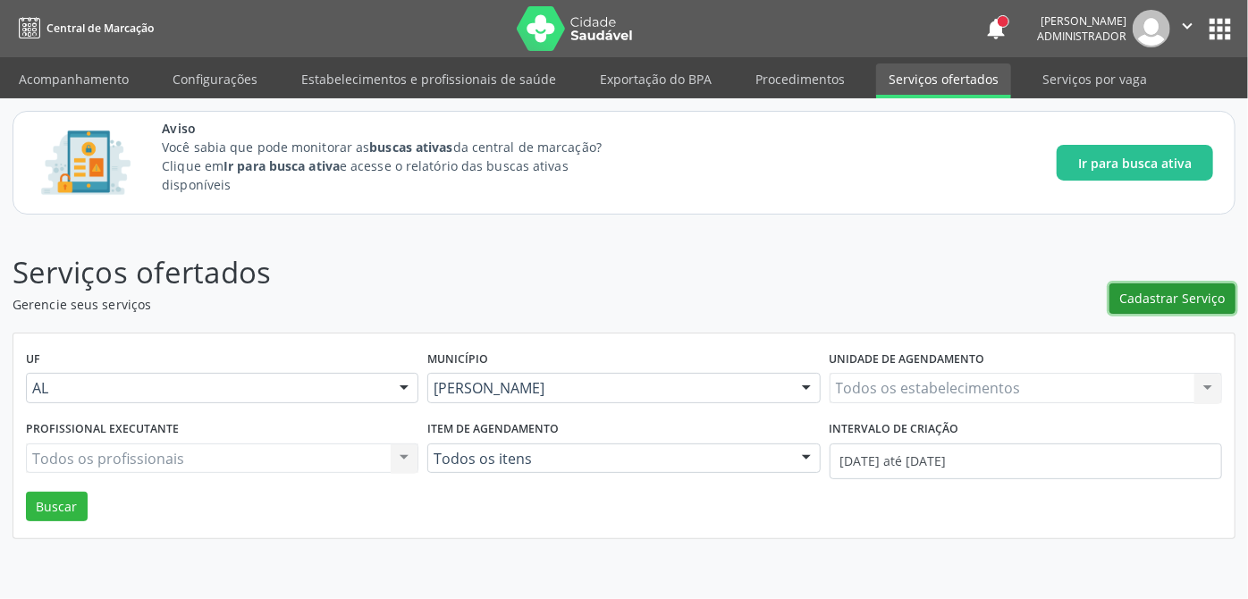
click at [1166, 294] on span "Cadastrar Serviço" at bounding box center [1172, 298] width 105 height 19
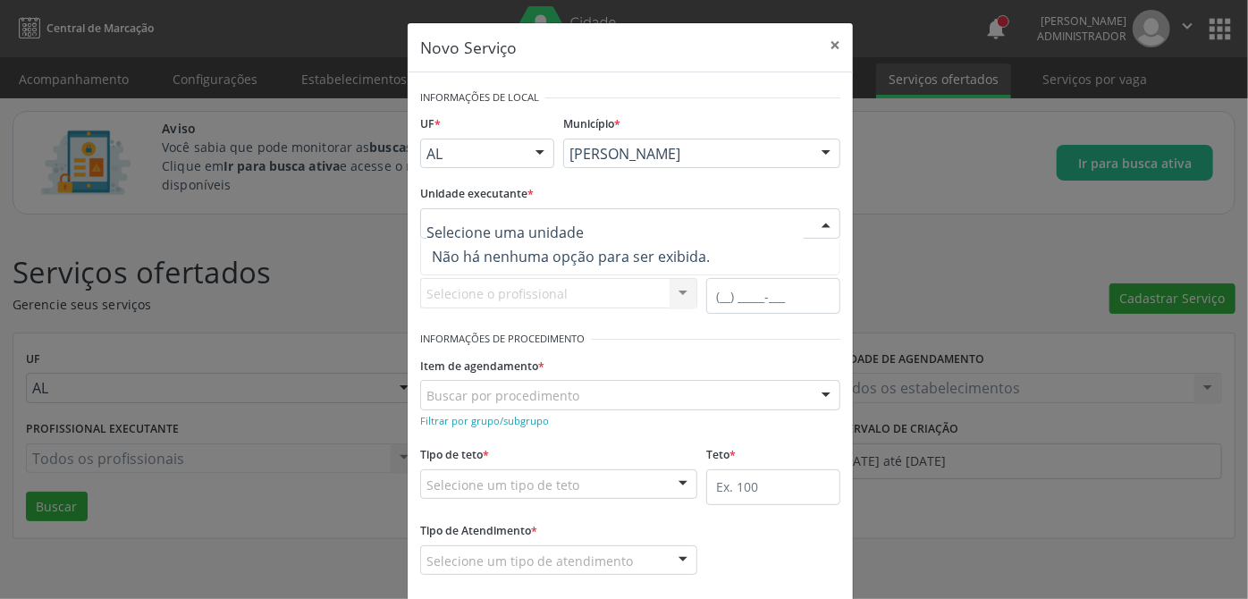
click at [691, 224] on input "text" at bounding box center [614, 233] width 377 height 36
click at [820, 223] on div at bounding box center [826, 224] width 27 height 30
click at [676, 260] on span "Não há nenhuma opção para ser exibida." at bounding box center [630, 257] width 418 height 36
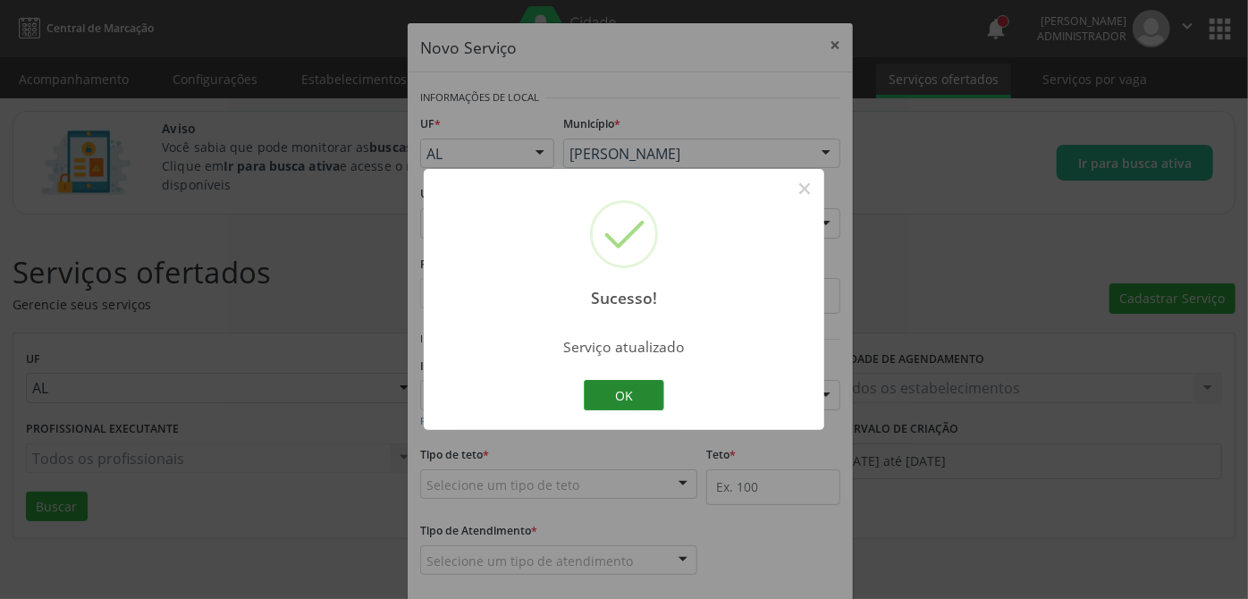
click at [621, 396] on button "OK" at bounding box center [624, 395] width 80 height 30
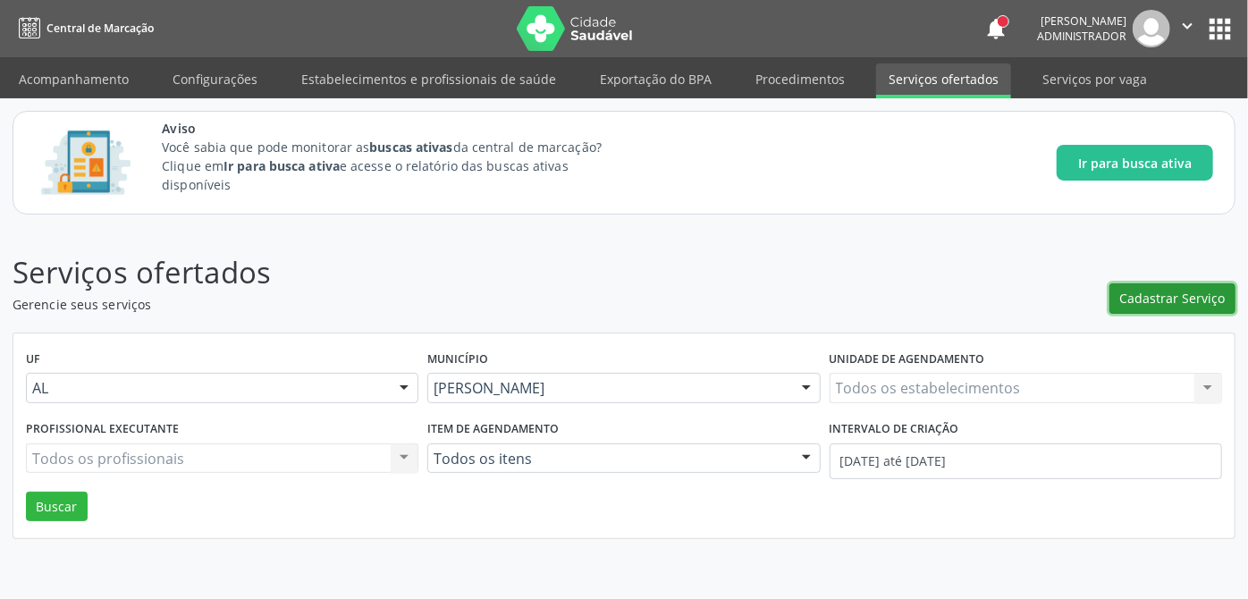
click at [1194, 299] on span "Cadastrar Serviço" at bounding box center [1172, 298] width 105 height 19
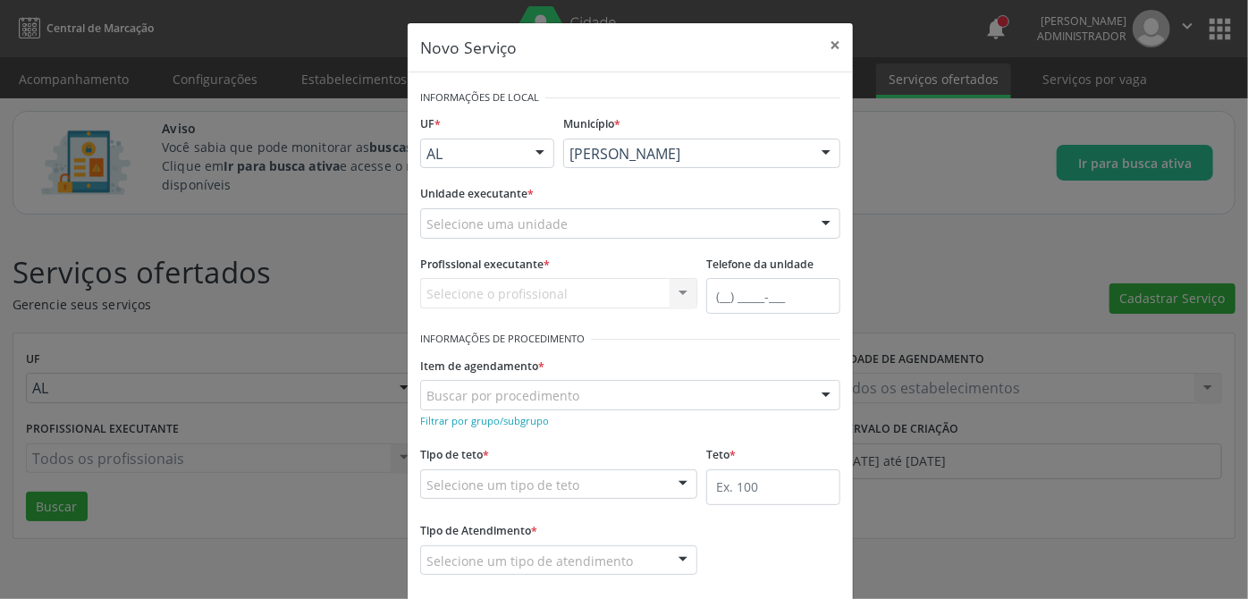
click at [822, 217] on div at bounding box center [826, 224] width 27 height 30
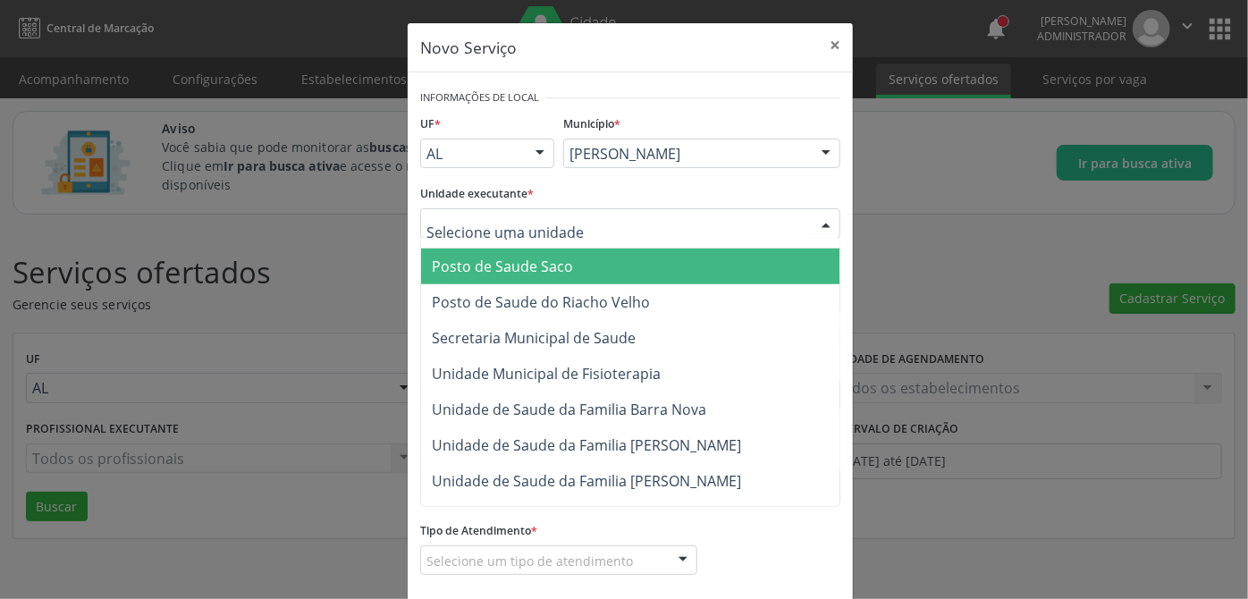
scroll to position [894, 0]
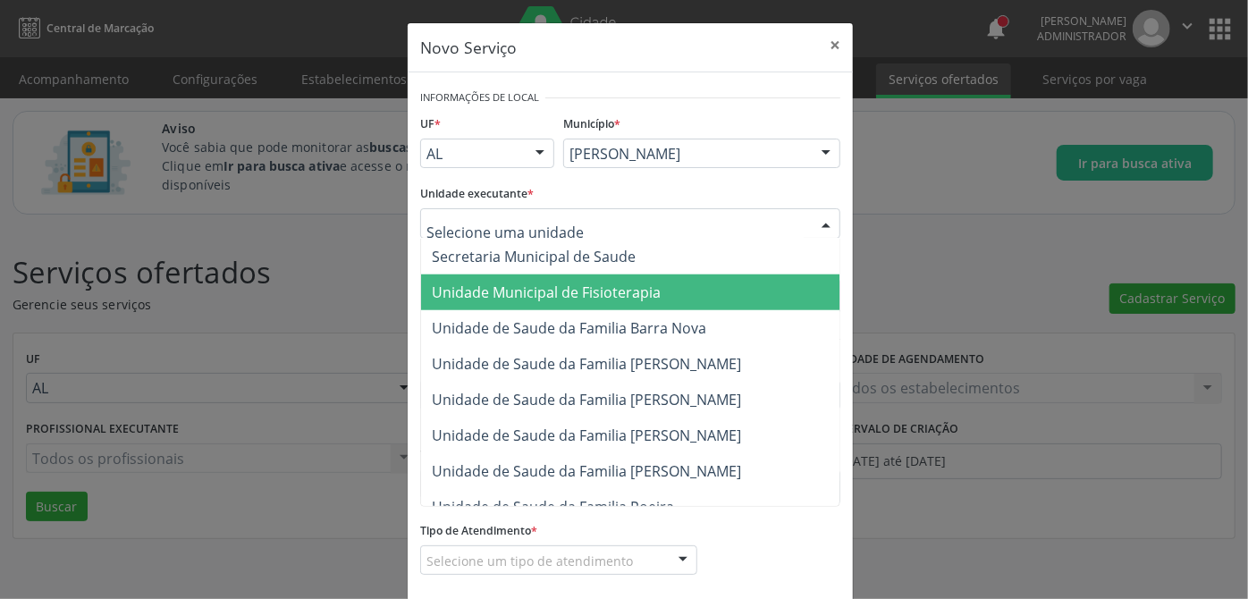
click at [695, 279] on span "Unidade Municipal de Fisioterapia" at bounding box center [666, 292] width 491 height 36
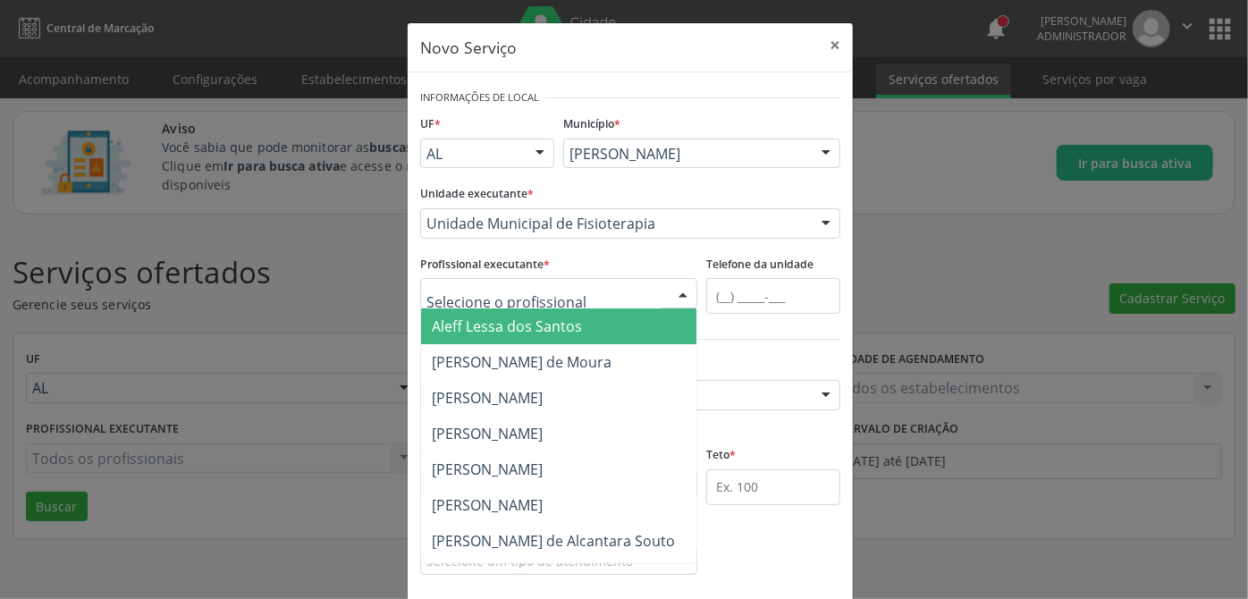
click at [483, 292] on input "text" at bounding box center [543, 302] width 234 height 36
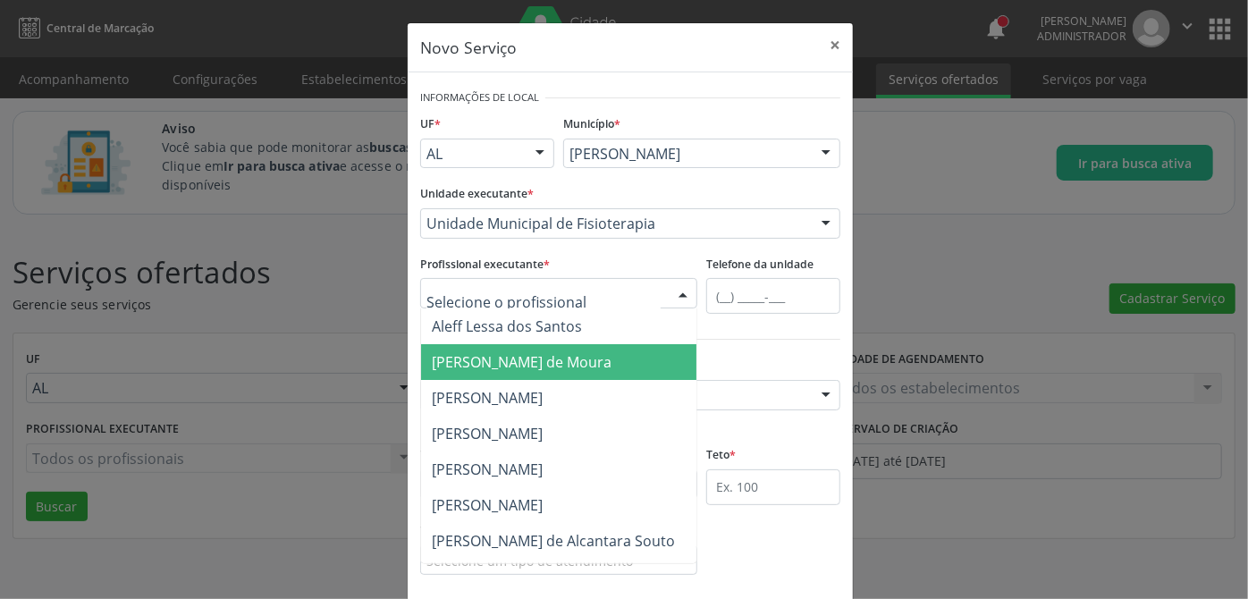
click at [451, 365] on span "[PERSON_NAME] de Moura" at bounding box center [522, 362] width 180 height 20
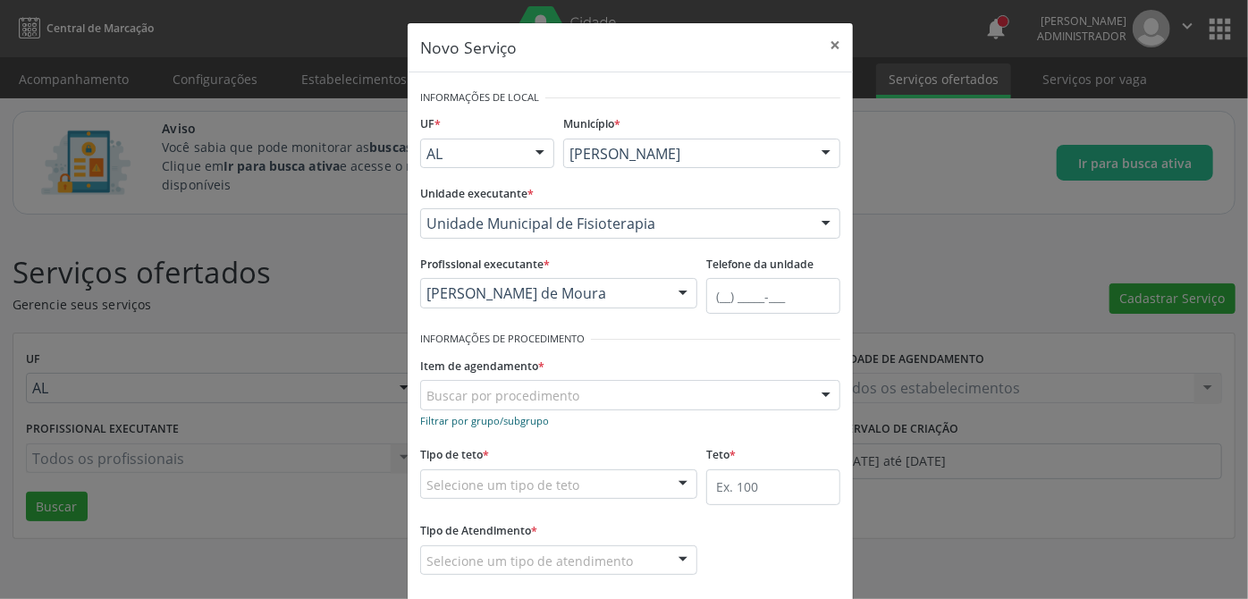
click at [433, 422] on small "Filtrar por grupo/subgrupo" at bounding box center [484, 420] width 129 height 13
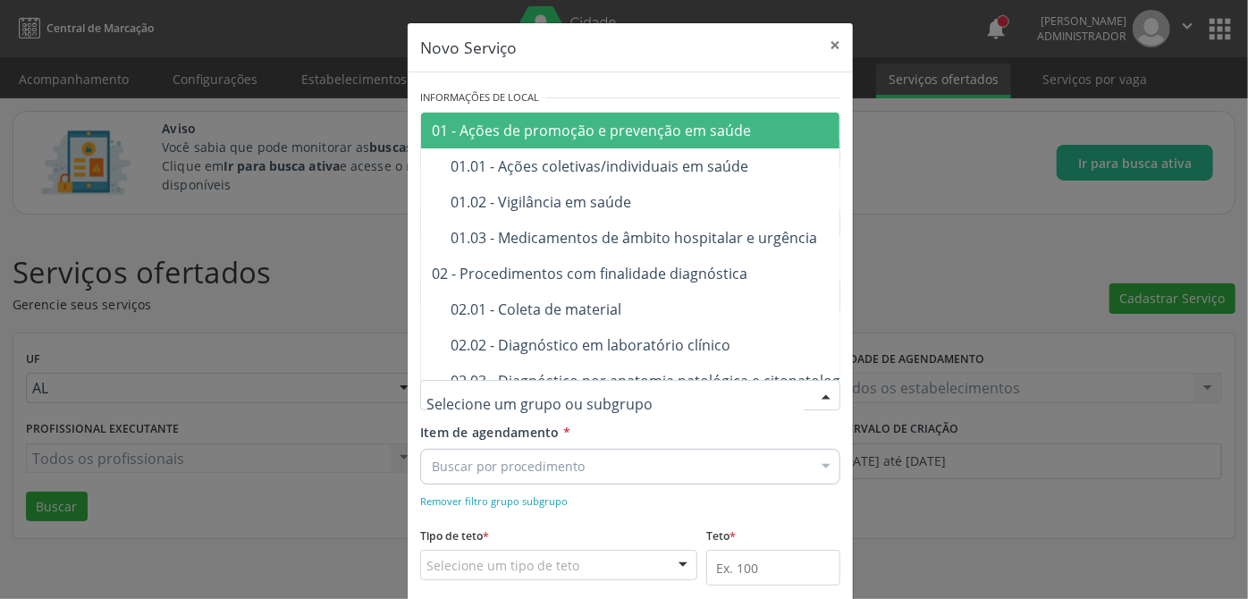
click at [467, 404] on div at bounding box center [630, 395] width 420 height 30
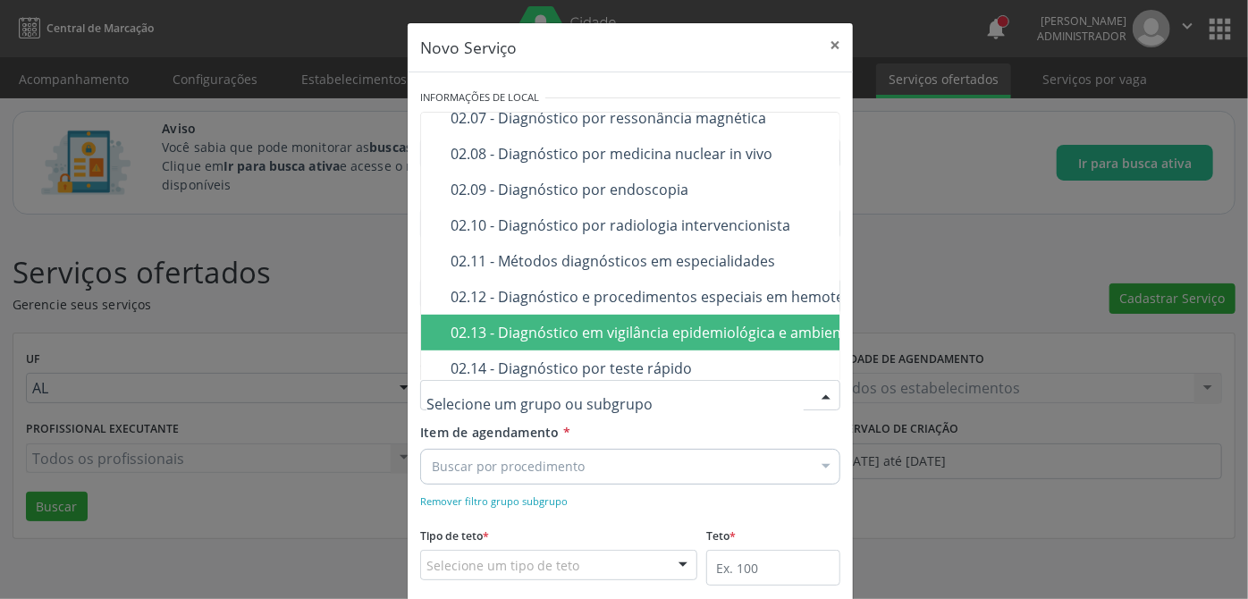
scroll to position [731, 0]
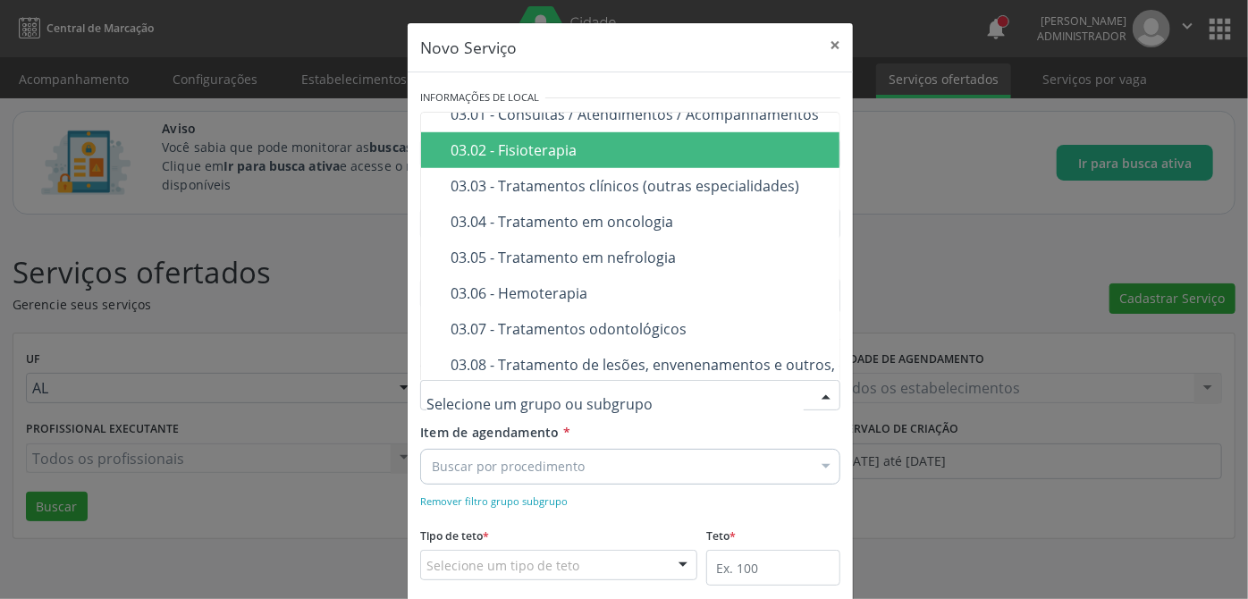
click at [615, 154] on div "03.02 - Fisioterapia" at bounding box center [753, 150] width 604 height 14
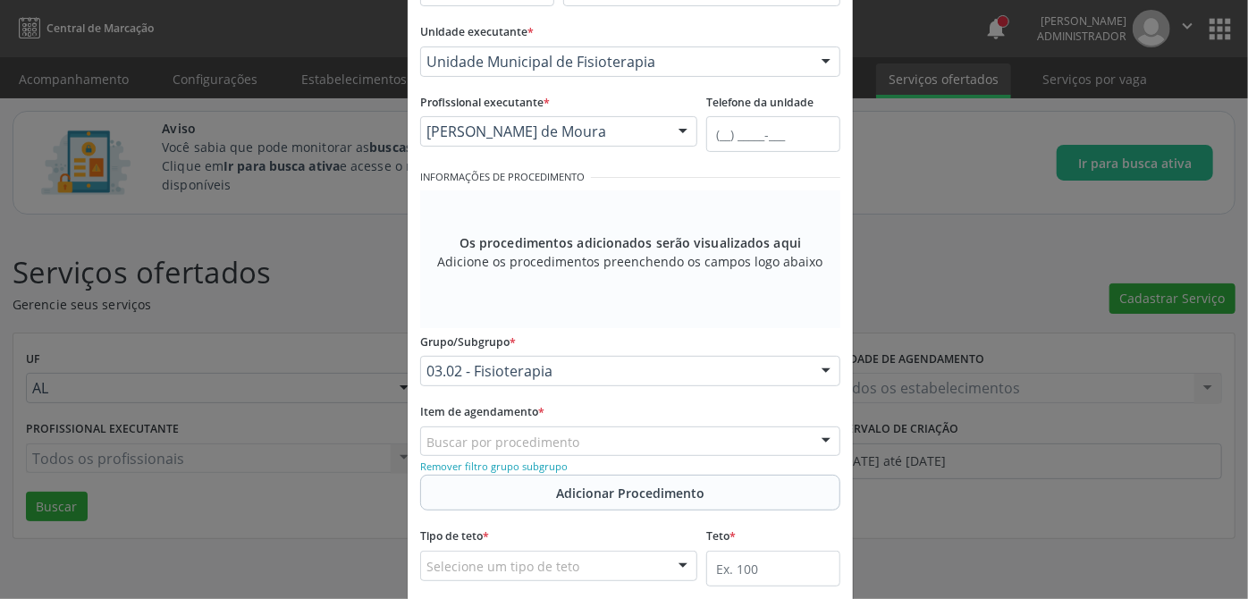
scroll to position [243, 0]
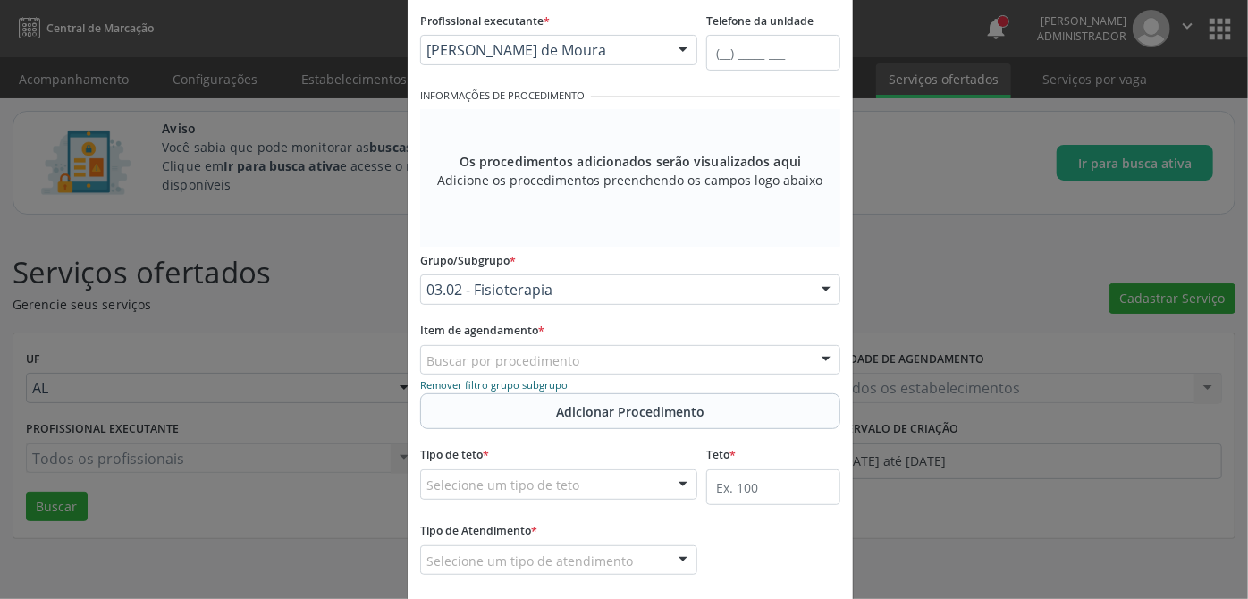
click at [546, 385] on small "Remover filtro grupo subgrupo" at bounding box center [493, 384] width 147 height 13
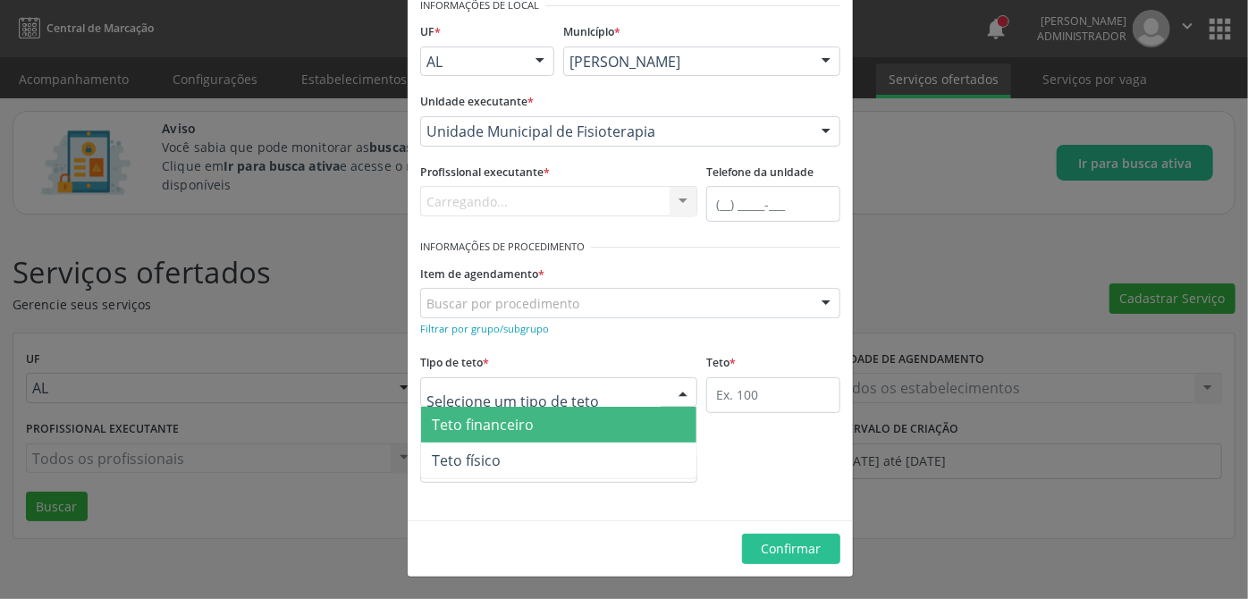
scroll to position [89, 0]
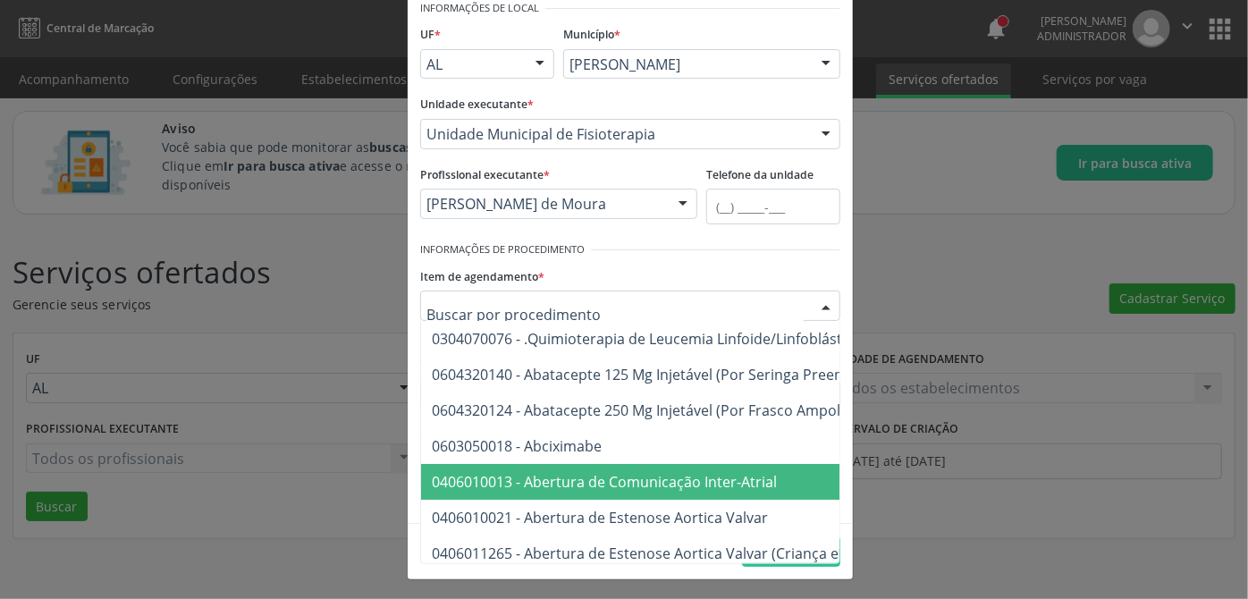
paste input "0302060057"
type input "0302060057"
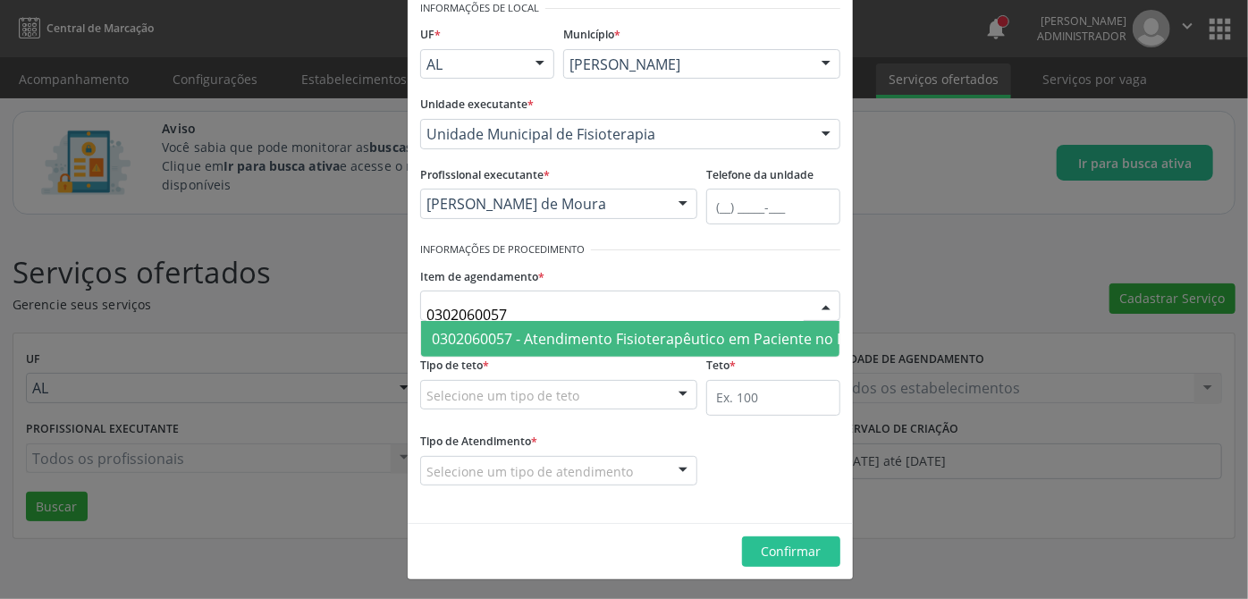
click at [524, 342] on span "0302060057 - Atendimento Fisioterapêutico em Paciente no Pré/Pós-Operatório de …" at bounding box center [760, 339] width 657 height 20
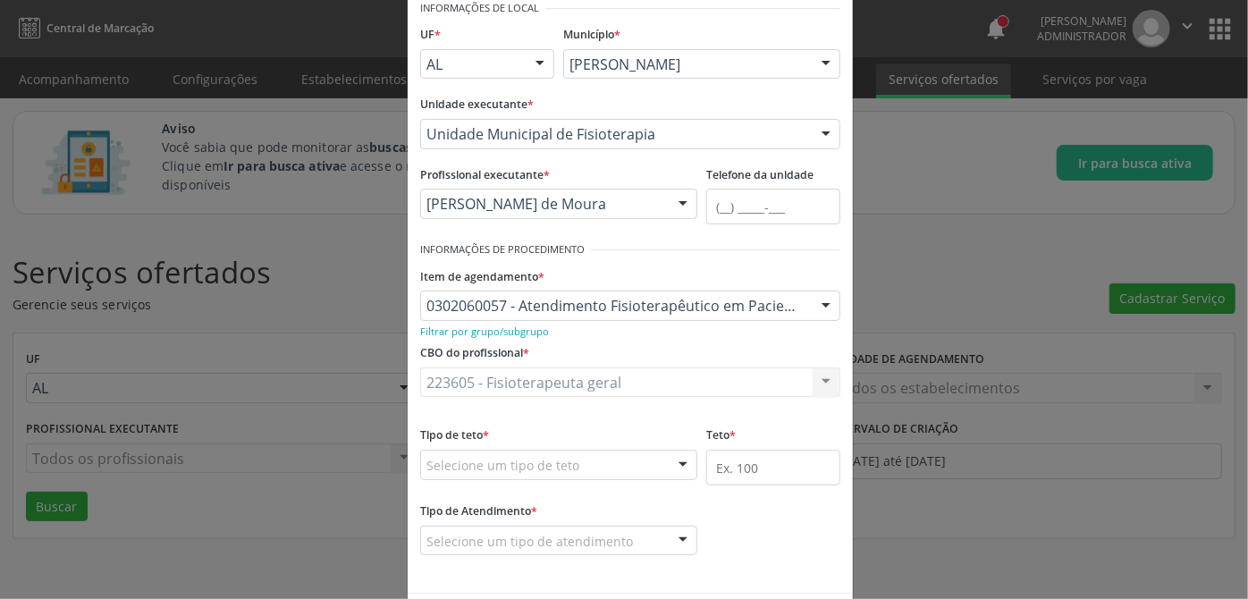
click at [596, 422] on div "Tipo de teto * Selecione um tipo de teto Teto financeiro Teto físico Nenhum res…" at bounding box center [558, 450] width 277 height 57
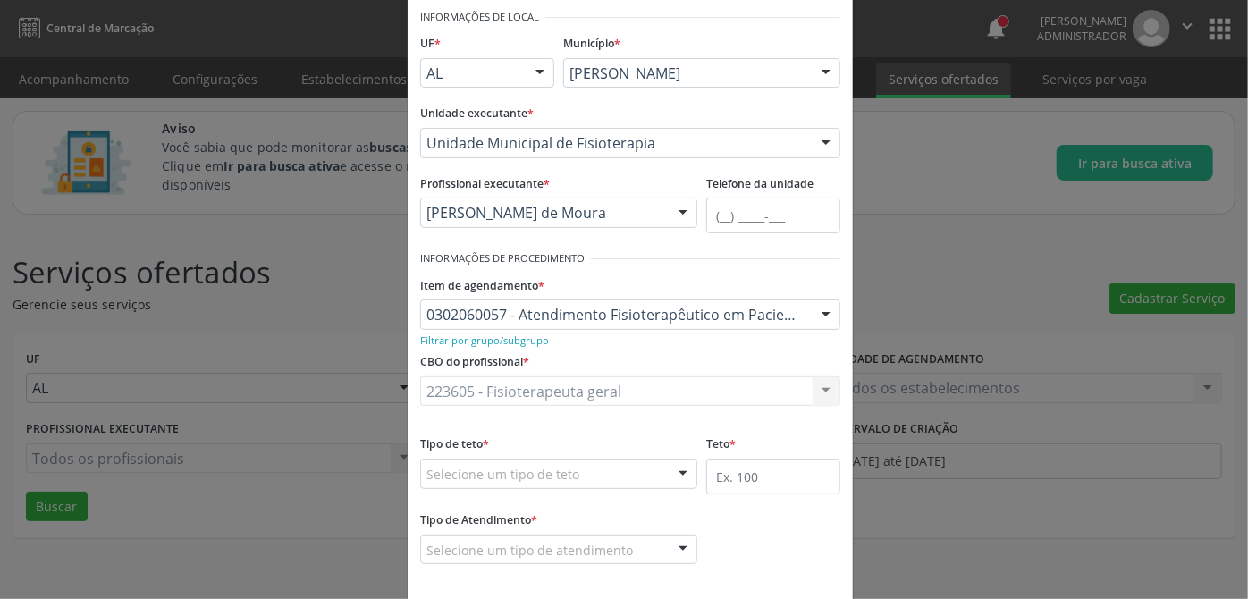
scroll to position [159, 0]
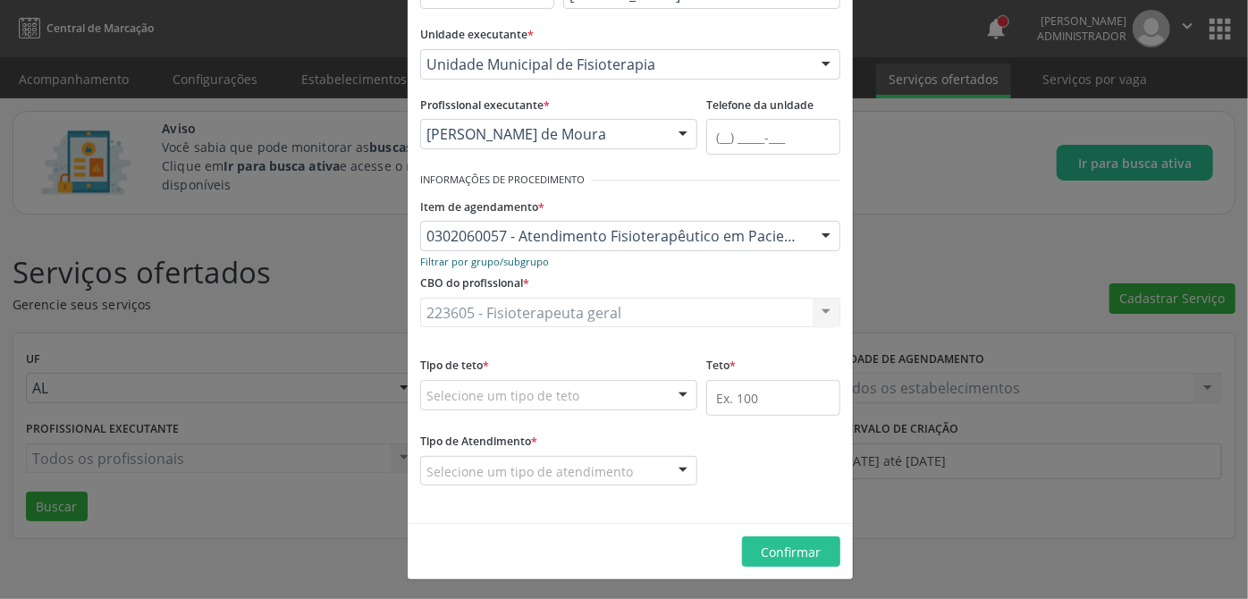
click at [501, 260] on small "Filtrar por grupo/subgrupo" at bounding box center [484, 261] width 129 height 13
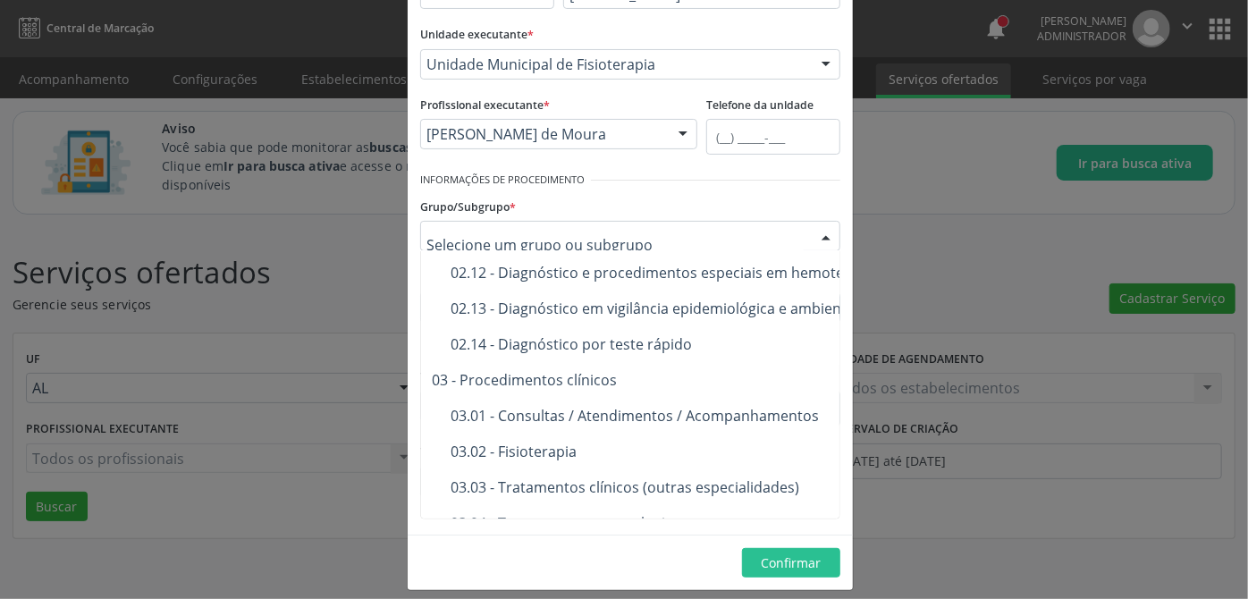
scroll to position [650, 0]
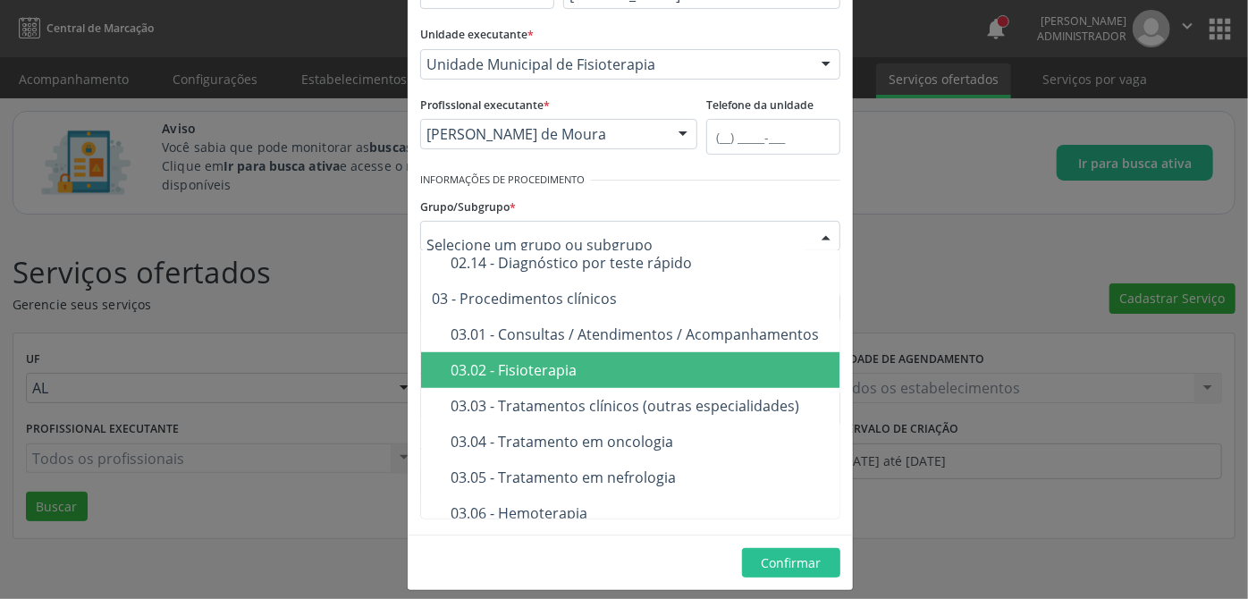
click at [596, 377] on span "03.02 - Fisioterapia" at bounding box center [743, 370] width 645 height 36
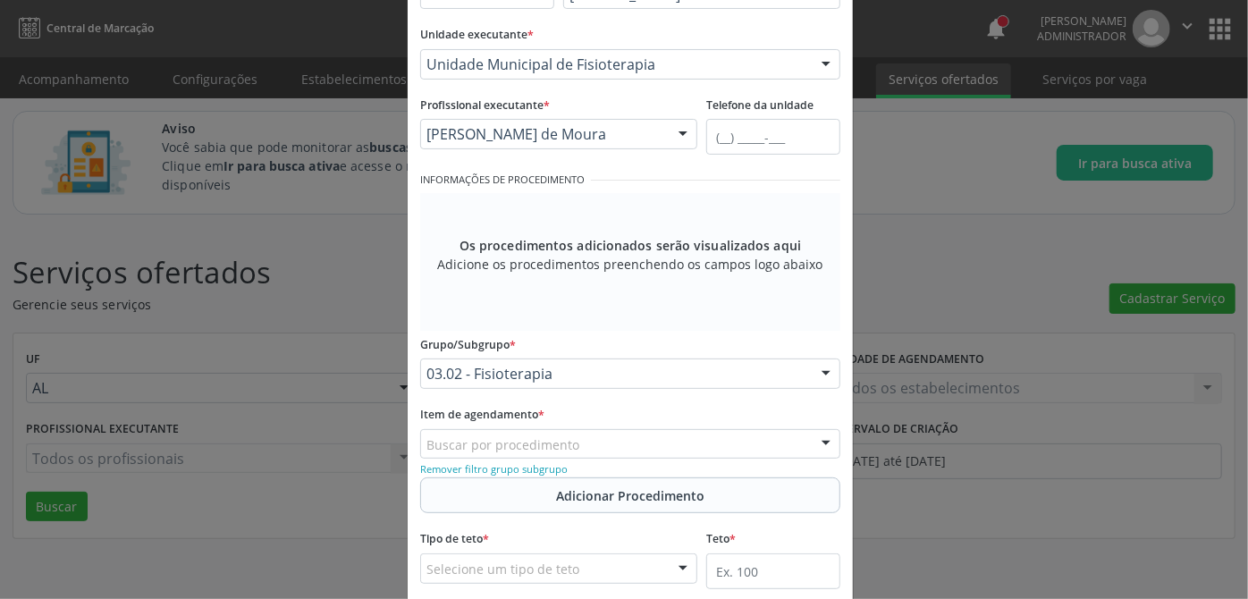
scroll to position [240, 0]
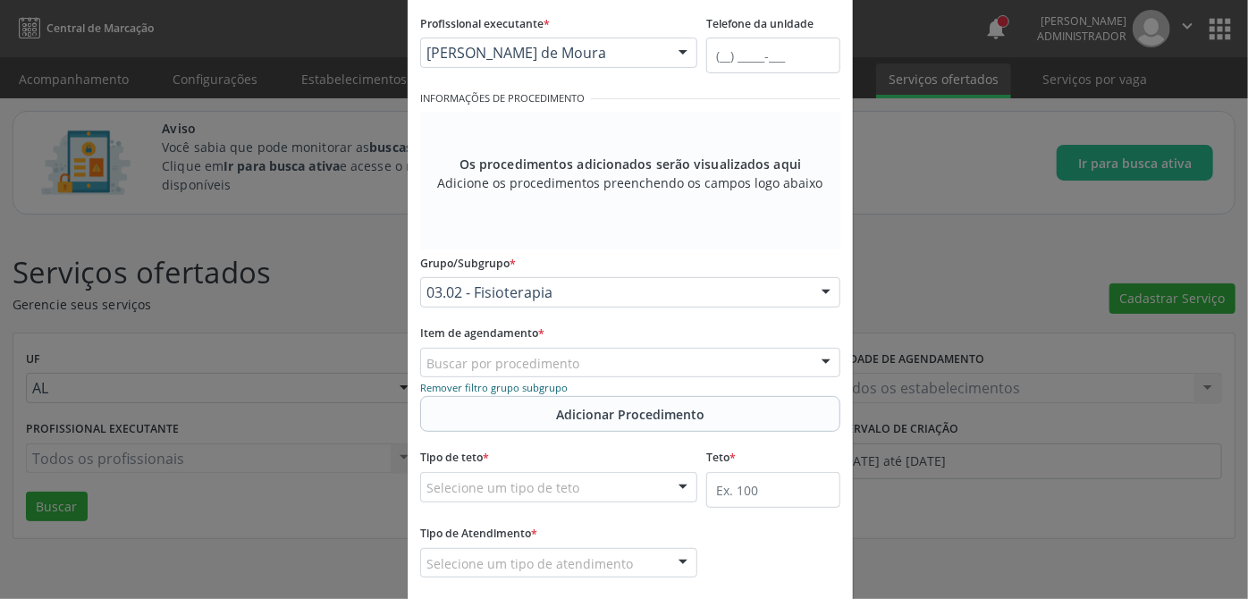
click at [504, 392] on small "Remover filtro grupo subgrupo" at bounding box center [493, 387] width 147 height 13
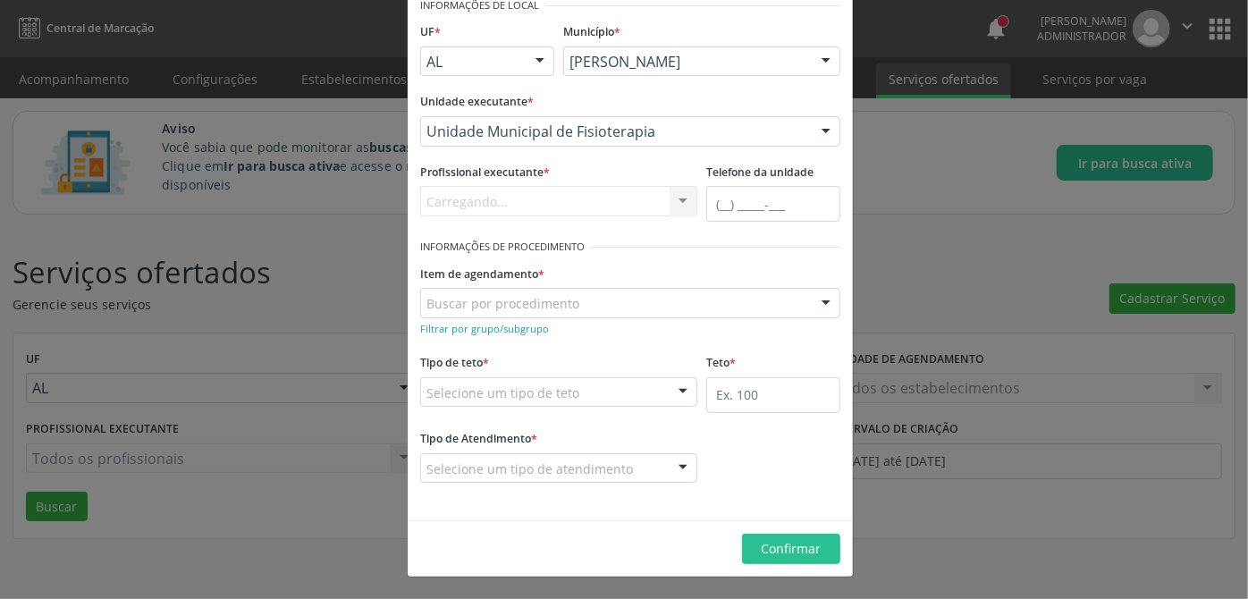
scroll to position [89, 0]
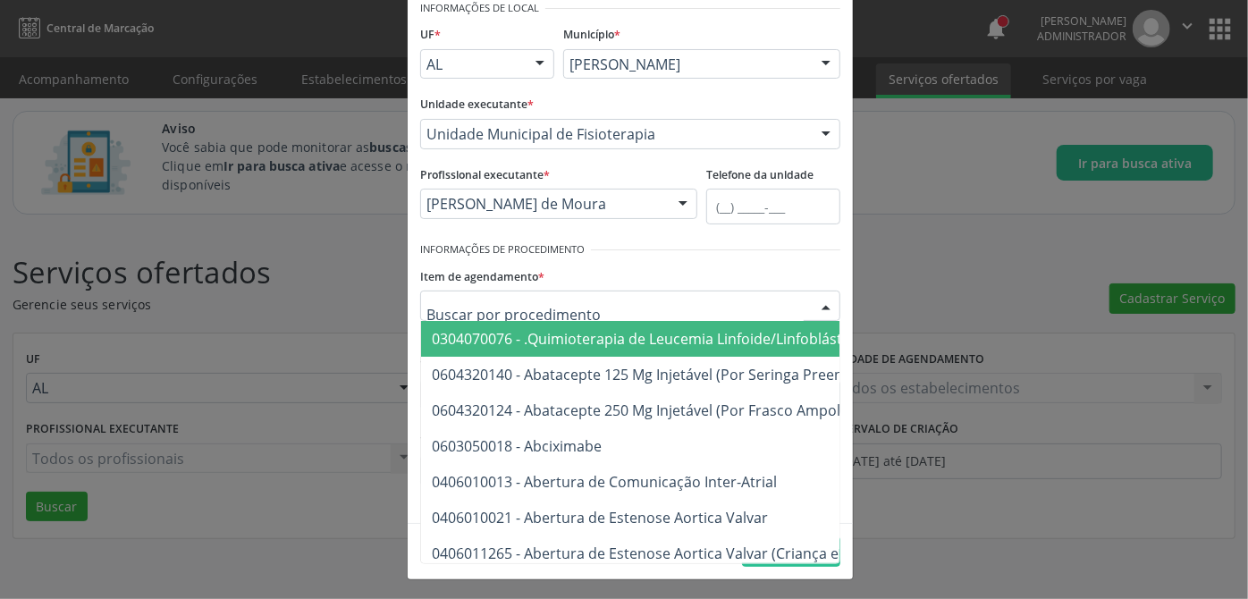
click at [534, 315] on div at bounding box center [630, 306] width 420 height 30
paste input "0302060057"
type input "0302060057"
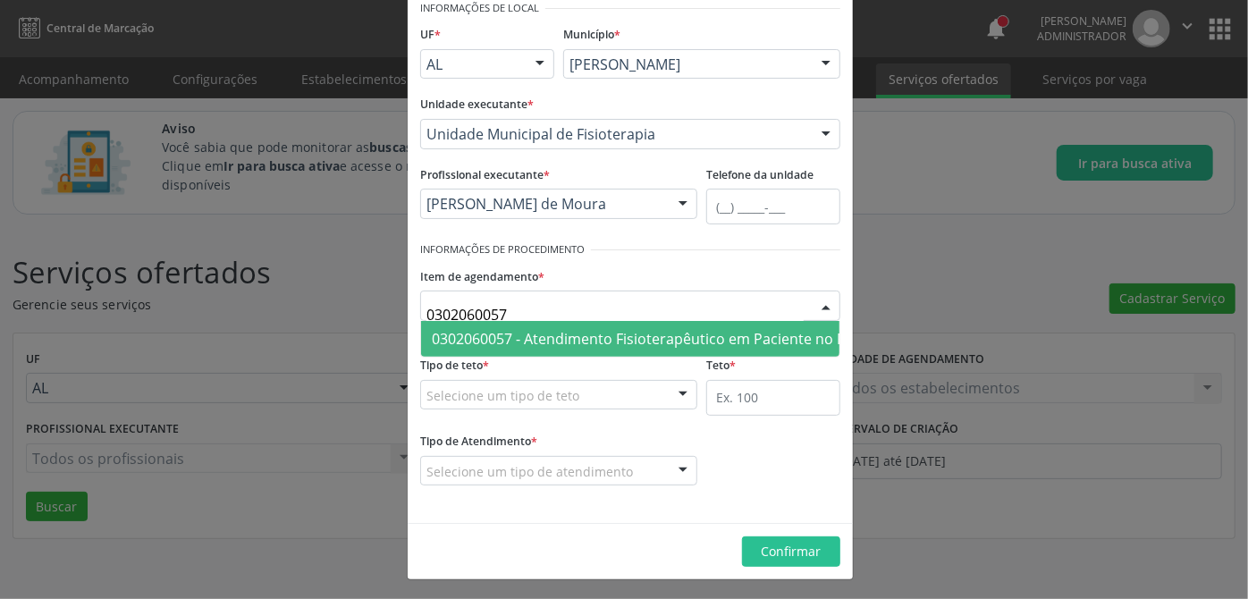
click at [533, 341] on span "0302060057 - Atendimento Fisioterapêutico em Paciente no Pré/Pós-Operatório de …" at bounding box center [760, 339] width 657 height 20
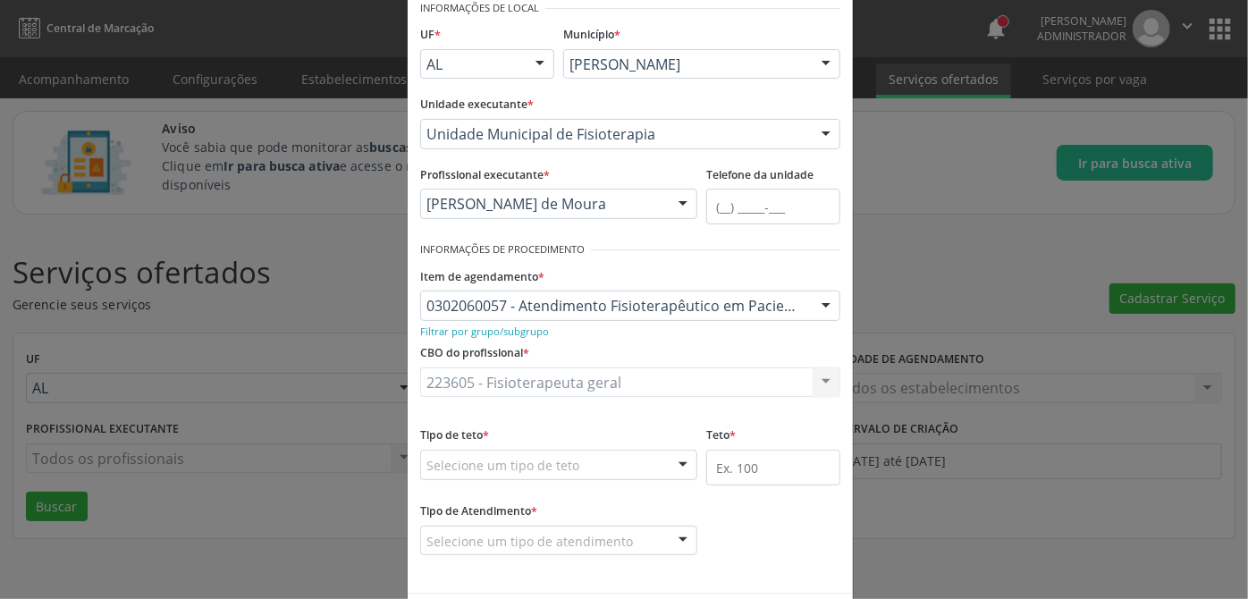
scroll to position [159, 0]
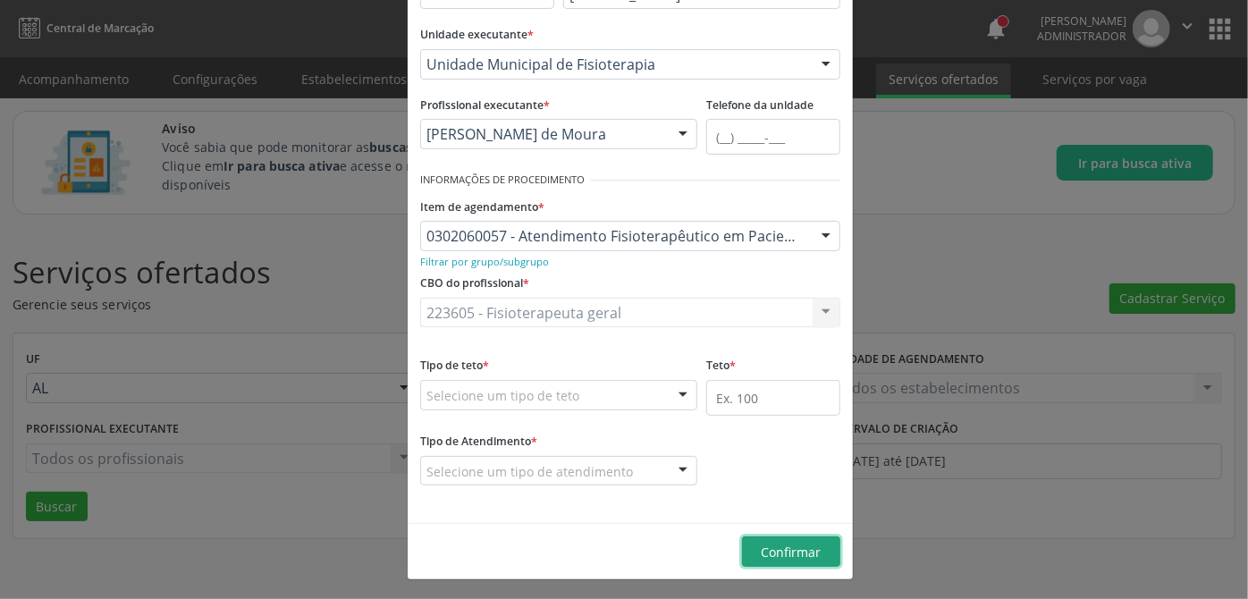
click at [801, 557] on span "Confirmar" at bounding box center [792, 552] width 60 height 17
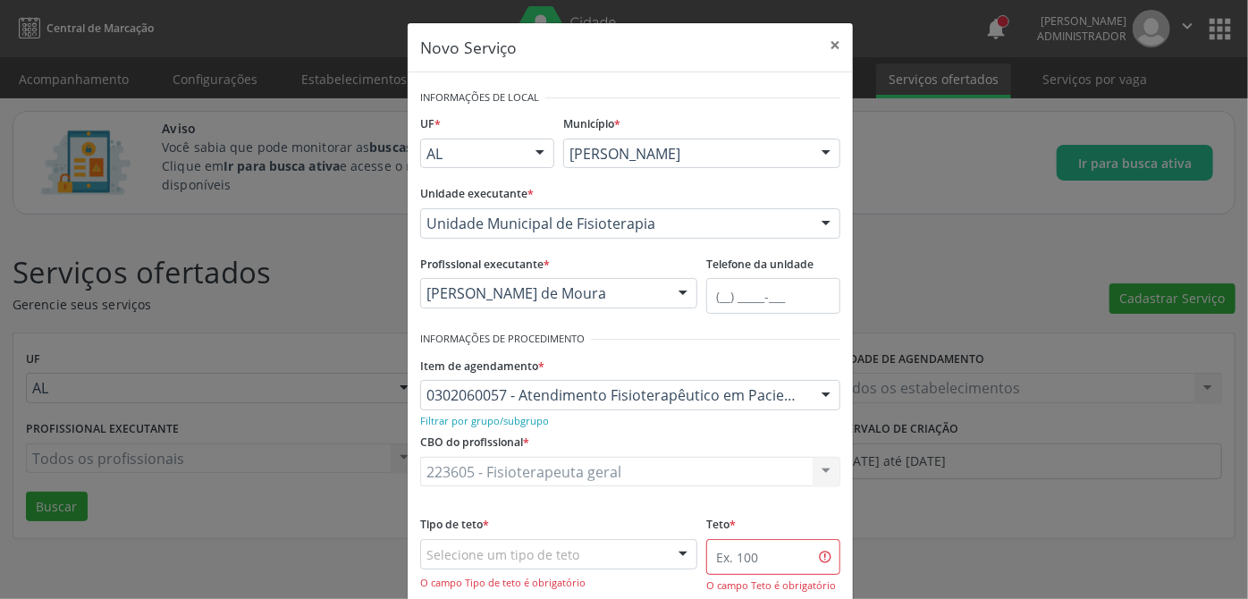
scroll to position [80, 0]
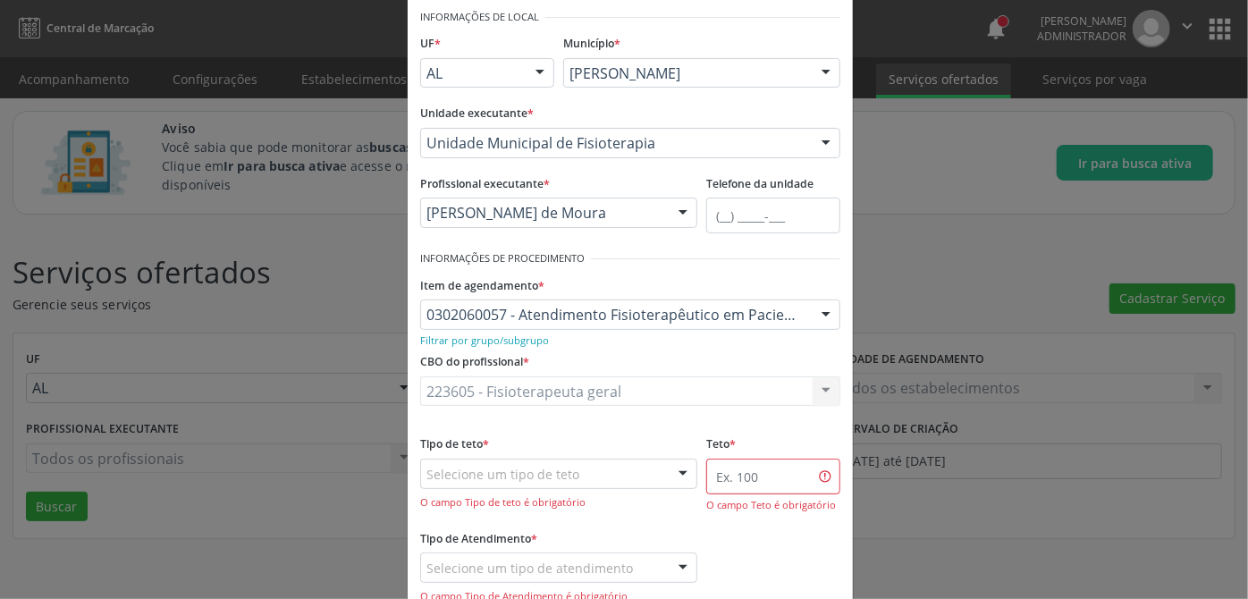
click at [560, 390] on div "223605 - Fisioterapeuta geral 223605 - Fisioterapeuta geral Nenhum resultado en…" at bounding box center [630, 391] width 420 height 30
click at [661, 425] on form "Informações de Local UF * AL AL Nenhum resultado encontrado para: " " Não há ne…" at bounding box center [630, 316] width 420 height 625
click at [725, 477] on input "text" at bounding box center [773, 477] width 134 height 36
type input "100"
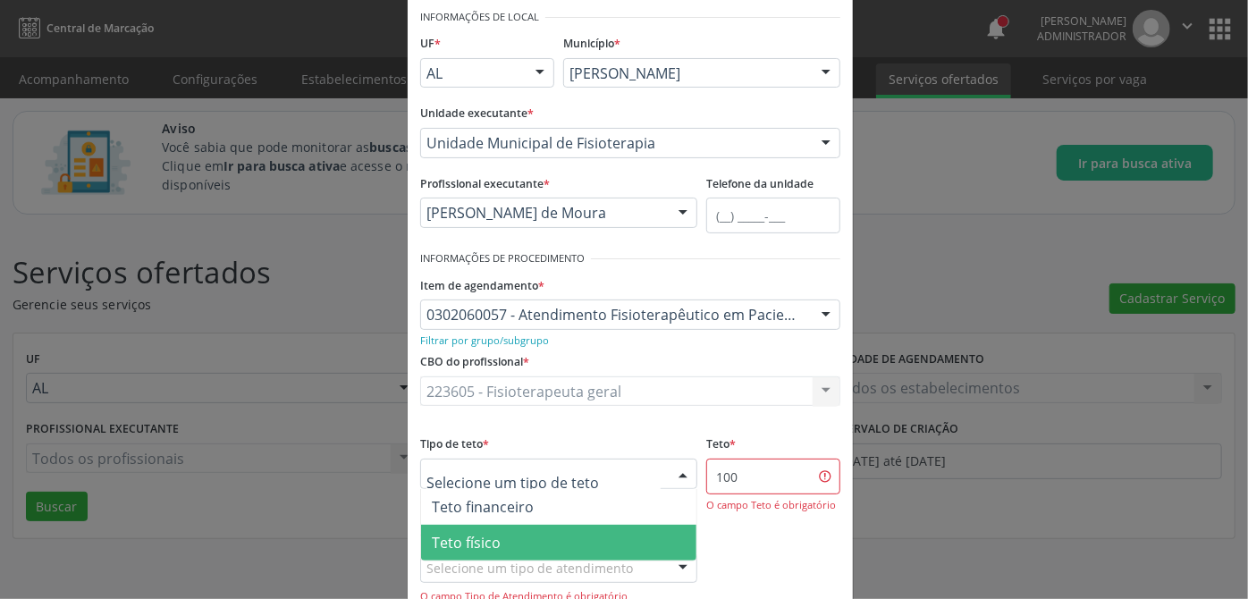
click at [496, 535] on span "Teto físico" at bounding box center [558, 543] width 275 height 36
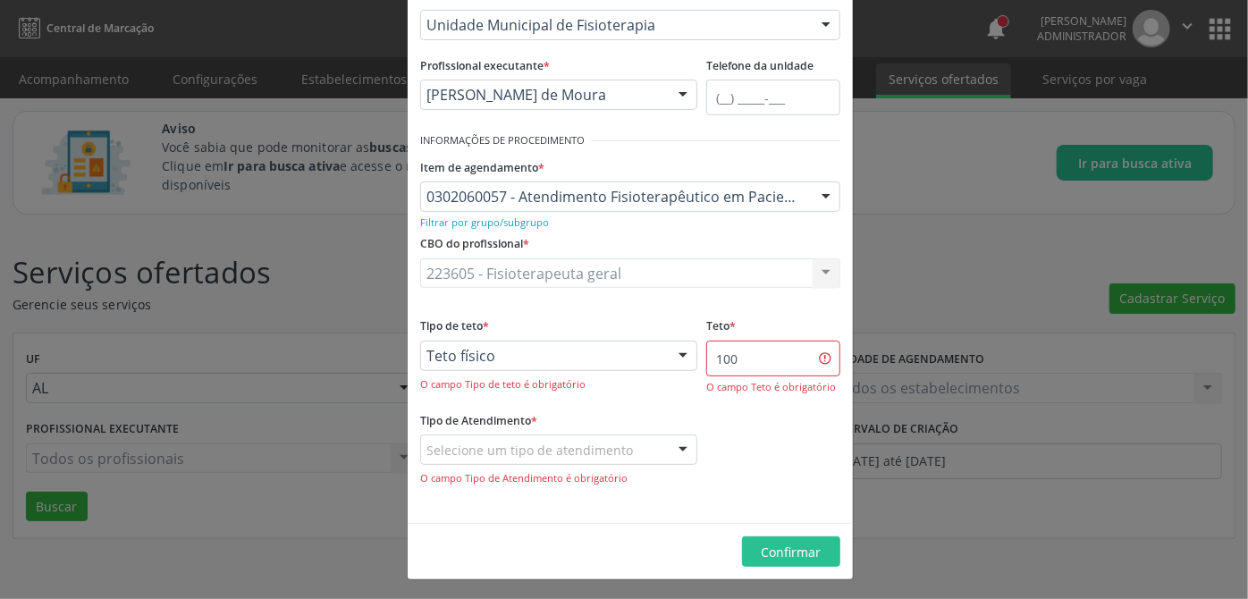
scroll to position [0, 0]
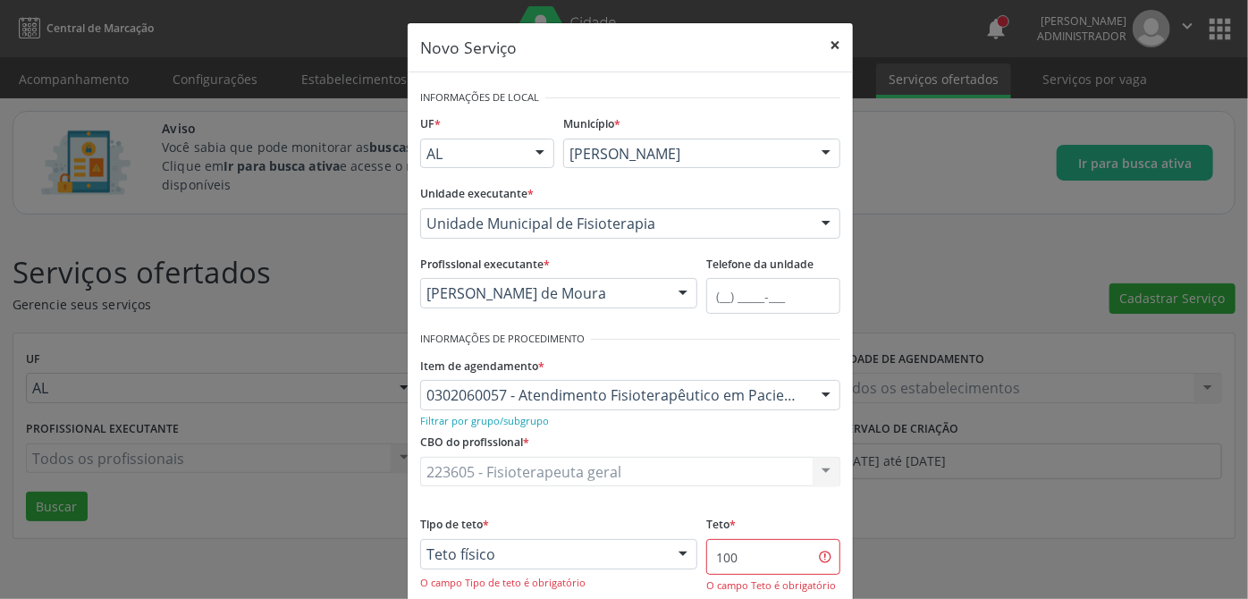
click at [826, 39] on button "×" at bounding box center [835, 45] width 36 height 44
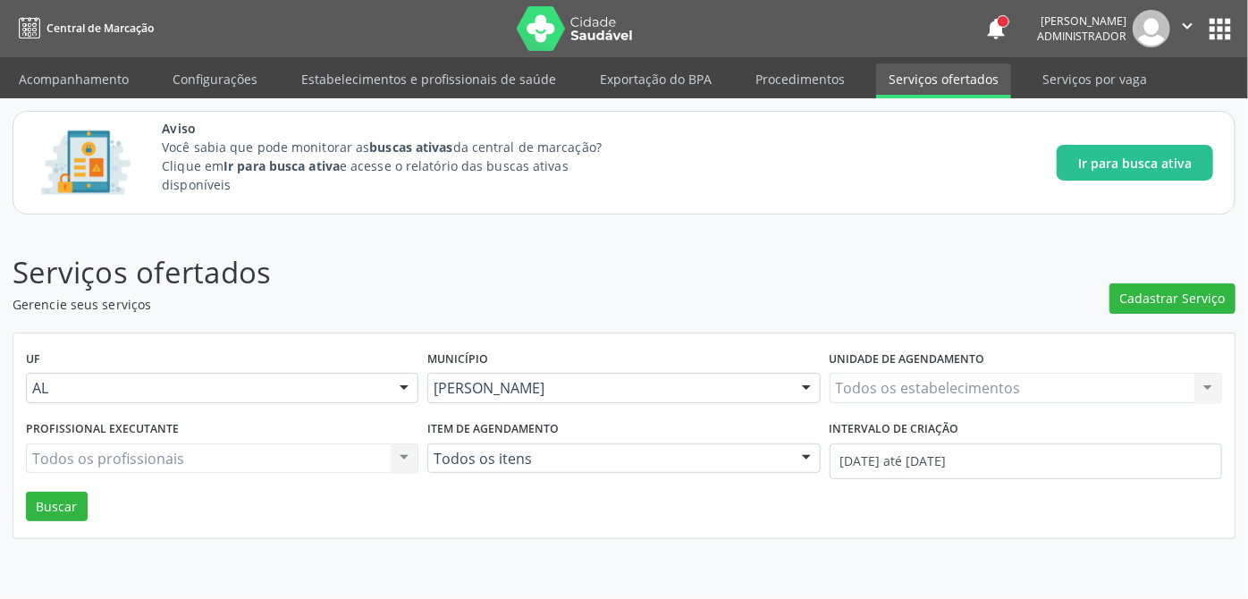
click at [917, 174] on div "Aviso Você sabia que pode monitorar as buscas ativas da central de marcação? Cl…" at bounding box center [687, 163] width 1051 height 88
click at [1194, 296] on span "Cadastrar Serviço" at bounding box center [1172, 298] width 105 height 19
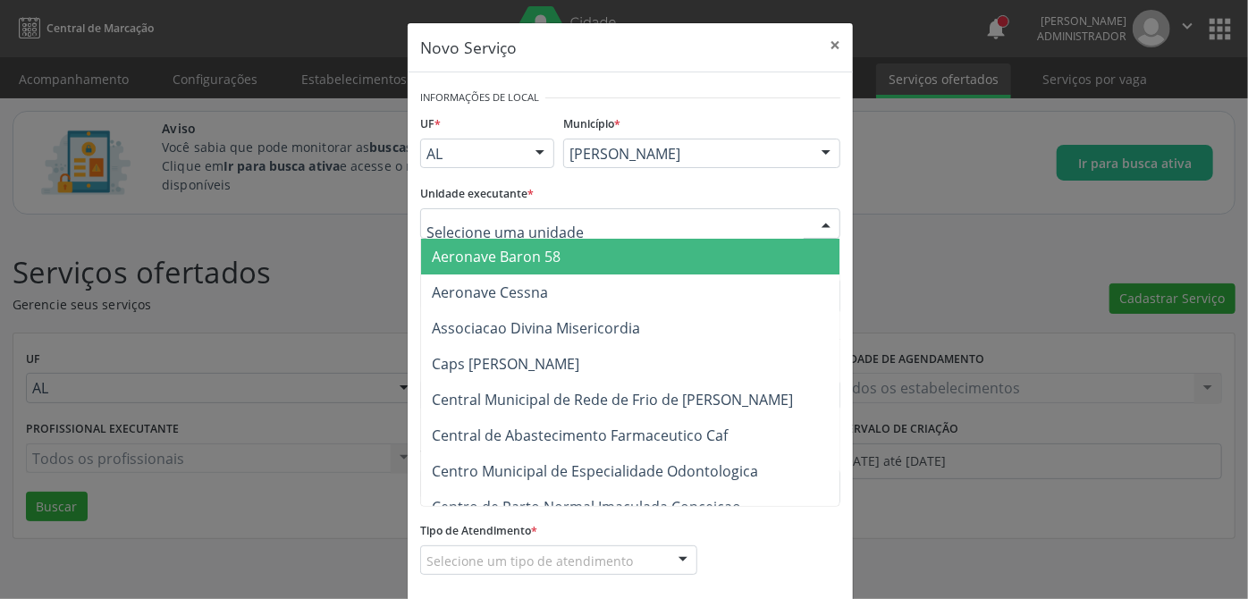
click at [712, 223] on div at bounding box center [630, 223] width 420 height 30
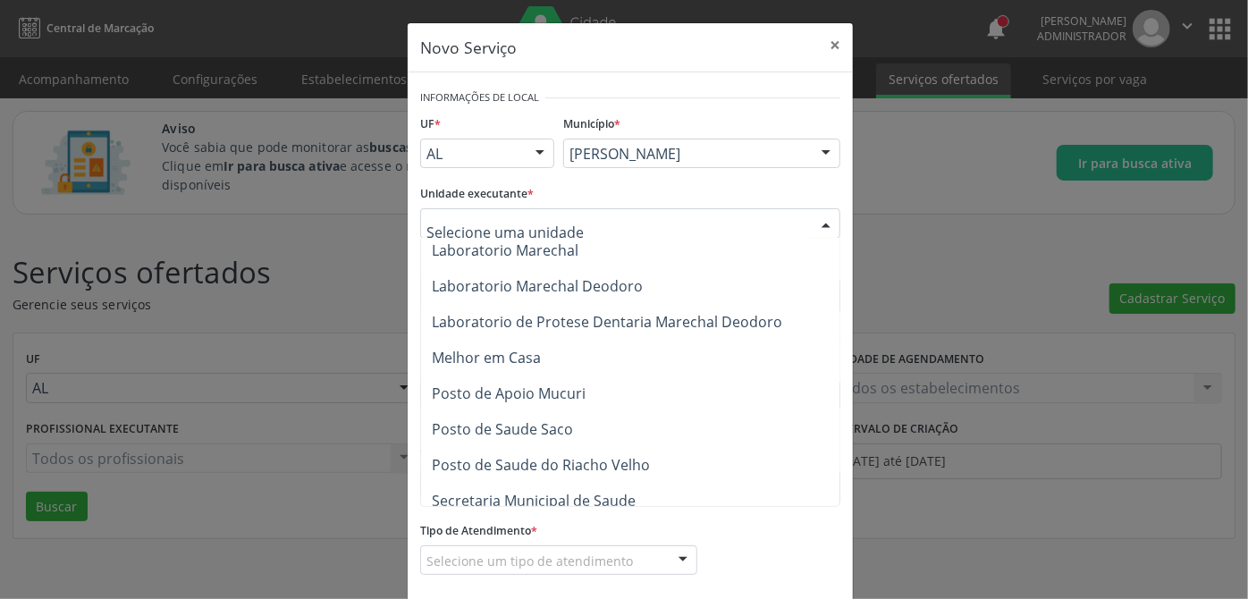
scroll to position [731, 0]
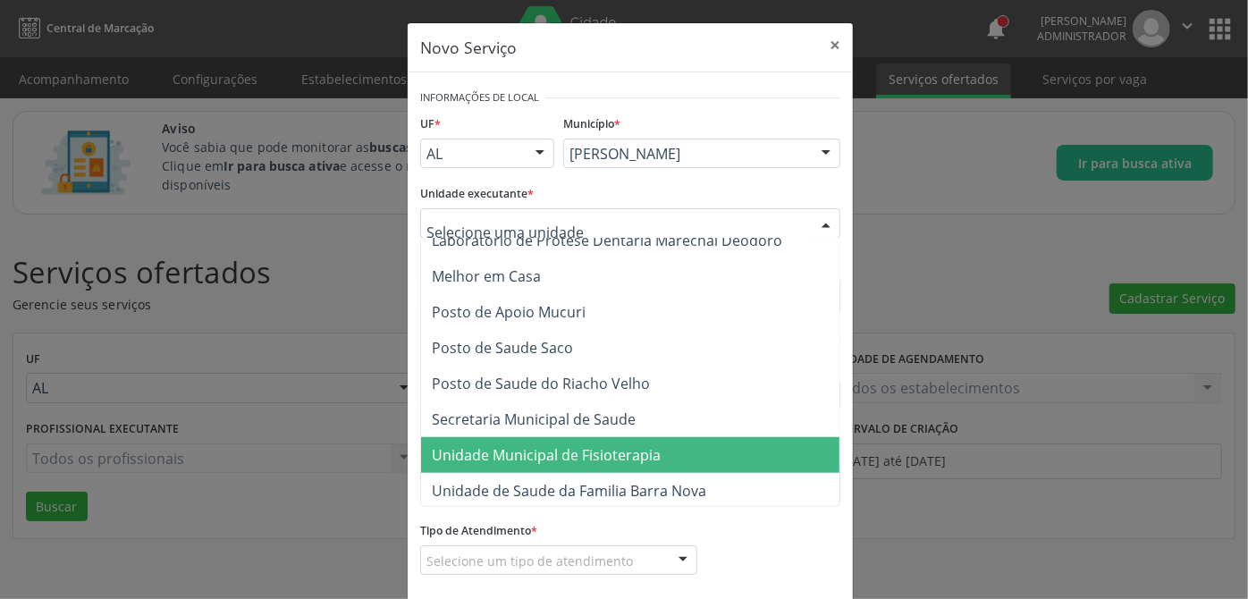
click at [605, 455] on span "Unidade Municipal de Fisioterapia" at bounding box center [546, 455] width 229 height 20
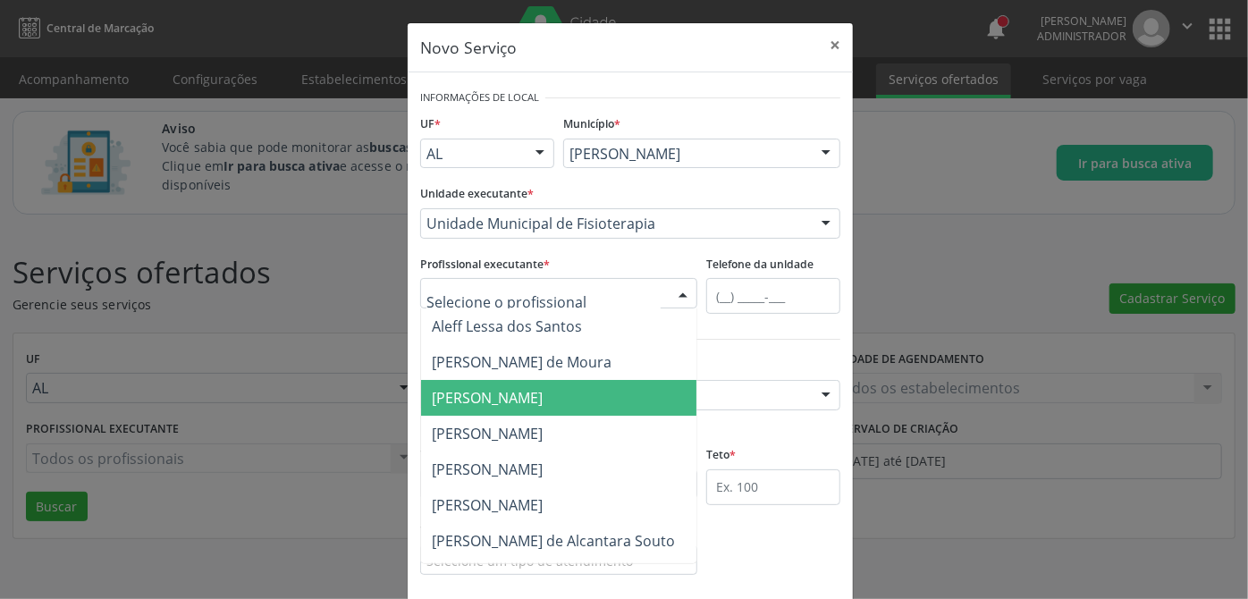
click at [520, 382] on span "[PERSON_NAME]" at bounding box center [558, 398] width 275 height 36
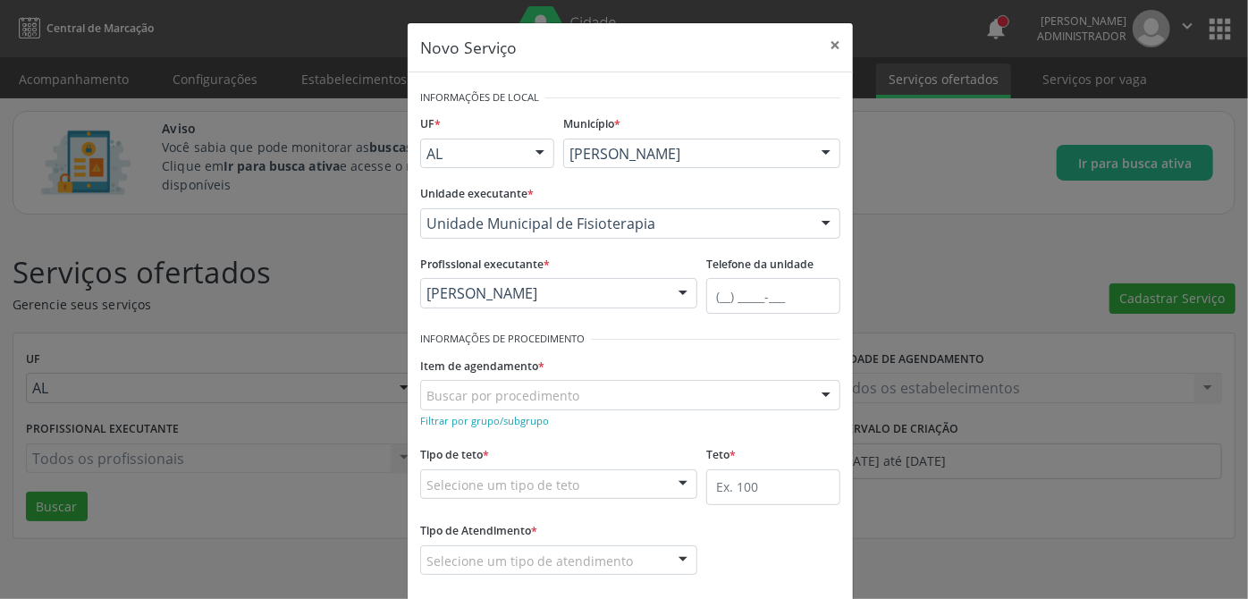
click at [674, 291] on div at bounding box center [683, 294] width 27 height 30
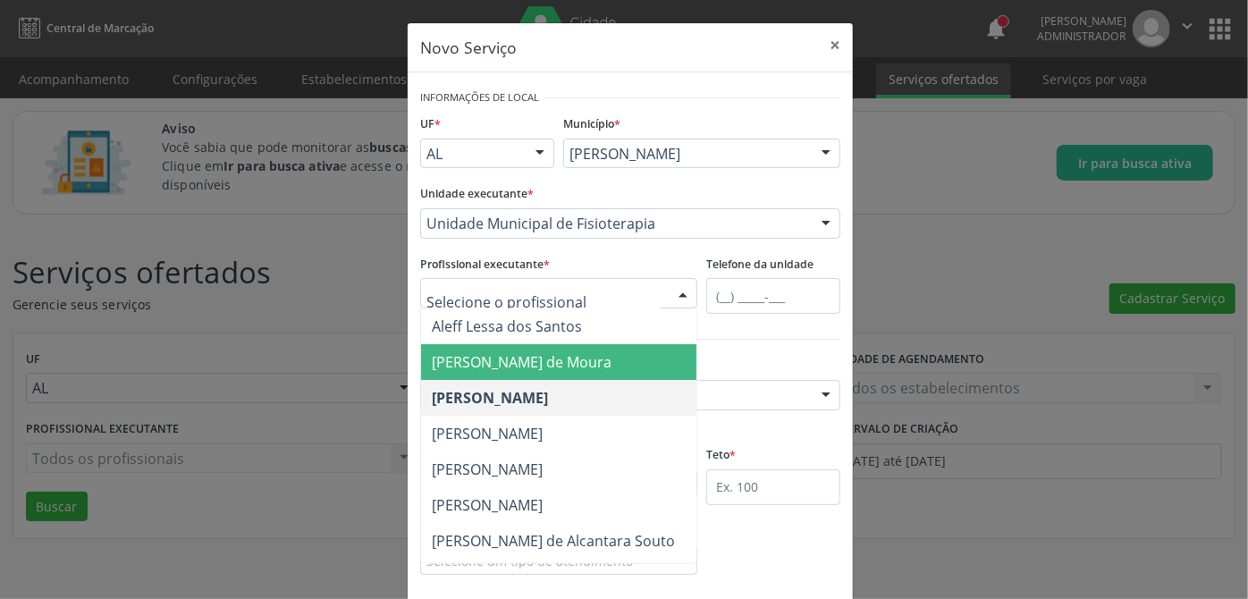
click at [490, 368] on span "[PERSON_NAME] de Moura" at bounding box center [522, 362] width 180 height 20
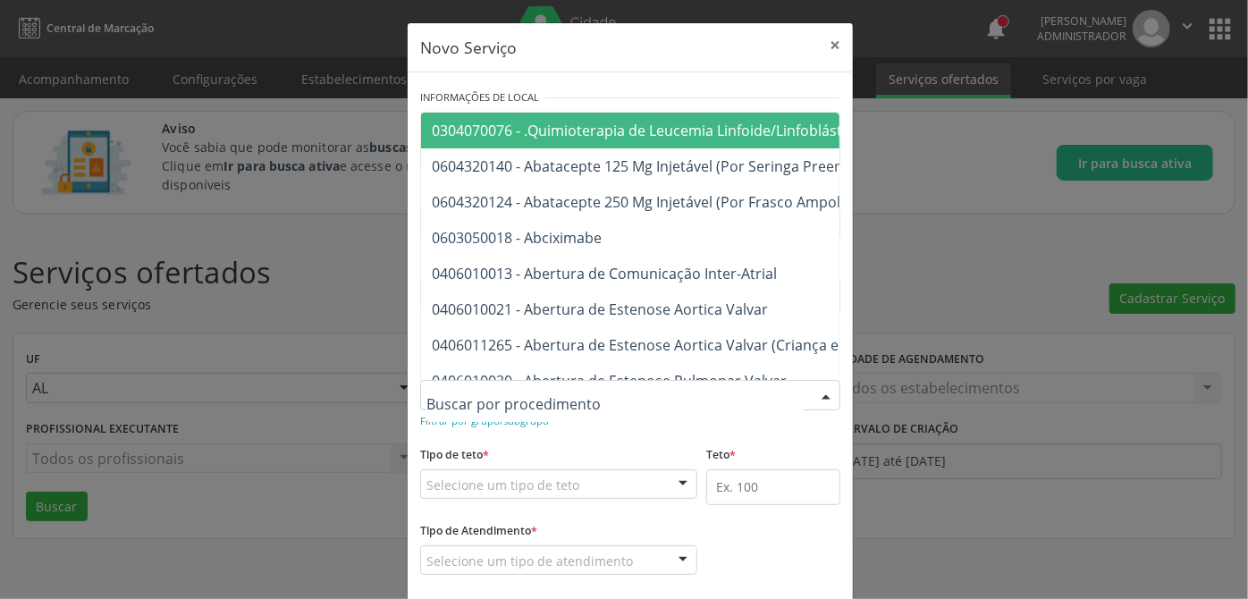
click at [599, 389] on div at bounding box center [630, 395] width 420 height 30
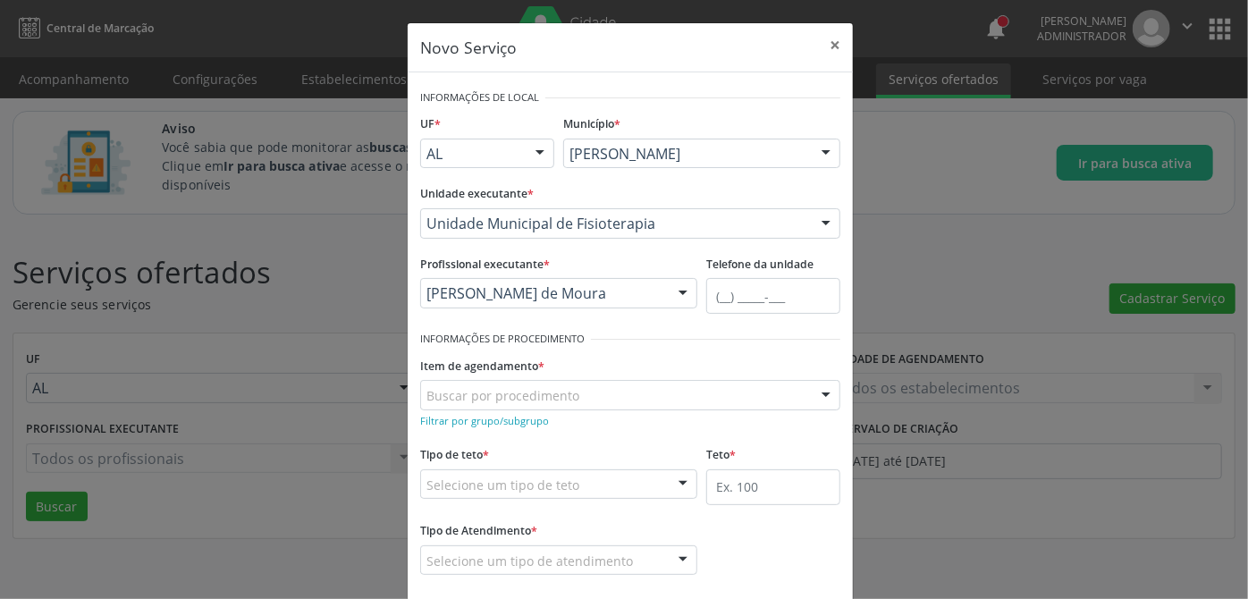
click at [559, 443] on div "Tipo de teto * Selecione um tipo de teto Teto financeiro Teto físico Nenhum res…" at bounding box center [558, 470] width 277 height 57
click at [484, 417] on small "Filtrar por grupo/subgrupo" at bounding box center [484, 420] width 129 height 13
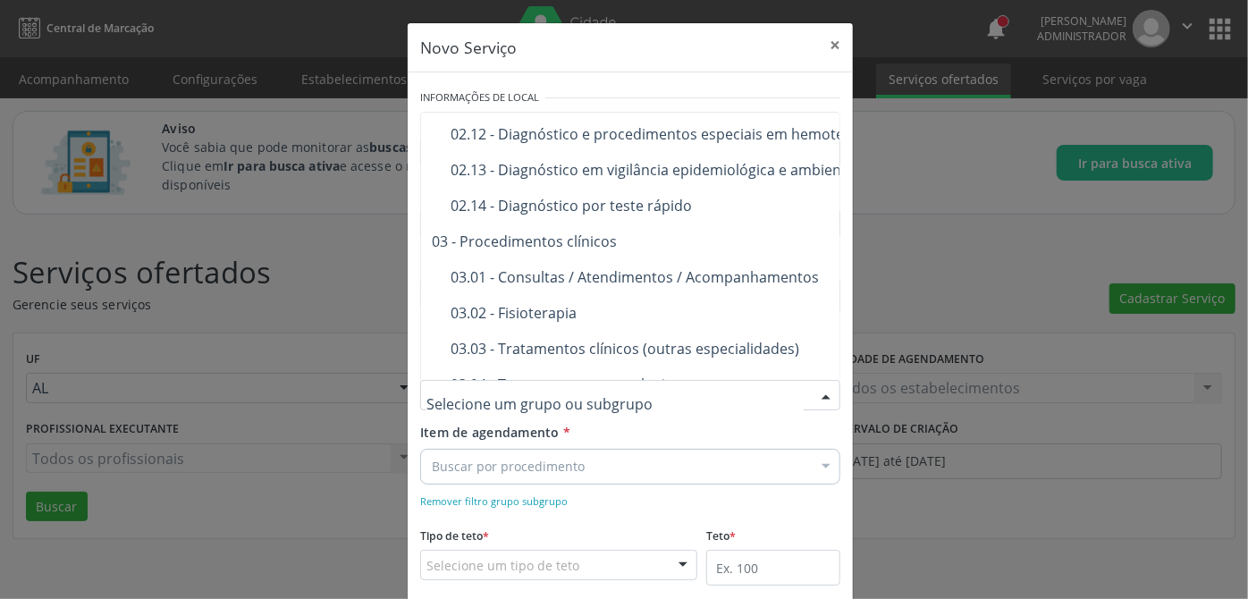
scroll to position [650, 0]
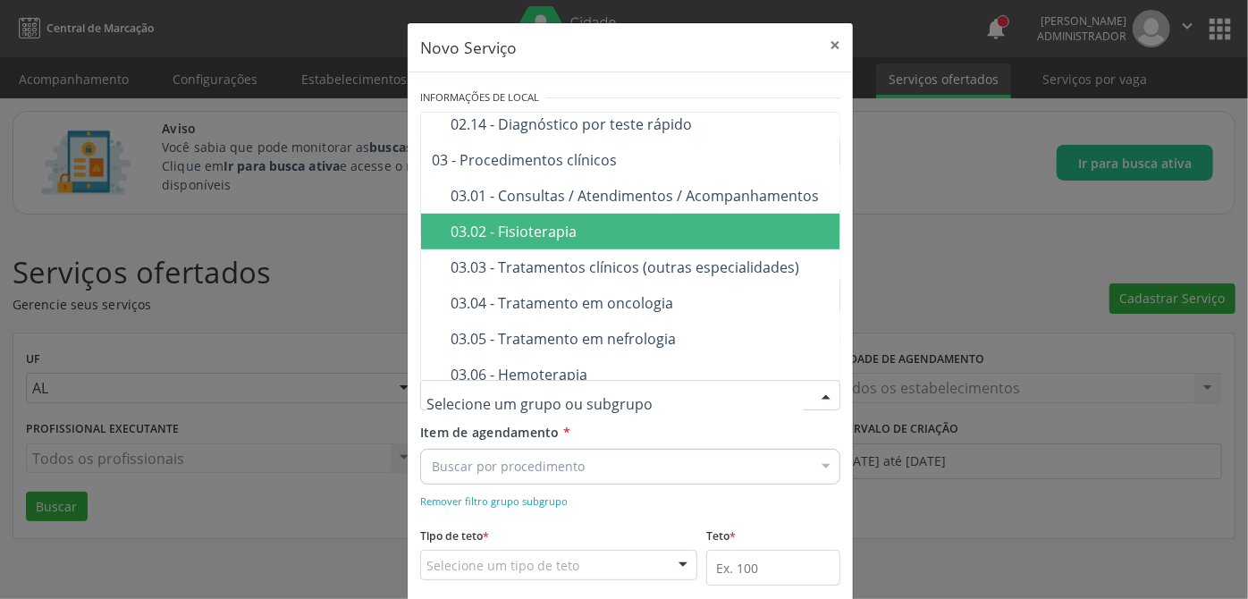
click at [537, 224] on div "03.02 - Fisioterapia" at bounding box center [753, 231] width 604 height 14
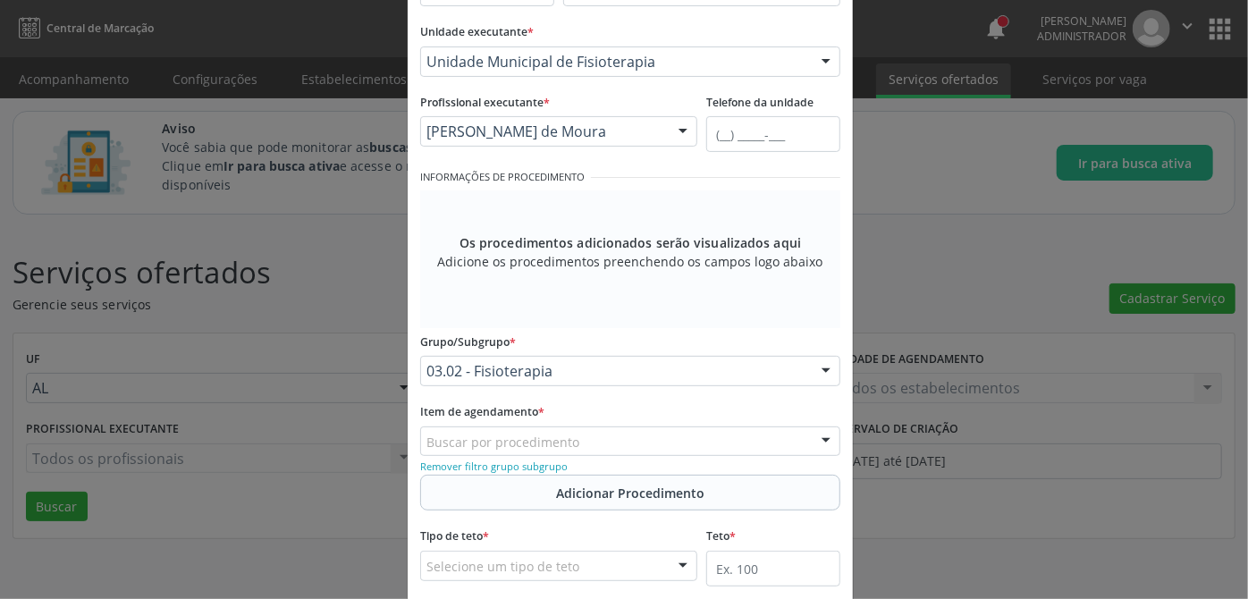
scroll to position [243, 0]
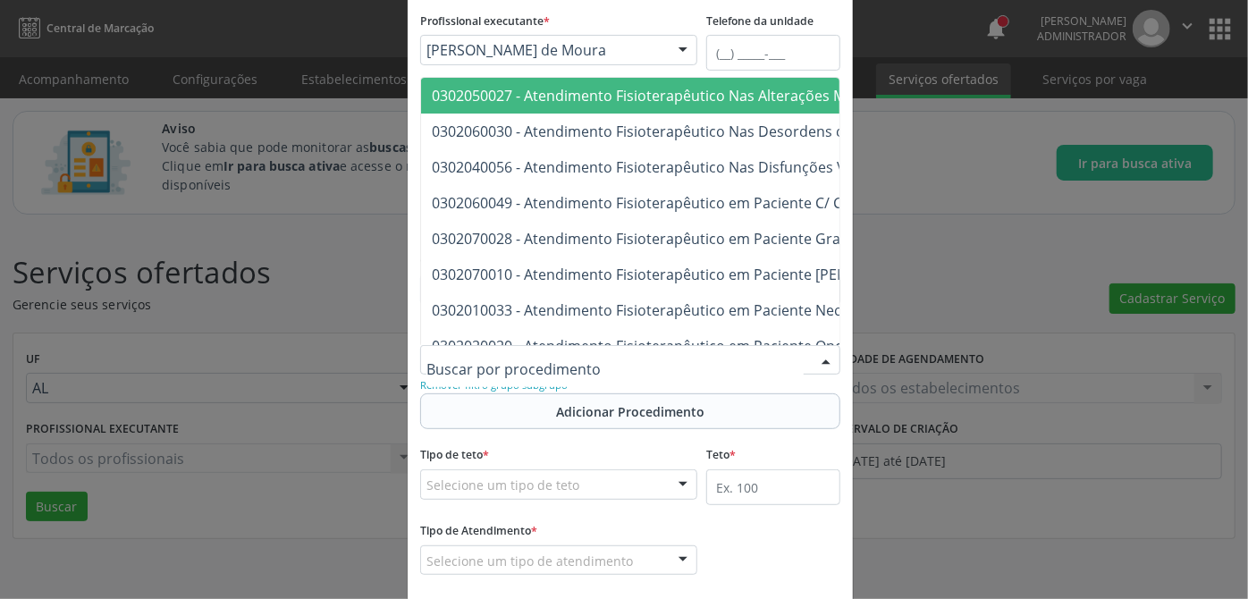
paste input "0302060057"
type input "0302060057"
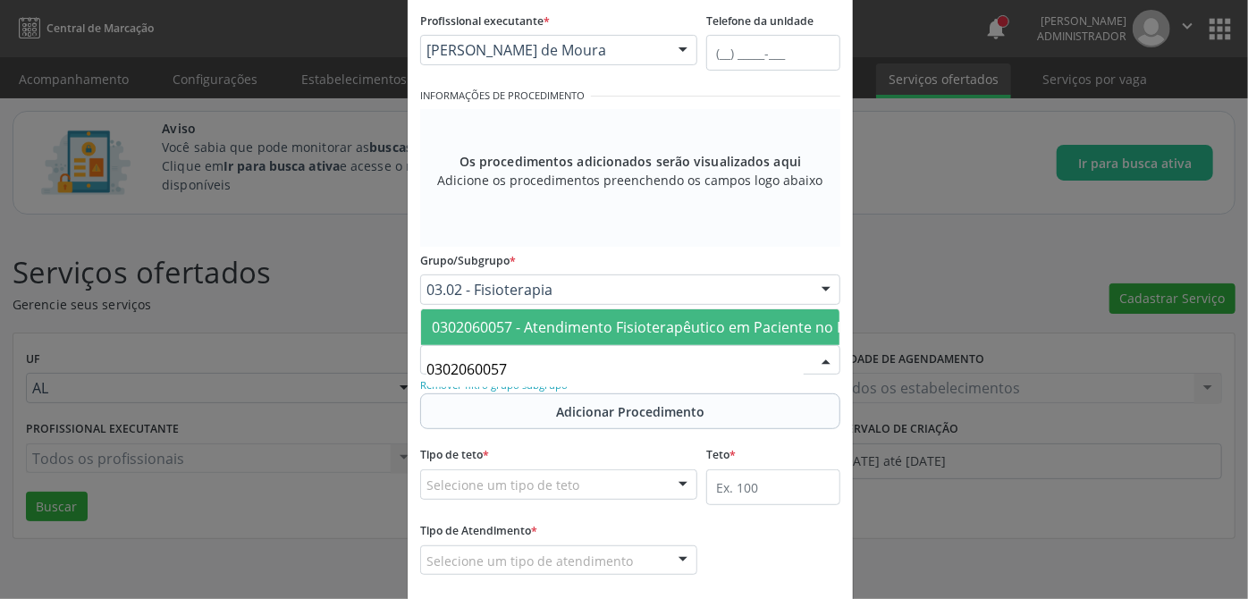
click at [555, 317] on span "0302060057 - Atendimento Fisioterapêutico em Paciente no Pré/Pós-Operatório de …" at bounding box center [760, 327] width 657 height 20
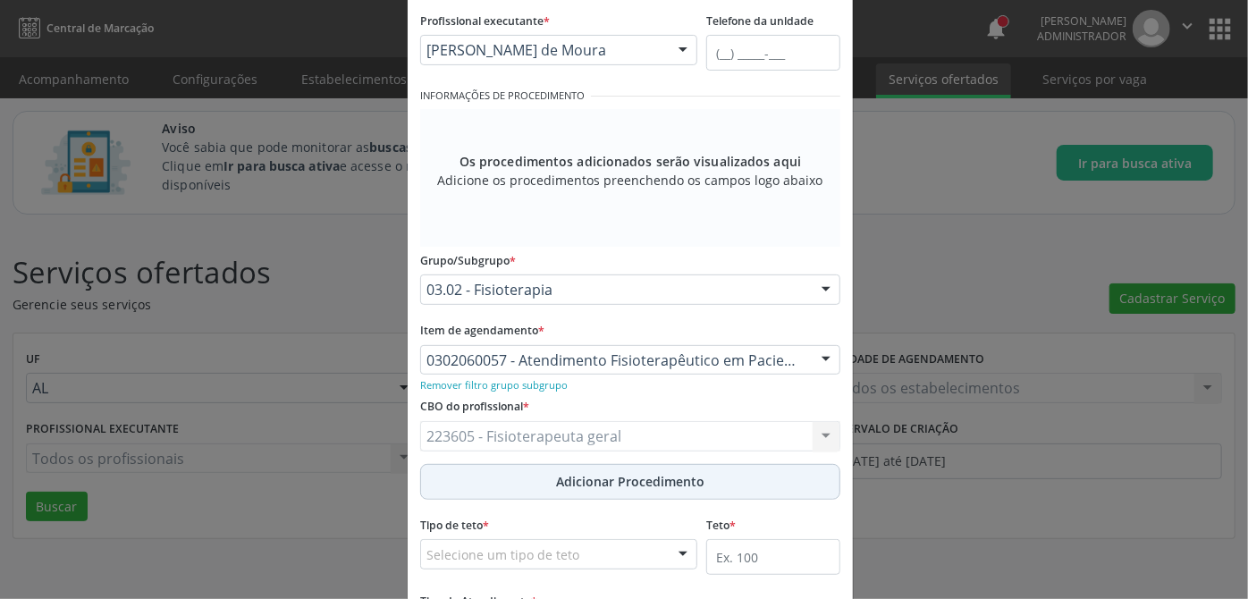
click at [598, 476] on span "Adicionar Procedimento" at bounding box center [630, 481] width 148 height 19
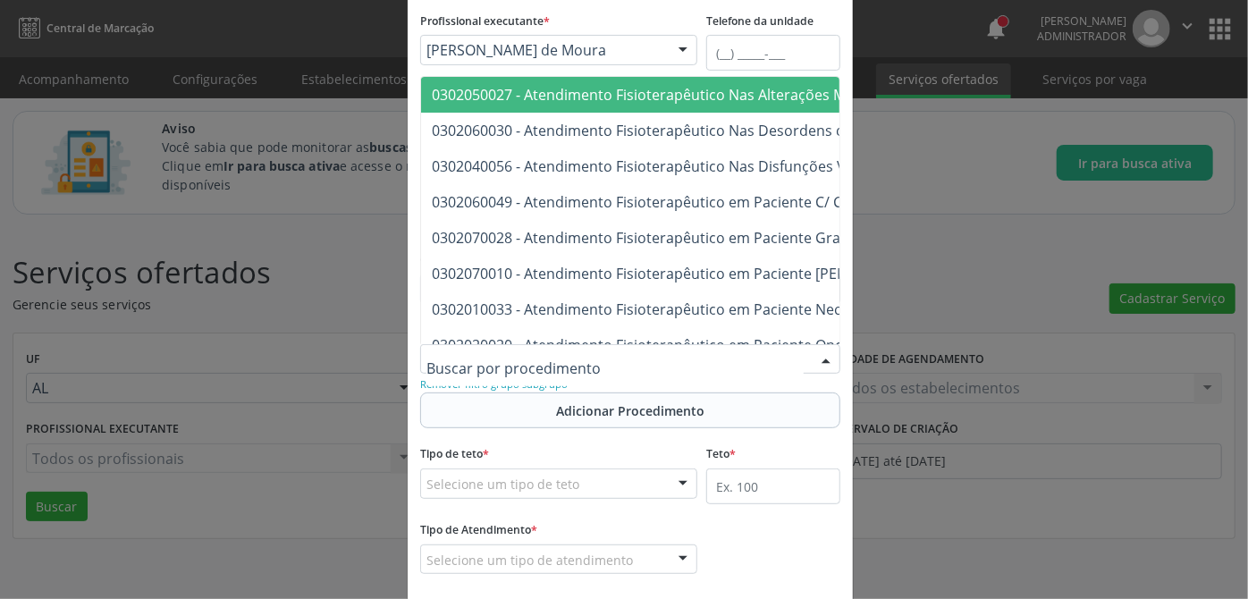
click at [570, 359] on div at bounding box center [630, 359] width 420 height 30
paste input "0302060030"
type input "0302060030"
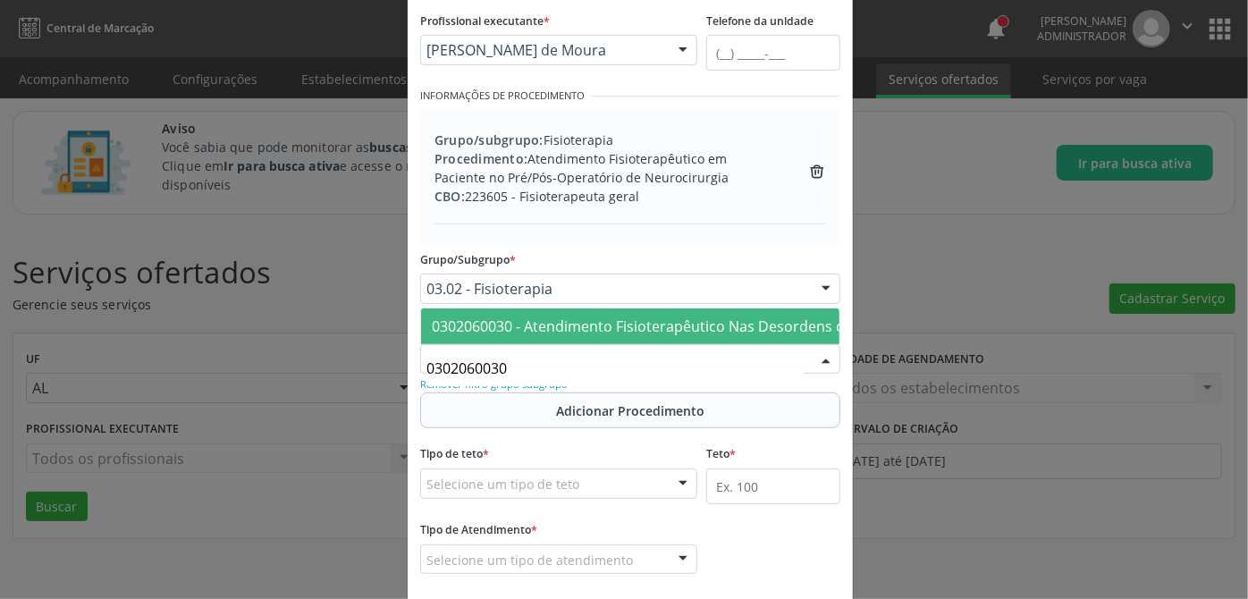
click at [512, 316] on span "0302060030 - Atendimento Fisioterapêutico Nas Desordens do Desenvolvimento Neur…" at bounding box center [750, 326] width 636 height 20
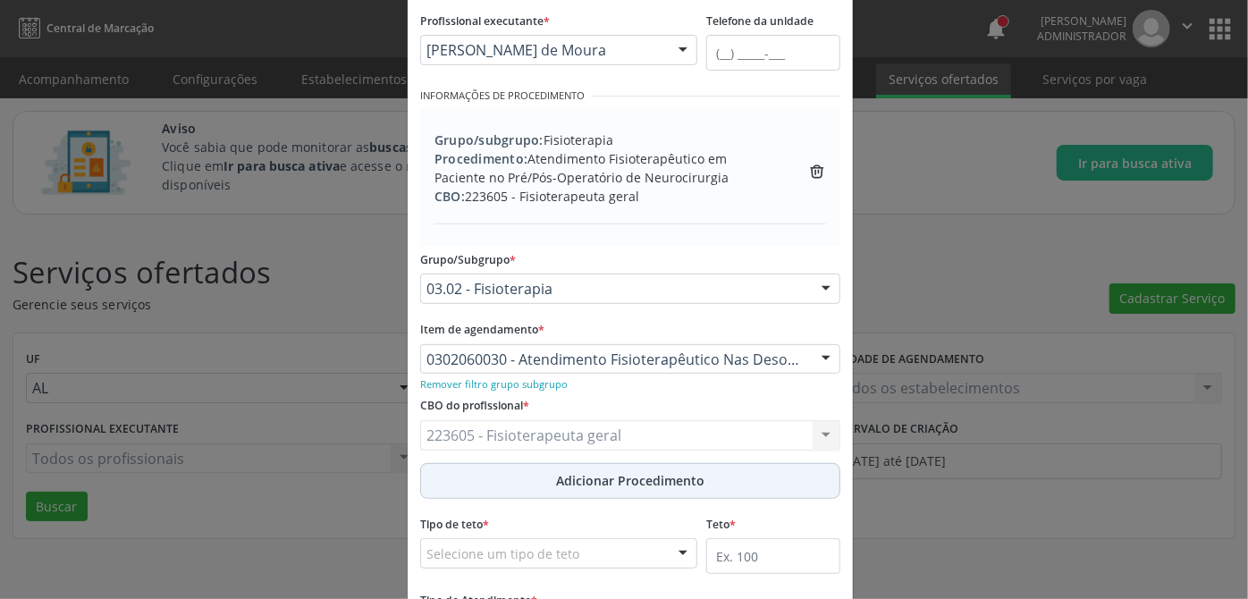
click at [605, 476] on span "Adicionar Procedimento" at bounding box center [630, 480] width 148 height 19
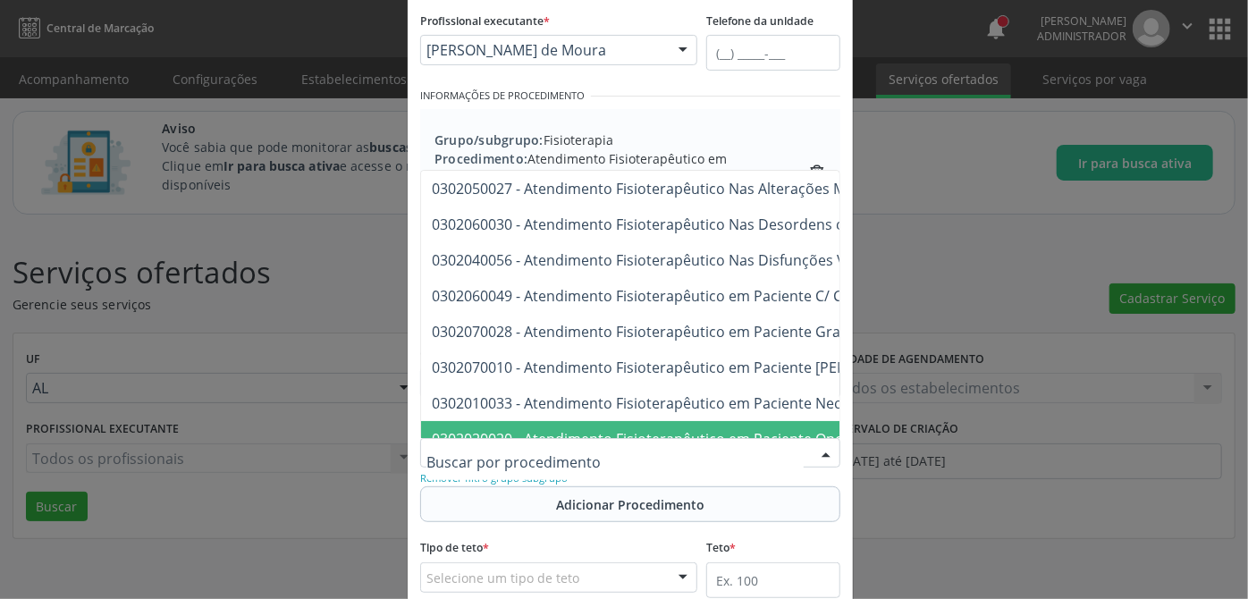
paste input "0302060022"
type input "0302060022"
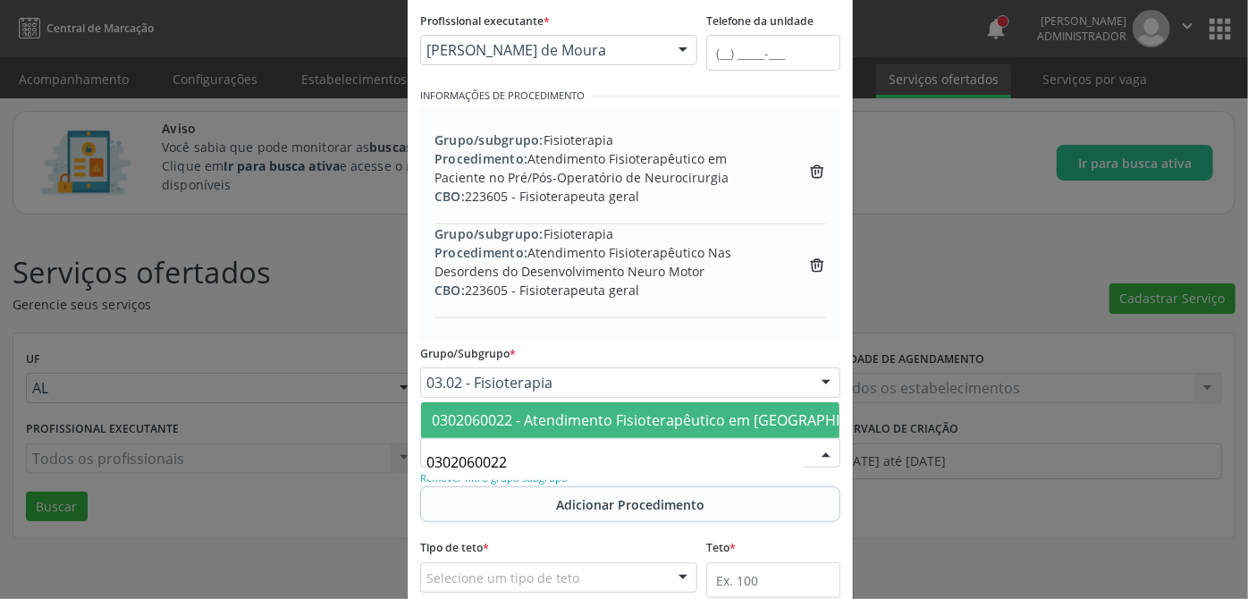
click at [548, 410] on span "0302060022 - Atendimento Fisioterapêutico em [GEOGRAPHIC_DATA] com Distúrbios N…" at bounding box center [911, 420] width 959 height 20
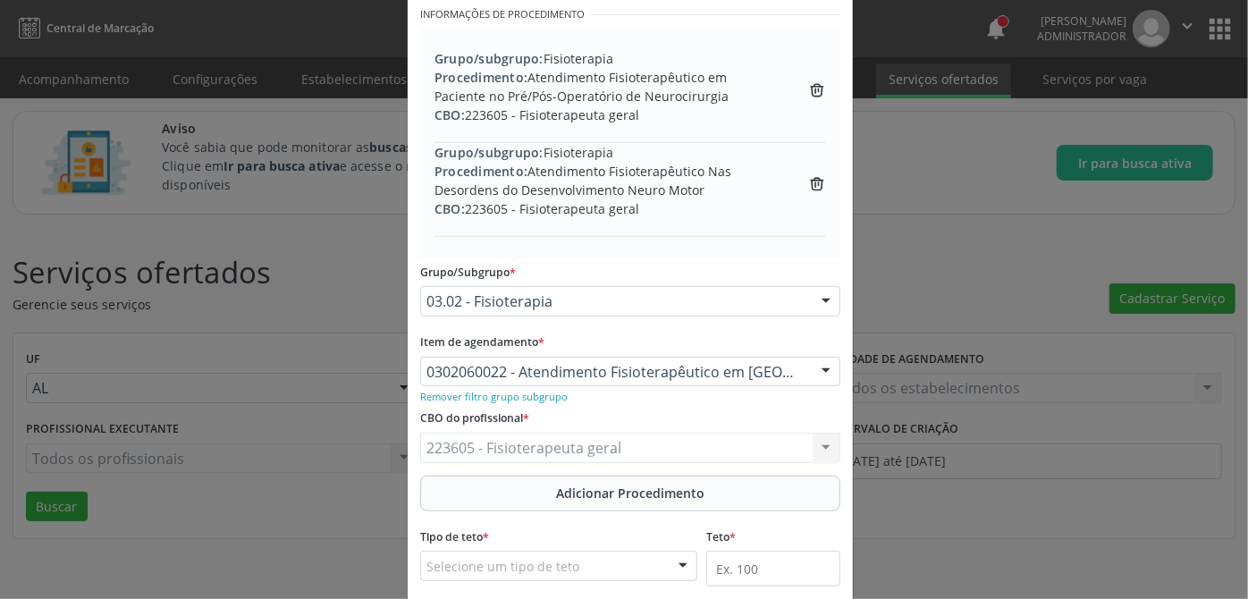
scroll to position [406, 0]
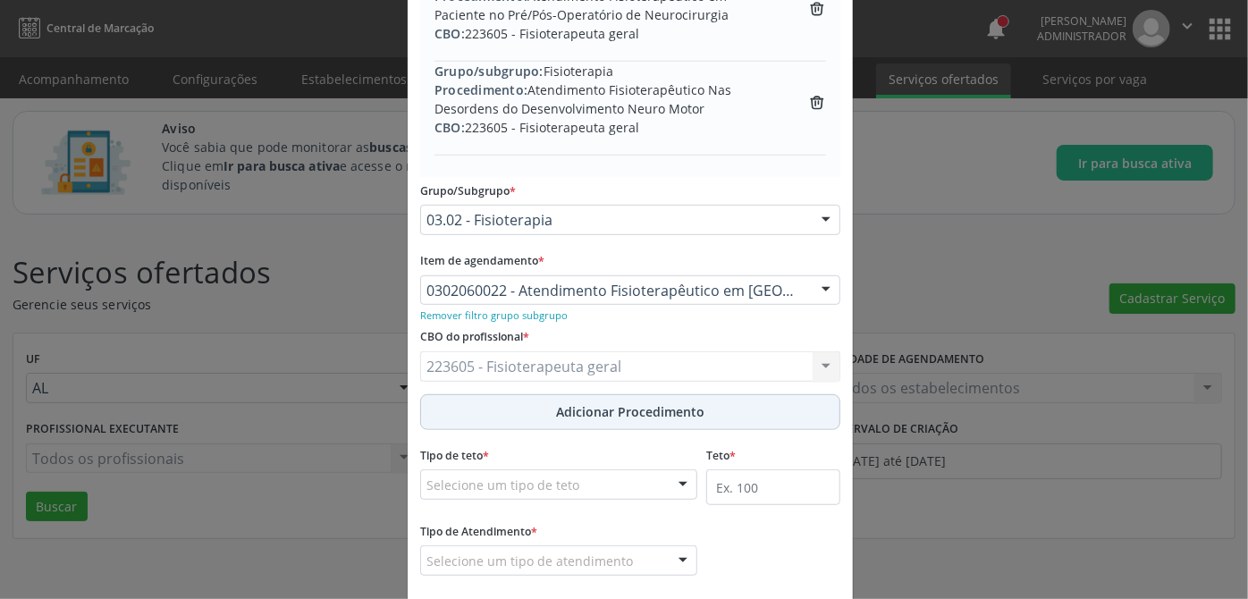
click at [673, 396] on button "Adicionar Procedimento" at bounding box center [630, 412] width 420 height 36
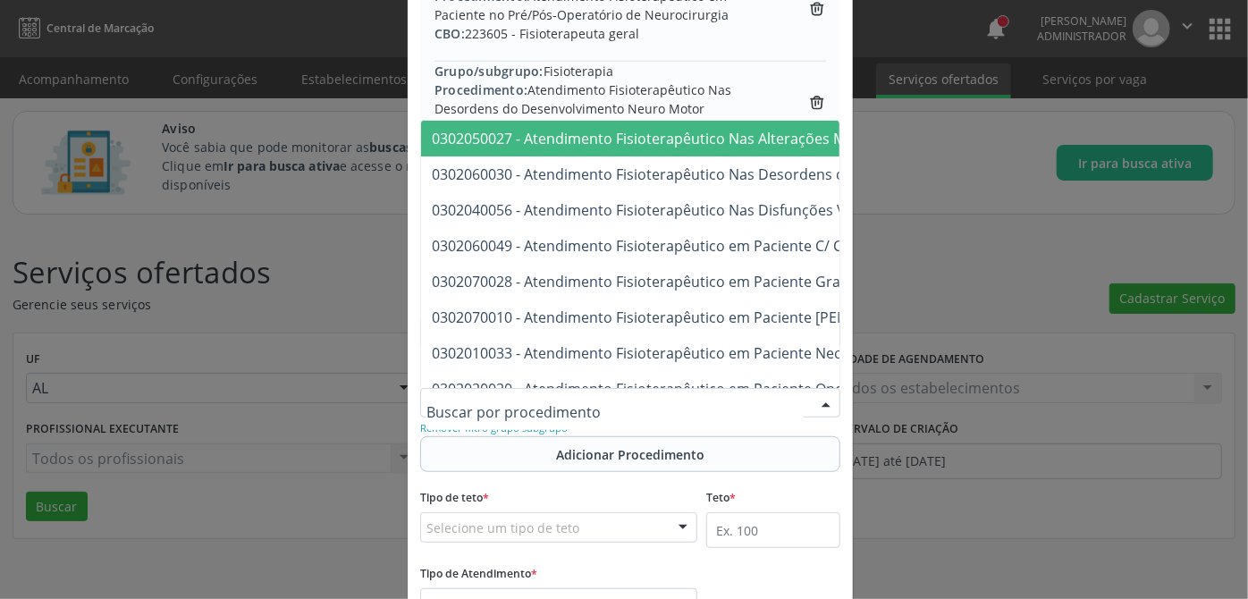
paste input "0302060014"
type input "0302060014"
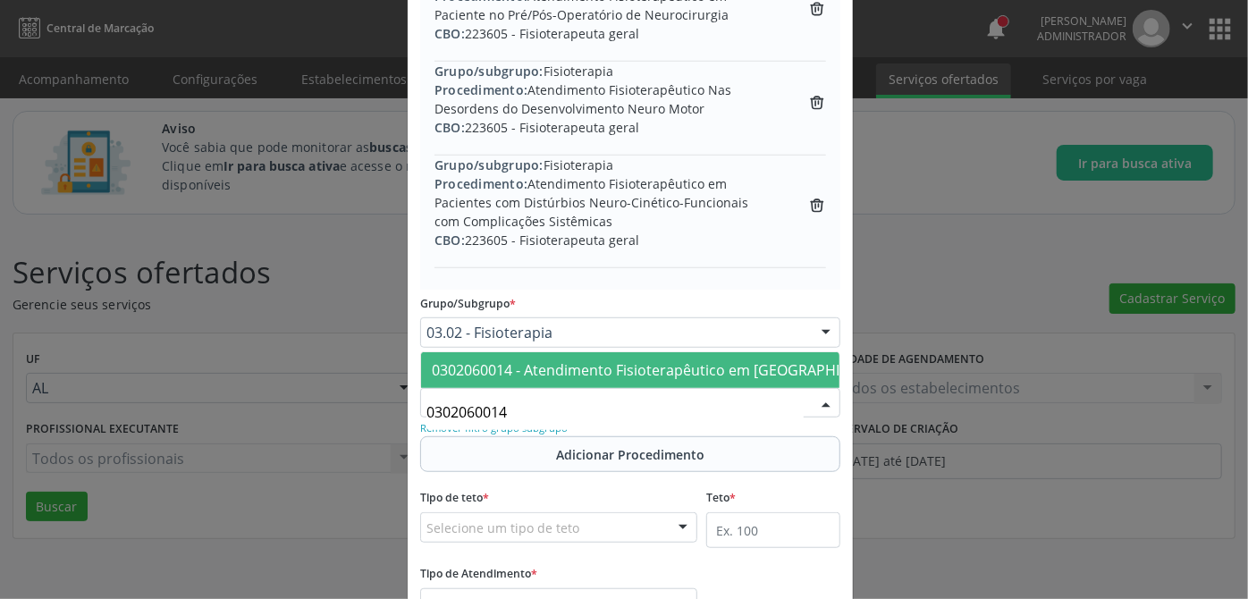
click at [626, 360] on span "0302060014 - Atendimento Fisioterapêutico em [GEOGRAPHIC_DATA] com Distúrbios N…" at bounding box center [911, 370] width 958 height 20
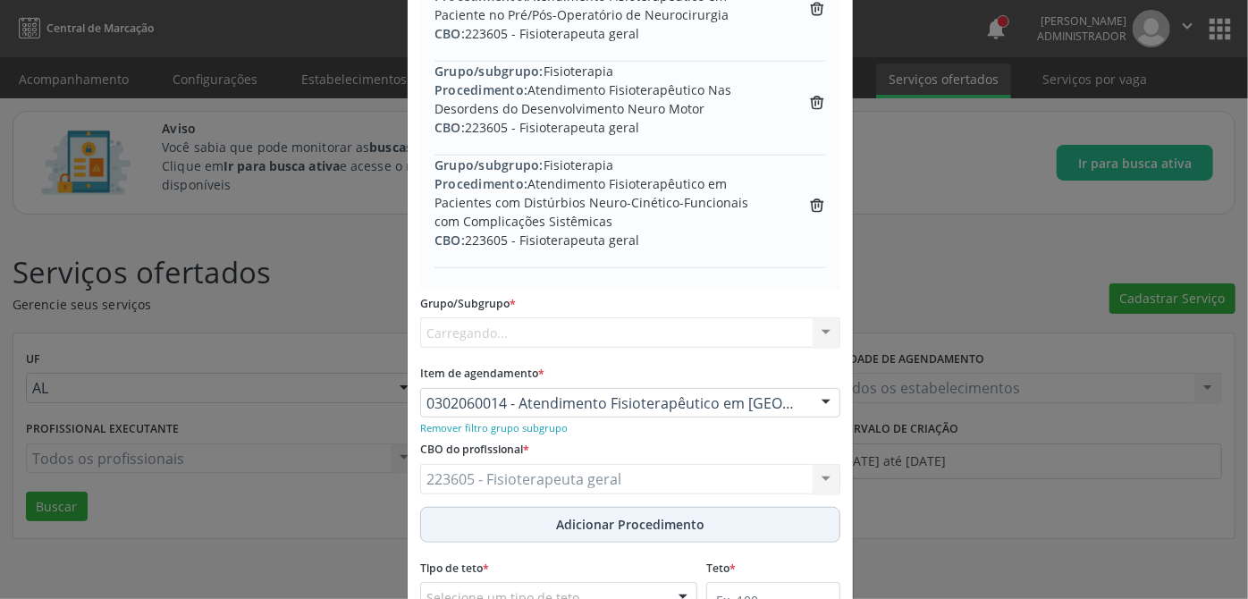
click at [614, 450] on div "CBO do profissional * 223605 - Fisioterapeuta geral 223605 - Fisioterapeuta ger…" at bounding box center [630, 471] width 429 height 70
click at [607, 515] on span "Adicionar Procedimento" at bounding box center [630, 524] width 148 height 19
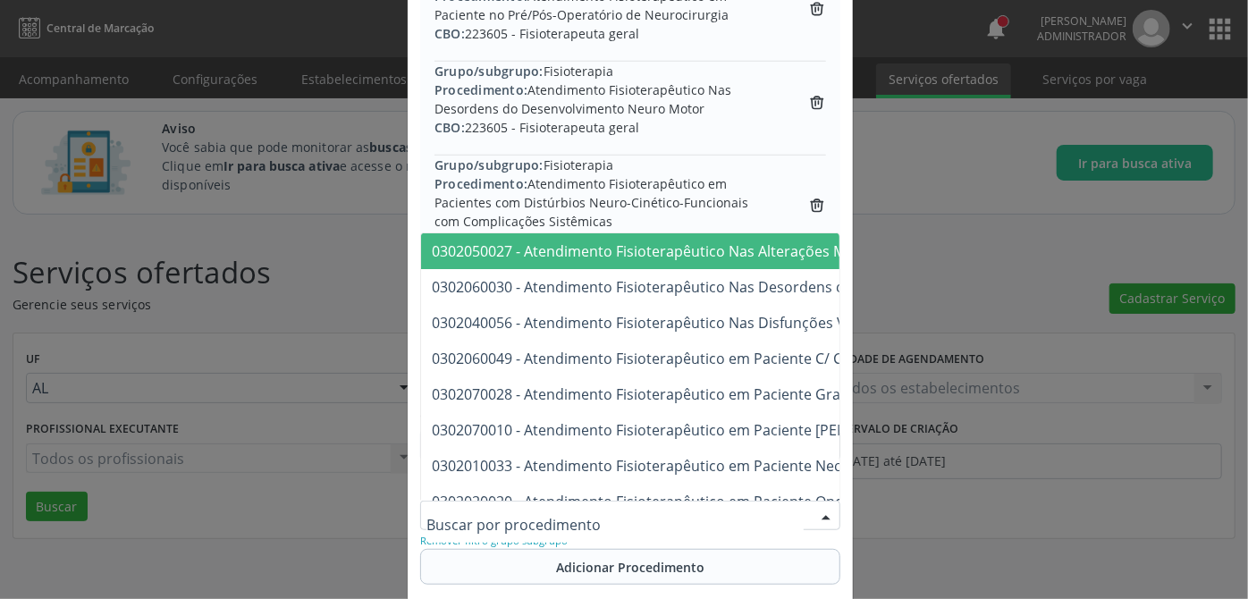
paste input "0302050035"
type input "0302050035"
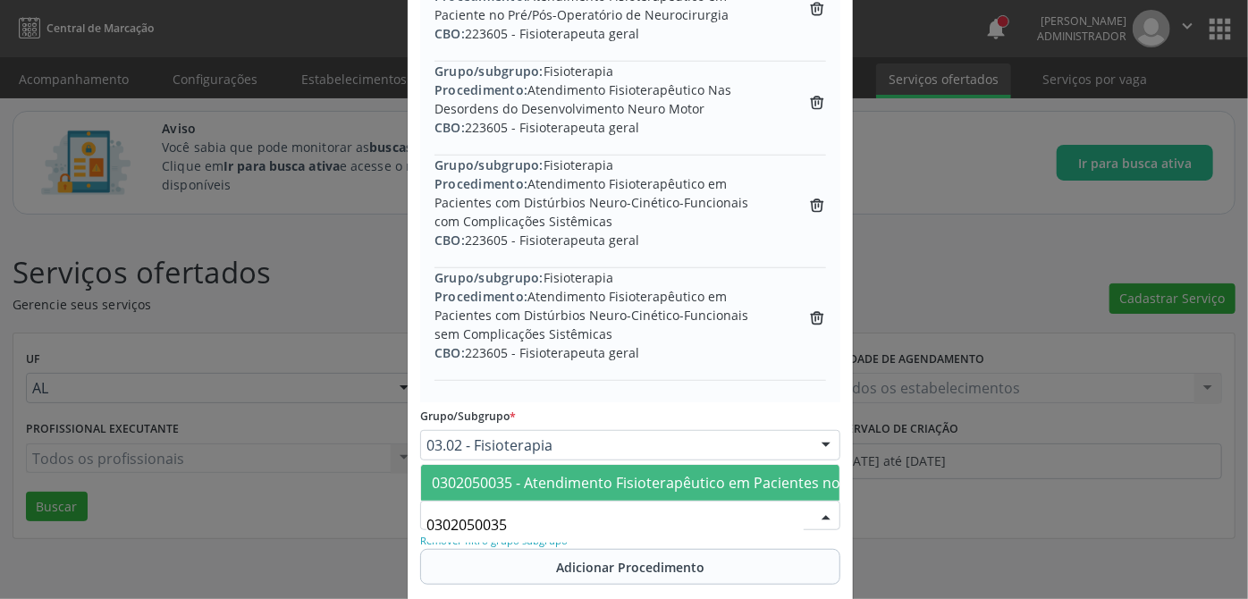
click at [624, 473] on span "0302050035 - Atendimento Fisioterapêutico em Pacientes no Pré e Pós-Operatório …" at bounding box center [935, 483] width 1007 height 20
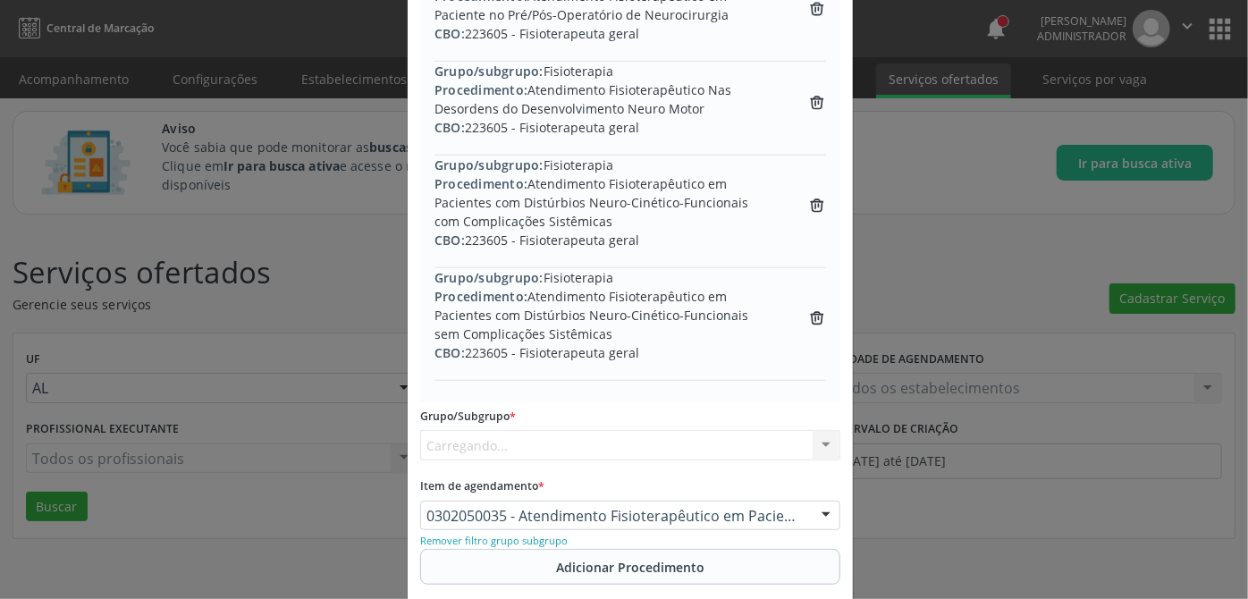
scroll to position [569, 0]
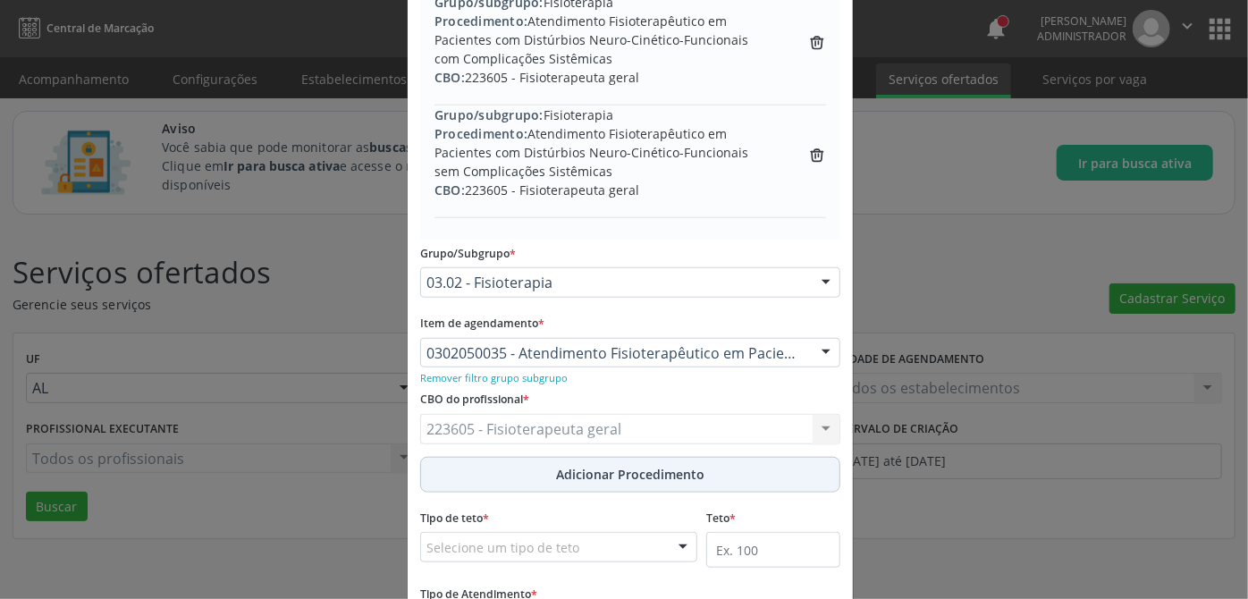
click at [621, 475] on span "Adicionar Procedimento" at bounding box center [630, 474] width 148 height 19
click at [620, 475] on span "Adicionar Procedimento" at bounding box center [630, 474] width 148 height 19
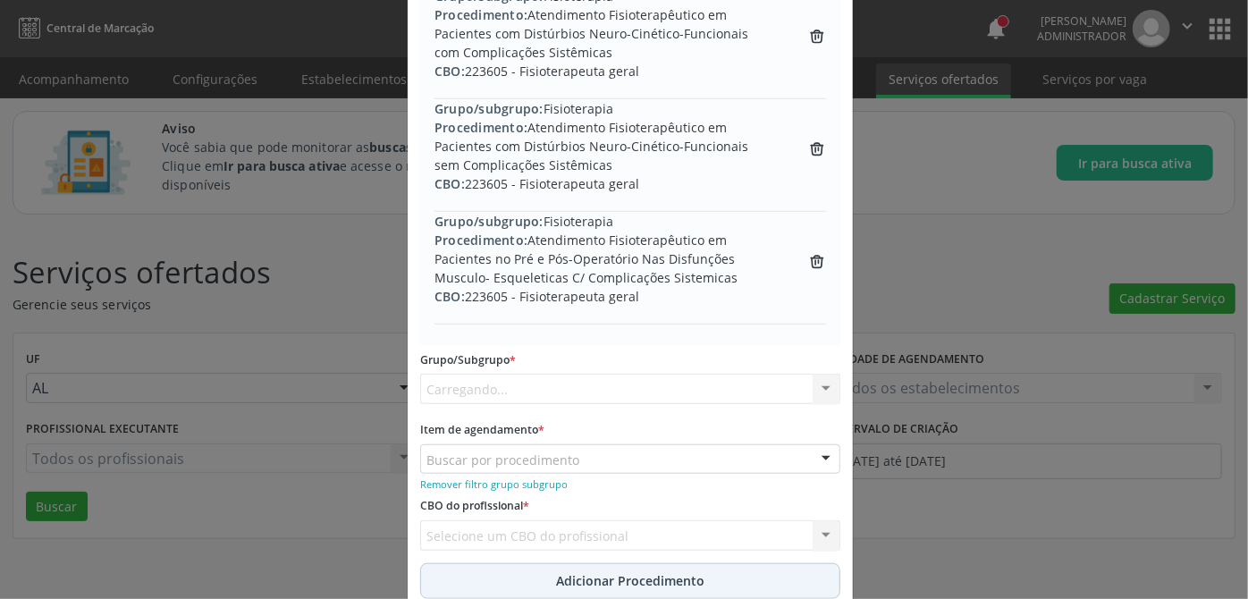
scroll to position [569, 0]
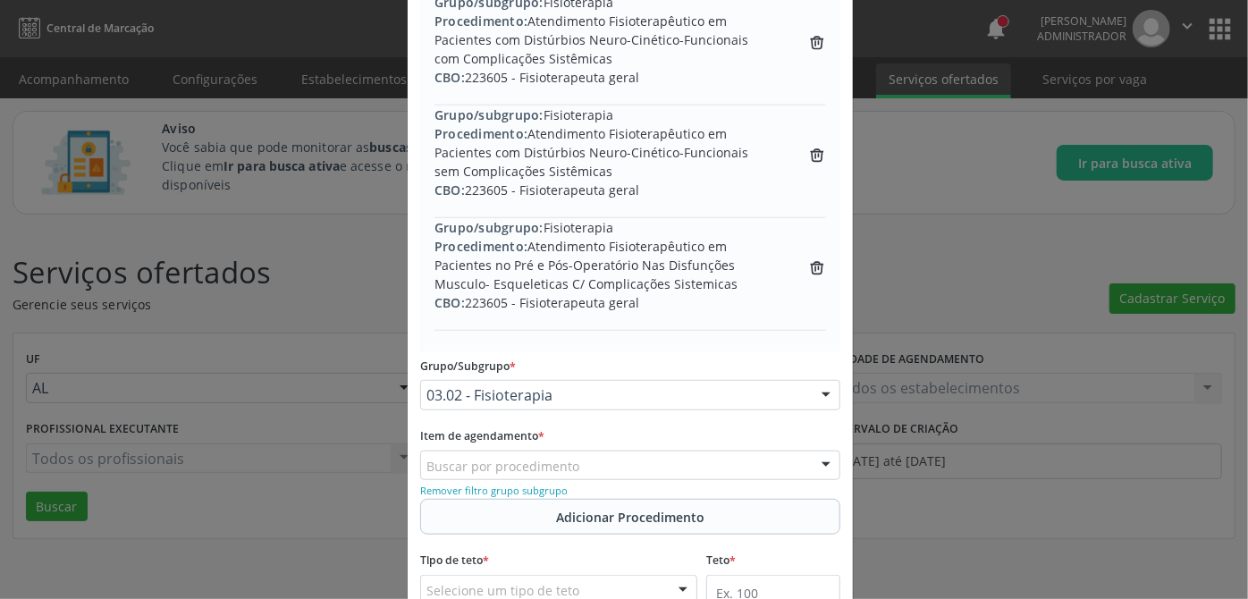
click at [592, 461] on div "Buscar por procedimento" at bounding box center [630, 466] width 420 height 30
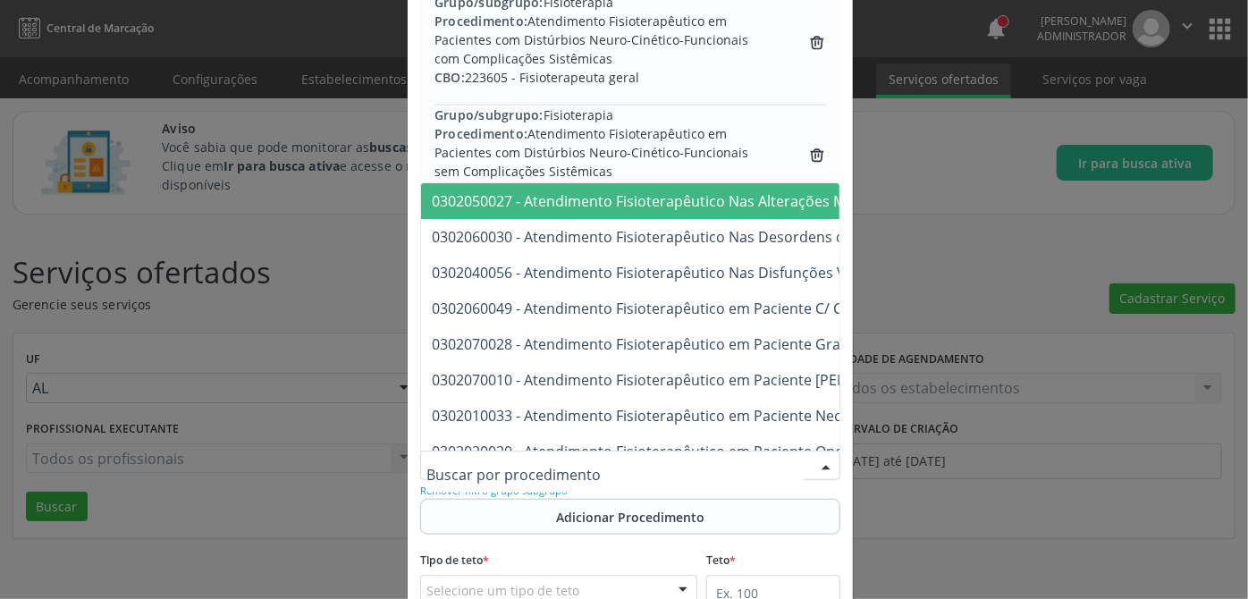
paste input "0302040013"
type input "0302040013"
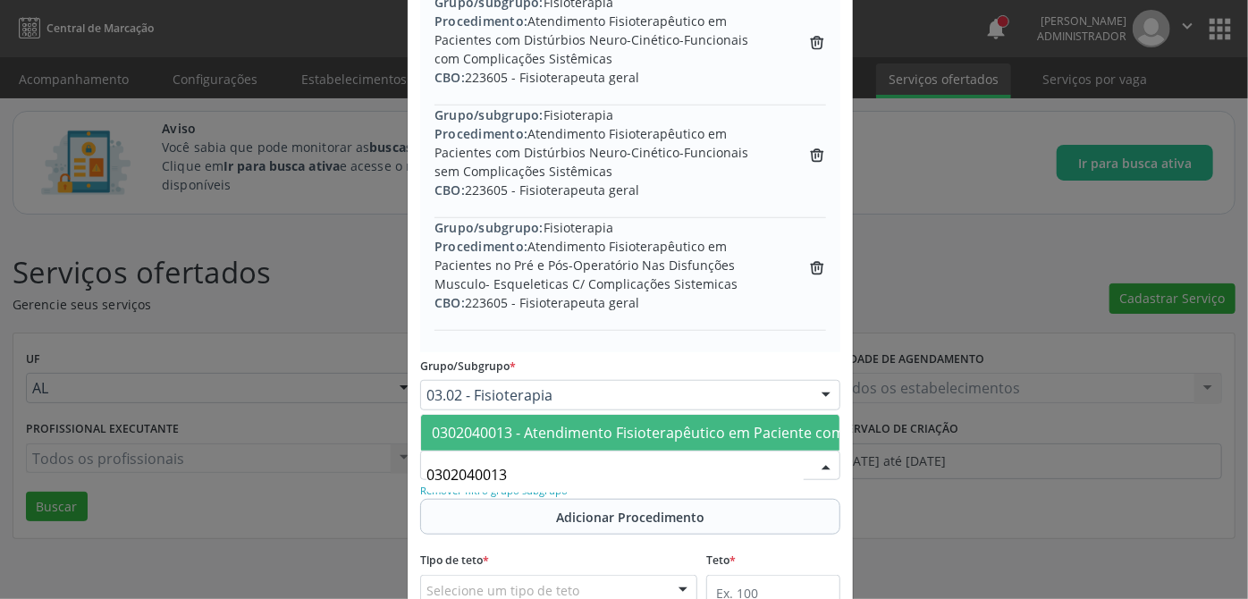
click at [591, 423] on span "0302040013 - Atendimento Fisioterapêutico em Paciente com Transtorno Respiratór…" at bounding box center [825, 433] width 787 height 20
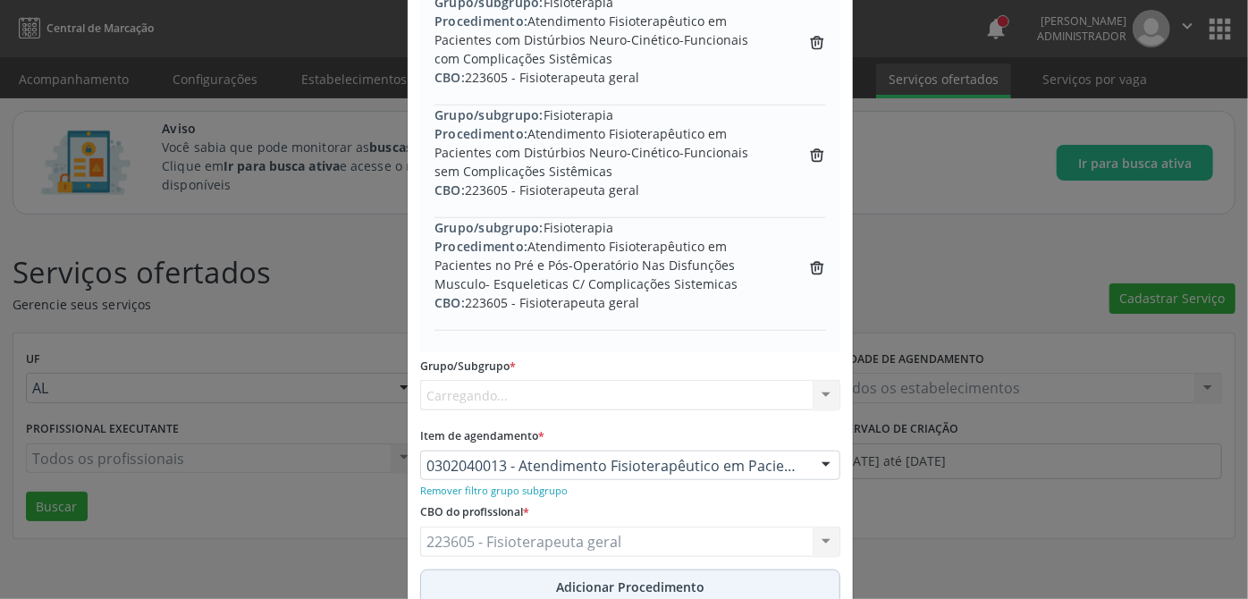
click at [614, 582] on span "Adicionar Procedimento" at bounding box center [630, 586] width 148 height 19
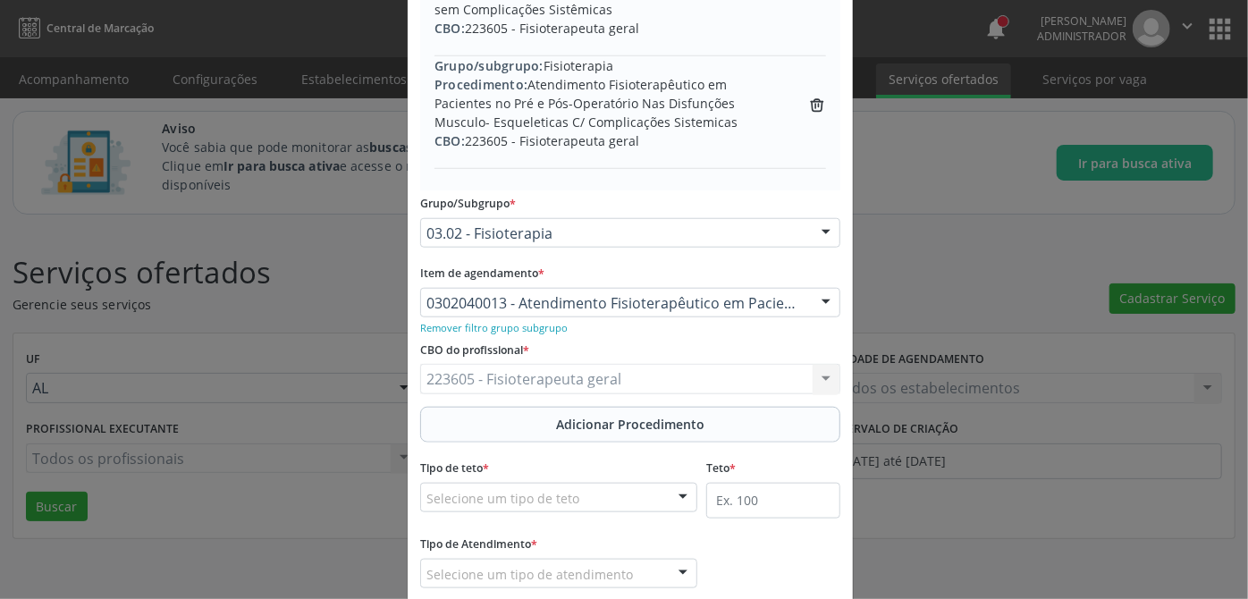
scroll to position [819, 0]
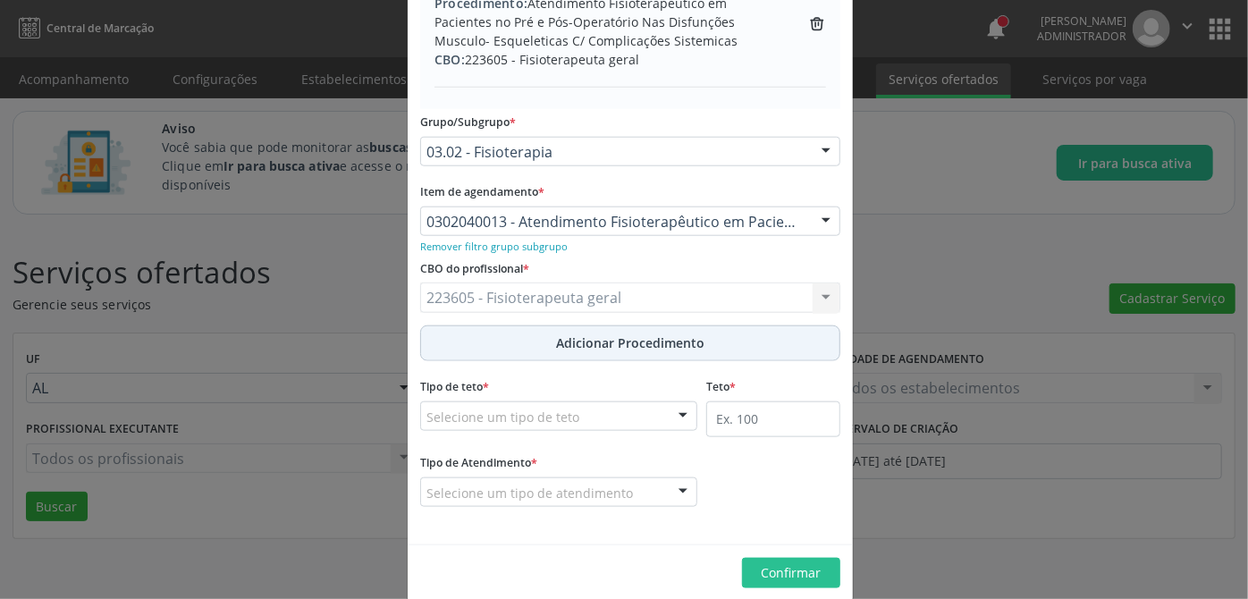
click at [634, 338] on span "Adicionar Procedimento" at bounding box center [630, 342] width 148 height 19
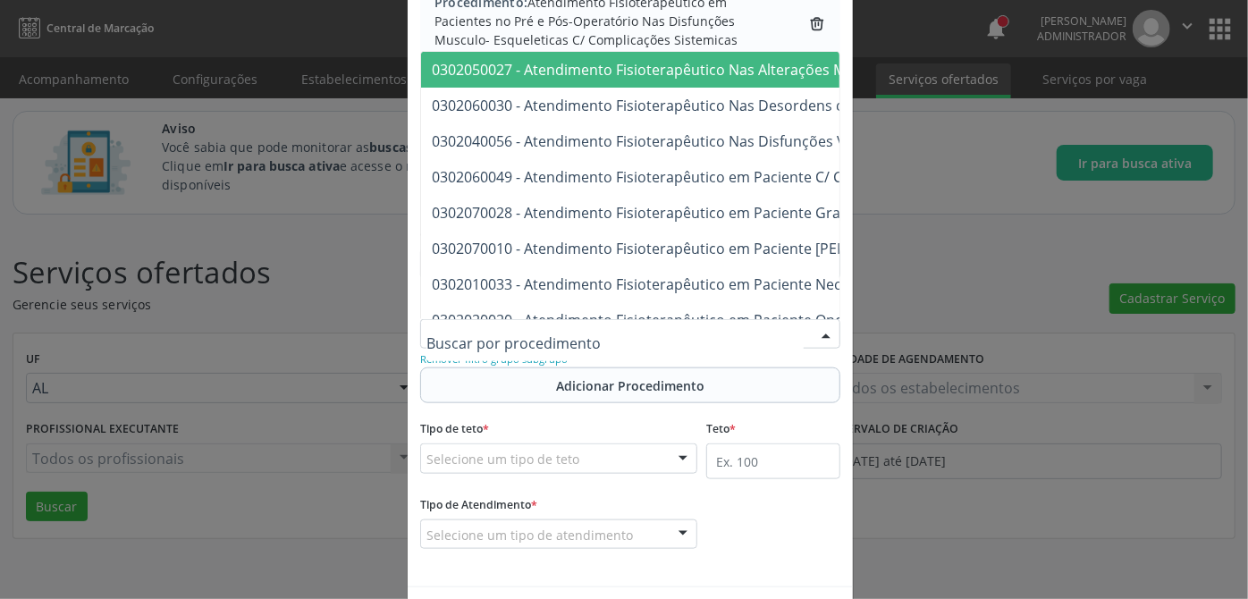
paste input "0302020039"
type input "0302020039"
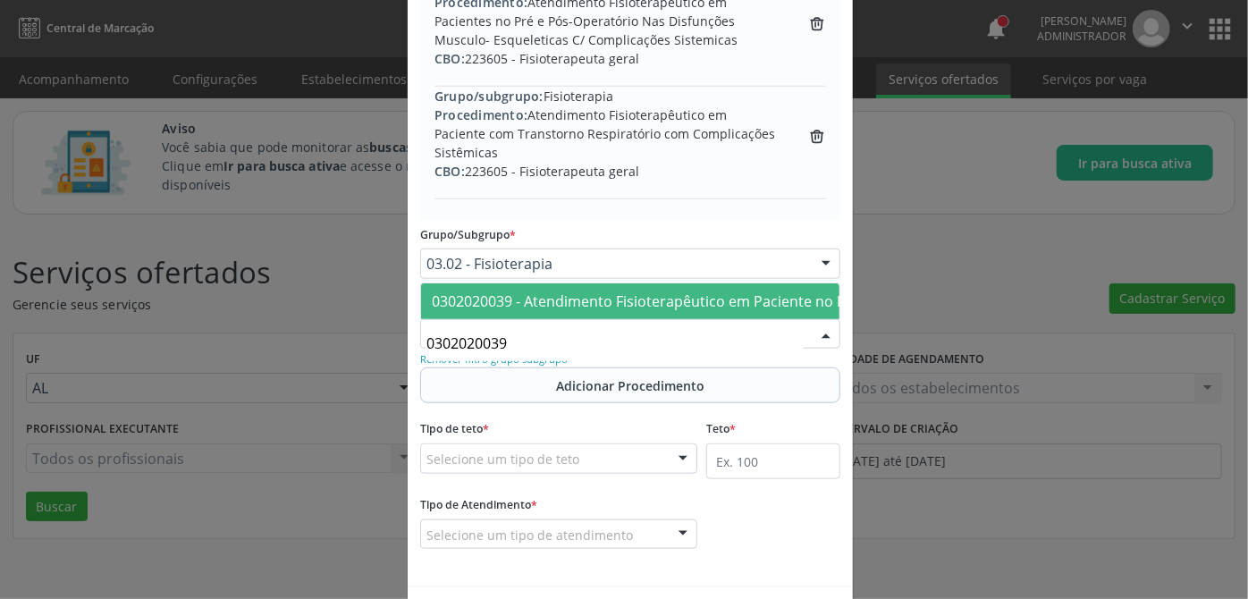
click at [620, 291] on span "0302020039 - Atendimento Fisioterapêutico em Paciente no Pré e Pós Cirurgia Onc…" at bounding box center [734, 301] width 604 height 20
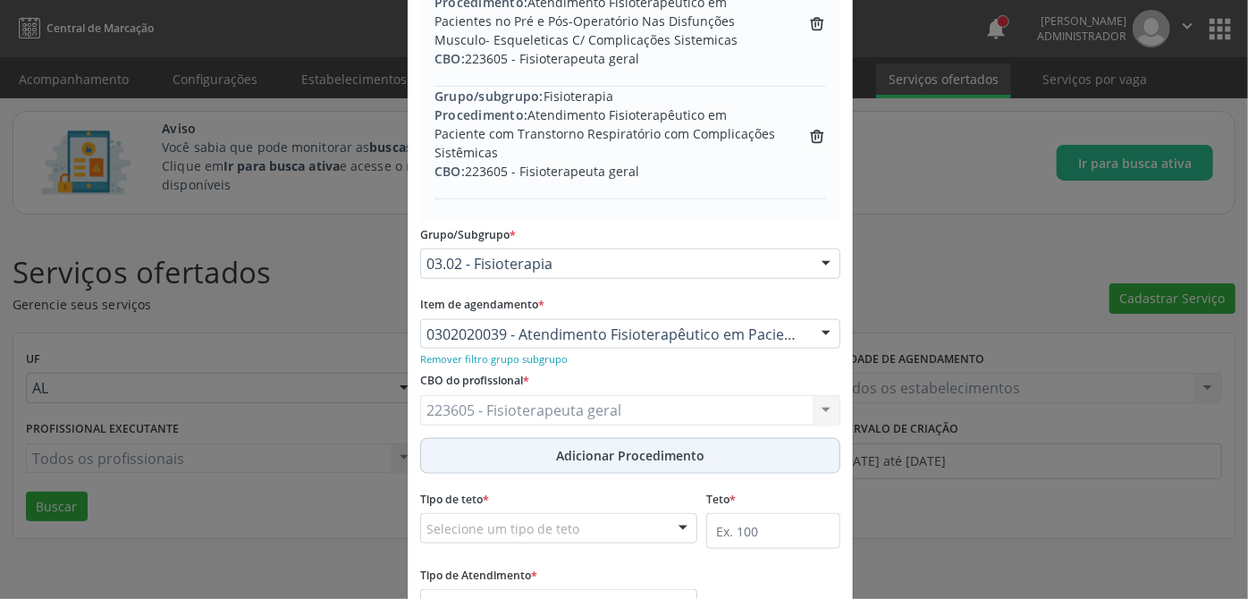
click at [624, 455] on span "Adicionar Procedimento" at bounding box center [630, 455] width 148 height 19
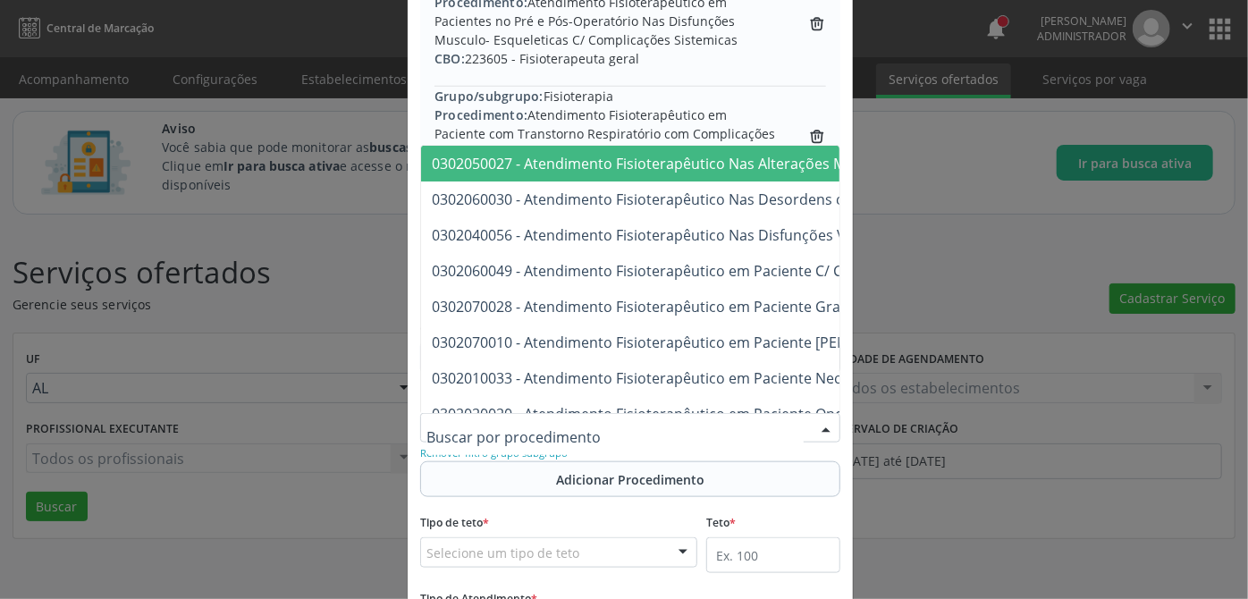
paste input "0302020020"
type input "0302020020"
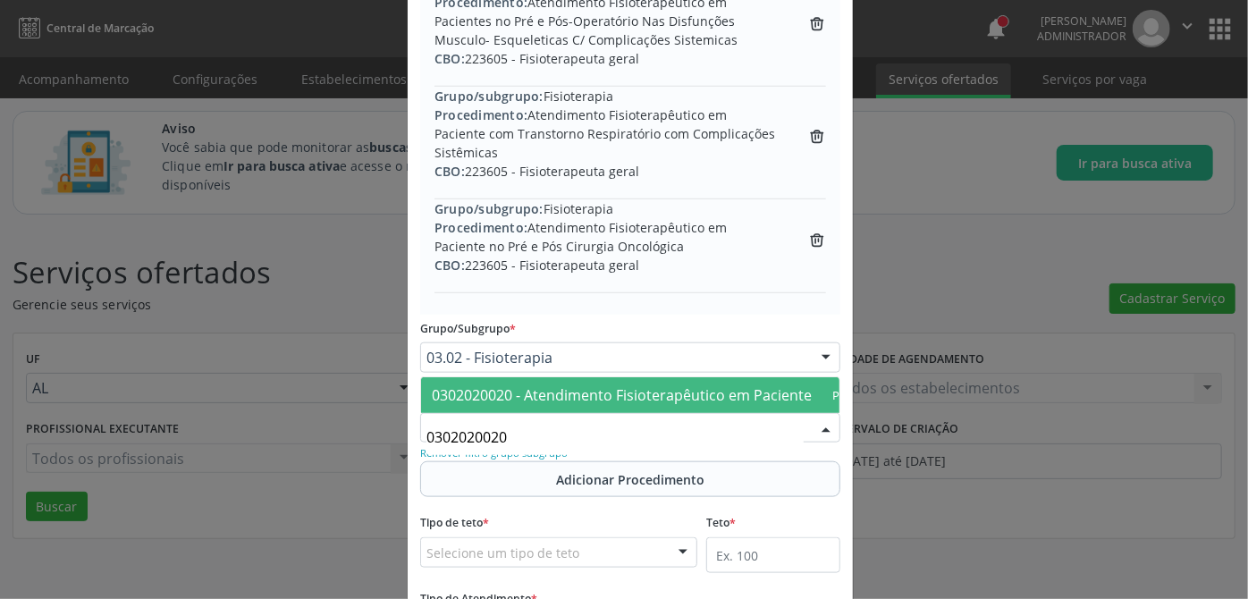
click at [678, 385] on span "0302020020 - Atendimento Fisioterapêutico em Paciente Oncológico Clínico" at bounding box center [686, 395] width 508 height 20
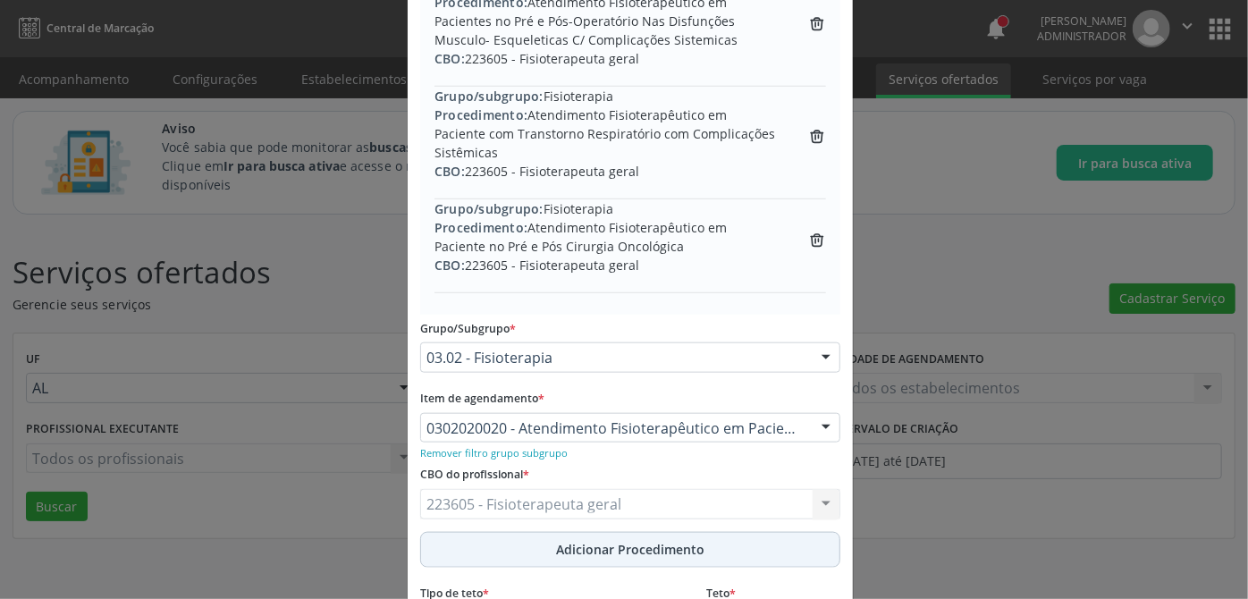
click at [627, 551] on span "Adicionar Procedimento" at bounding box center [630, 549] width 148 height 19
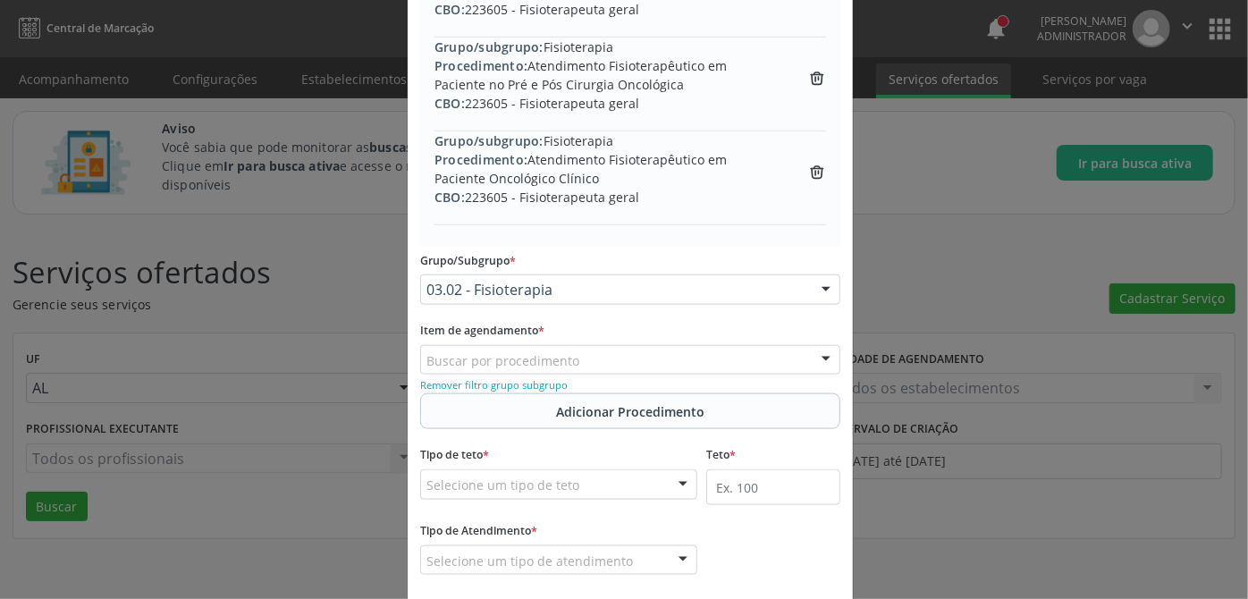
scroll to position [1062, 0]
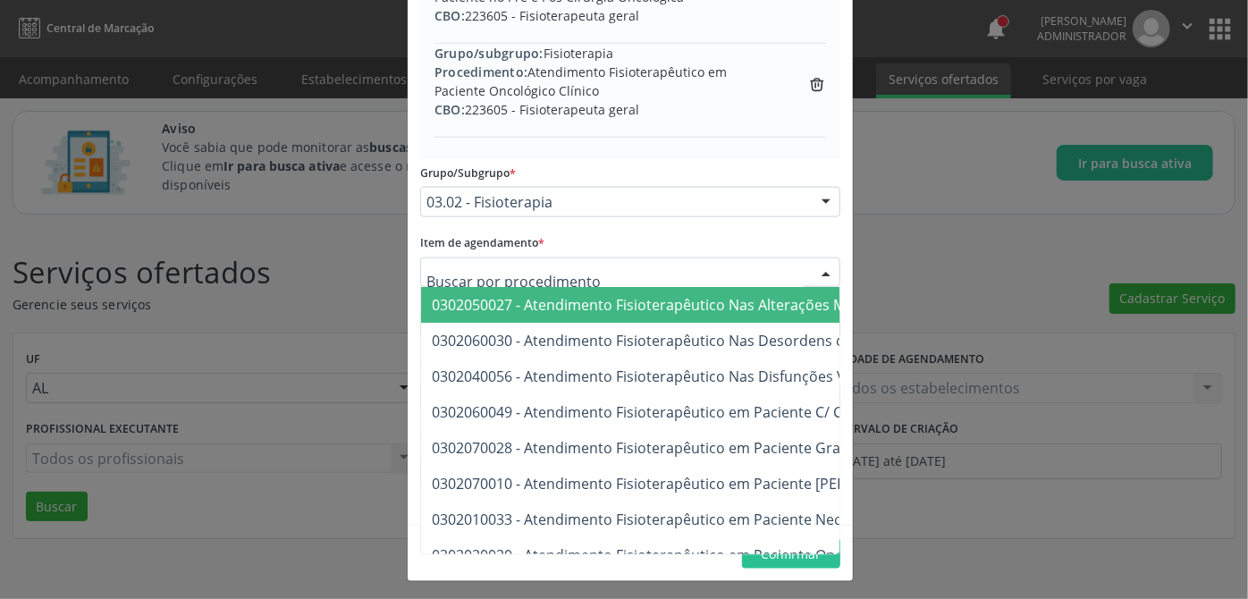
paste input "0302010033"
type input "0302010033"
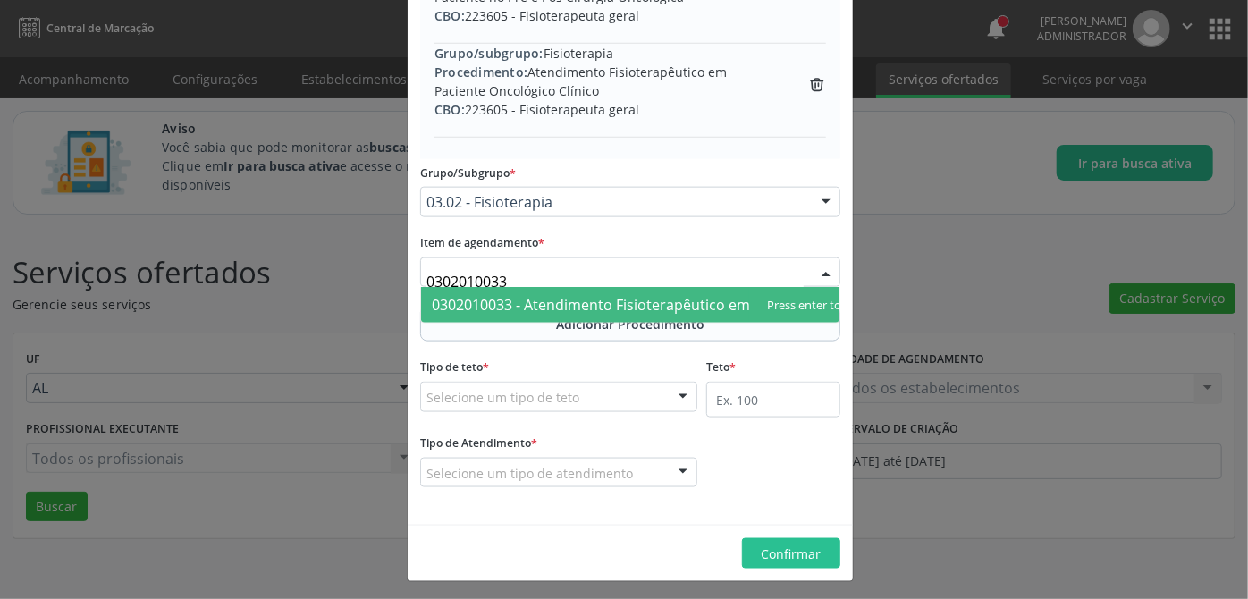
click at [540, 302] on span "0302010033 - Atendimento Fisioterapêutico em Paciente Neonato" at bounding box center [653, 305] width 442 height 20
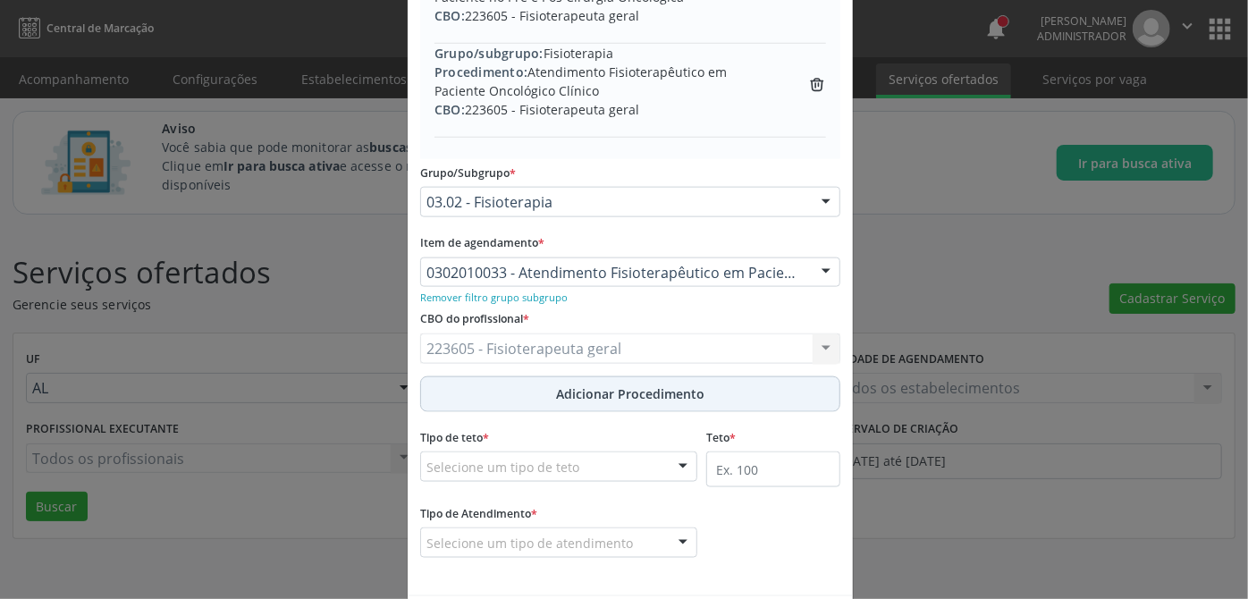
click at [620, 399] on span "Adicionar Procedimento" at bounding box center [630, 393] width 148 height 19
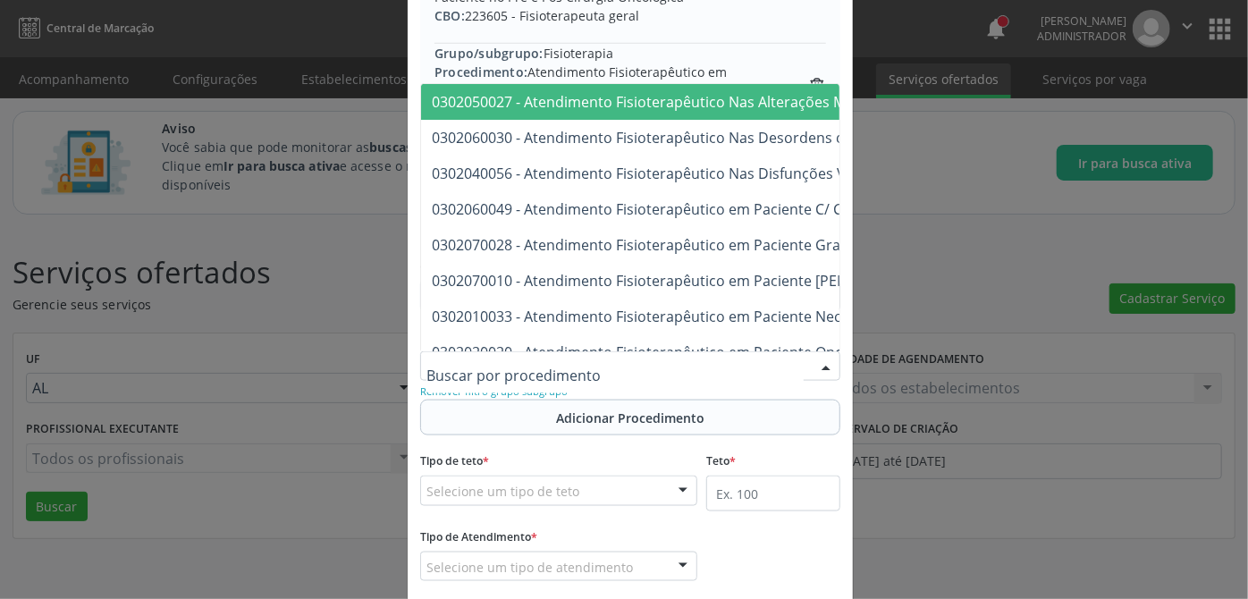
click at [571, 364] on div at bounding box center [630, 366] width 420 height 30
paste input "0302050019"
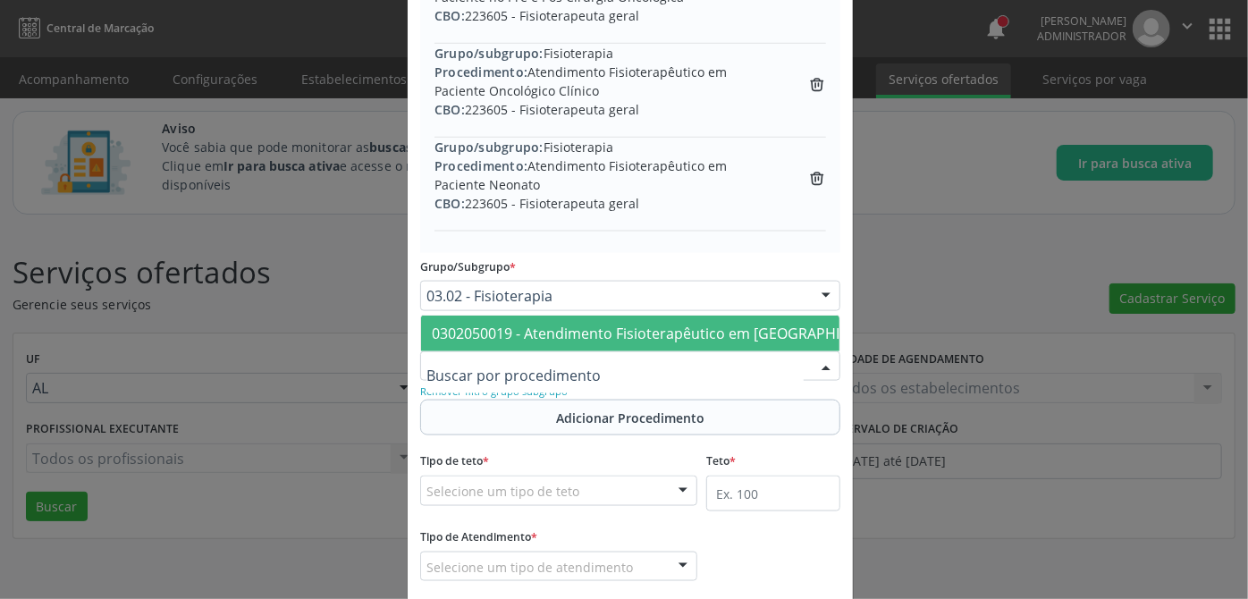
type input "0302050019"
click at [566, 324] on span "0302050019 - Atendimento Fisioterapêutico em [GEOGRAPHIC_DATA] no Pré e Pós-Ope…" at bounding box center [876, 334] width 889 height 20
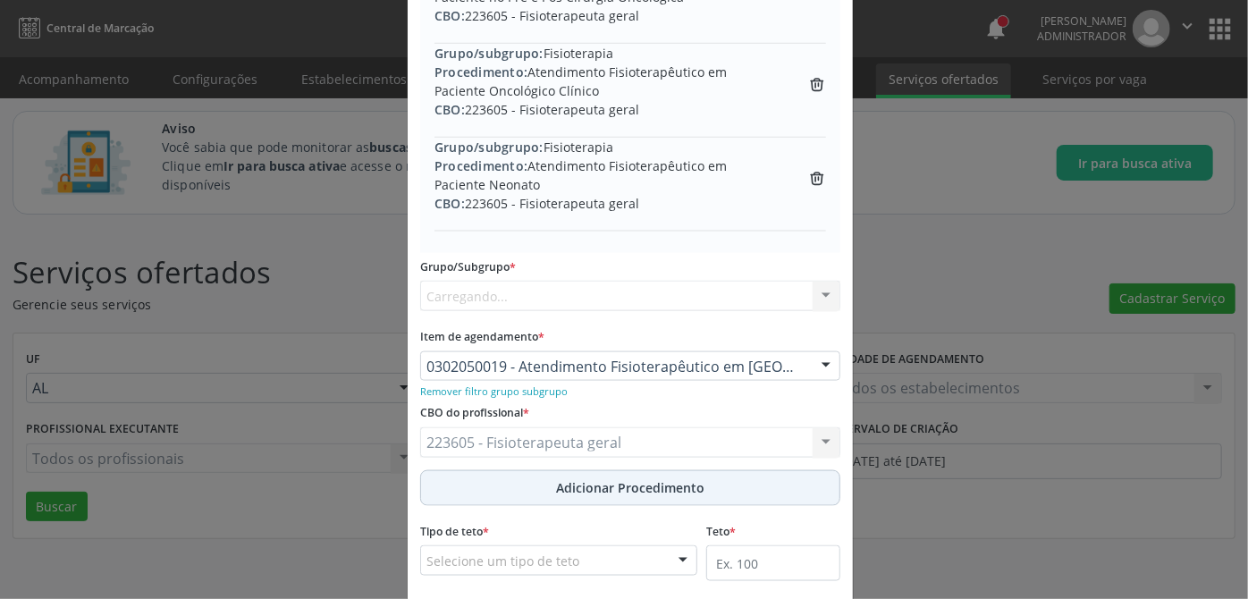
click at [631, 479] on span "Adicionar Procedimento" at bounding box center [630, 487] width 148 height 19
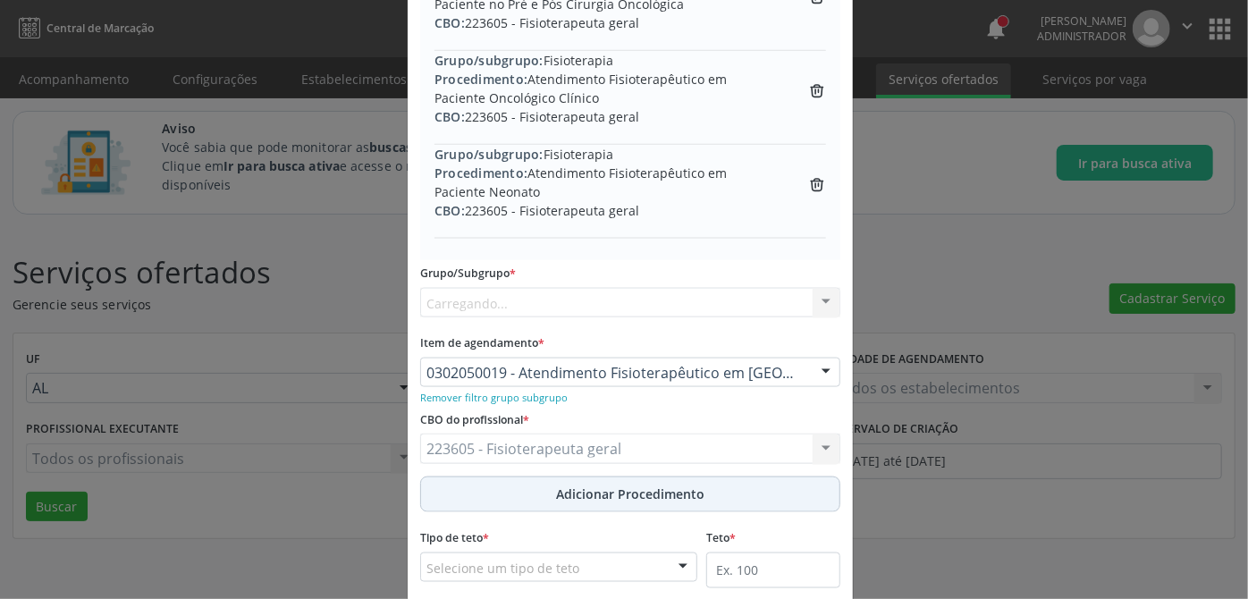
scroll to position [1068, 0]
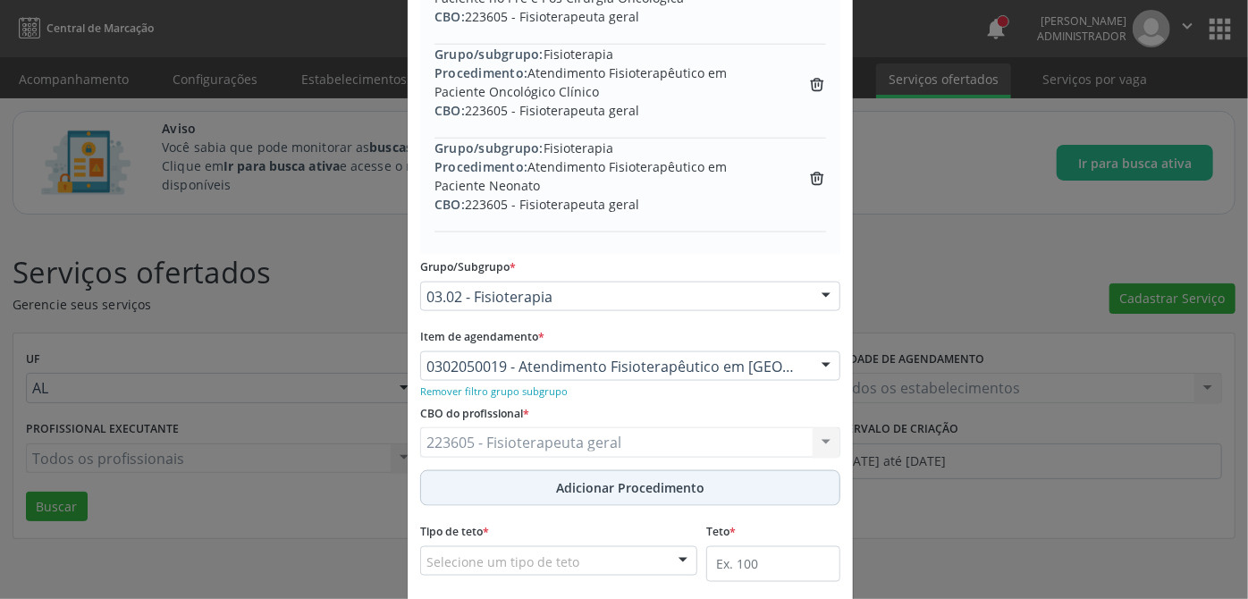
click at [651, 490] on span "Adicionar Procedimento" at bounding box center [630, 487] width 148 height 19
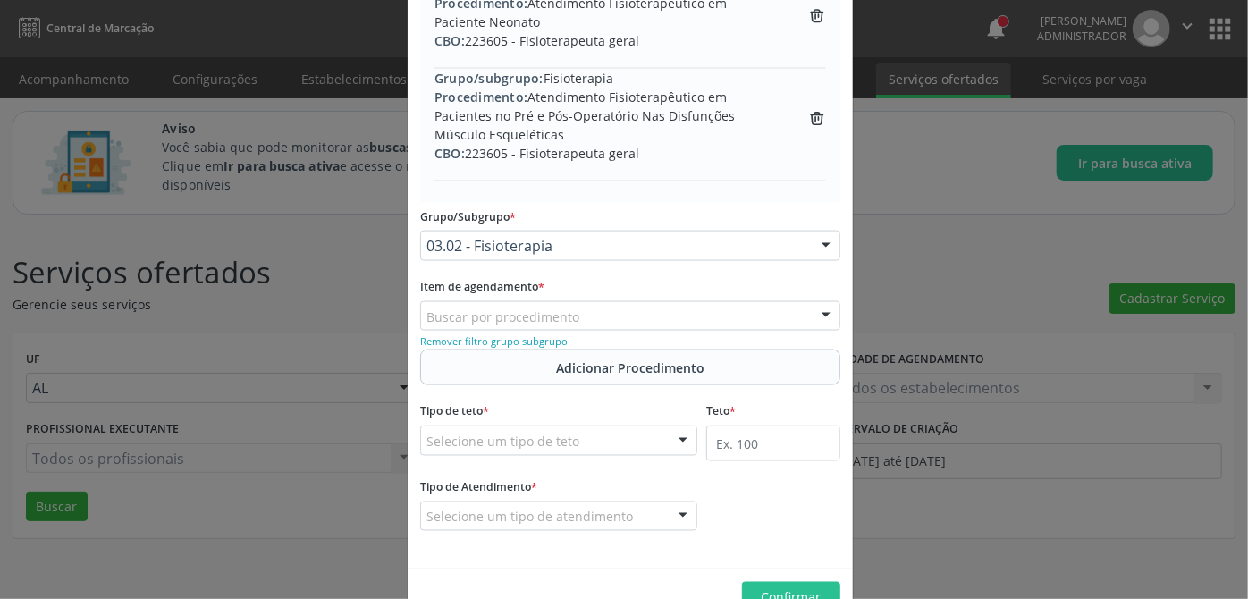
scroll to position [1268, 0]
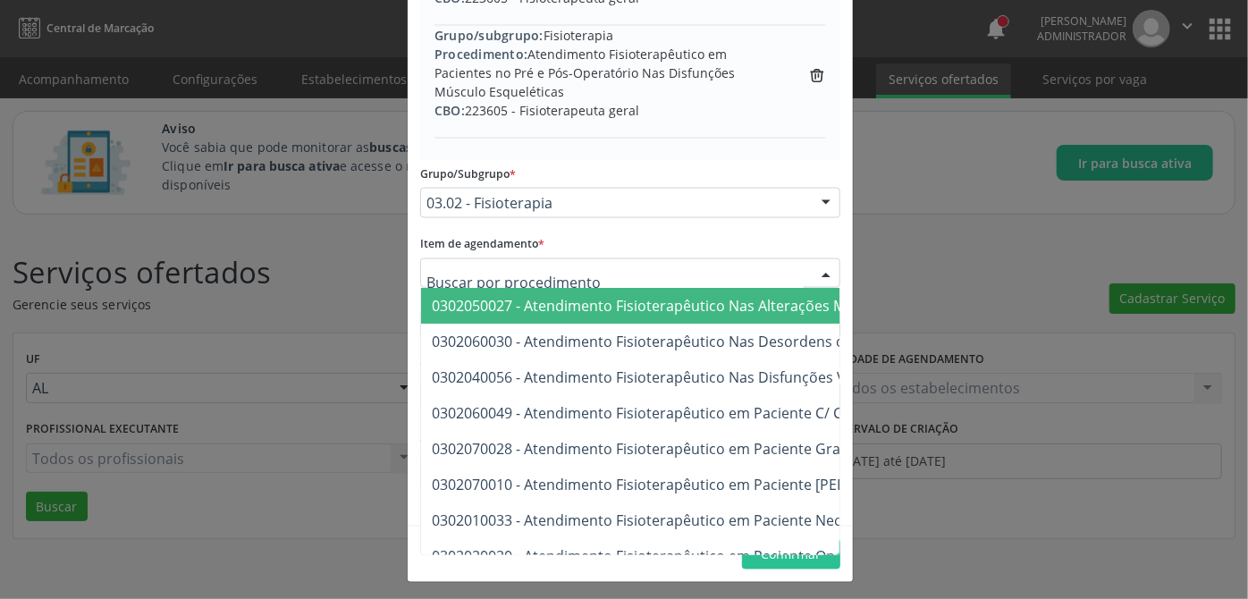
paste input "0302040021"
type input "0302040021"
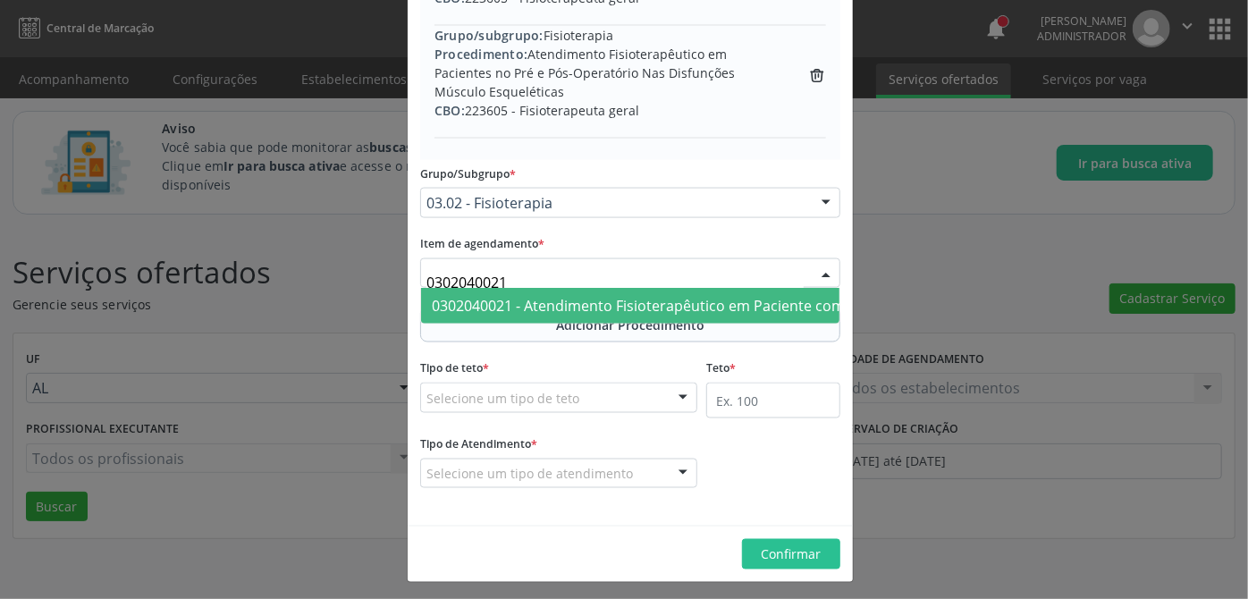
click at [600, 308] on span "0302040021 - Atendimento Fisioterapêutico em Paciente com Transtorno Respiratór…" at bounding box center [825, 306] width 786 height 20
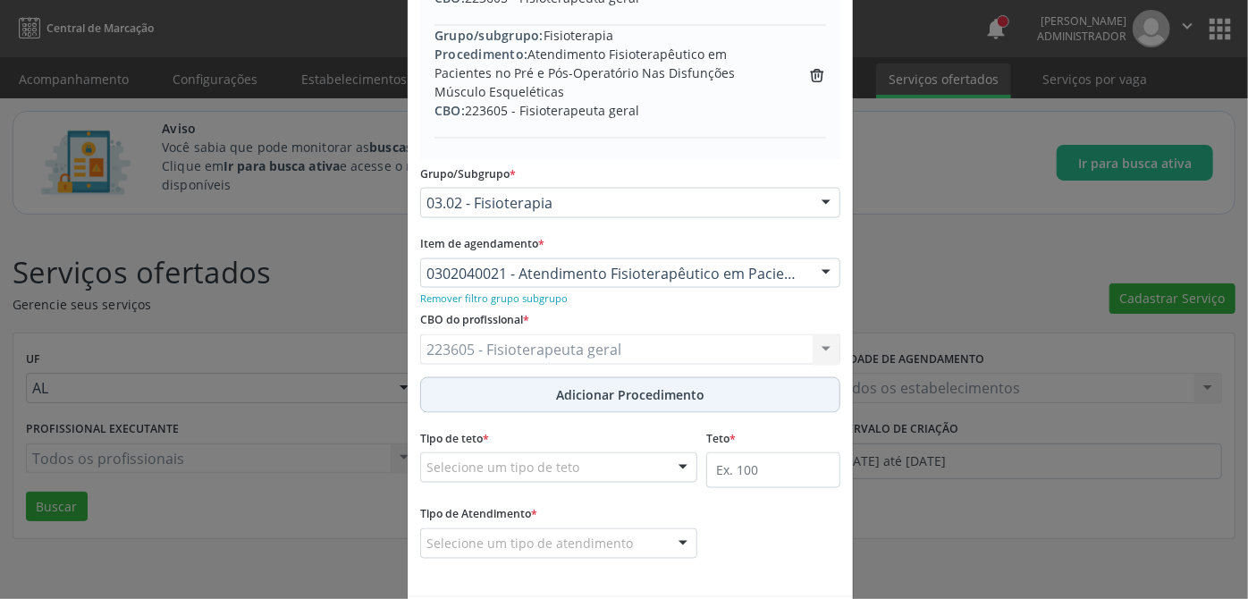
click at [638, 395] on span "Adicionar Procedimento" at bounding box center [630, 394] width 148 height 19
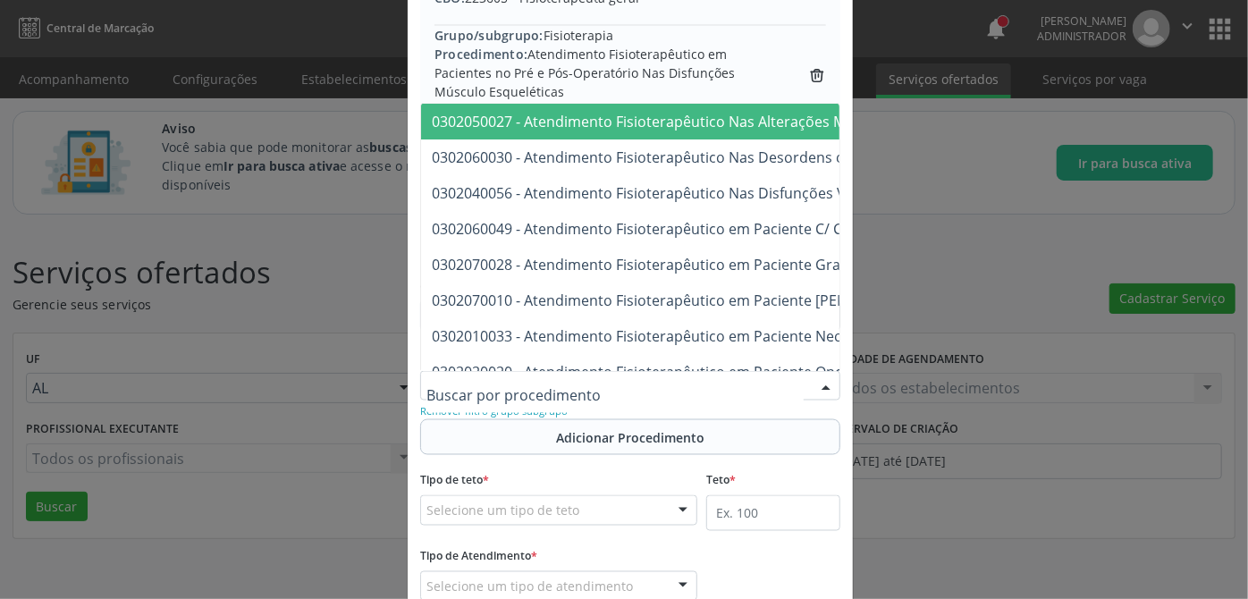
paste input "0302040030"
type input "0302040030"
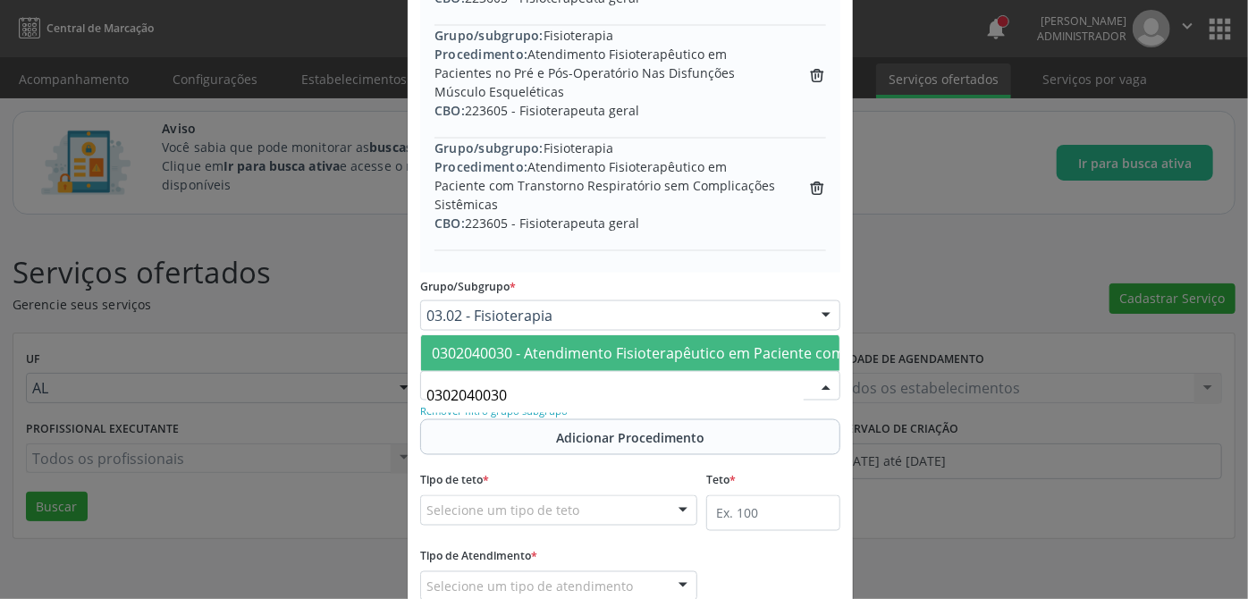
click at [629, 343] on span "0302040030 - Atendimento Fisioterapêutico em Paciente com Transtorno Clínico Ca…" at bounding box center [755, 353] width 646 height 20
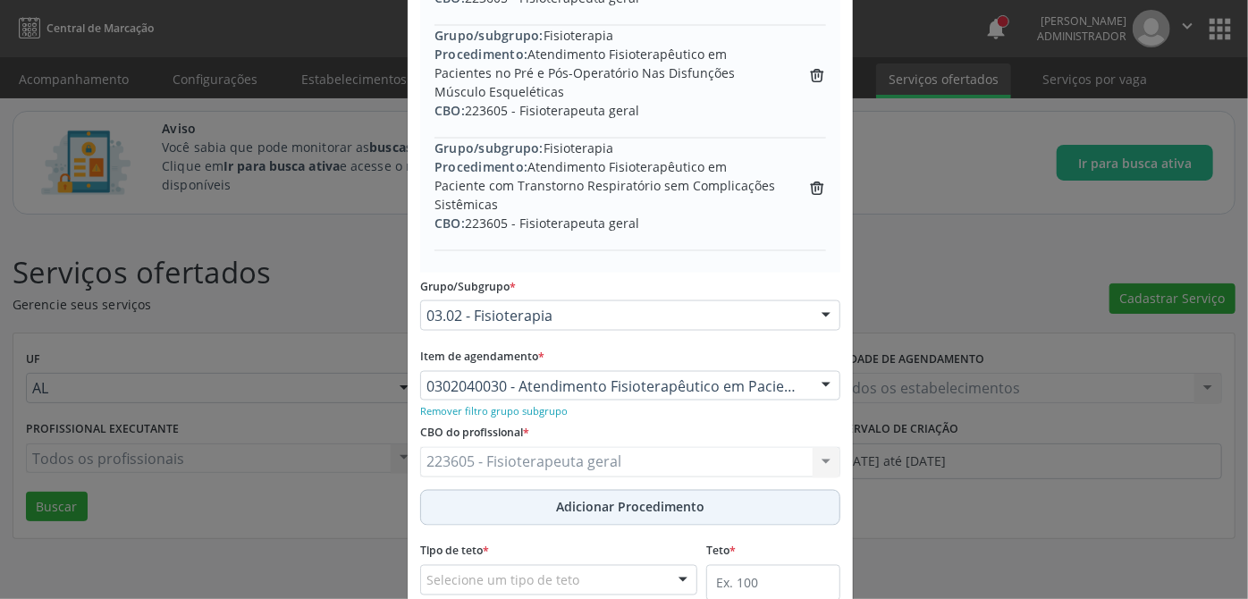
click at [579, 507] on span "Adicionar Procedimento" at bounding box center [630, 507] width 148 height 19
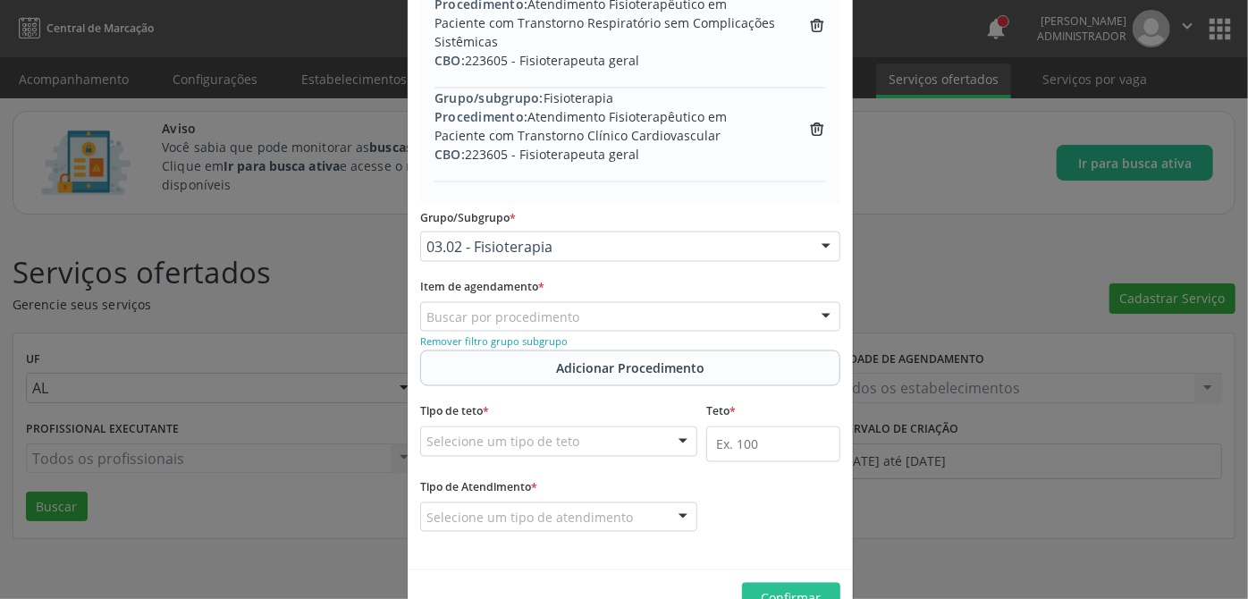
scroll to position [1474, 0]
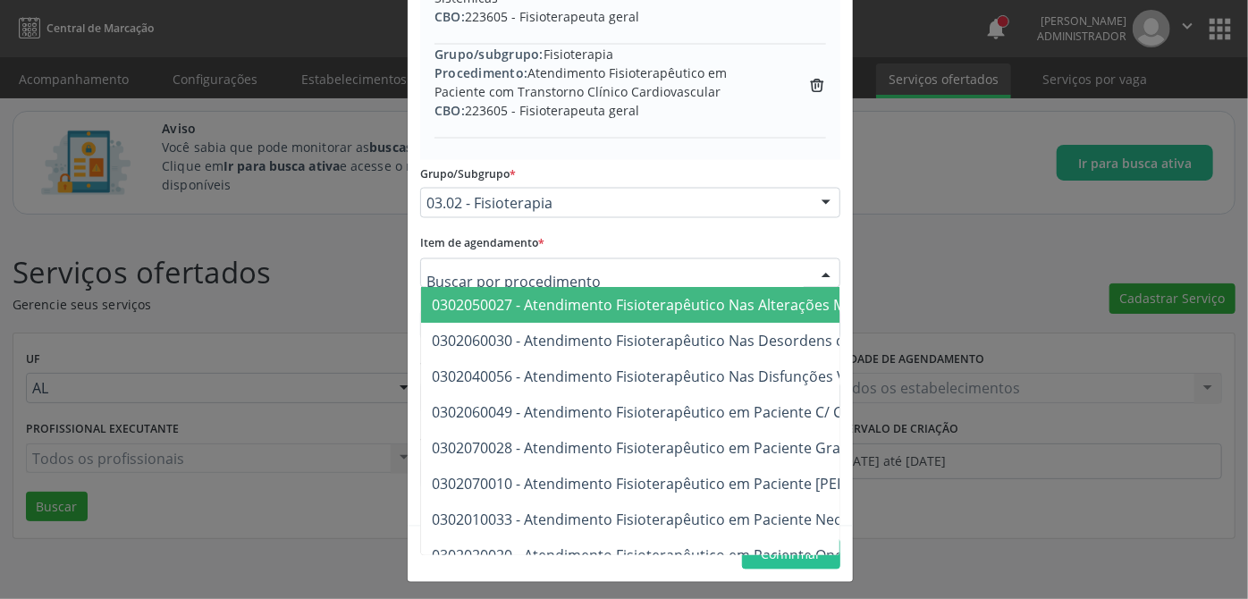
paste input "0302060049"
type input "0302060049"
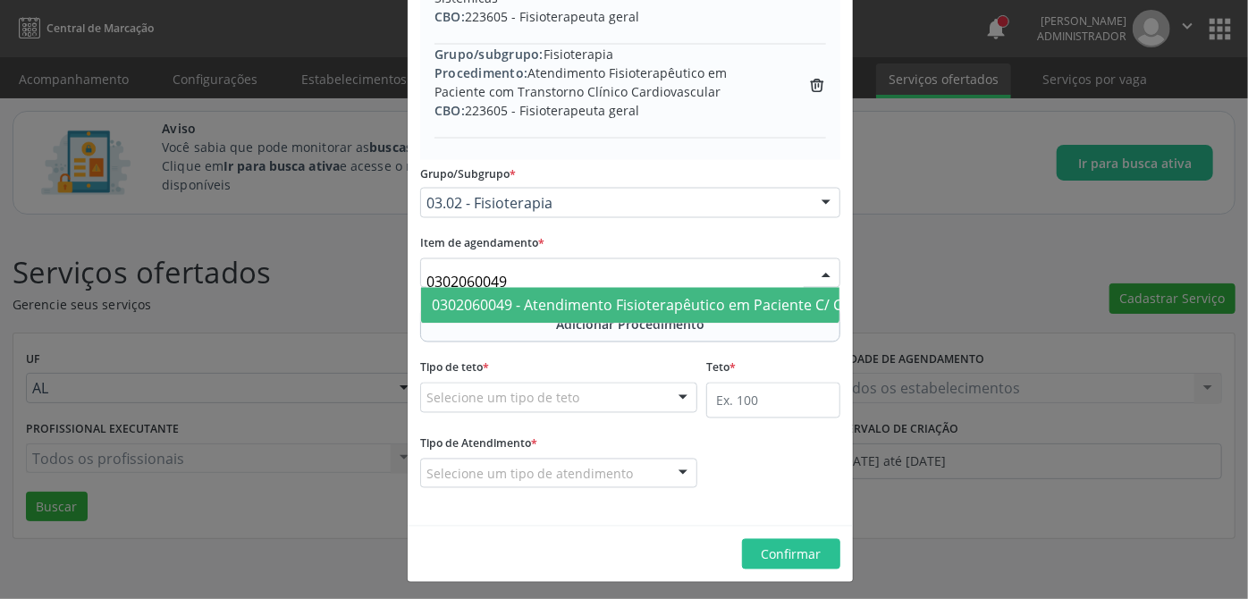
click at [578, 303] on span "0302060049 - Atendimento Fisioterapêutico em Paciente C/ Comprometimento Cognit…" at bounding box center [731, 306] width 599 height 20
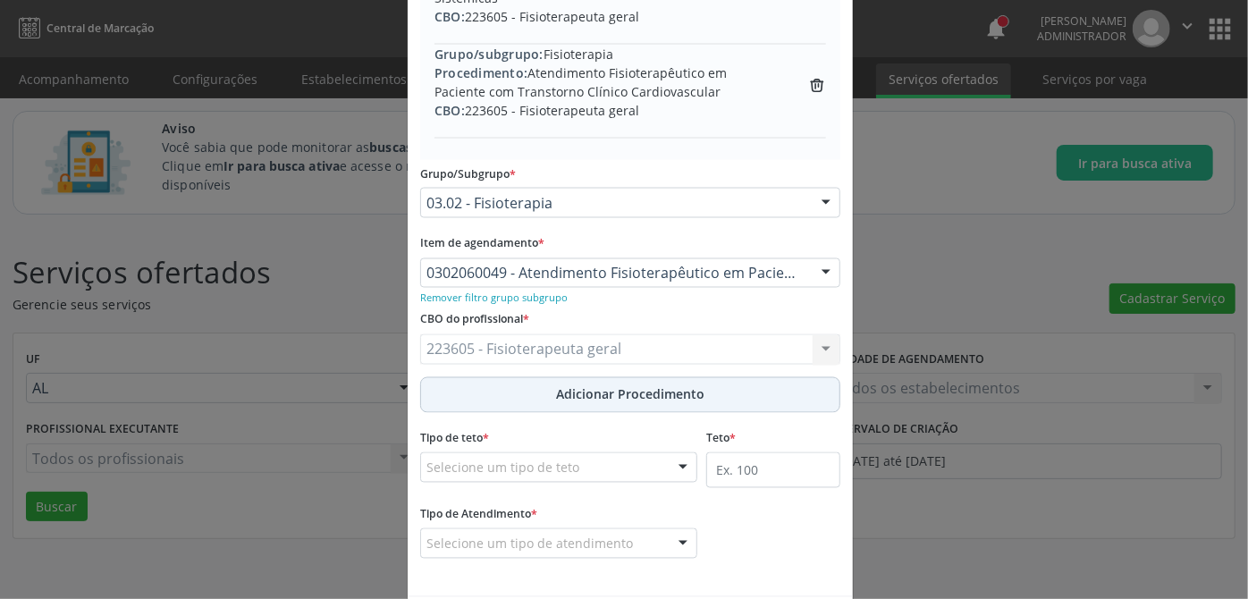
click at [670, 396] on span "Adicionar Procedimento" at bounding box center [630, 394] width 148 height 19
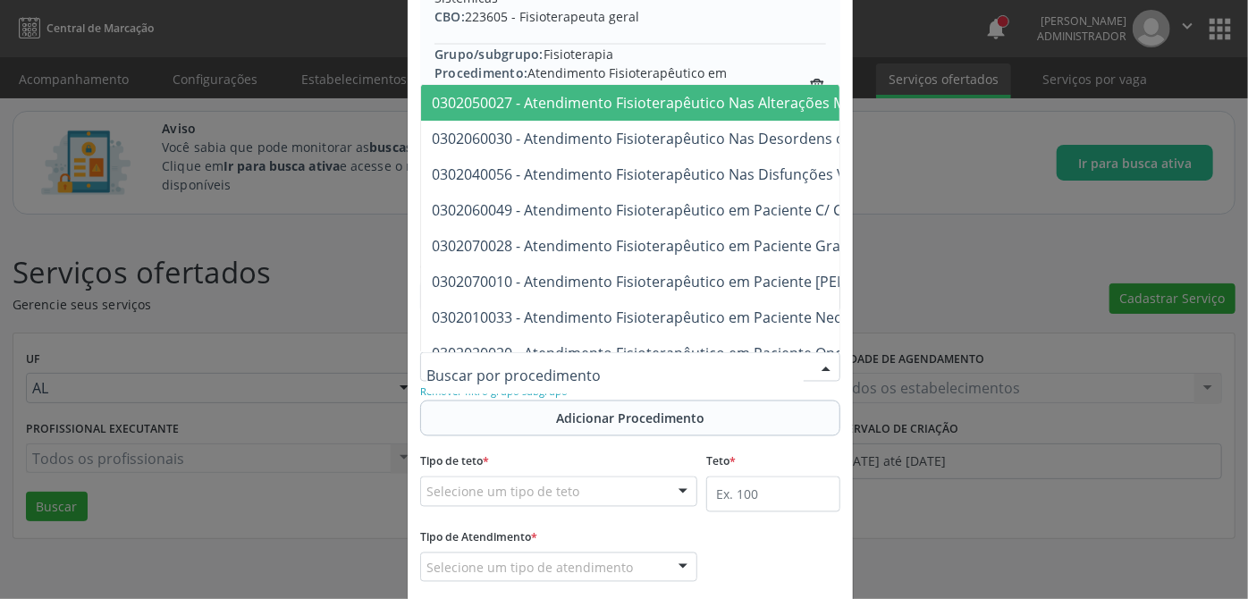
click at [678, 360] on div at bounding box center [630, 367] width 420 height 30
paste input "0302050027"
type input "0302050027"
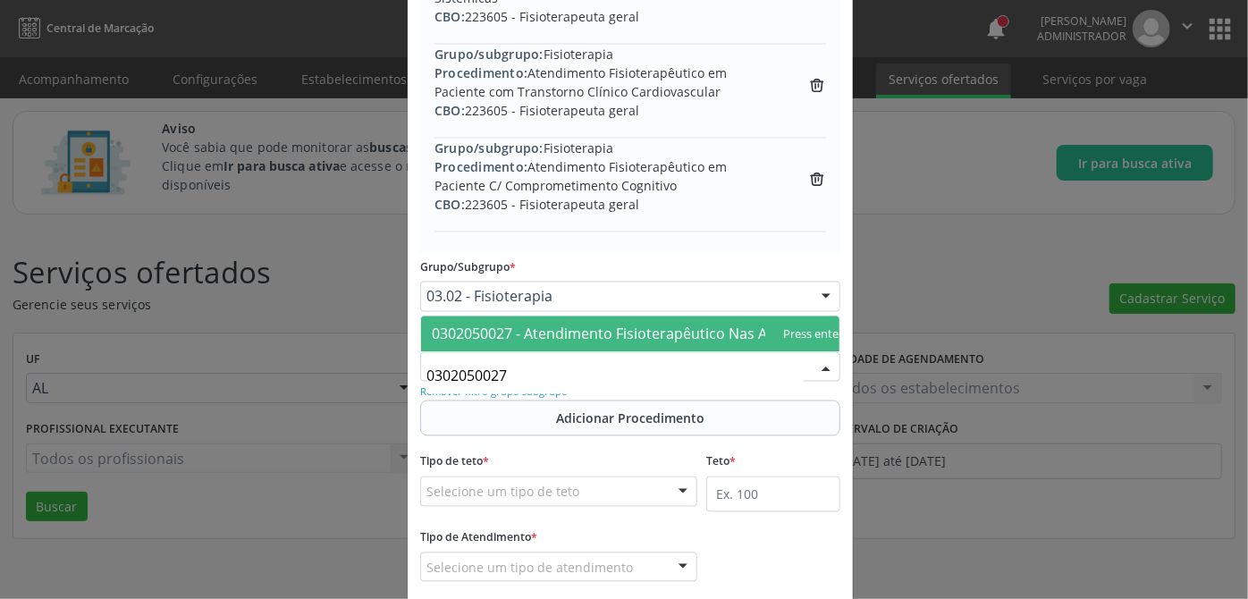
click at [727, 324] on span "0302050027 - Atendimento Fisioterapêutico Nas Alterações Motoras" at bounding box center [661, 334] width 459 height 20
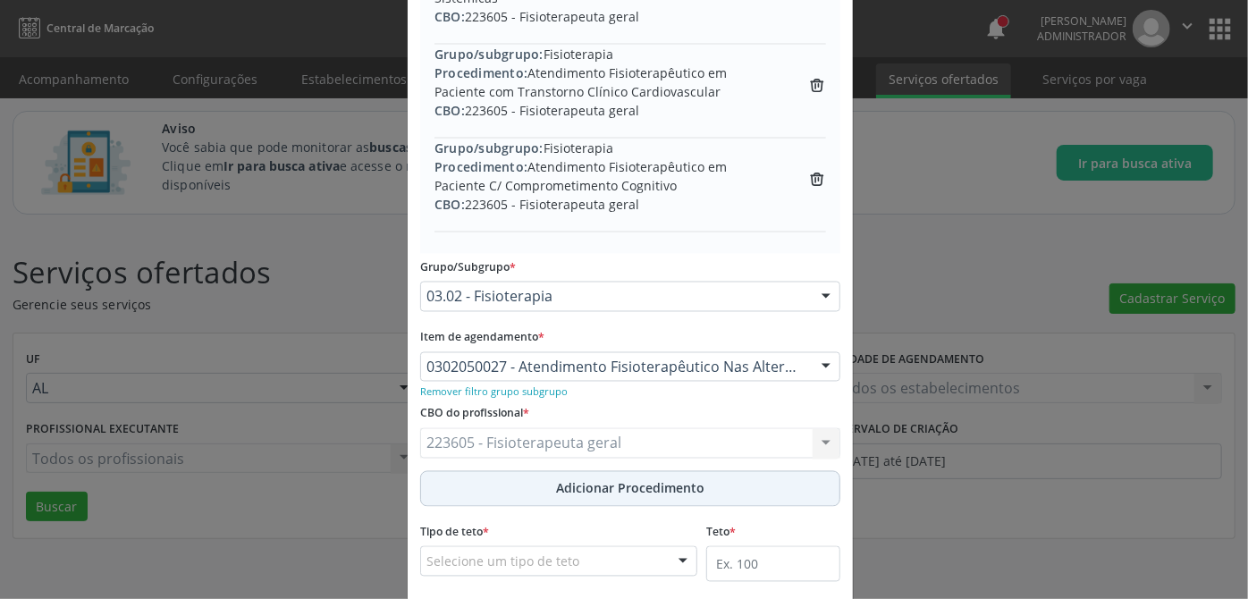
click at [625, 485] on span "Adicionar Procedimento" at bounding box center [630, 488] width 148 height 19
click at [670, 486] on span "Adicionar Procedimento" at bounding box center [630, 488] width 148 height 19
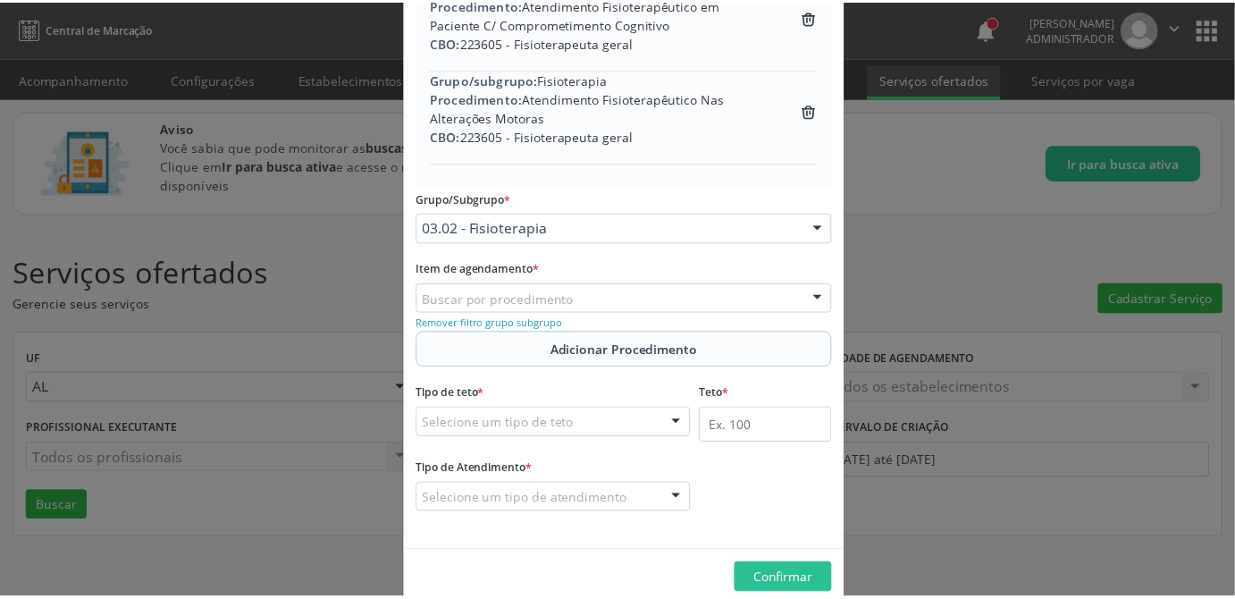
scroll to position [1661, 0]
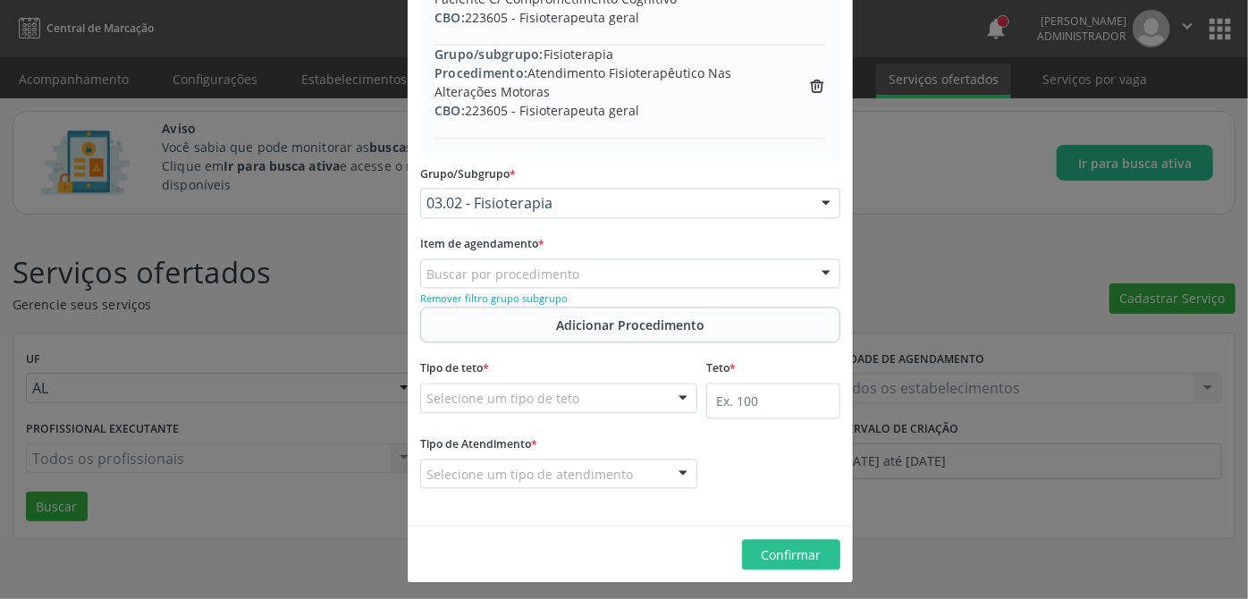
click at [576, 400] on div "Selecione um tipo de teto" at bounding box center [558, 398] width 277 height 30
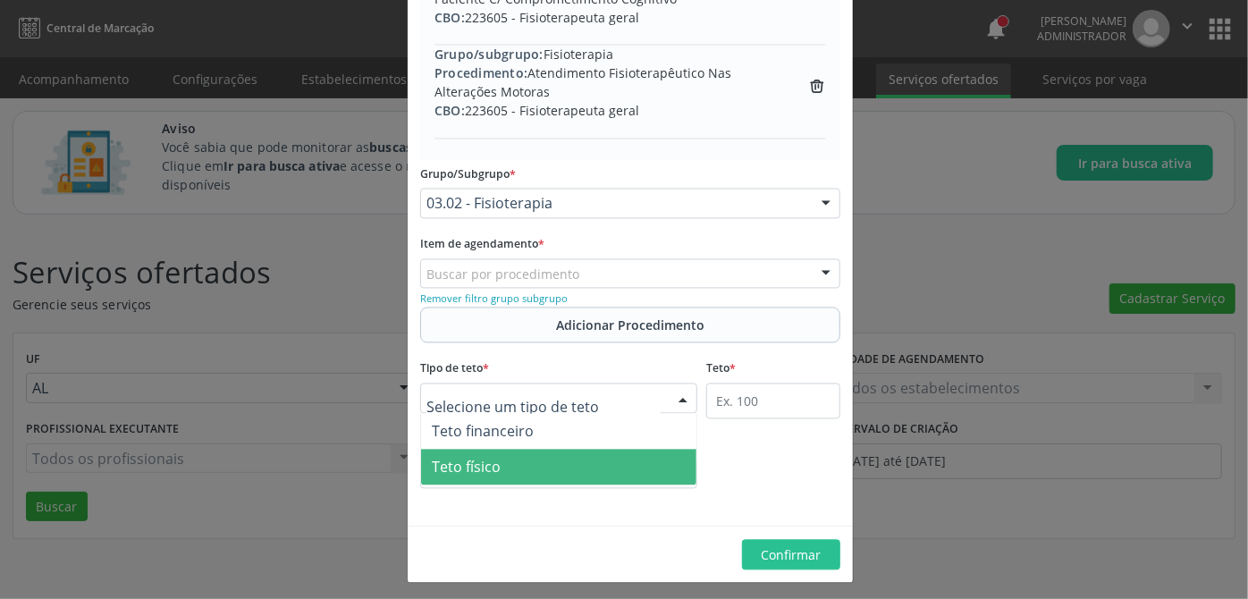
click at [541, 459] on span "Teto físico" at bounding box center [558, 468] width 275 height 36
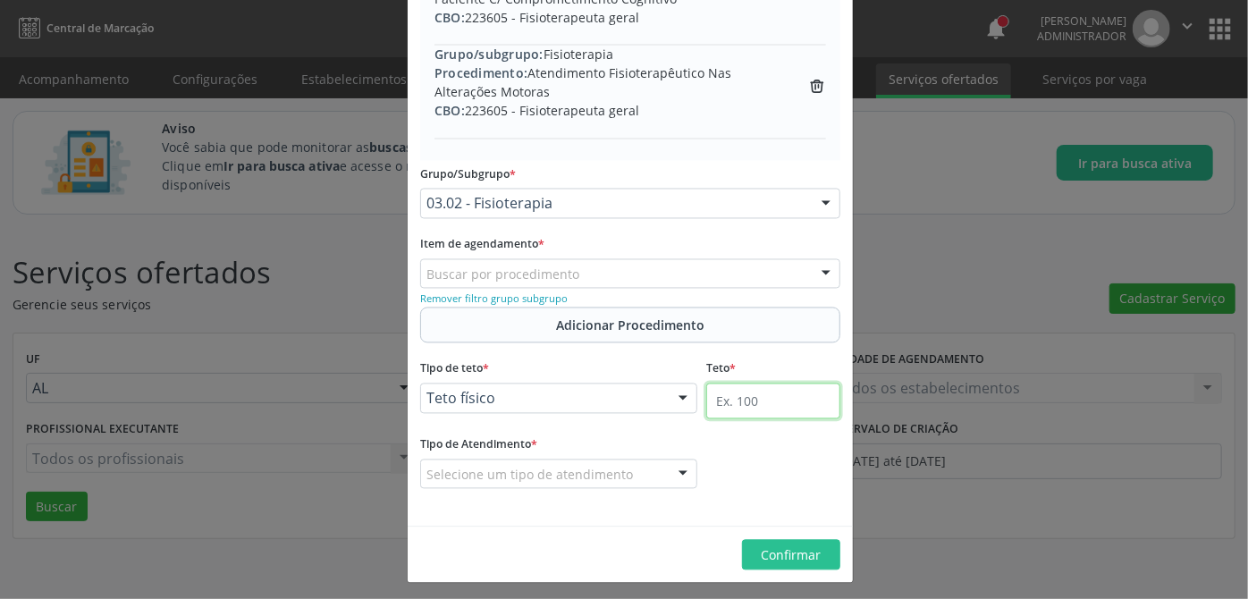
click at [759, 390] on input "text" at bounding box center [773, 401] width 134 height 36
type input "100"
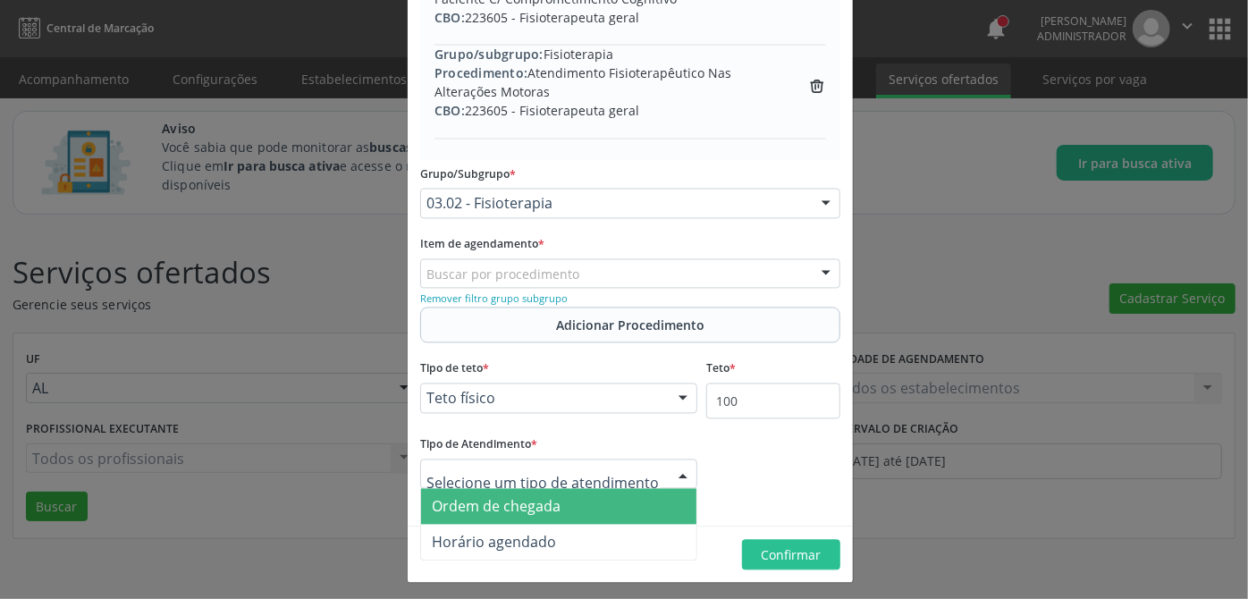
click at [517, 508] on span "Ordem de chegada" at bounding box center [496, 507] width 129 height 20
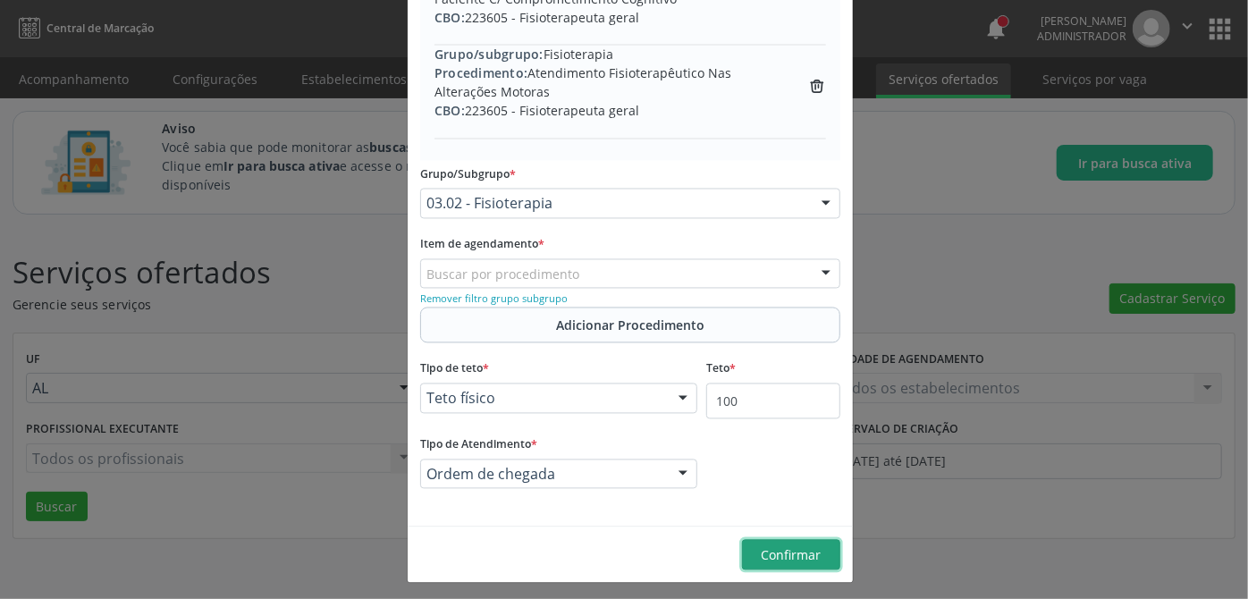
click at [805, 550] on span "Confirmar" at bounding box center [792, 555] width 60 height 17
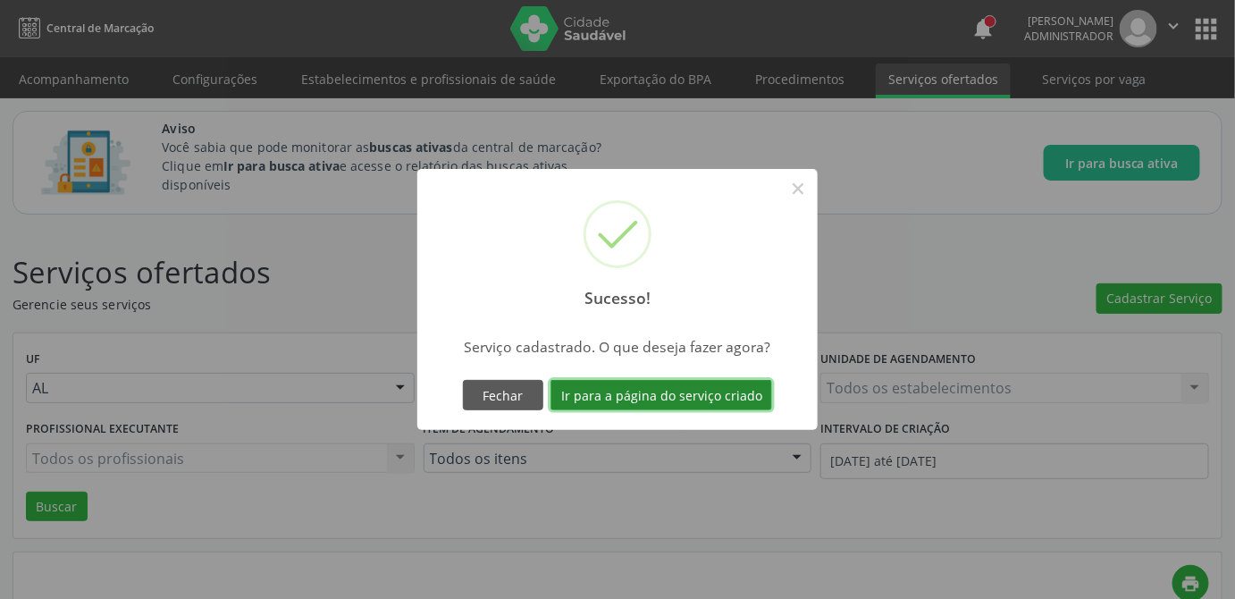
click at [671, 392] on button "Ir para a página do serviço criado" at bounding box center [662, 395] width 222 height 30
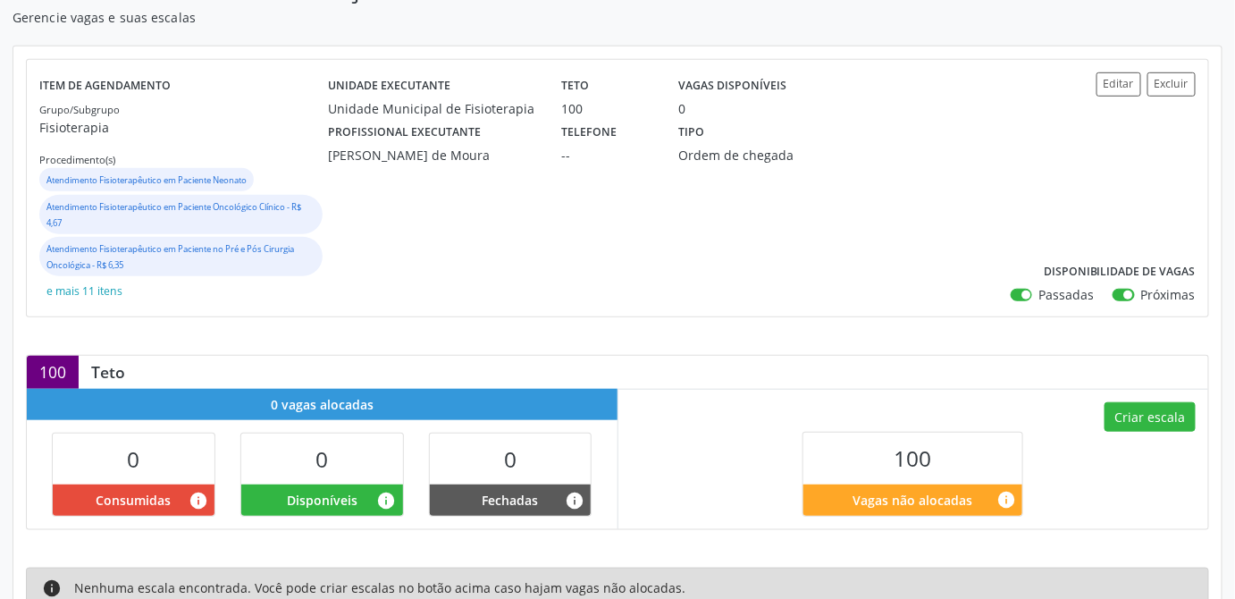
scroll to position [451, 0]
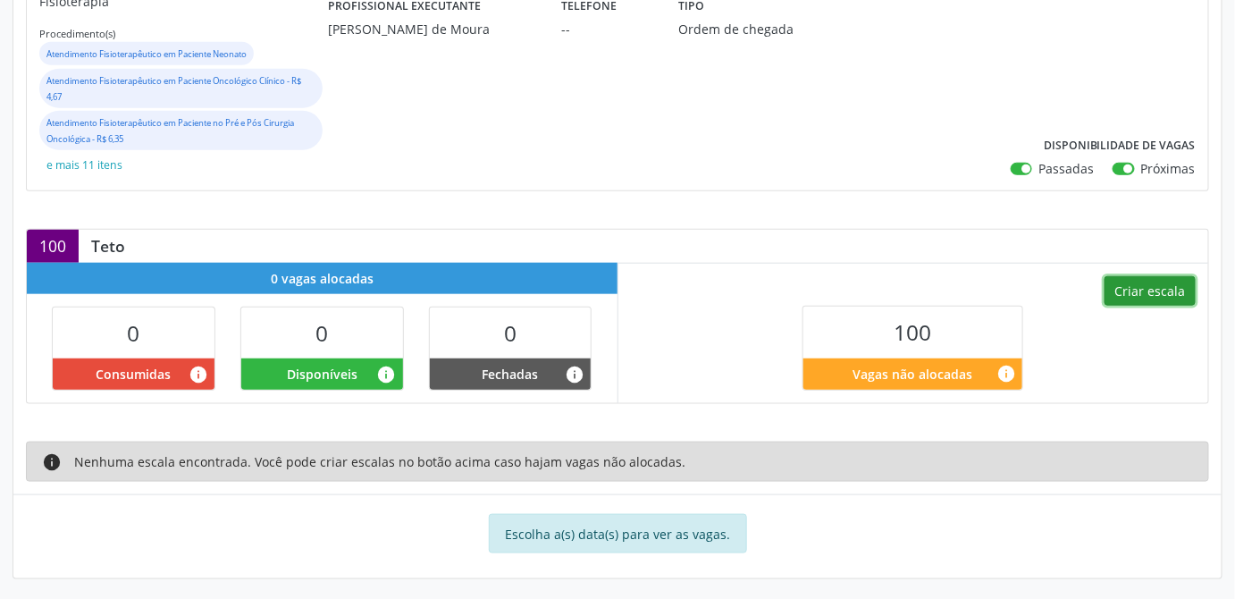
click at [1173, 288] on button "Criar escala" at bounding box center [1150, 291] width 91 height 30
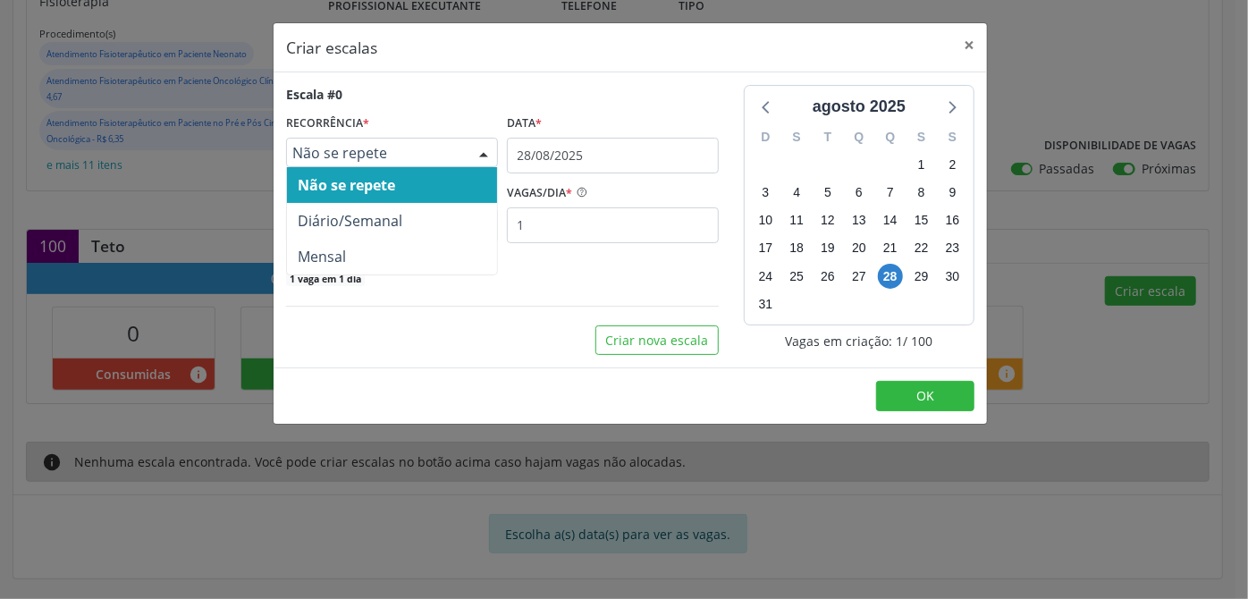
click at [433, 153] on span "Não se repete" at bounding box center [376, 153] width 169 height 18
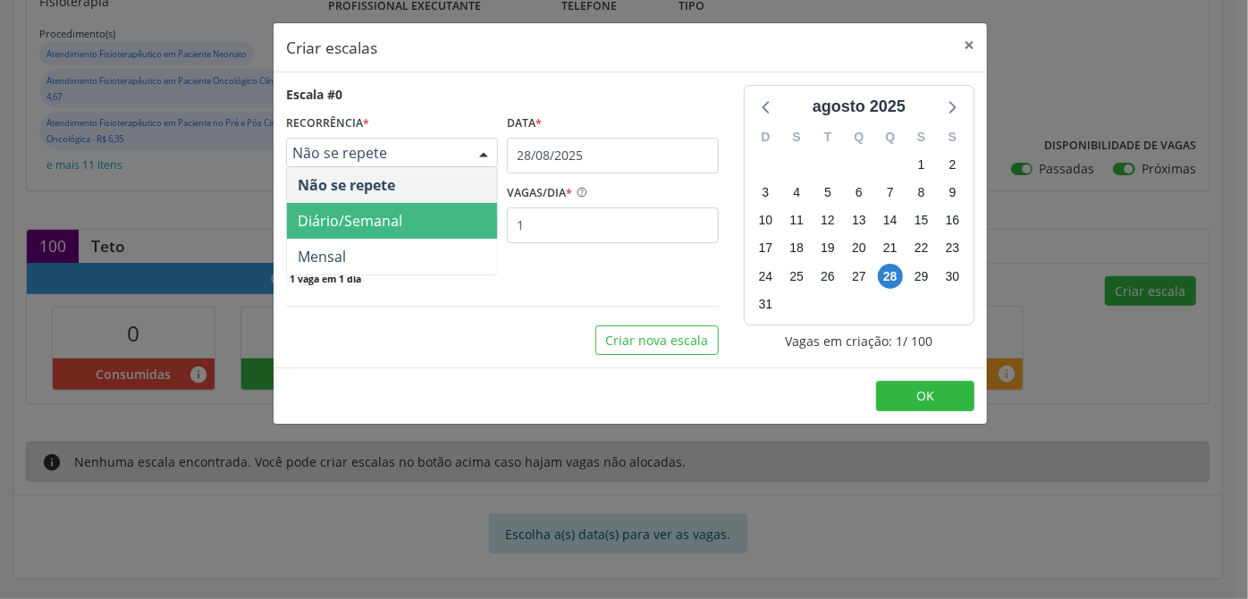
click at [399, 222] on span "Diário/Semanal" at bounding box center [350, 221] width 105 height 20
select select "8"
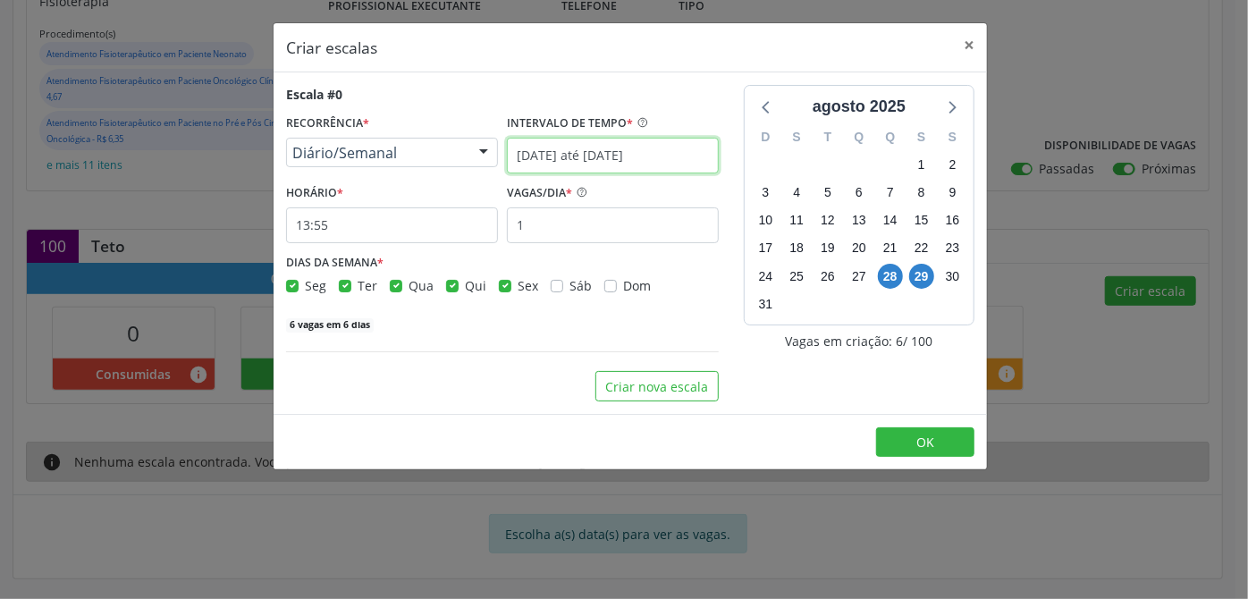
click at [605, 153] on input "[DATE] até [DATE]" at bounding box center [613, 156] width 212 height 36
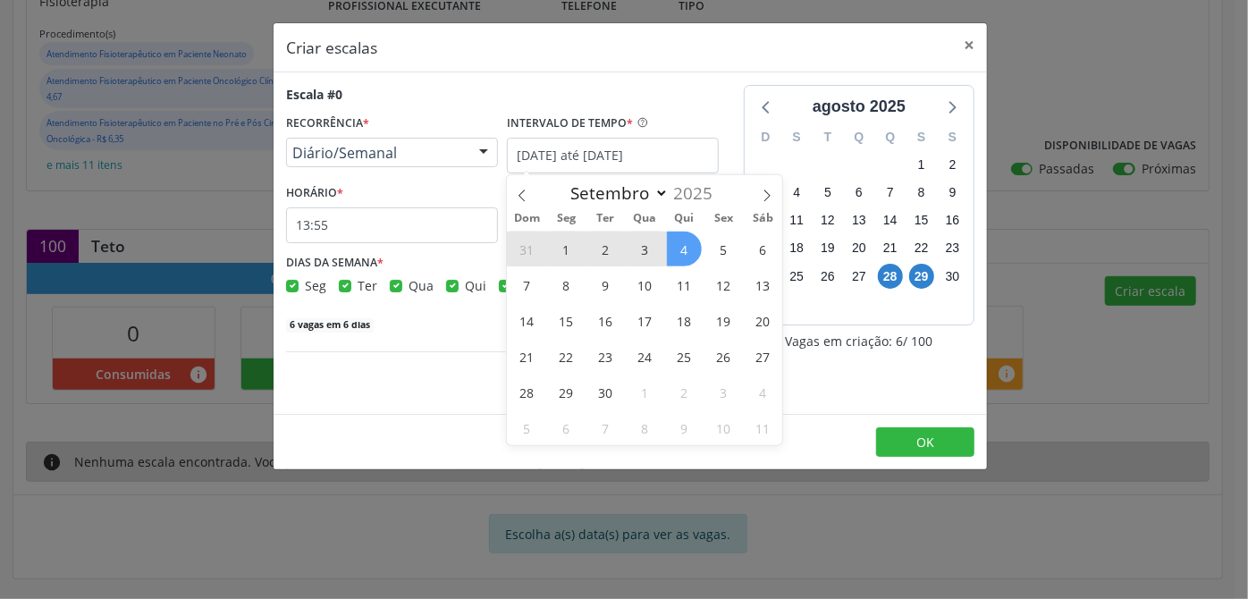
click at [573, 249] on span "1" at bounding box center [566, 249] width 35 height 35
type input "[DATE]"
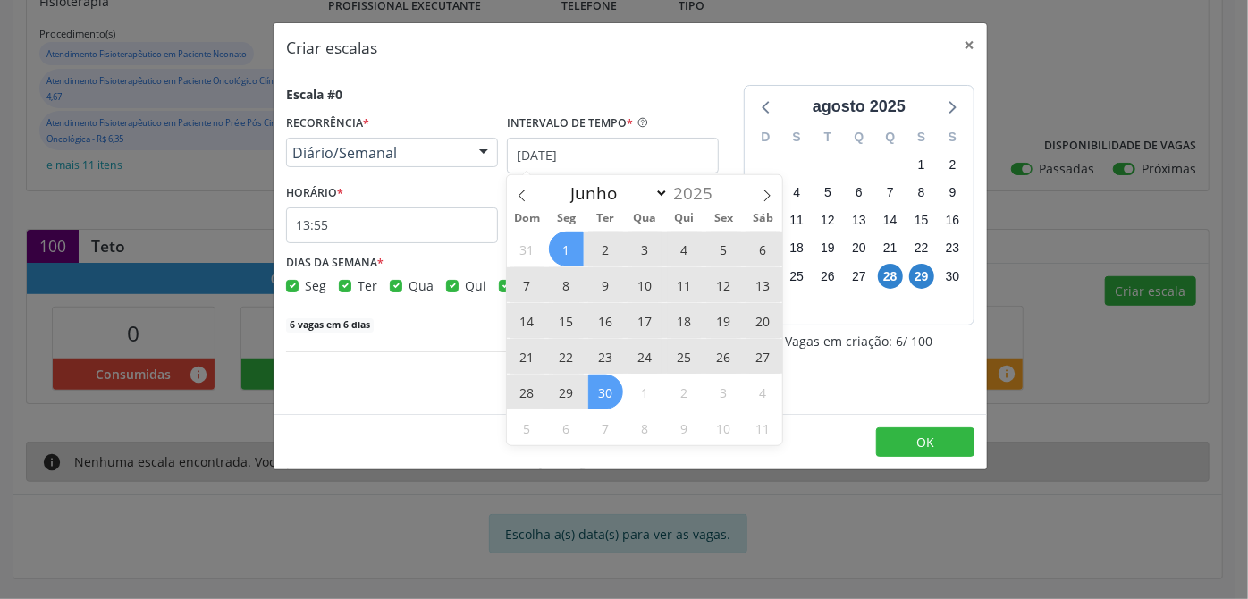
click at [594, 392] on span "30" at bounding box center [605, 392] width 35 height 35
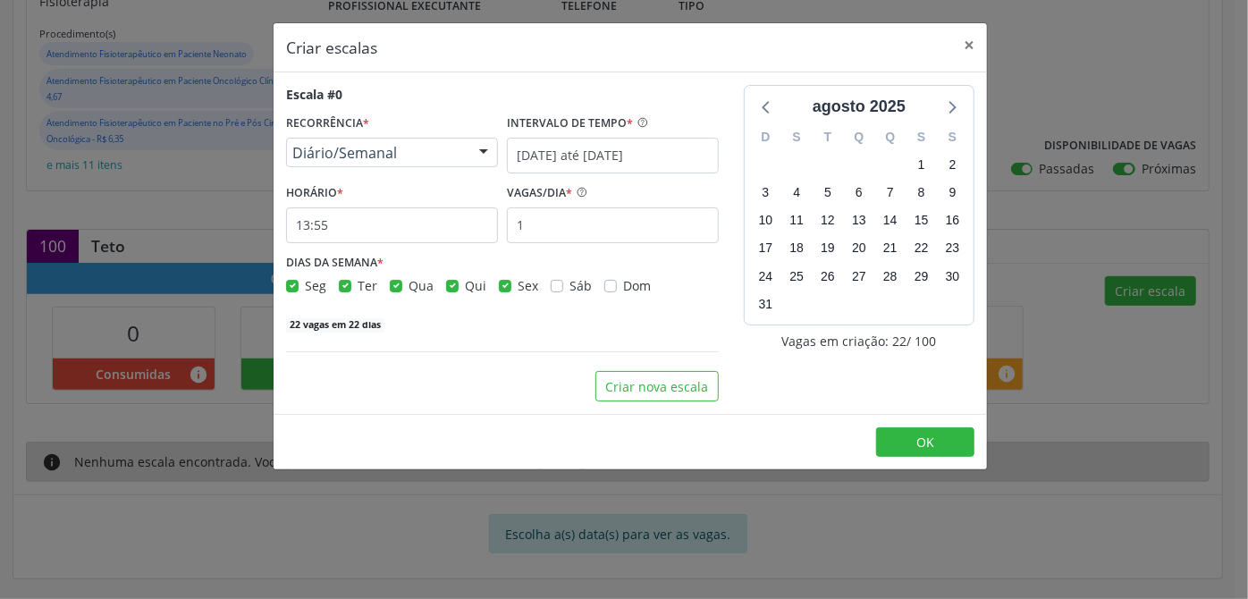
click at [442, 289] on div "Seg Ter Qua Qui Sex Sáb Dom" at bounding box center [502, 285] width 433 height 19
click at [458, 291] on div "Qui" at bounding box center [466, 285] width 40 height 19
click at [465, 286] on label "Qui" at bounding box center [475, 285] width 21 height 19
click at [453, 286] on input "Qui" at bounding box center [452, 284] width 13 height 16
checkbox input "false"
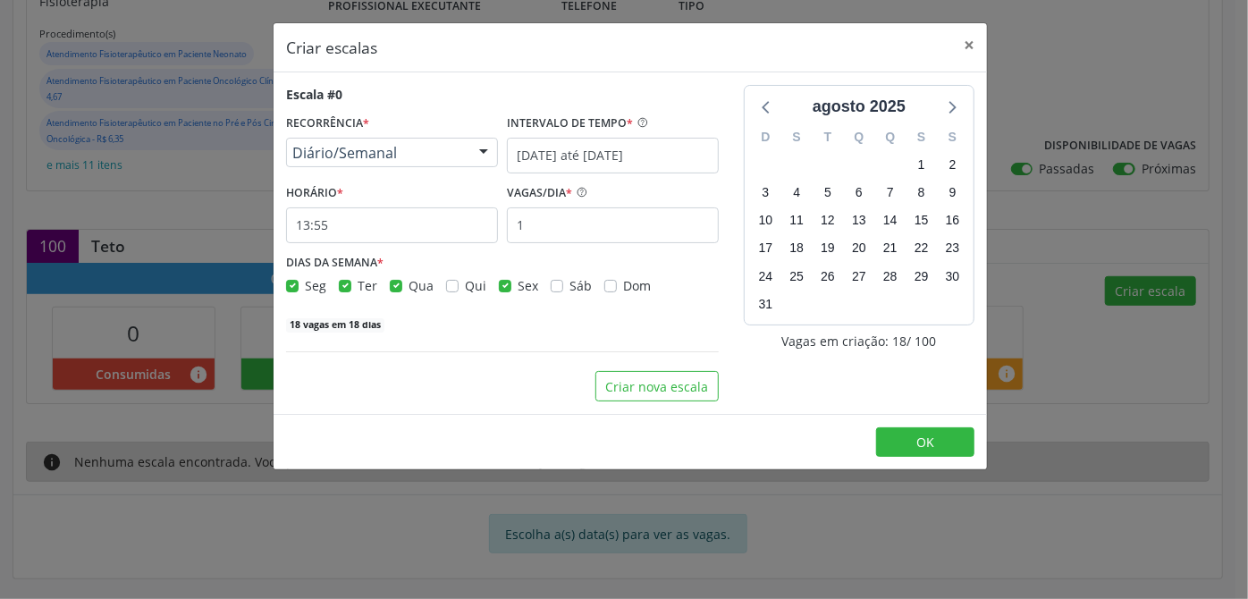
click at [518, 284] on label "Sex" at bounding box center [528, 285] width 21 height 19
click at [499, 284] on input "Sex" at bounding box center [505, 284] width 13 height 16
checkbox input "false"
click at [345, 227] on input "13:55" at bounding box center [392, 225] width 212 height 36
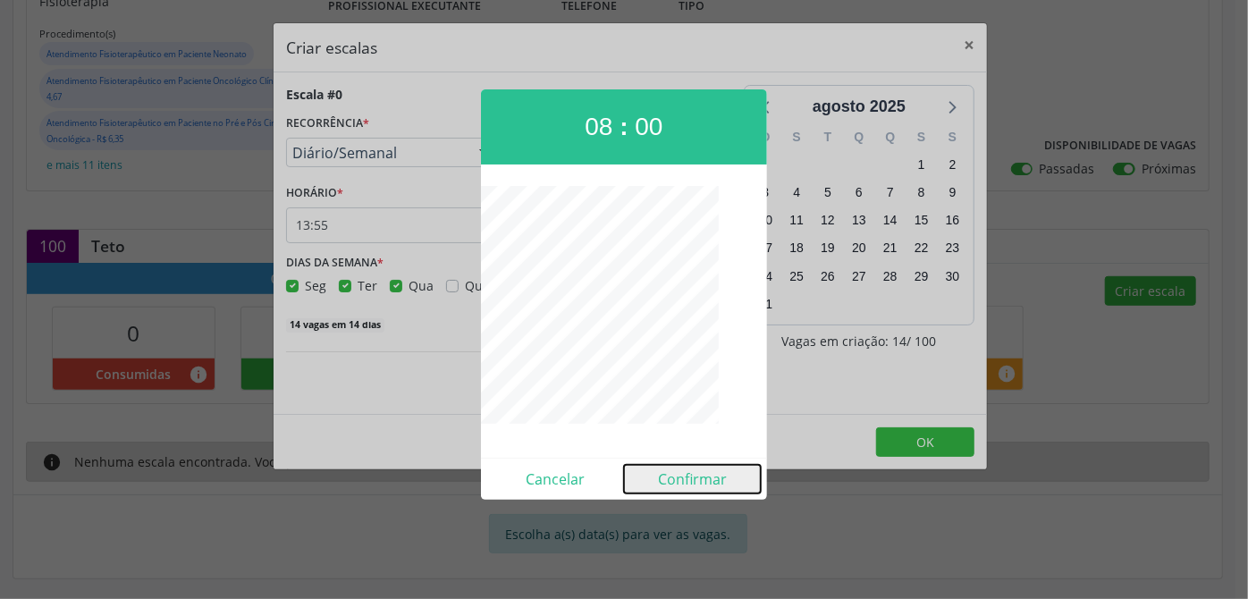
click at [703, 475] on button "Confirmar" at bounding box center [692, 479] width 137 height 29
type input "08:00"
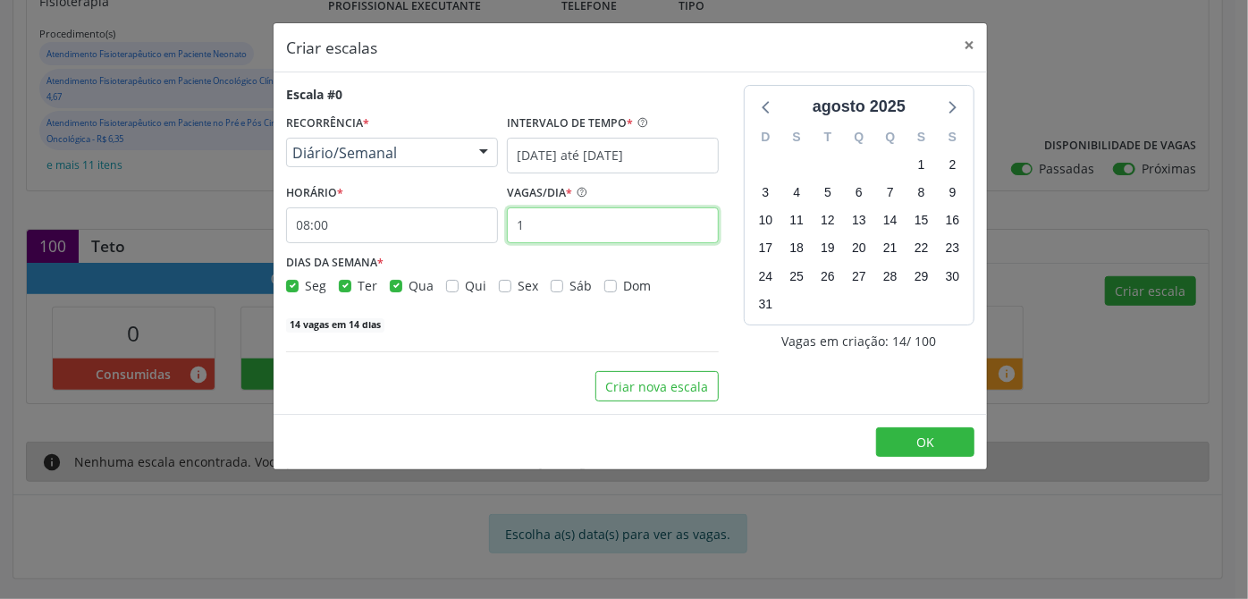
click at [558, 229] on input "1" at bounding box center [613, 225] width 212 height 36
type input "11"
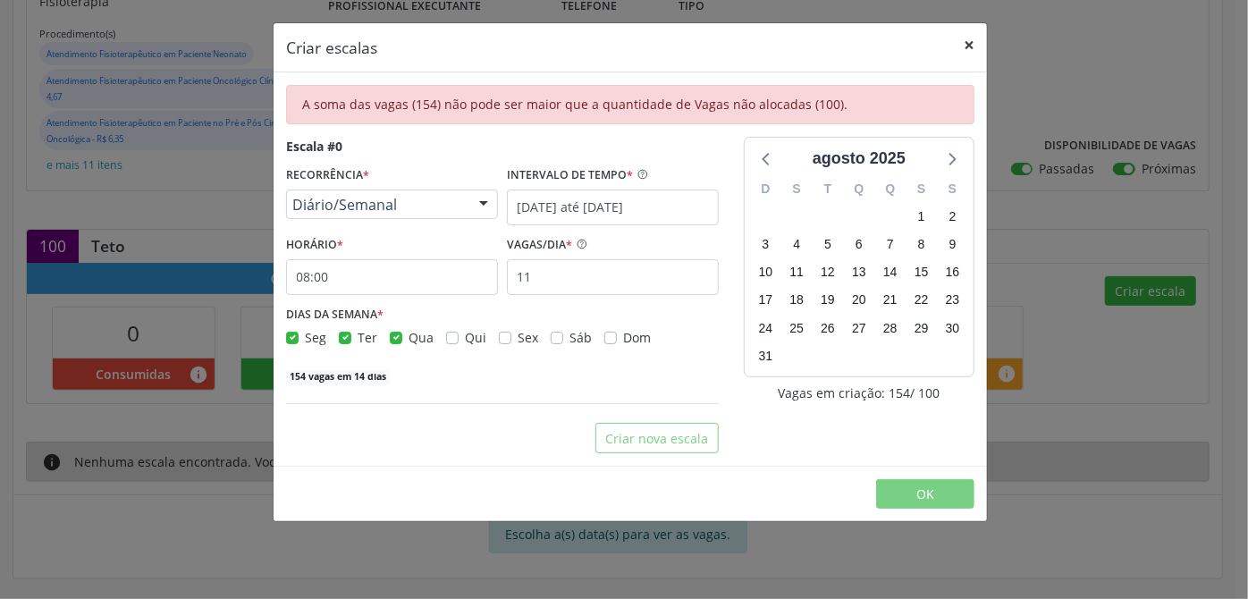
click at [976, 41] on button "×" at bounding box center [969, 45] width 36 height 44
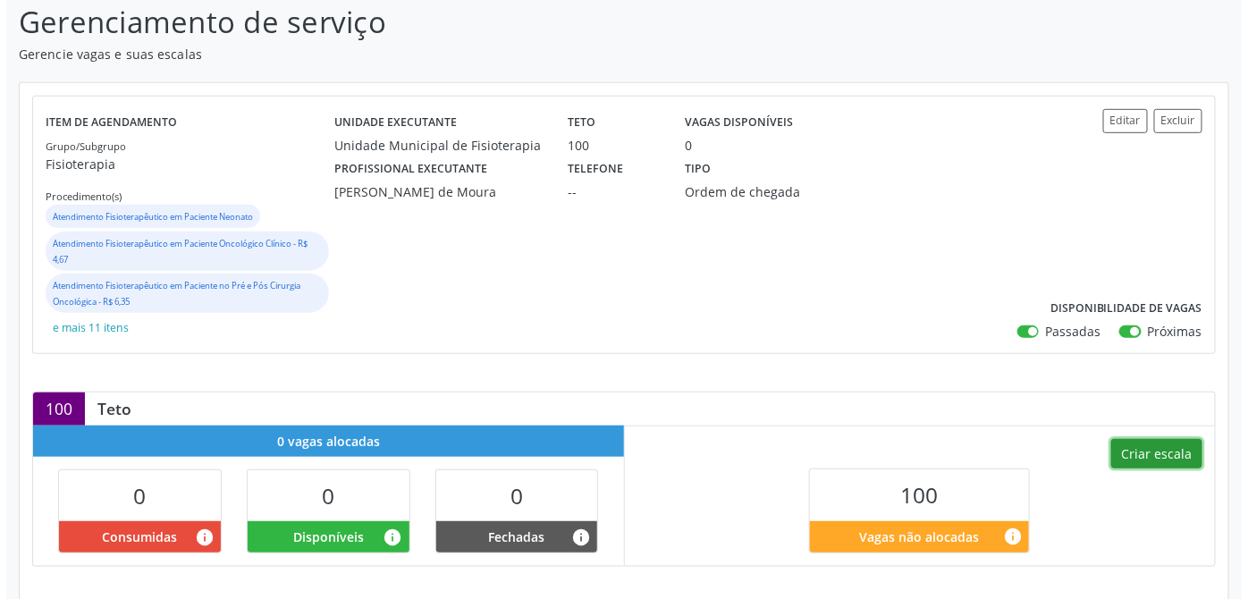
scroll to position [207, 0]
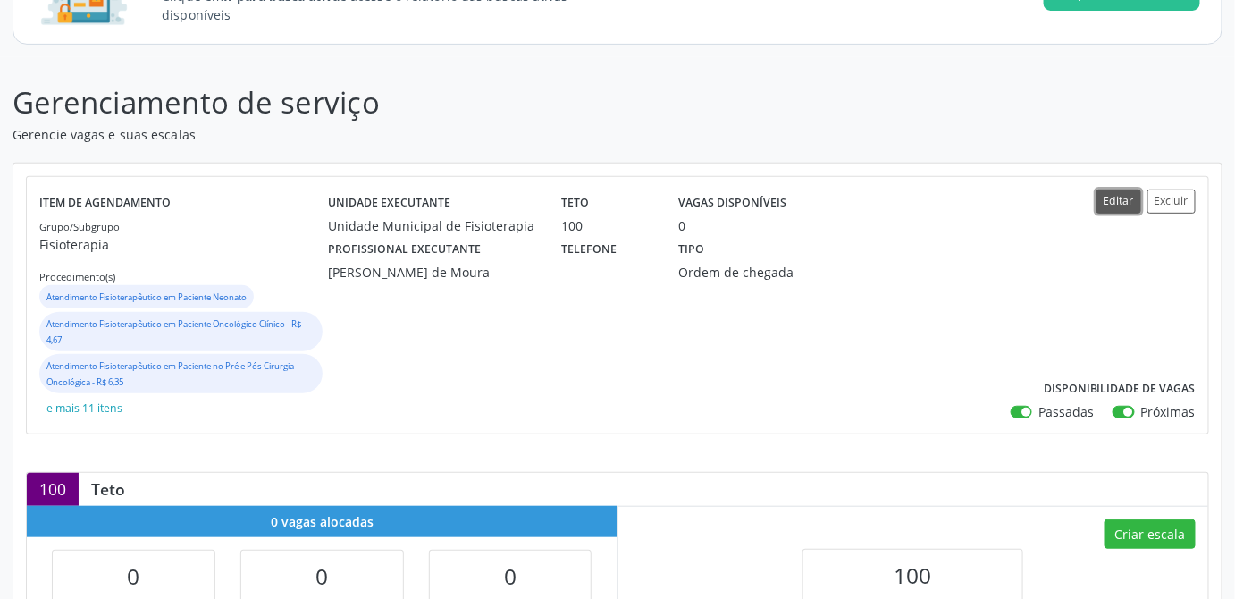
click at [1106, 198] on button "Editar" at bounding box center [1119, 202] width 45 height 24
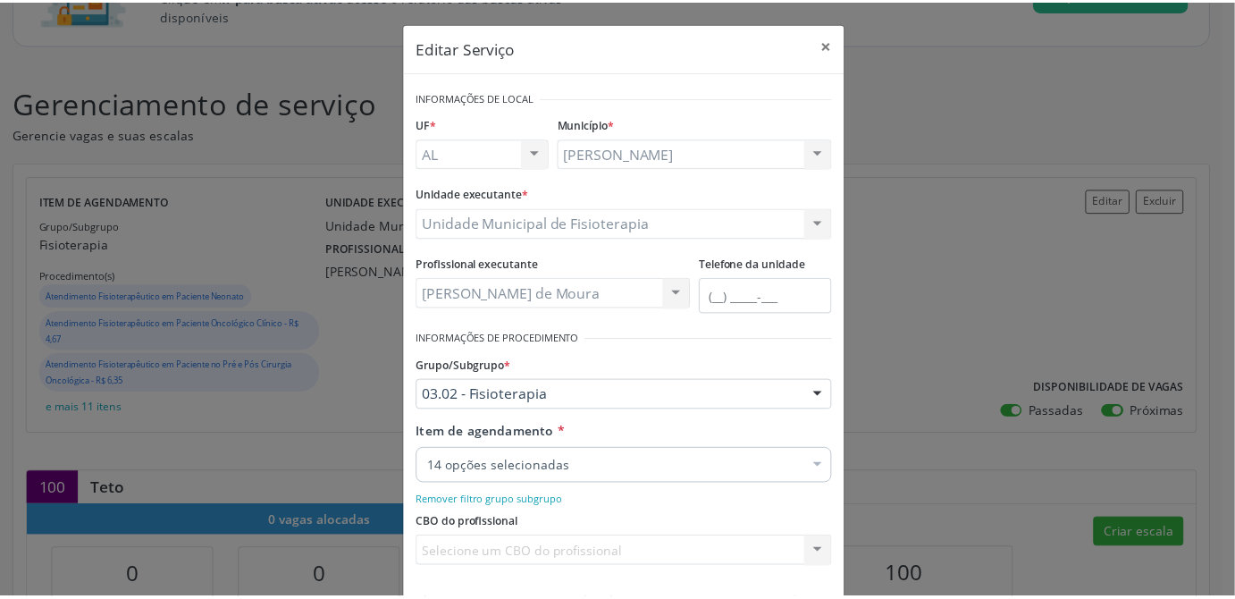
scroll to position [240, 0]
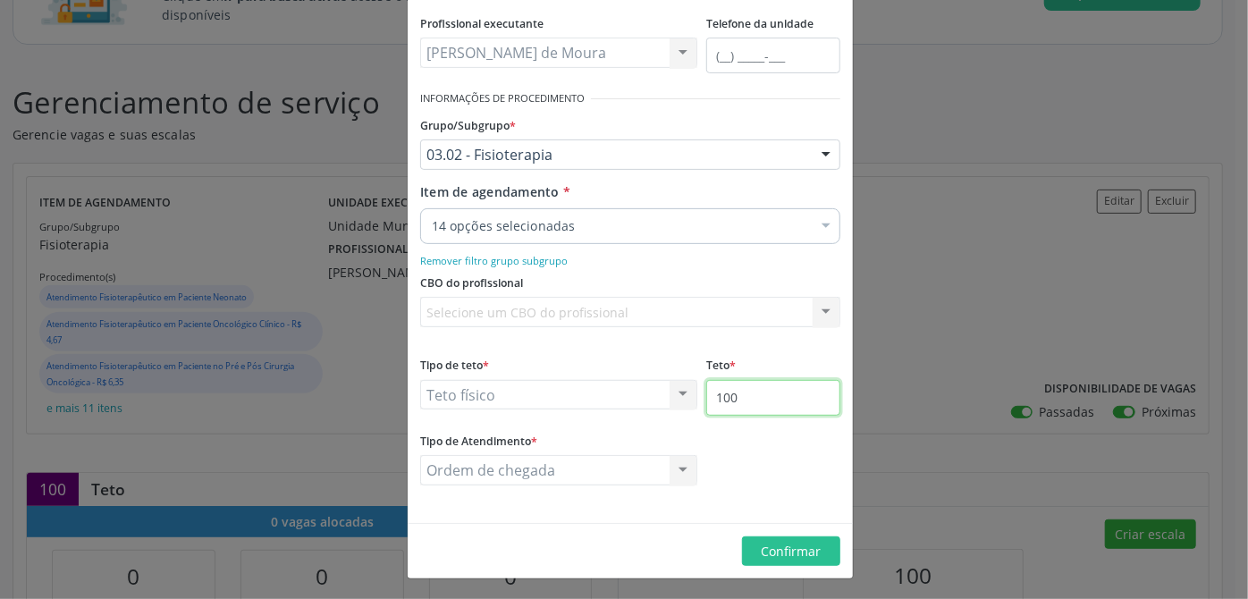
click at [757, 399] on input "100" at bounding box center [773, 398] width 134 height 36
type input "154"
click at [787, 543] on span "Confirmar" at bounding box center [792, 551] width 60 height 17
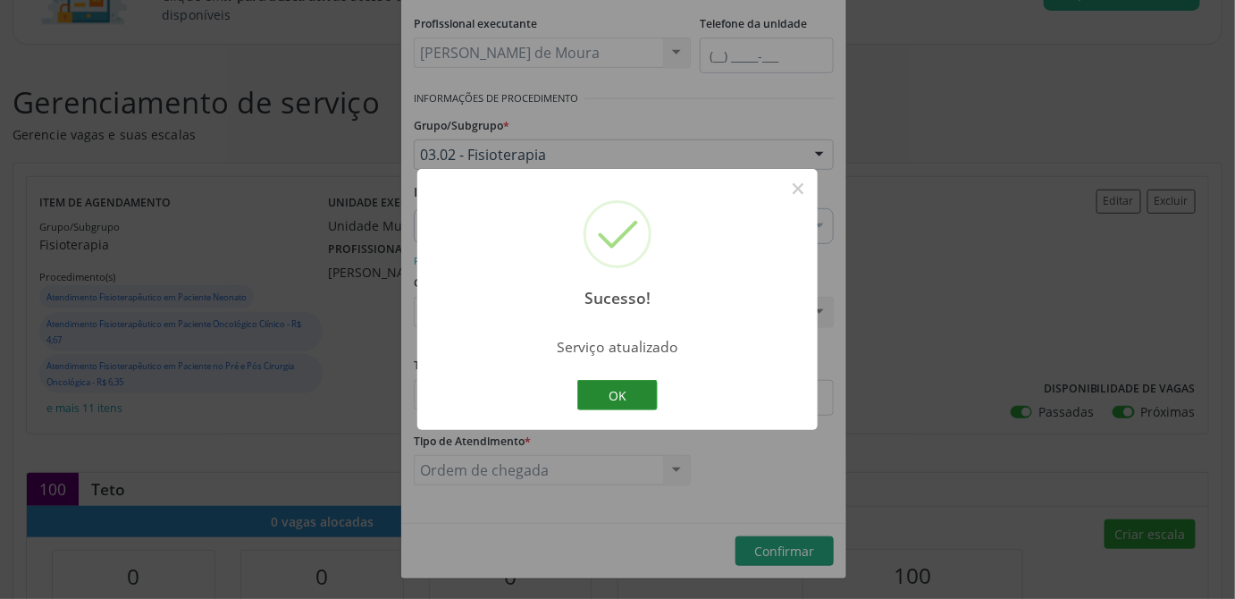
click at [601, 392] on button "OK" at bounding box center [617, 395] width 80 height 30
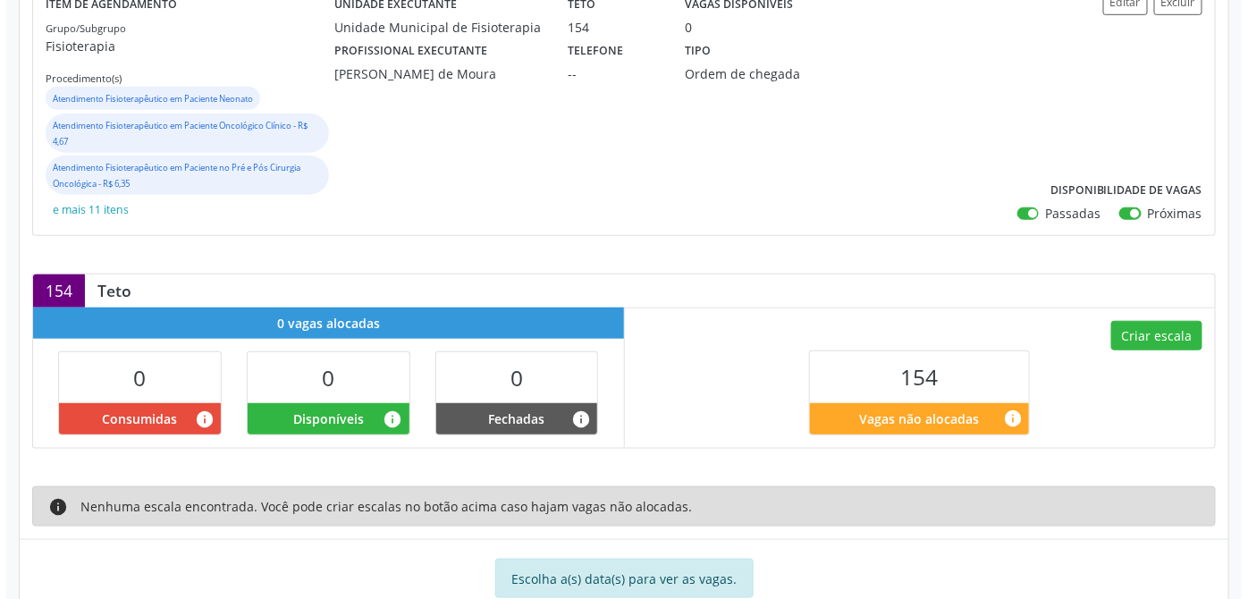
scroll to position [451, 0]
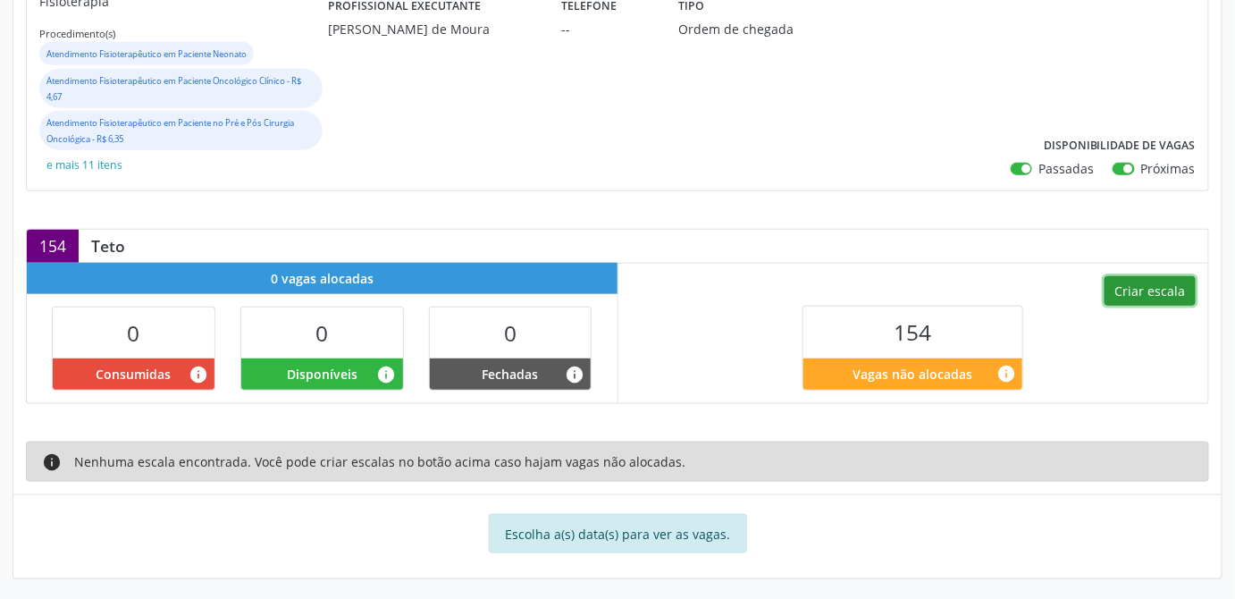
click at [1170, 298] on button "Criar escala" at bounding box center [1150, 291] width 91 height 30
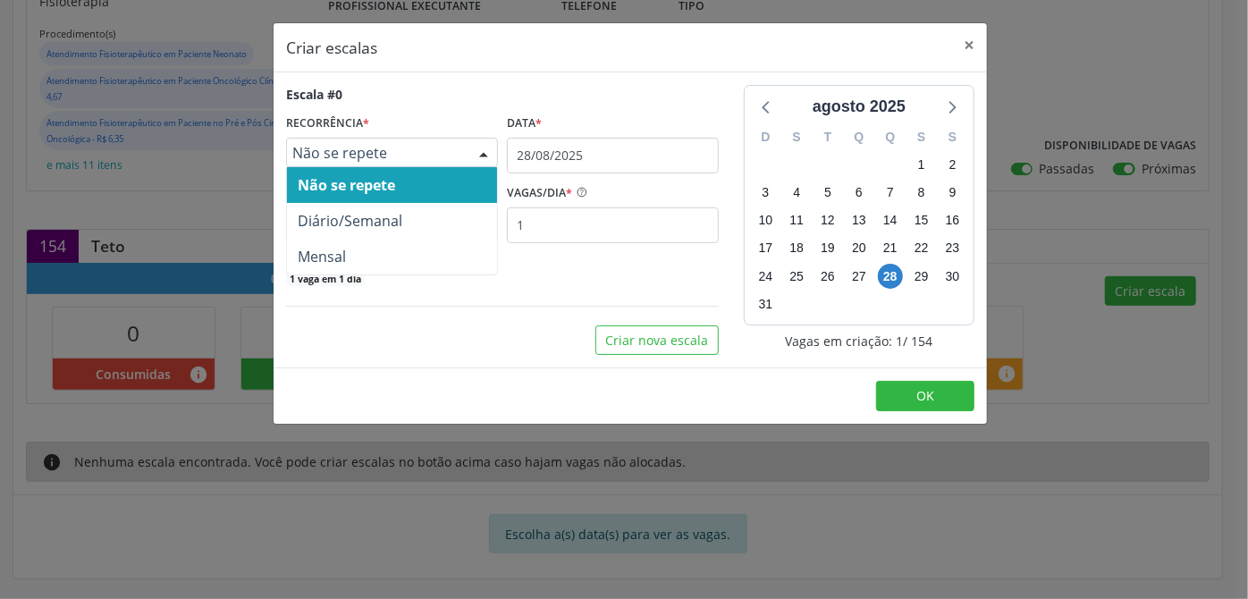
click at [426, 150] on span "Não se repete" at bounding box center [376, 153] width 169 height 18
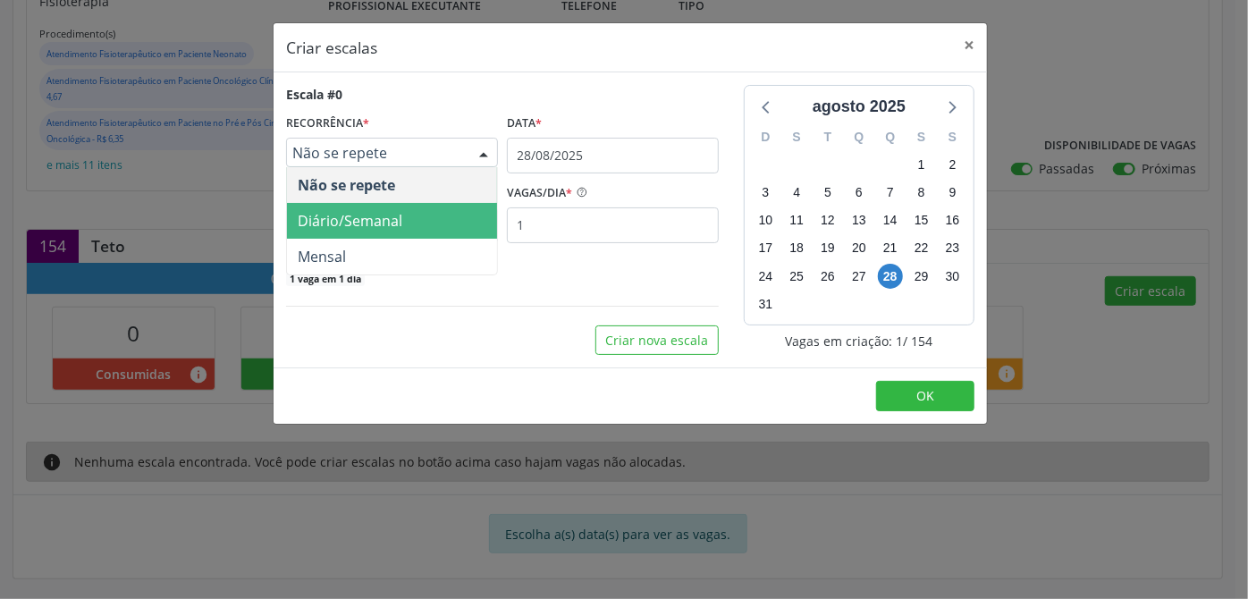
click at [383, 217] on span "Diário/Semanal" at bounding box center [350, 221] width 105 height 20
select select "8"
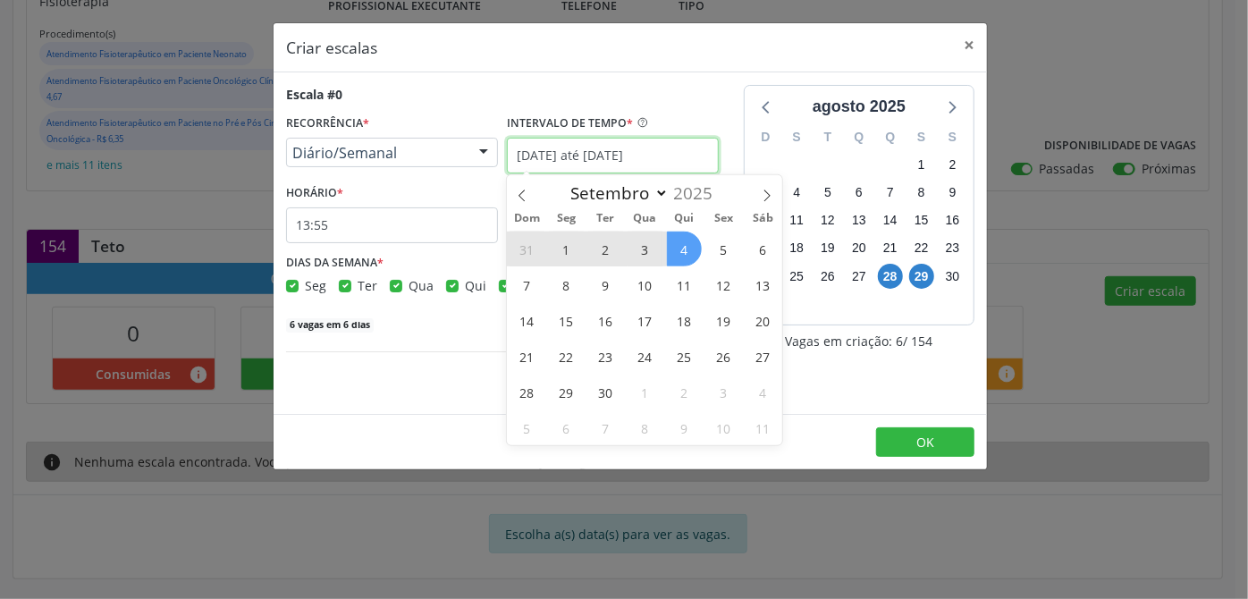
click at [549, 152] on input "[DATE] até [DATE]" at bounding box center [613, 156] width 212 height 36
click at [564, 259] on span "1" at bounding box center [566, 249] width 35 height 35
type input "[DATE]"
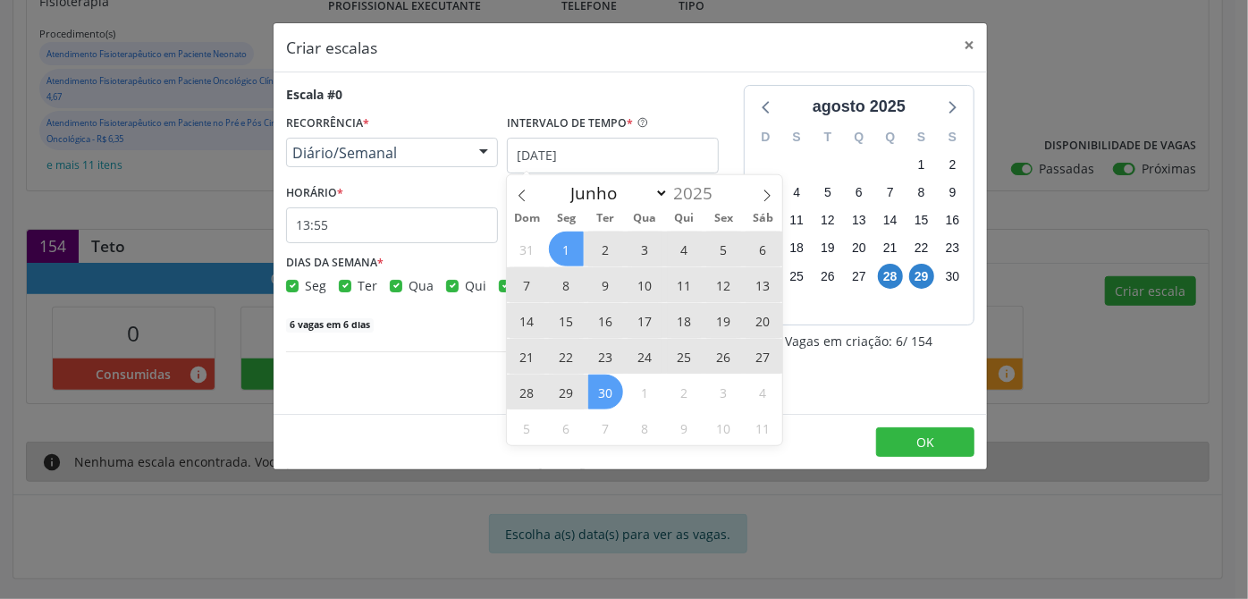
click at [619, 392] on span "30" at bounding box center [605, 392] width 35 height 35
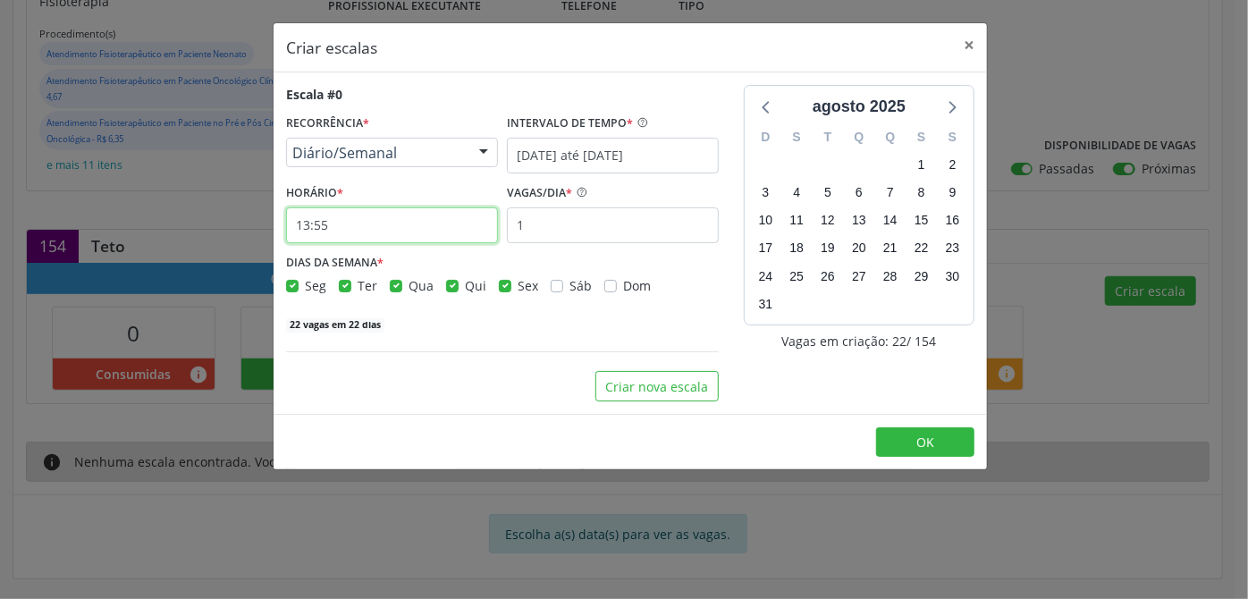
click at [342, 215] on input "13:55" at bounding box center [392, 225] width 212 height 36
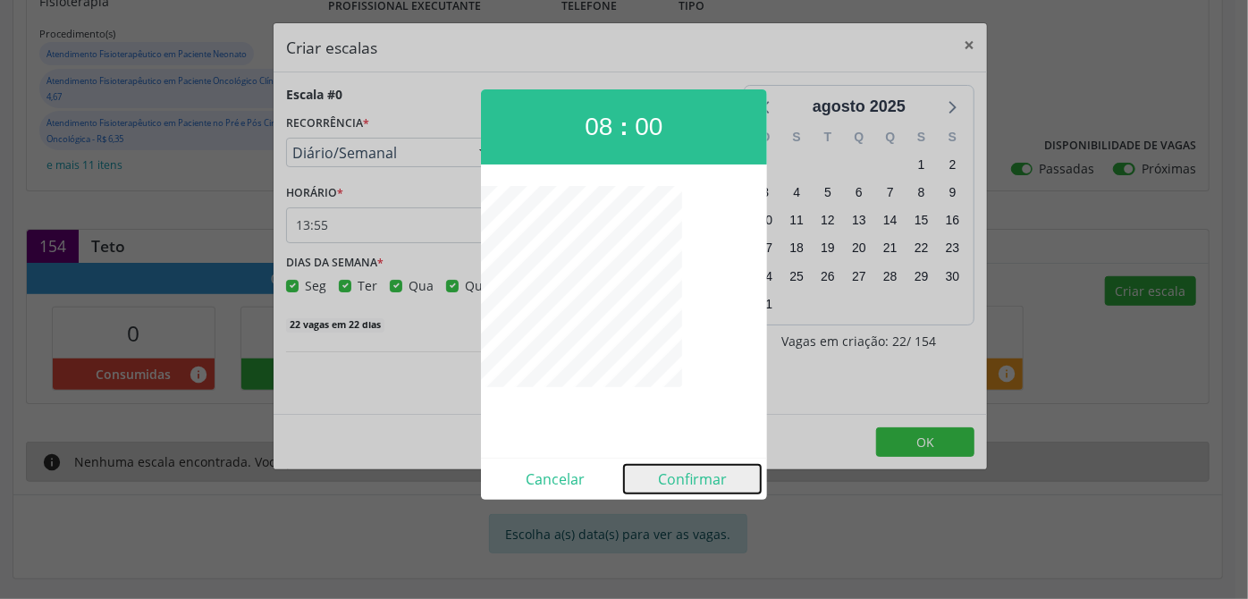
click at [708, 485] on button "Confirmar" at bounding box center [692, 479] width 137 height 29
type input "08:00"
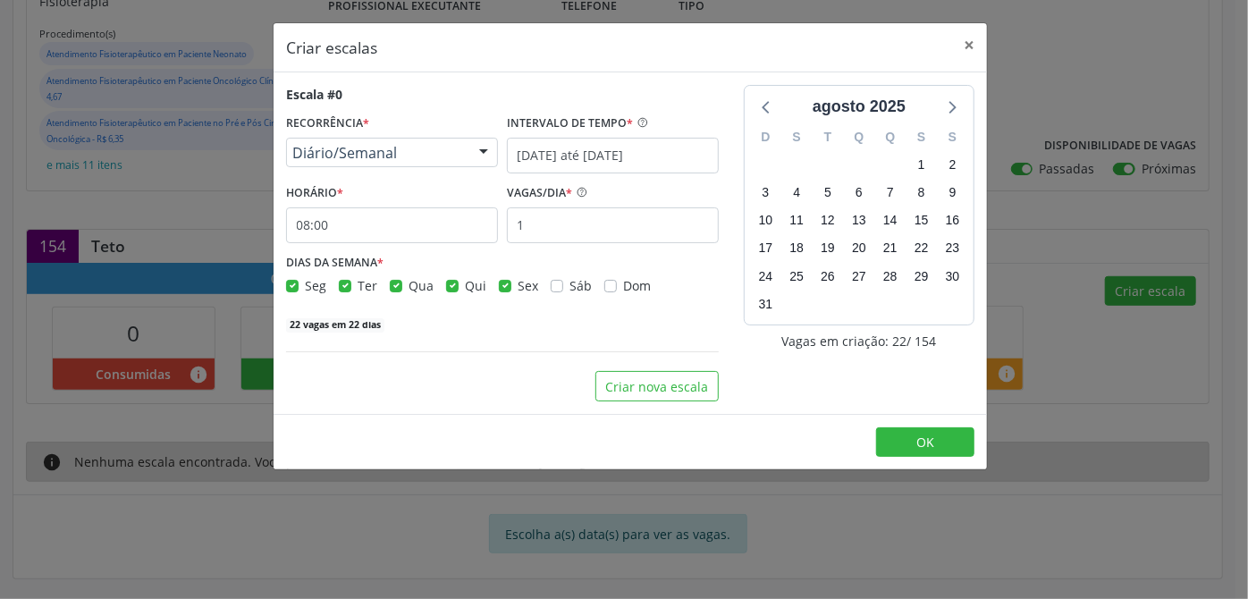
click at [465, 286] on label "Qui" at bounding box center [475, 285] width 21 height 19
click at [449, 286] on input "Qui" at bounding box center [452, 284] width 13 height 16
checkbox input "false"
click at [510, 292] on div "Sex" at bounding box center [518, 285] width 39 height 19
click at [501, 274] on div "DIAS DA SEMANA * Seg Ter Qua Qui Sex Sáb Dom" at bounding box center [502, 272] width 433 height 46
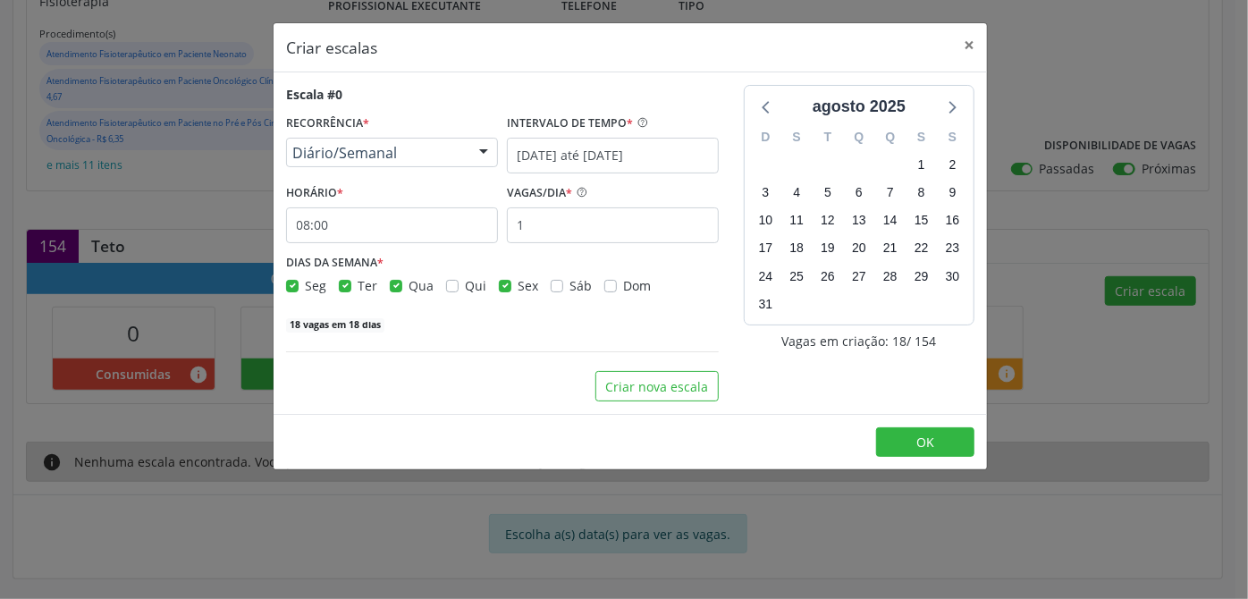
click at [518, 283] on label "Sex" at bounding box center [528, 285] width 21 height 19
click at [505, 283] on input "Sex" at bounding box center [505, 284] width 13 height 16
checkbox input "false"
click at [551, 231] on input "1" at bounding box center [613, 225] width 212 height 36
type input "11"
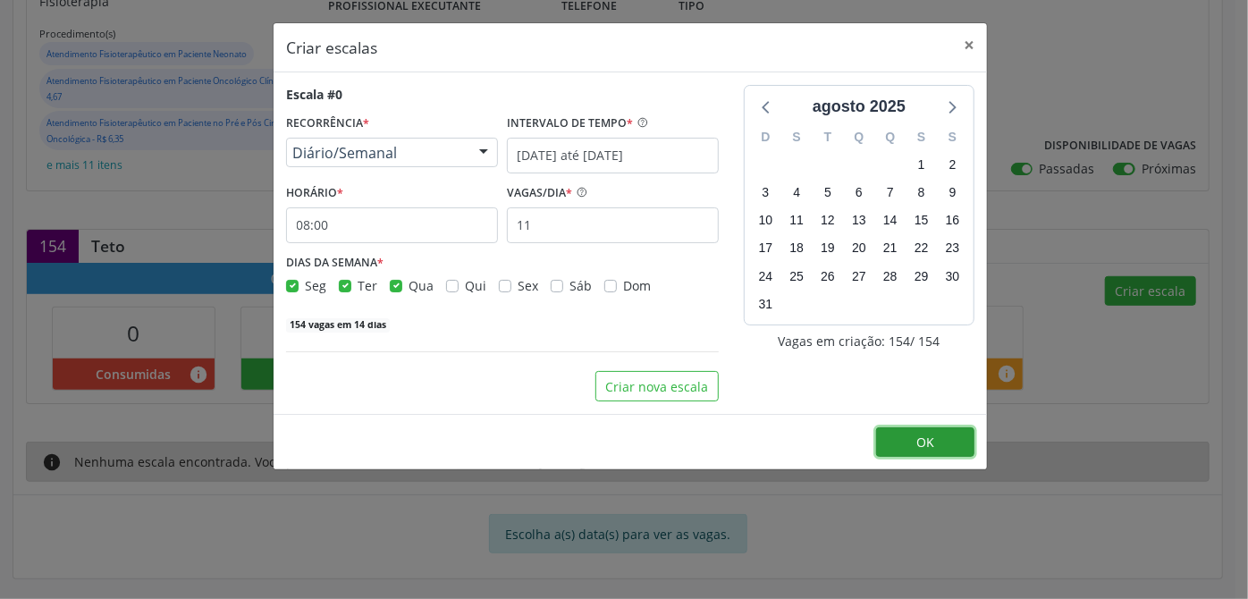
click at [948, 439] on button "OK" at bounding box center [925, 442] width 98 height 30
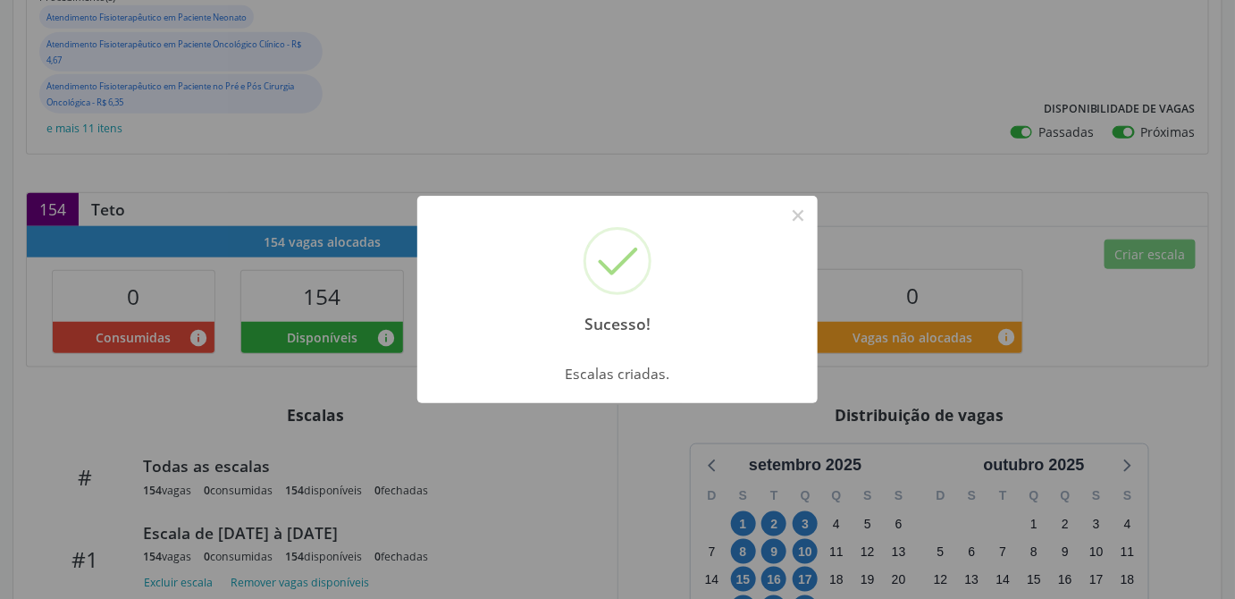
scroll to position [569, 0]
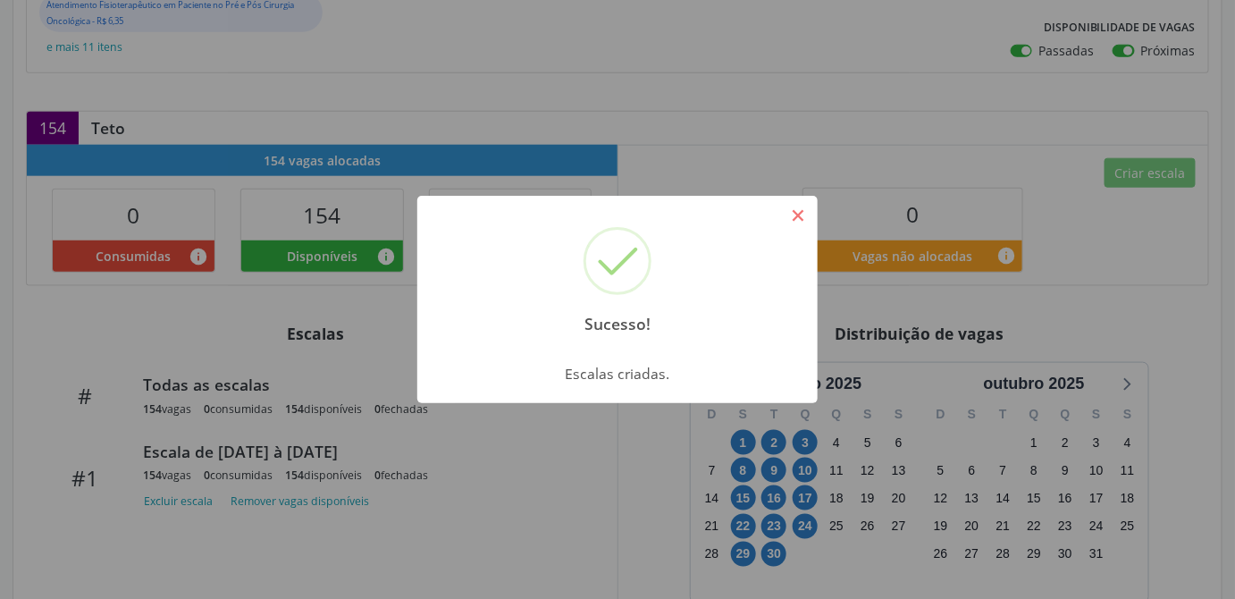
click at [788, 215] on button "×" at bounding box center [798, 215] width 30 height 30
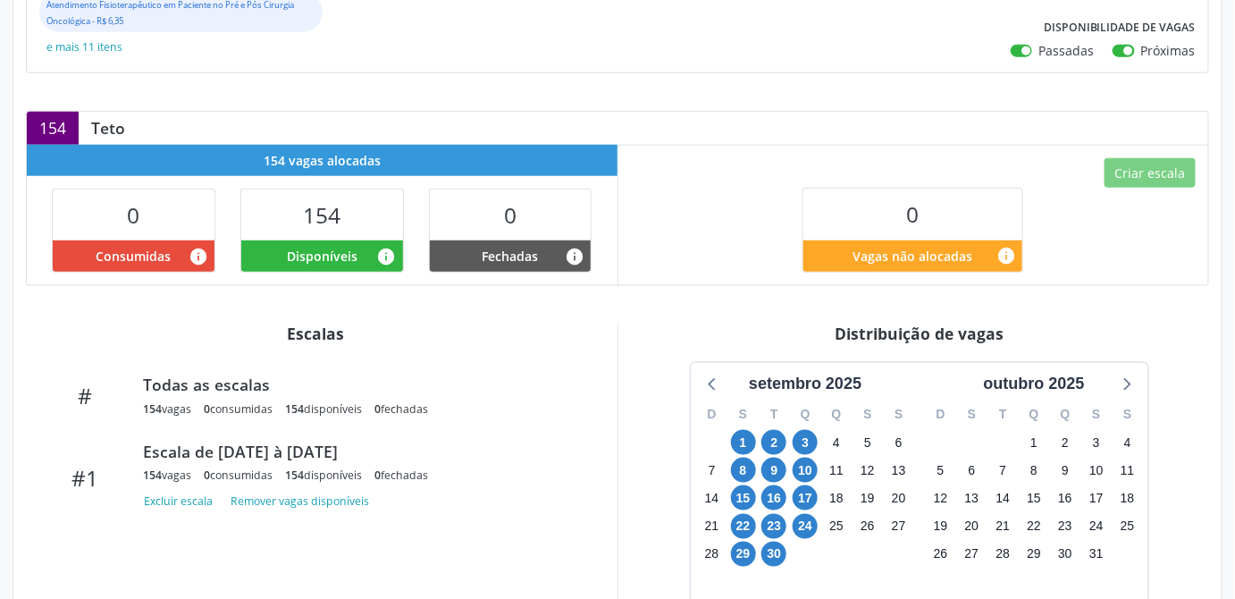
scroll to position [162, 0]
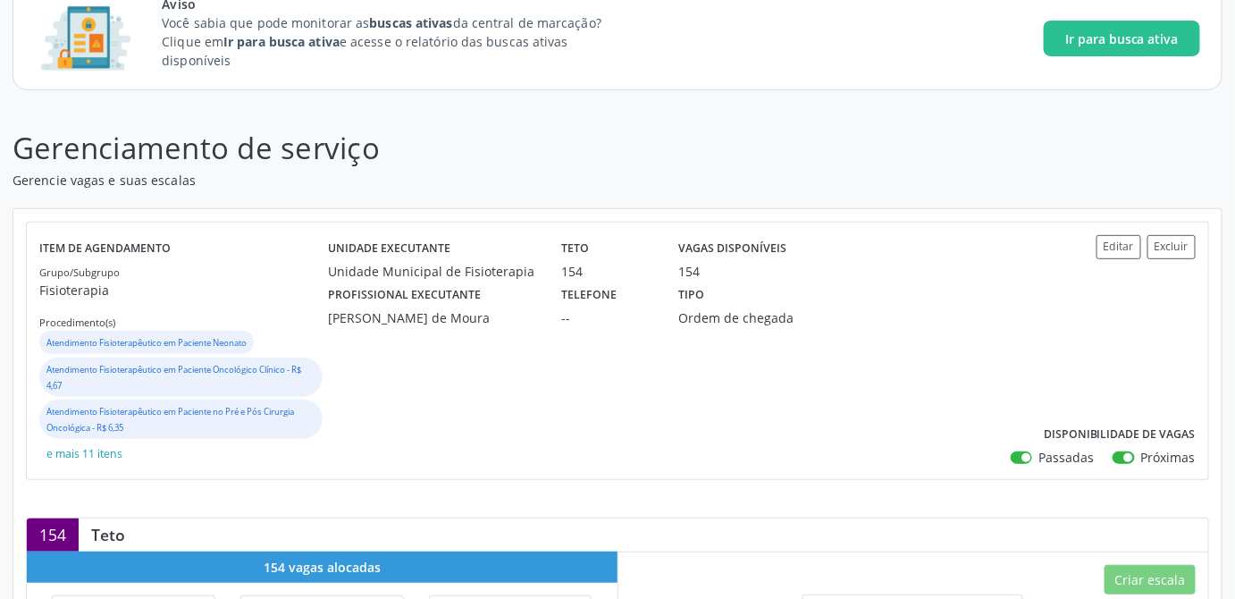
click at [861, 164] on header "Gerenciamento de serviço Gerencie vagas e suas escalas" at bounding box center [618, 157] width 1210 height 63
click at [658, 457] on div "Unidade executante Unidade Municipal de [GEOGRAPHIC_DATA] Teto 154 Vagas dispon…" at bounding box center [666, 351] width 675 height 232
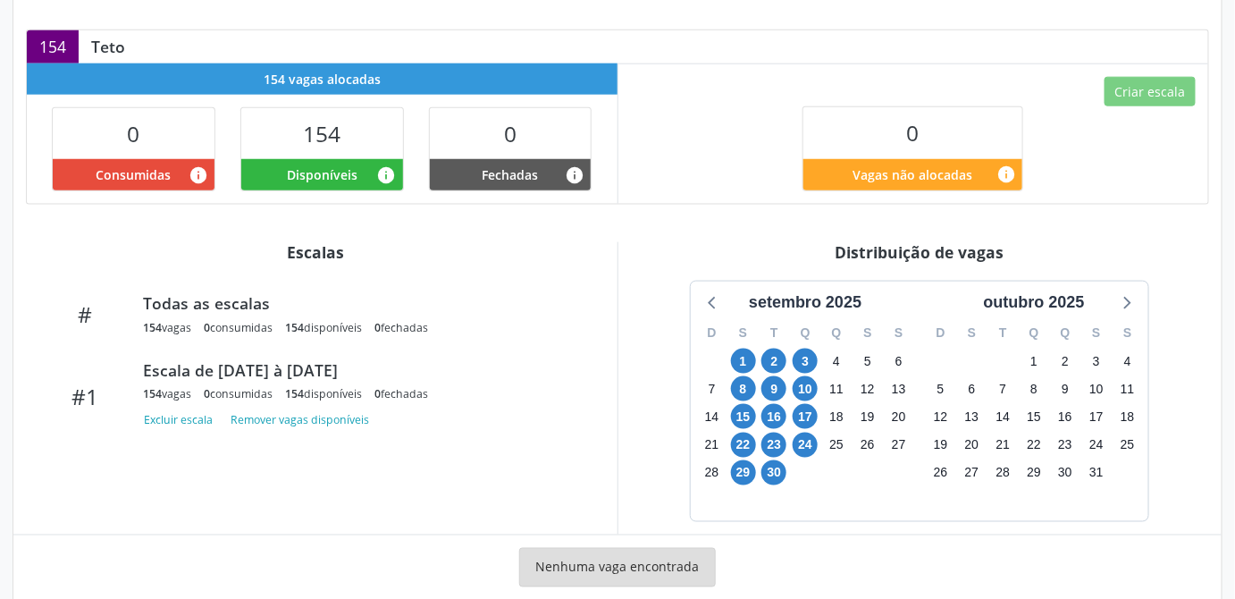
scroll to position [684, 0]
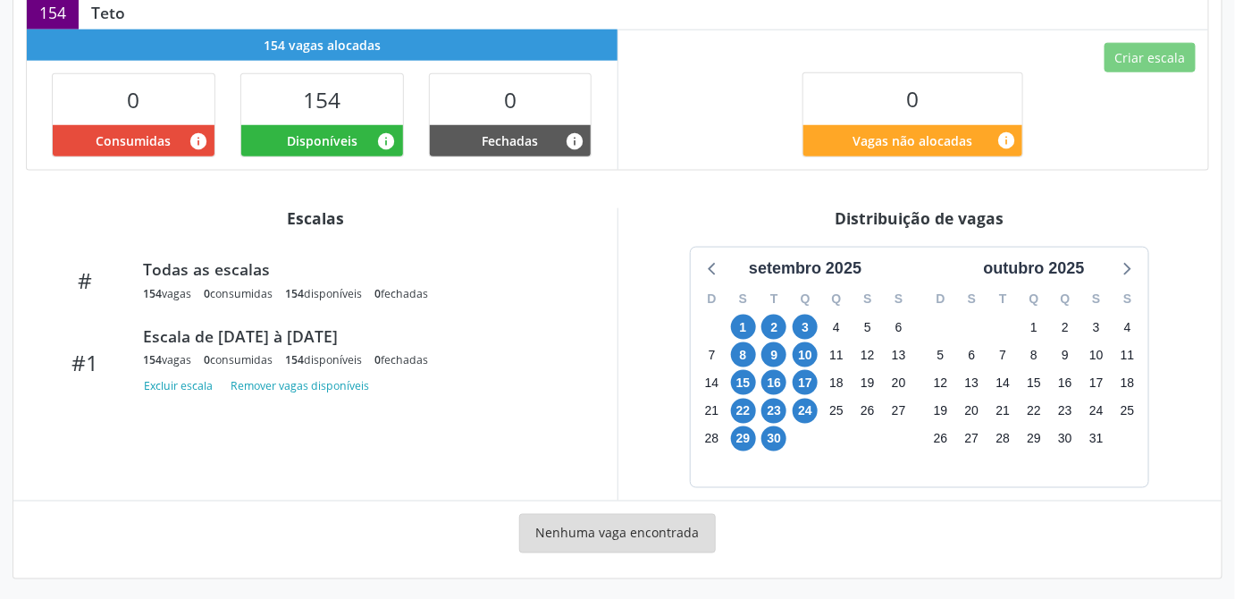
click at [673, 217] on div "Distribuição de vagas" at bounding box center [920, 218] width 579 height 20
